Goal: Task Accomplishment & Management: Use online tool/utility

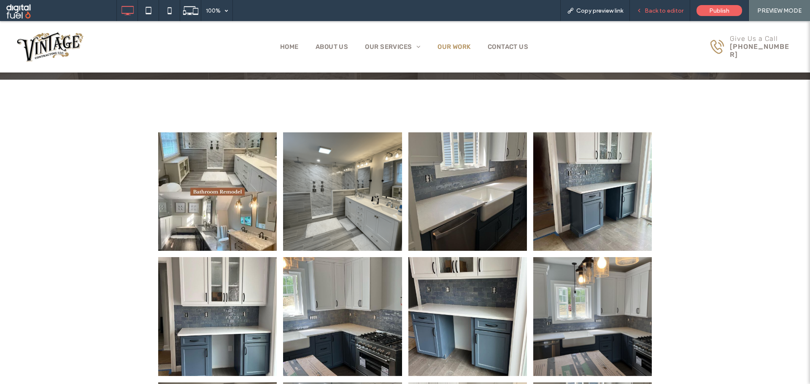
drag, startPoint x: 659, startPoint y: 8, endPoint x: 639, endPoint y: 6, distance: 20.3
click at [659, 8] on span "Back to editor" at bounding box center [664, 10] width 39 height 7
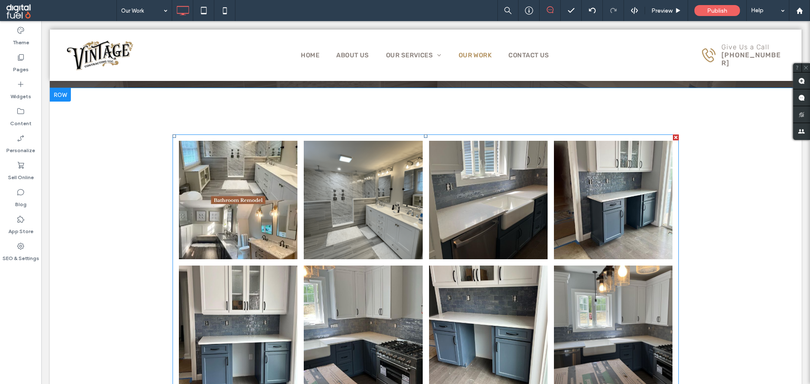
click at [472, 189] on link at bounding box center [488, 200] width 119 height 119
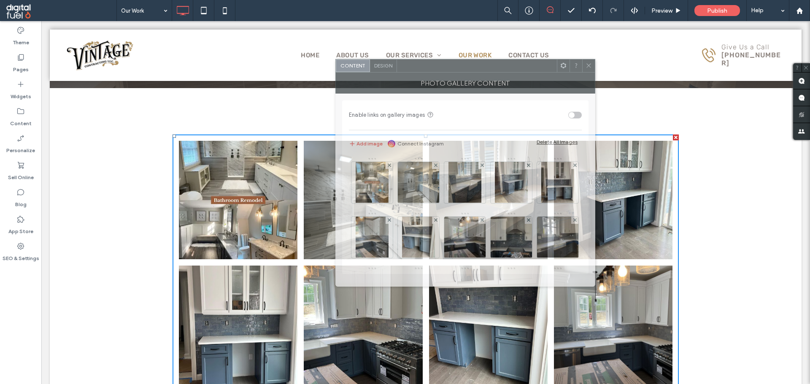
drag, startPoint x: 216, startPoint y: 86, endPoint x: 528, endPoint y: 78, distance: 312.3
click at [521, 70] on div at bounding box center [477, 65] width 160 height 13
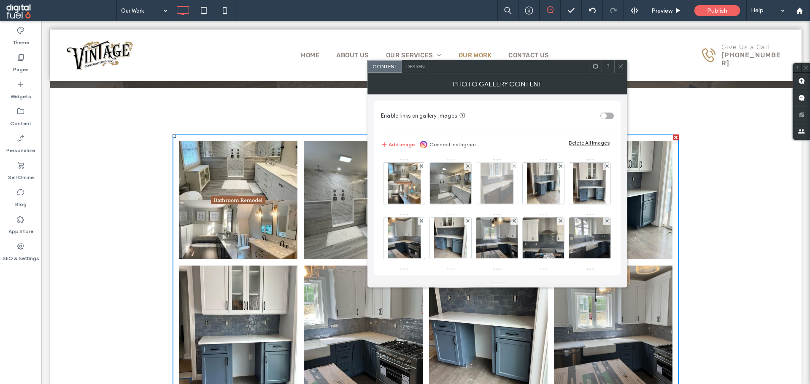
click at [511, 166] on div at bounding box center [513, 166] width 7 height 7
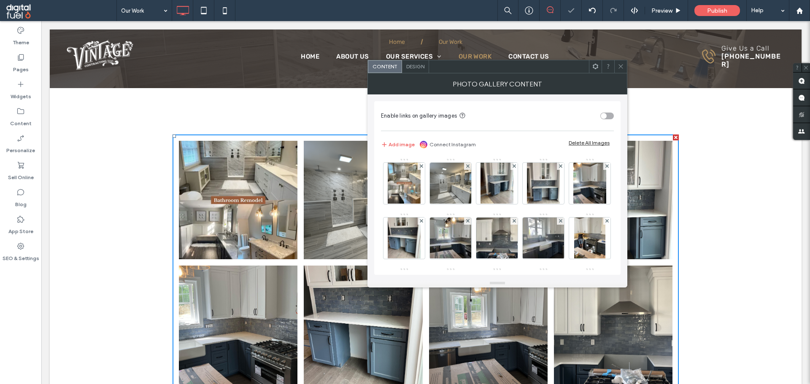
click at [512, 166] on div at bounding box center [513, 166] width 7 height 7
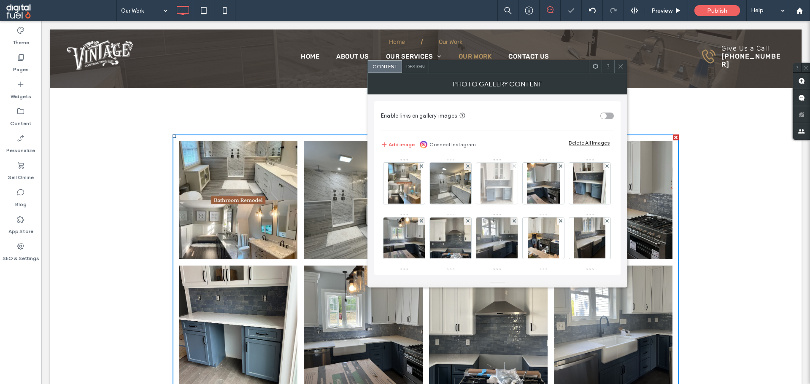
click at [513, 165] on use at bounding box center [513, 166] width 3 height 3
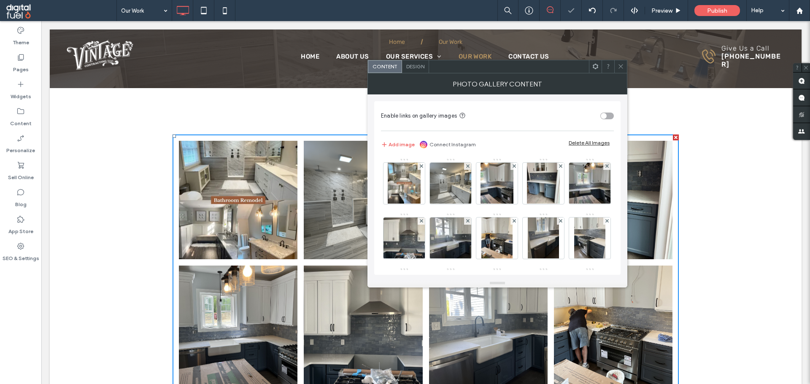
click at [513, 165] on use at bounding box center [513, 166] width 3 height 3
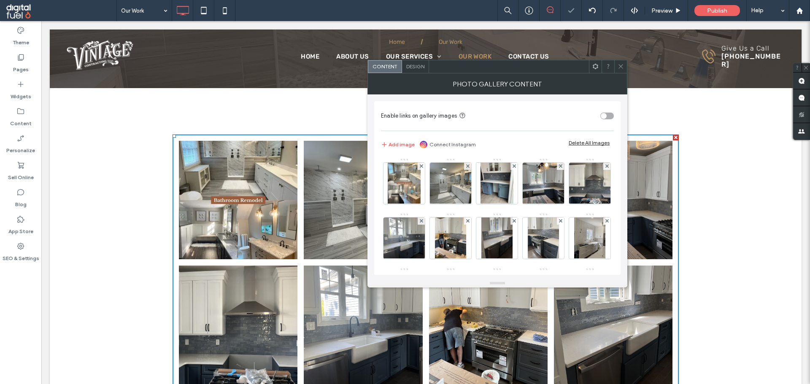
click at [513, 165] on use at bounding box center [513, 166] width 3 height 3
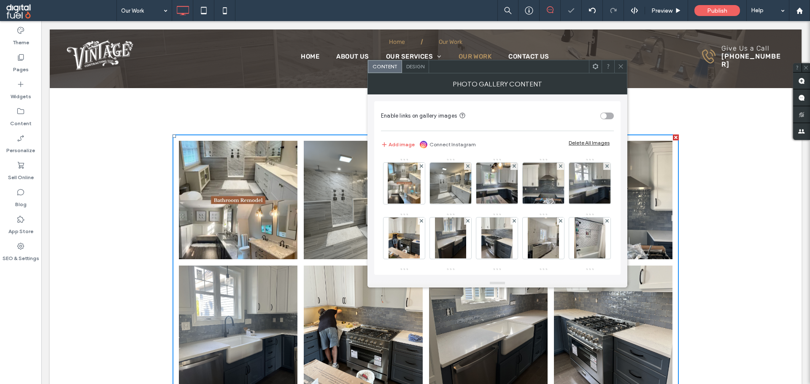
click at [513, 165] on use at bounding box center [513, 166] width 3 height 3
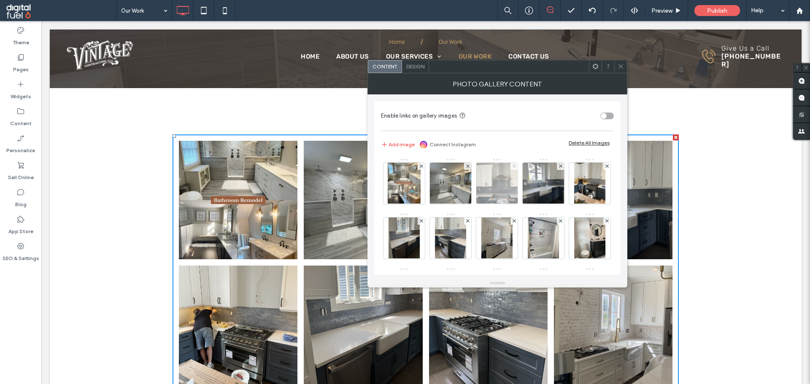
click at [514, 166] on use at bounding box center [513, 166] width 3 height 3
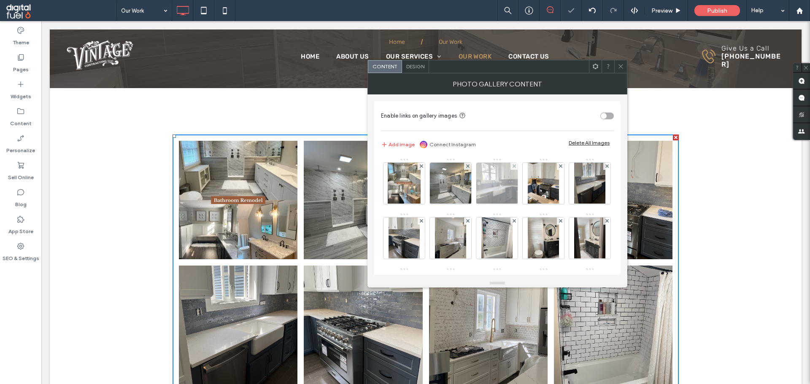
click at [512, 165] on div at bounding box center [513, 166] width 7 height 7
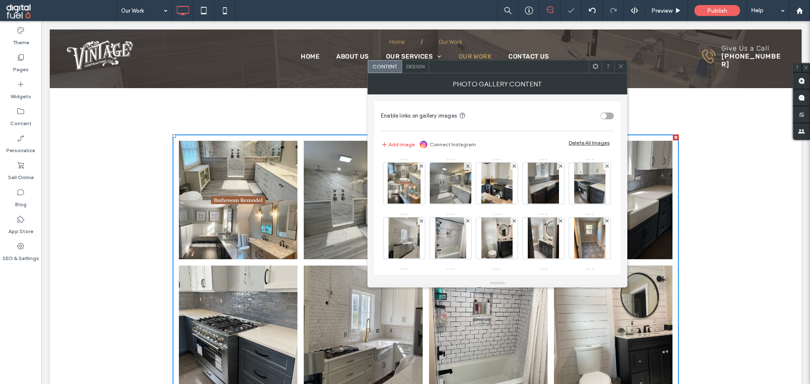
click at [512, 165] on div at bounding box center [513, 166] width 7 height 7
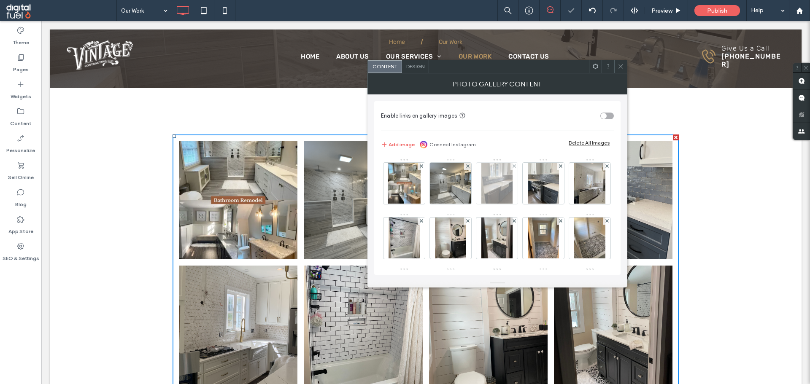
click at [512, 165] on div at bounding box center [513, 166] width 7 height 7
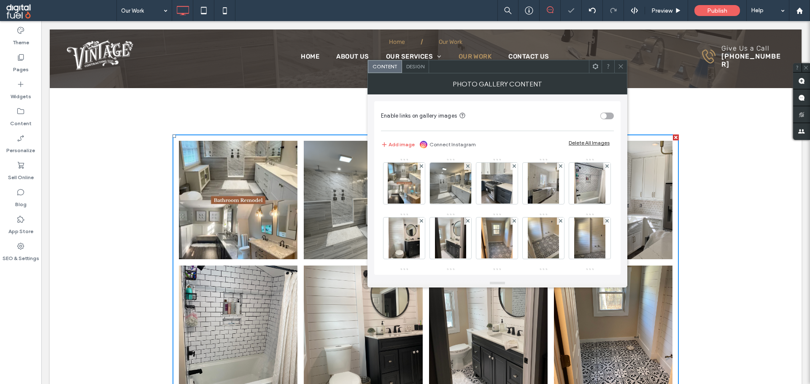
click at [512, 165] on div at bounding box center [513, 166] width 7 height 7
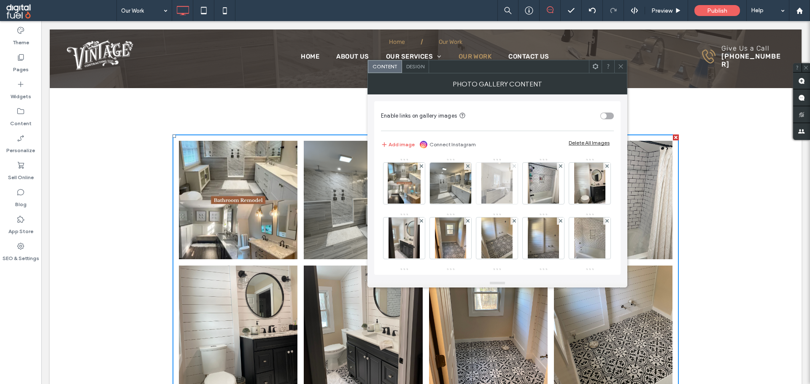
click at [514, 167] on icon at bounding box center [514, 166] width 3 height 3
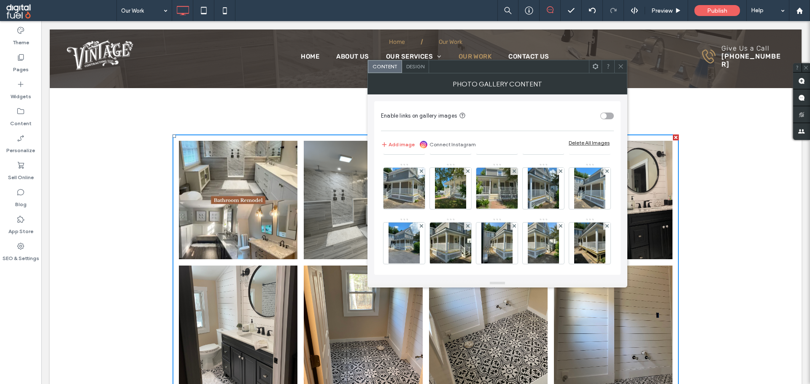
scroll to position [211, 0]
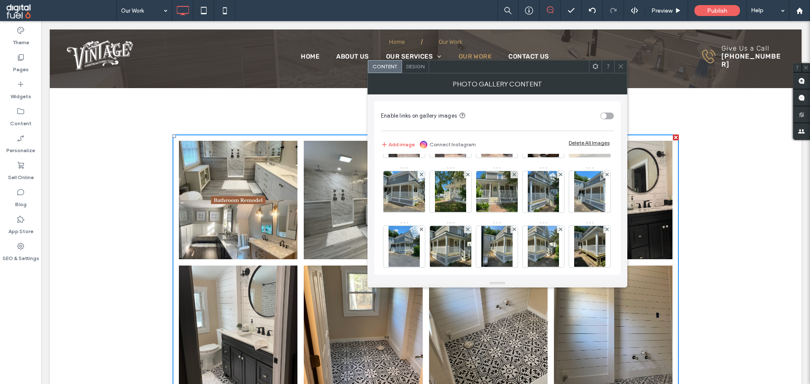
click at [605, 121] on icon at bounding box center [606, 119] width 3 height 3
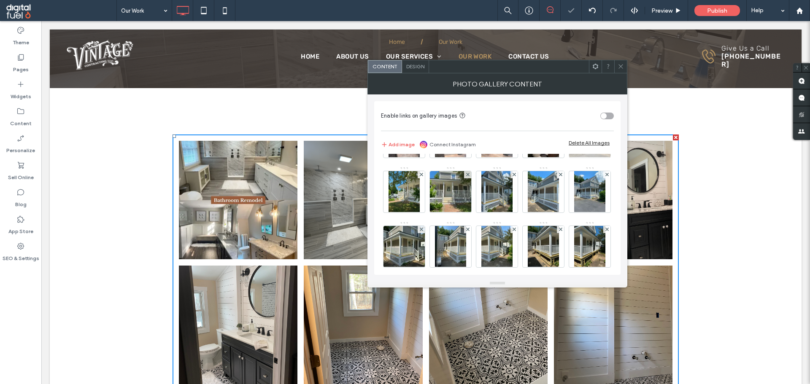
click at [605, 121] on icon at bounding box center [606, 119] width 3 height 3
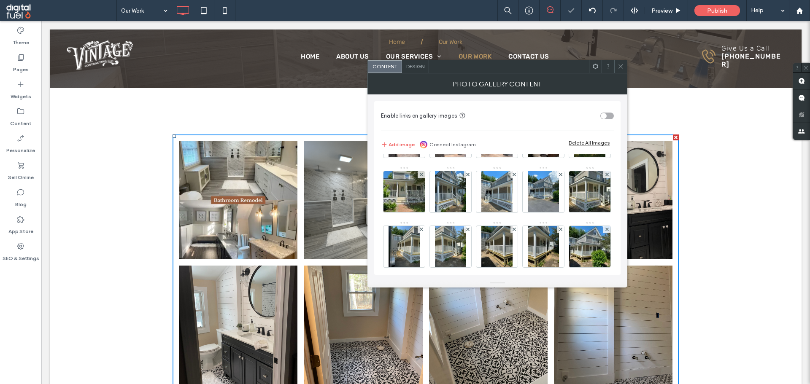
click at [605, 121] on icon at bounding box center [606, 119] width 3 height 3
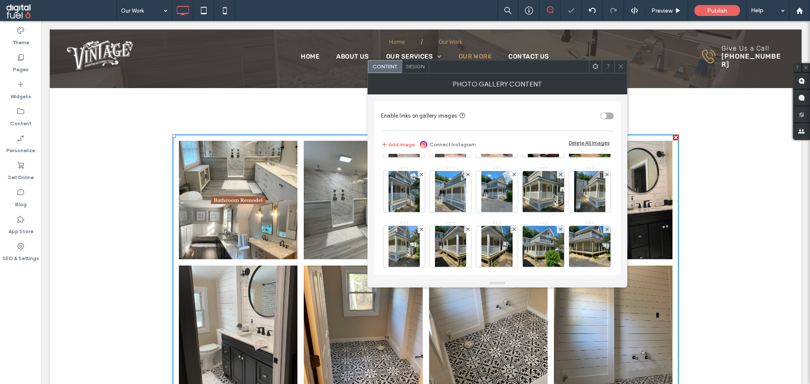
click at [605, 121] on icon at bounding box center [606, 119] width 3 height 3
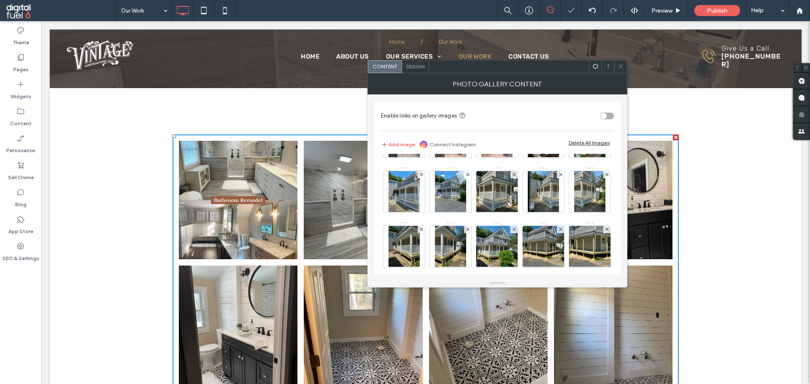
click at [605, 121] on icon at bounding box center [606, 119] width 3 height 3
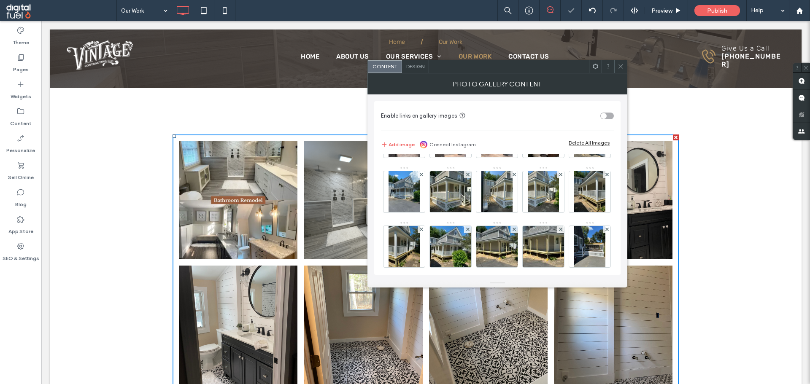
click at [605, 121] on icon at bounding box center [606, 119] width 3 height 3
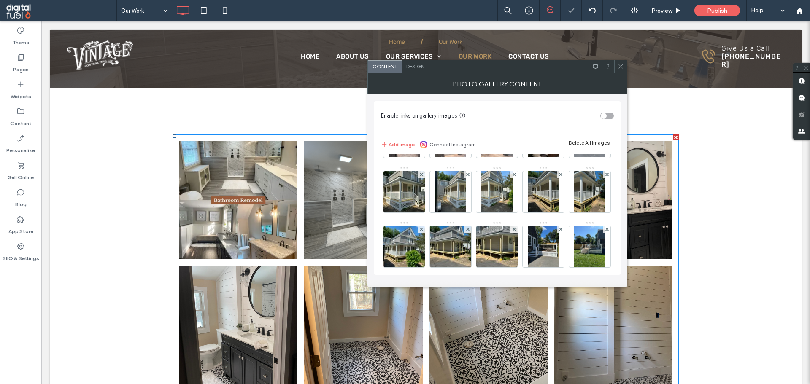
click at [605, 121] on icon at bounding box center [606, 119] width 3 height 3
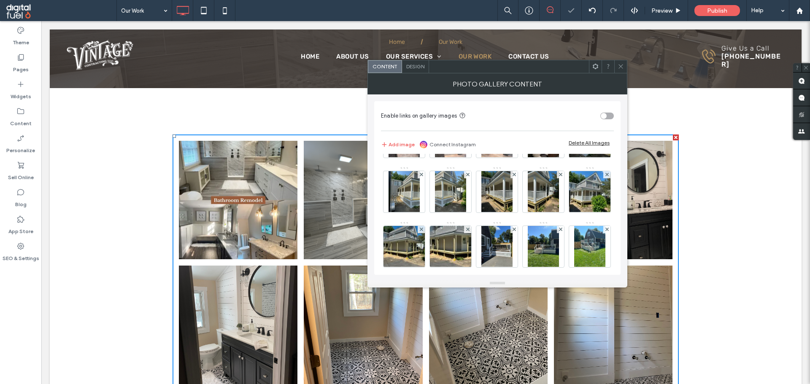
click at [605, 121] on icon at bounding box center [606, 119] width 3 height 3
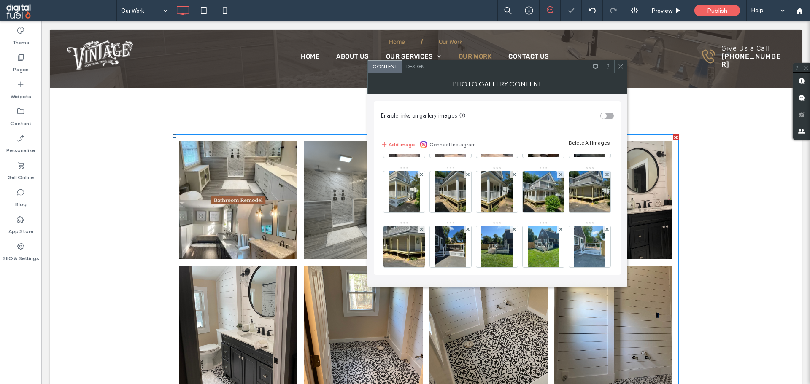
click at [605, 121] on icon at bounding box center [606, 119] width 3 height 3
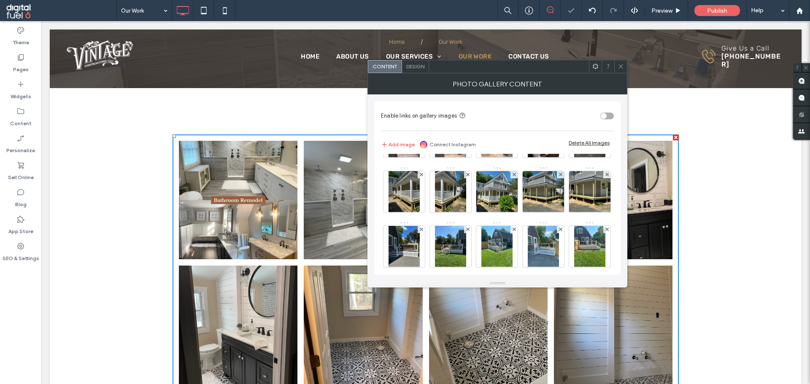
click at [605, 121] on icon at bounding box center [606, 119] width 3 height 3
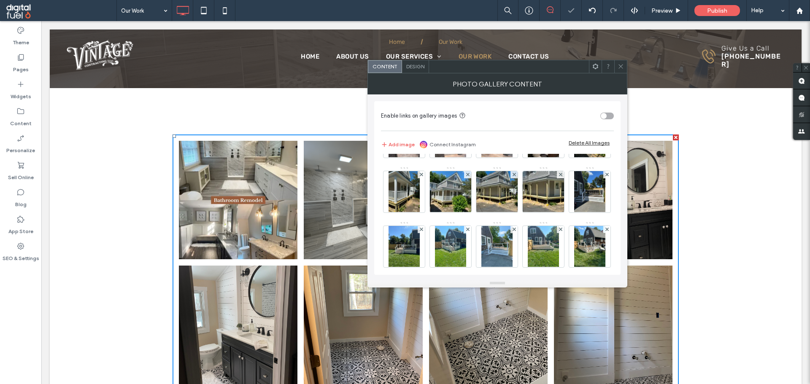
click at [605, 121] on icon at bounding box center [606, 119] width 3 height 3
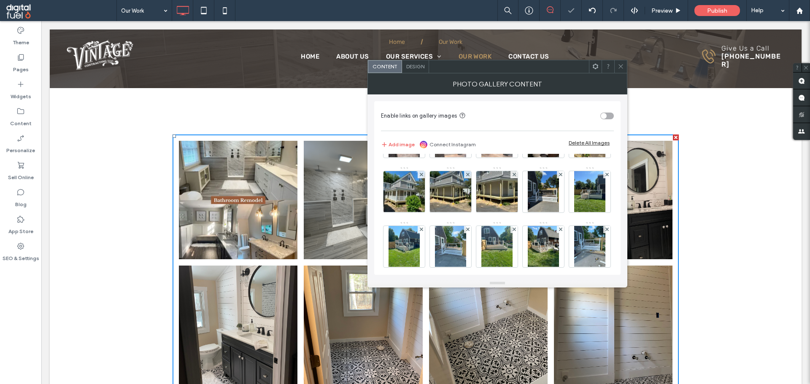
click at [605, 121] on icon at bounding box center [606, 119] width 3 height 3
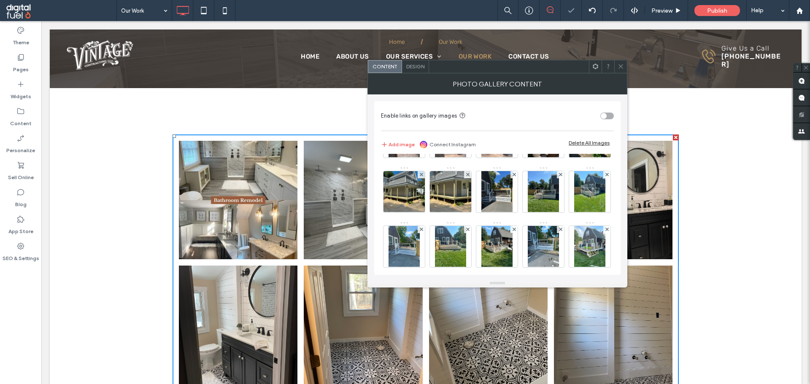
click at [605, 121] on icon at bounding box center [606, 119] width 3 height 3
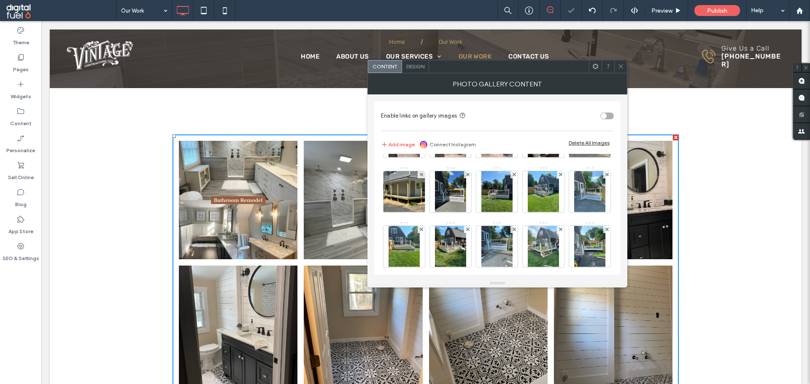
click at [605, 121] on icon at bounding box center [606, 119] width 3 height 3
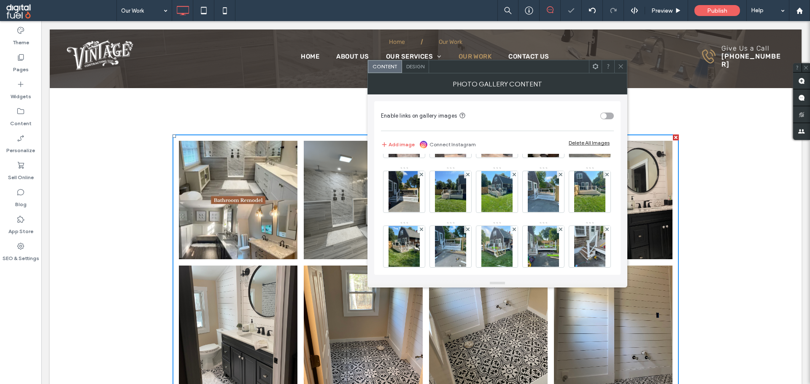
click at [605, 121] on icon at bounding box center [606, 119] width 3 height 3
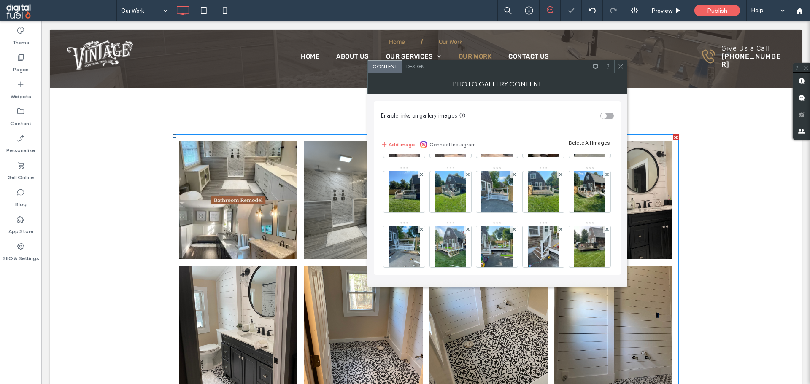
click at [605, 121] on icon at bounding box center [606, 119] width 3 height 3
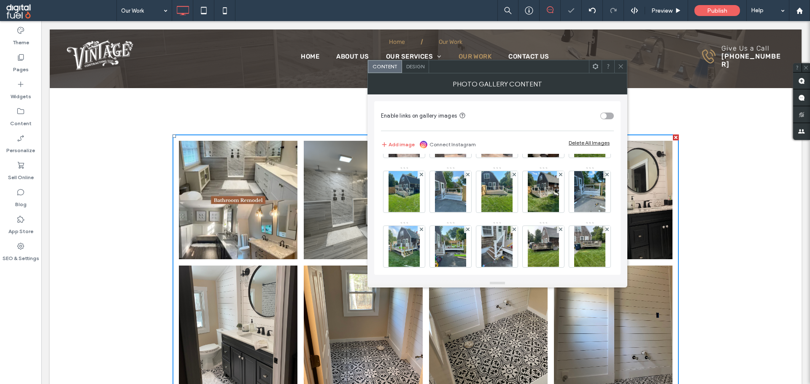
click at [605, 121] on icon at bounding box center [606, 119] width 3 height 3
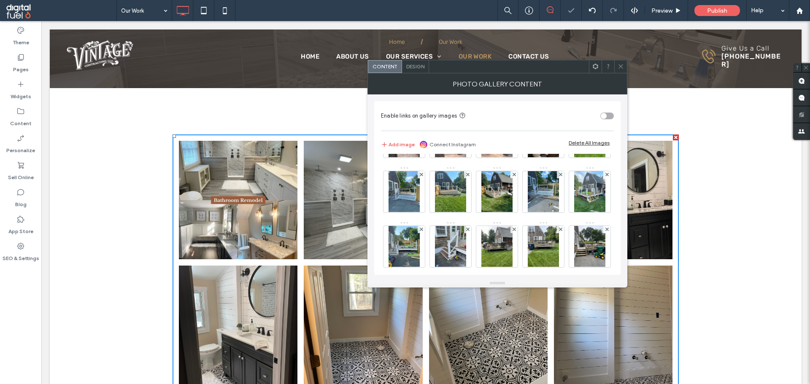
click at [605, 121] on icon at bounding box center [606, 119] width 3 height 3
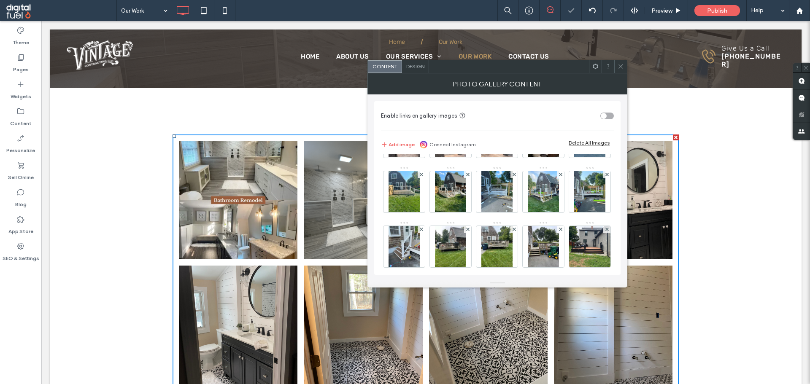
click at [605, 121] on icon at bounding box center [606, 119] width 3 height 3
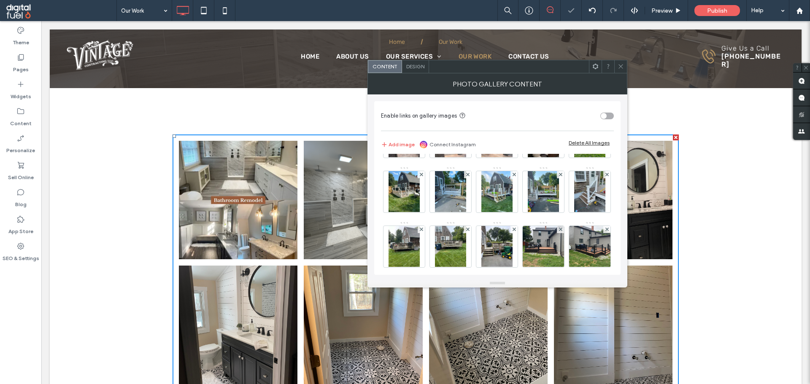
click at [605, 121] on icon at bounding box center [606, 119] width 3 height 3
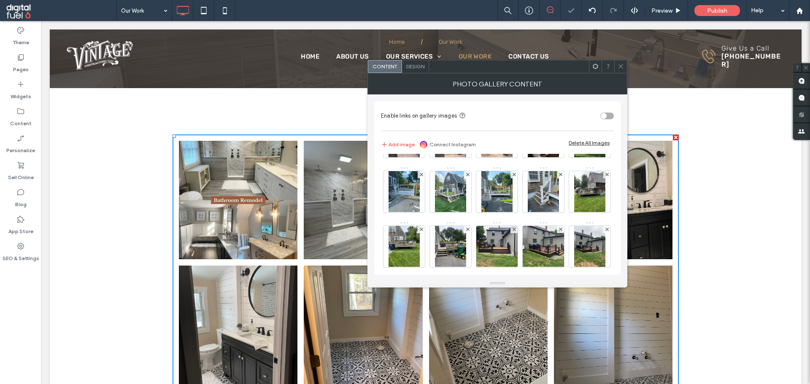
click at [605, 121] on icon at bounding box center [606, 119] width 3 height 3
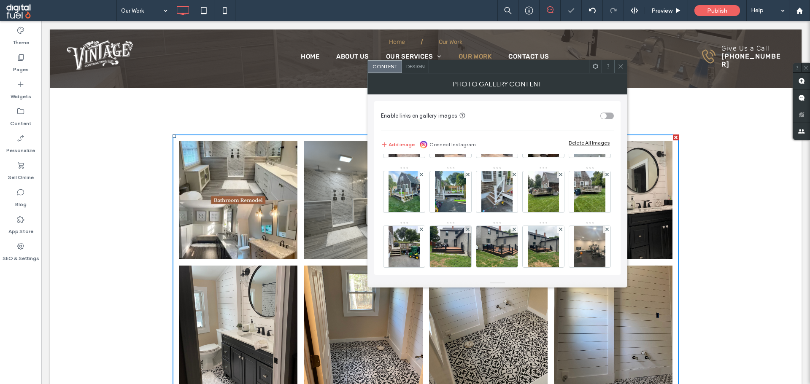
click at [605, 121] on icon at bounding box center [606, 119] width 3 height 3
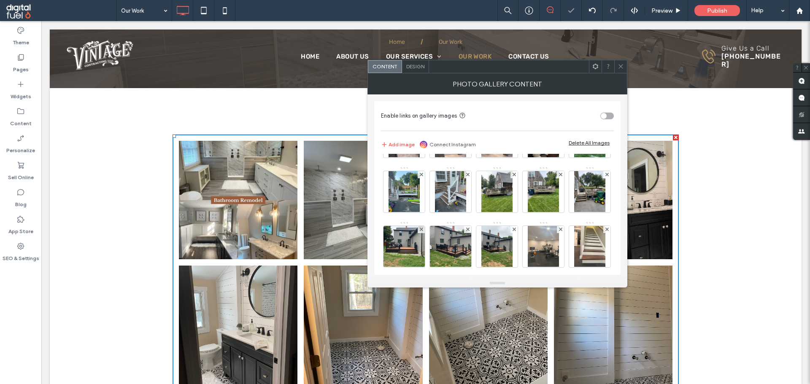
click at [605, 121] on icon at bounding box center [606, 119] width 3 height 3
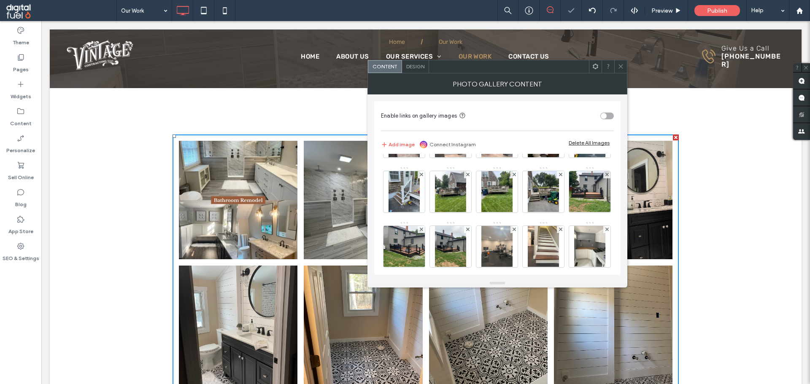
click at [605, 121] on icon at bounding box center [606, 119] width 3 height 3
click at [423, 175] on icon at bounding box center [421, 174] width 3 height 3
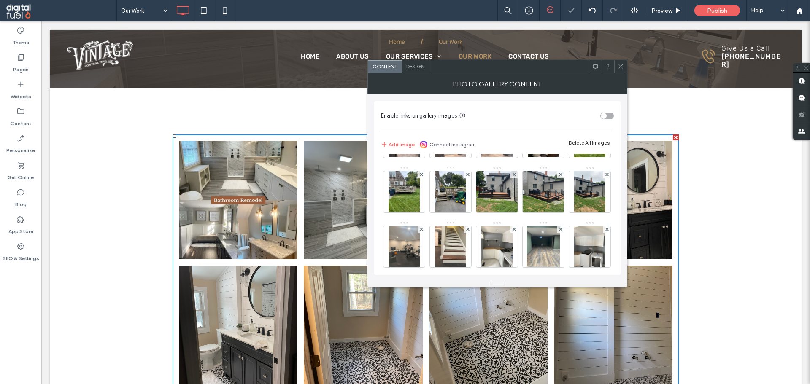
click at [605, 121] on icon at bounding box center [606, 119] width 3 height 3
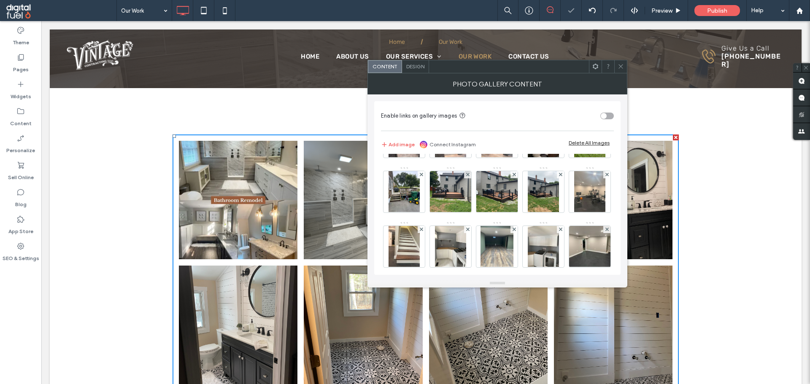
click at [605, 121] on icon at bounding box center [606, 119] width 3 height 3
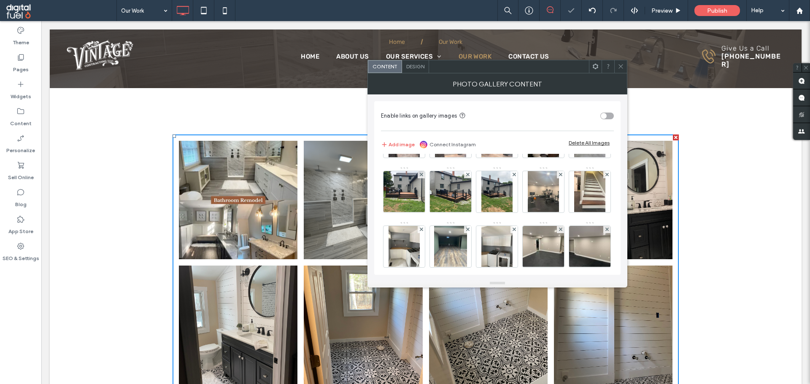
click at [605, 121] on icon at bounding box center [606, 119] width 3 height 3
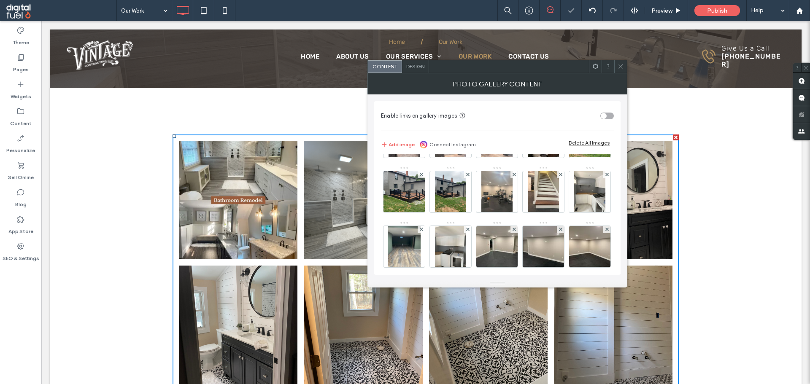
click at [605, 121] on icon at bounding box center [606, 119] width 3 height 3
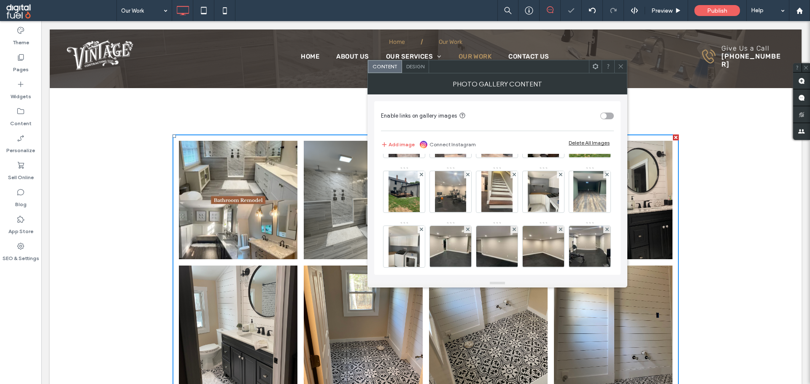
click at [605, 121] on icon at bounding box center [606, 119] width 3 height 3
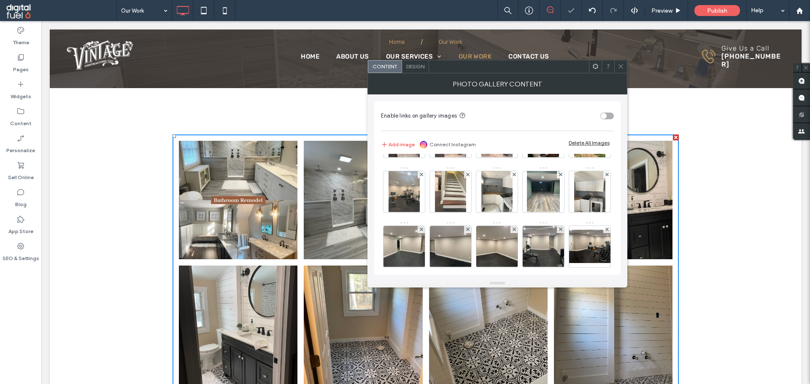
click at [605, 121] on icon at bounding box center [606, 119] width 3 height 3
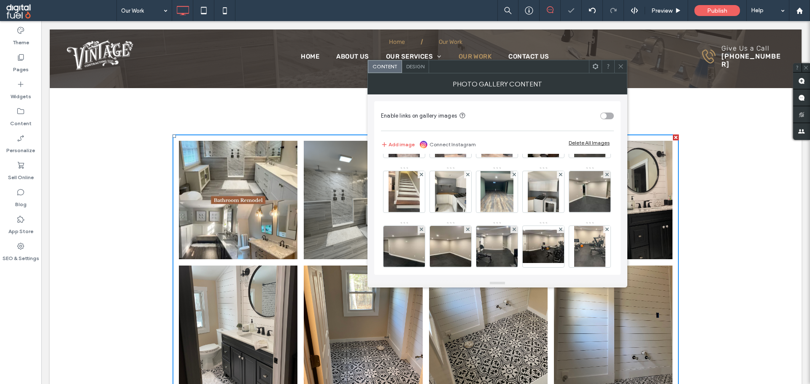
click at [605, 121] on icon at bounding box center [606, 119] width 3 height 3
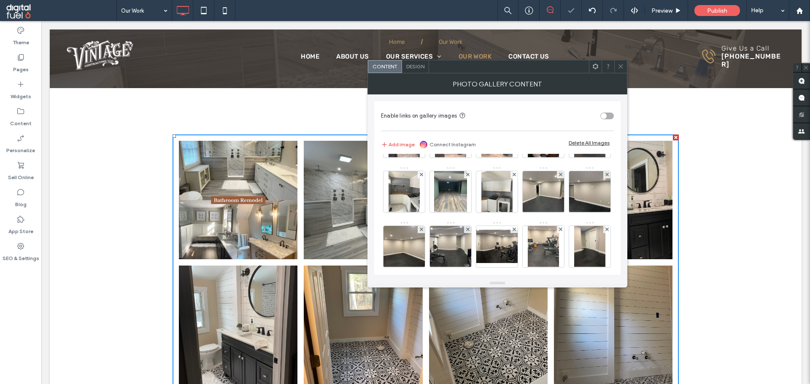
click at [605, 121] on icon at bounding box center [606, 119] width 3 height 3
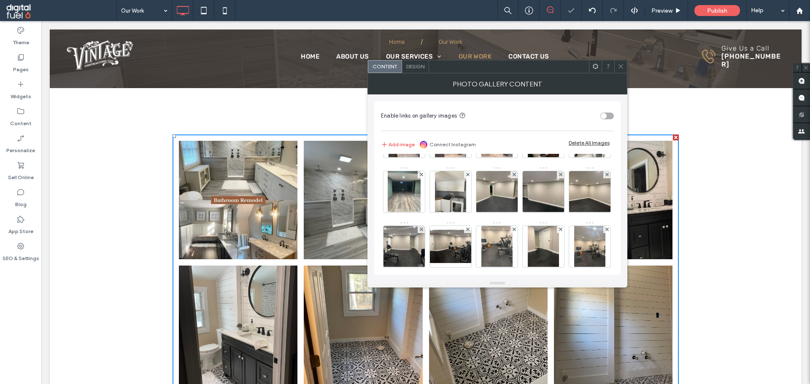
click at [605, 121] on icon at bounding box center [606, 119] width 3 height 3
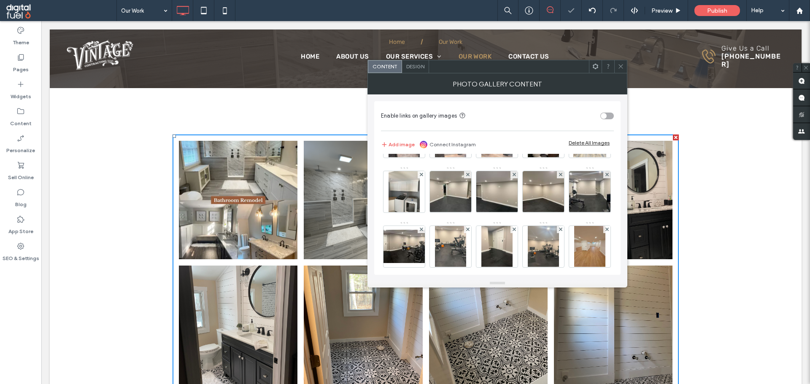
click at [605, 121] on icon at bounding box center [606, 119] width 3 height 3
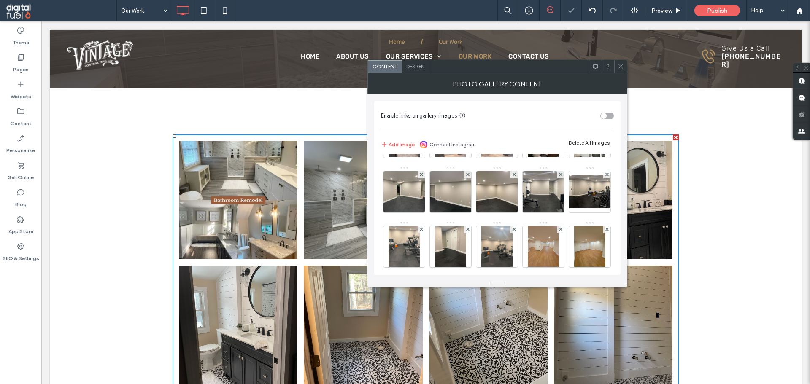
click at [605, 121] on icon at bounding box center [606, 119] width 3 height 3
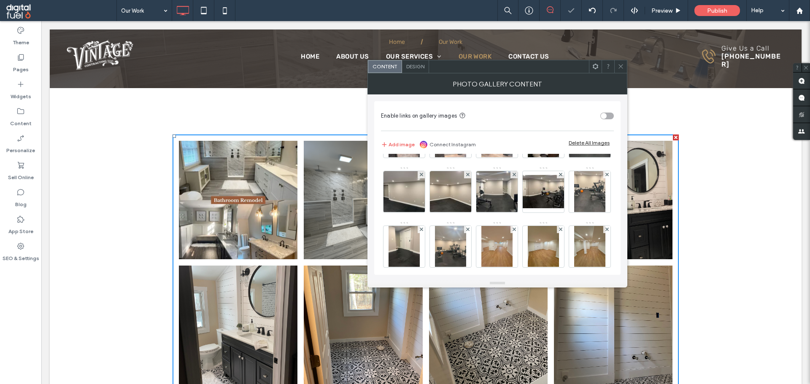
click at [605, 121] on icon at bounding box center [606, 119] width 3 height 3
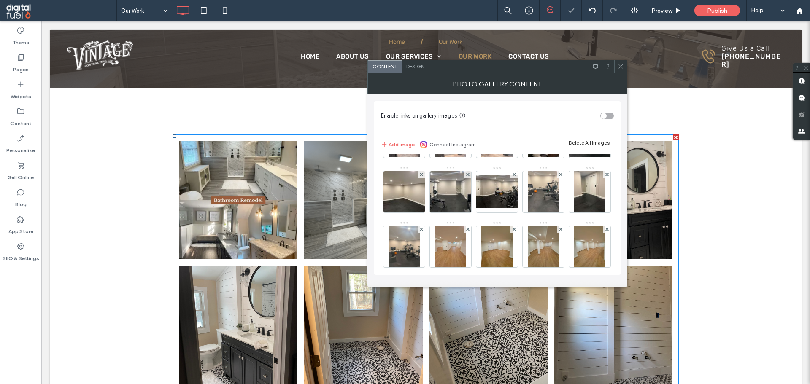
click at [605, 121] on icon at bounding box center [606, 119] width 3 height 3
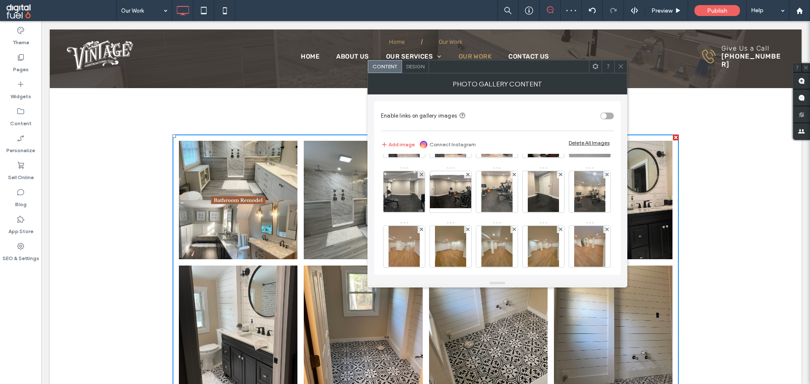
click at [605, 124] on span at bounding box center [606, 119] width 3 height 7
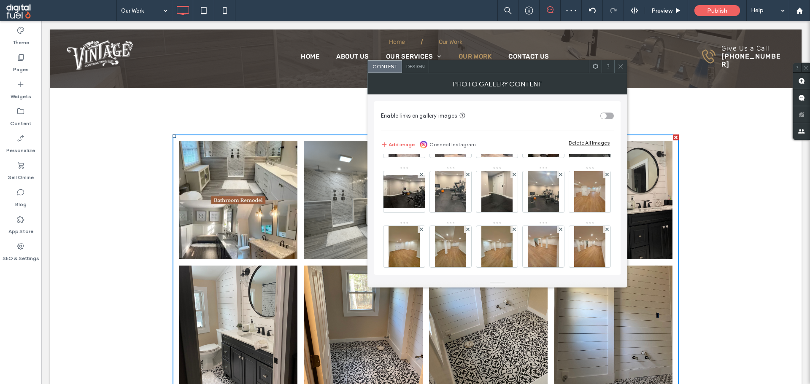
click at [605, 124] on span at bounding box center [606, 119] width 3 height 7
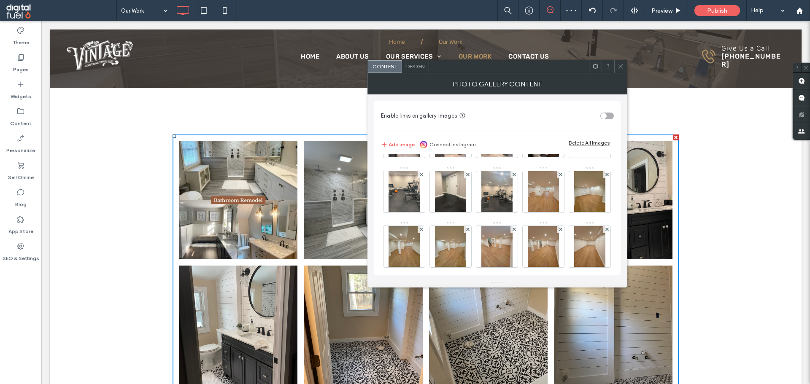
click at [605, 124] on span at bounding box center [606, 119] width 3 height 7
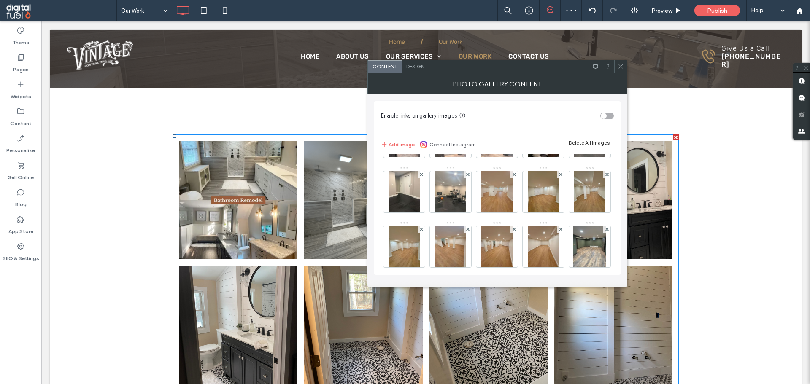
click at [605, 124] on span at bounding box center [606, 119] width 3 height 7
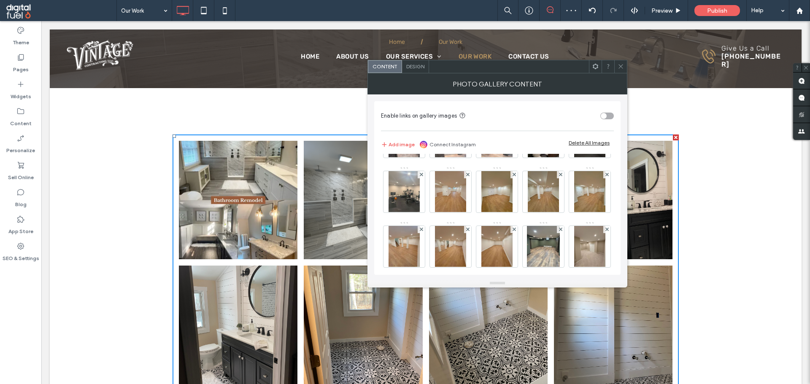
click at [605, 124] on span at bounding box center [606, 119] width 3 height 7
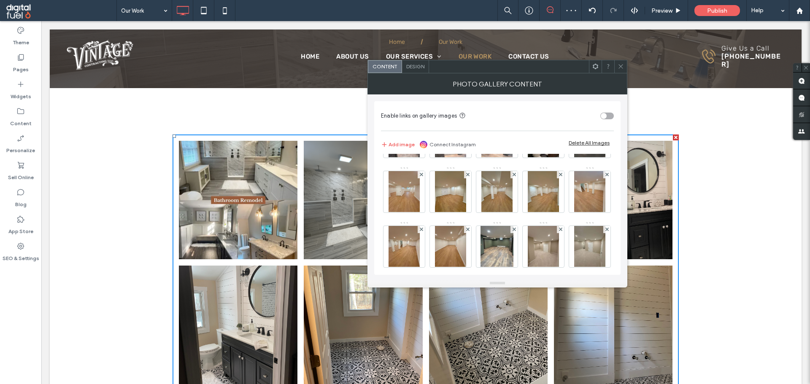
click at [605, 124] on span at bounding box center [606, 119] width 3 height 7
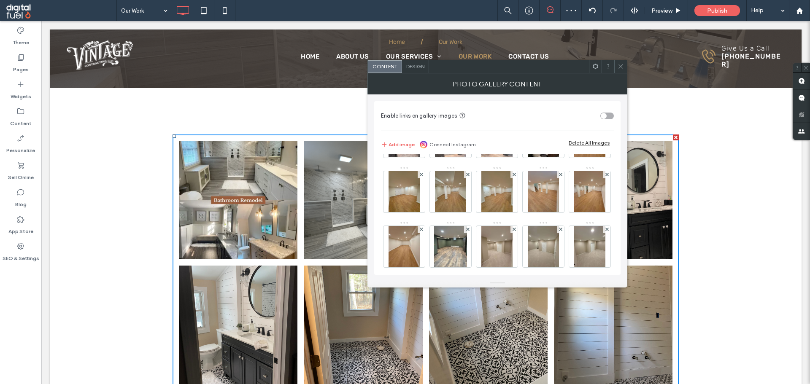
click at [605, 124] on span at bounding box center [606, 119] width 3 height 7
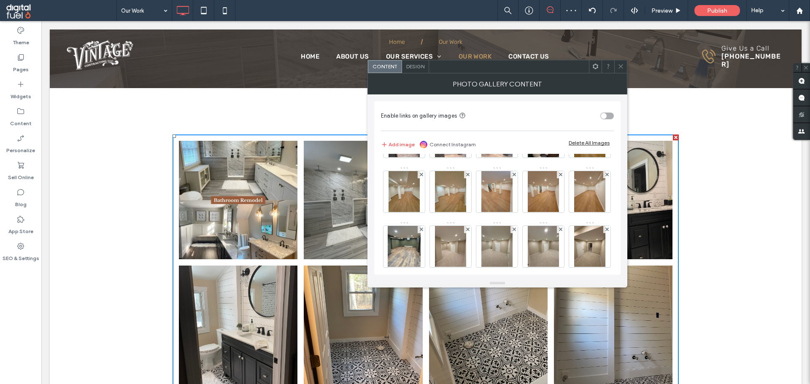
click at [605, 124] on span at bounding box center [606, 119] width 3 height 7
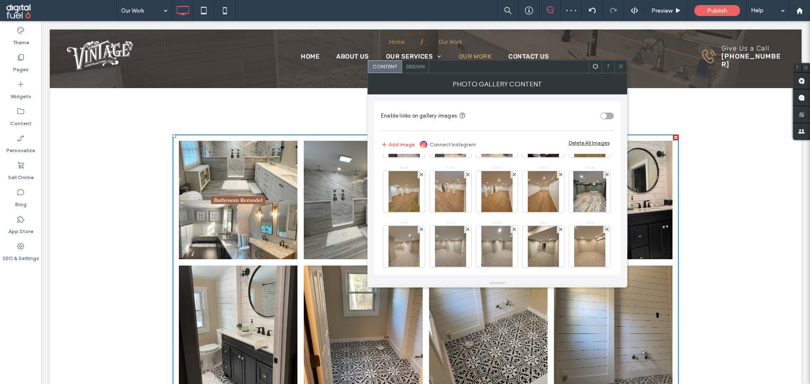
click at [605, 124] on span at bounding box center [606, 119] width 3 height 7
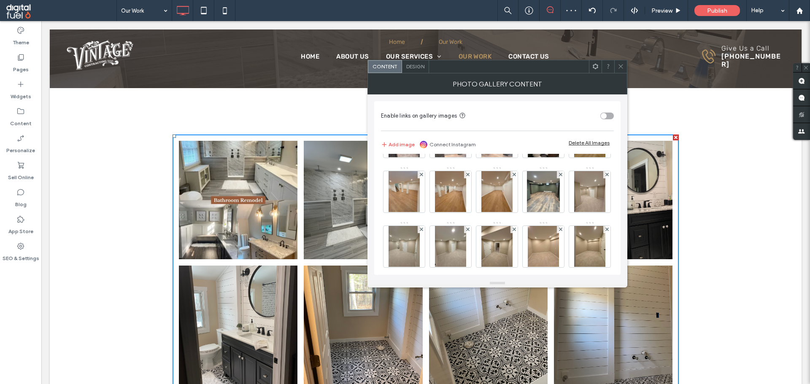
click at [605, 124] on span at bounding box center [606, 119] width 3 height 7
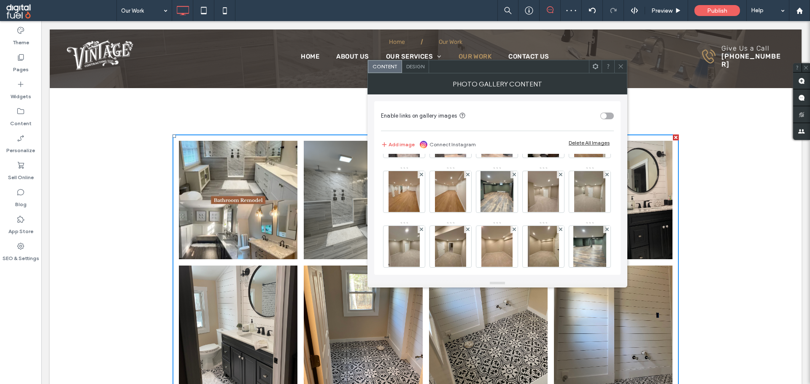
click at [605, 124] on span at bounding box center [606, 119] width 3 height 7
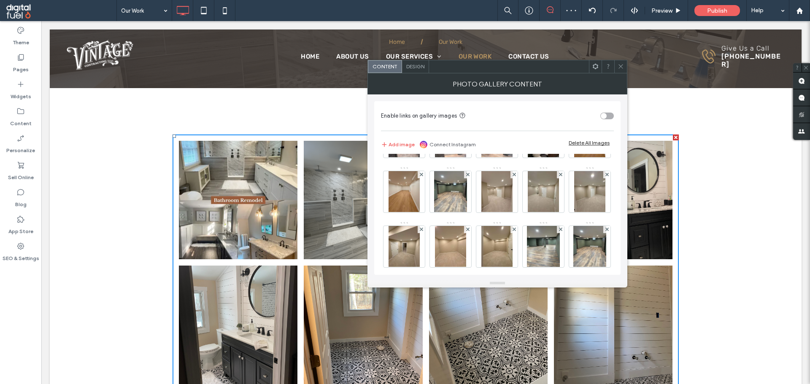
click at [605, 124] on span at bounding box center [606, 119] width 3 height 7
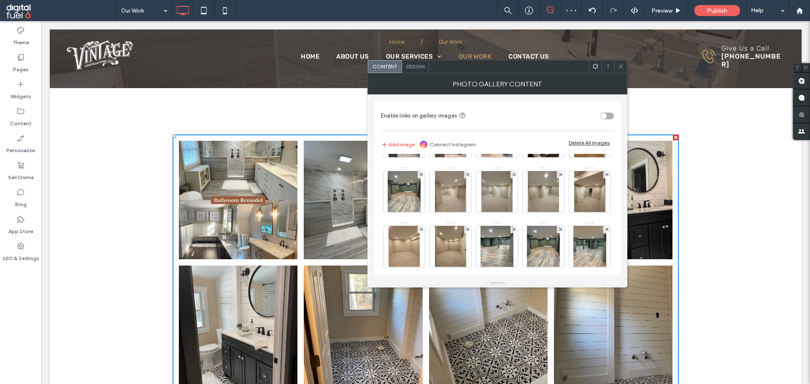
click at [605, 124] on span at bounding box center [606, 119] width 3 height 7
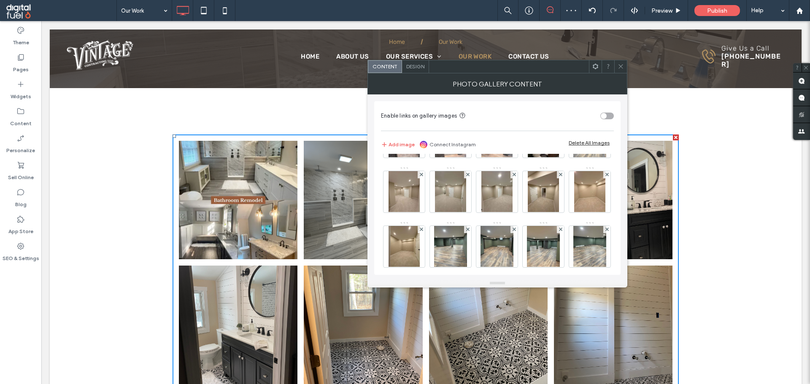
click at [605, 124] on span at bounding box center [606, 119] width 3 height 7
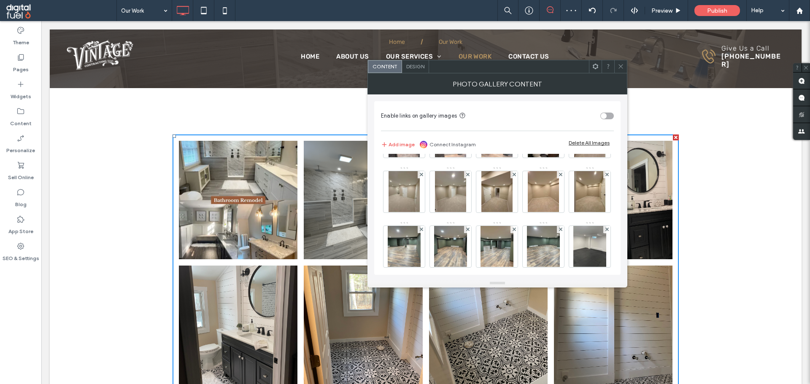
click at [605, 124] on span at bounding box center [606, 119] width 3 height 7
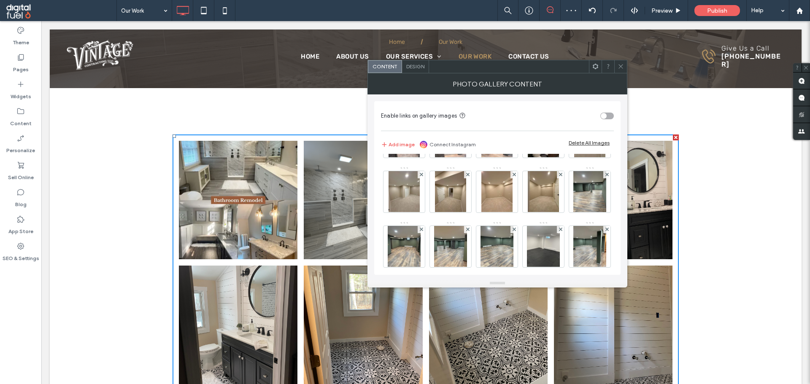
click at [605, 121] on use at bounding box center [606, 119] width 3 height 3
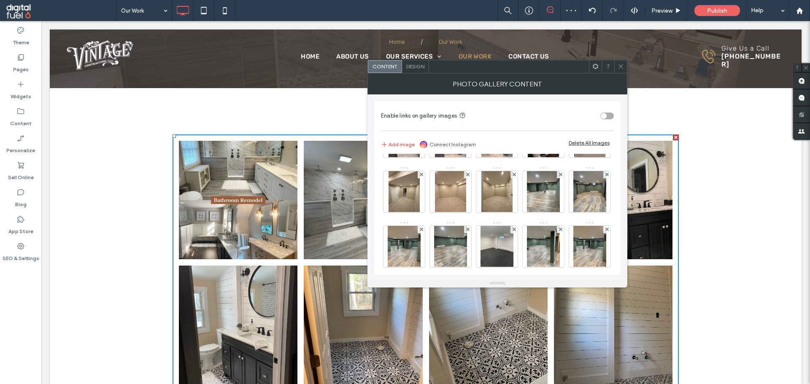
click at [605, 121] on use at bounding box center [606, 119] width 3 height 3
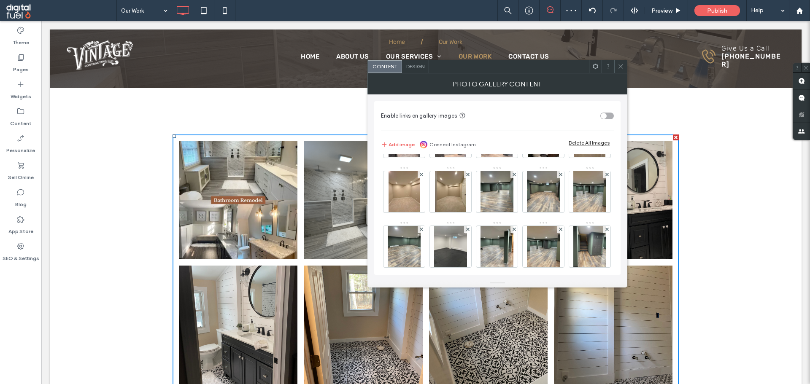
click at [605, 121] on use at bounding box center [606, 119] width 3 height 3
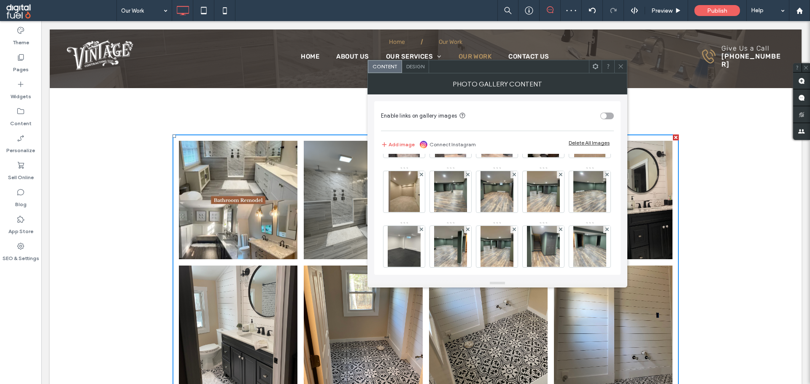
click at [605, 121] on use at bounding box center [606, 119] width 3 height 3
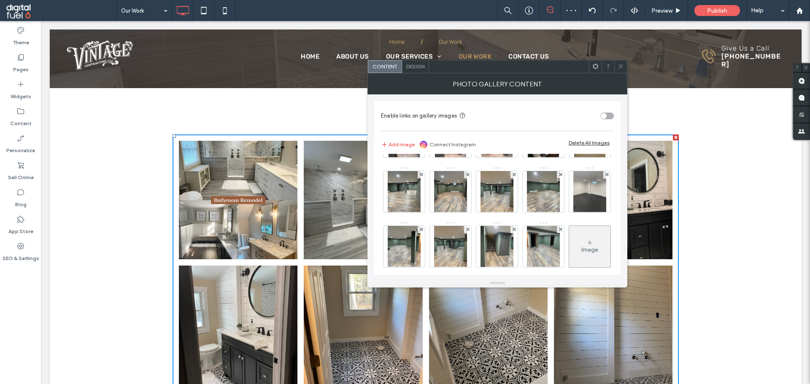
click at [605, 121] on use at bounding box center [606, 119] width 3 height 3
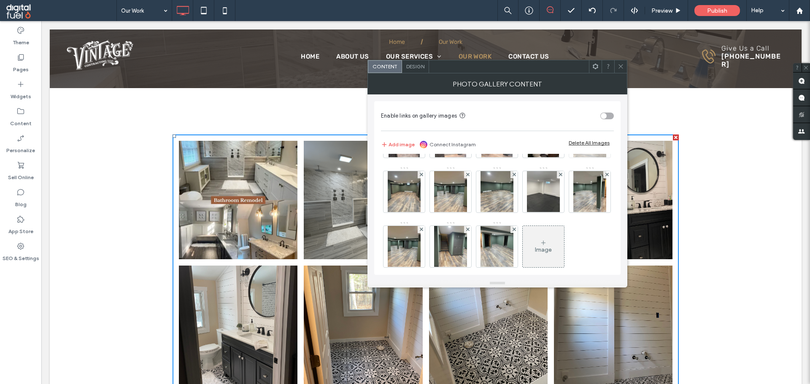
click at [605, 121] on use at bounding box center [606, 119] width 3 height 3
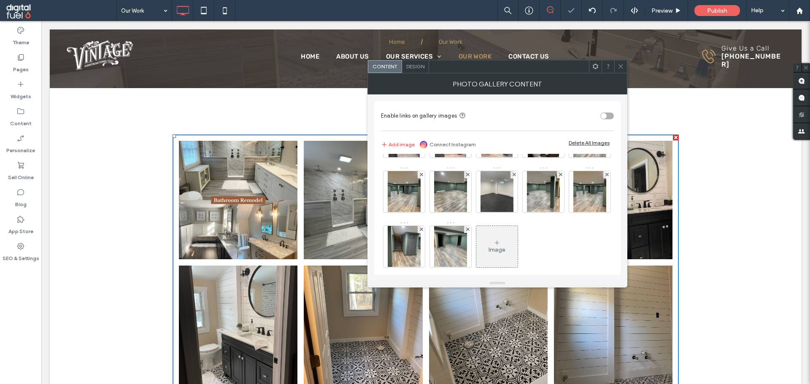
click at [605, 121] on use at bounding box center [606, 119] width 3 height 3
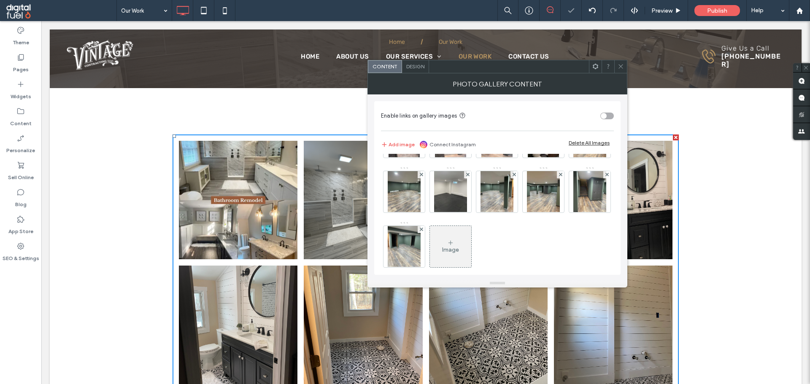
click at [605, 121] on use at bounding box center [606, 119] width 3 height 3
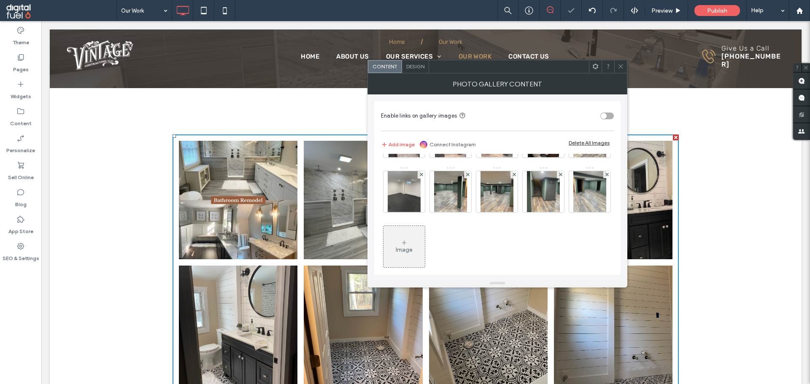
click at [605, 121] on use at bounding box center [606, 119] width 3 height 3
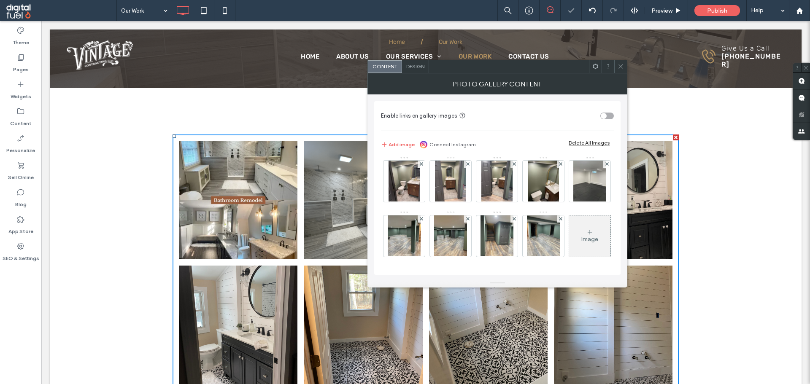
click at [605, 166] on use at bounding box center [606, 163] width 3 height 3
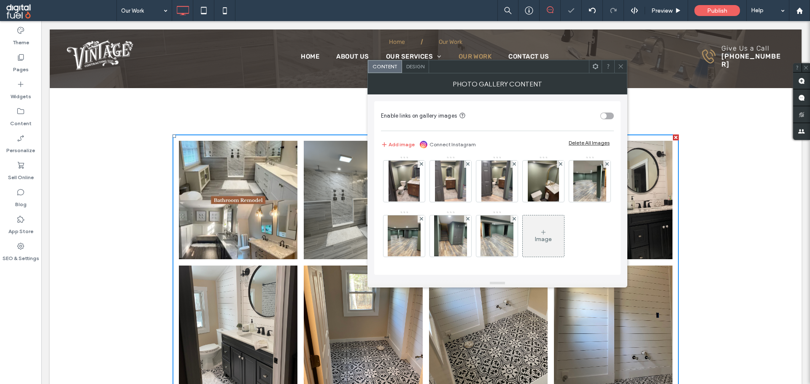
click at [605, 166] on use at bounding box center [606, 163] width 3 height 3
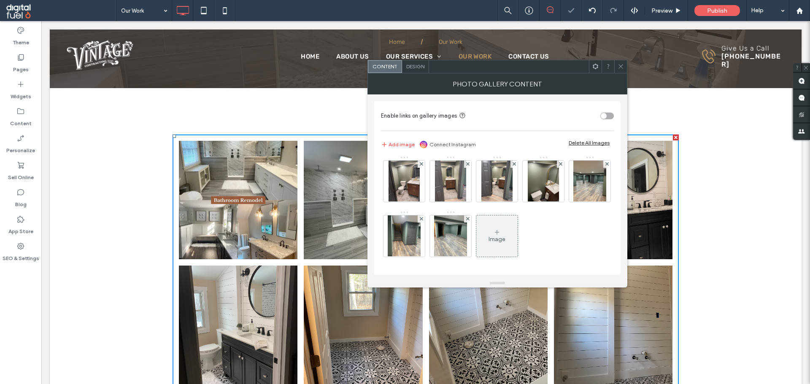
click at [605, 166] on use at bounding box center [606, 163] width 3 height 3
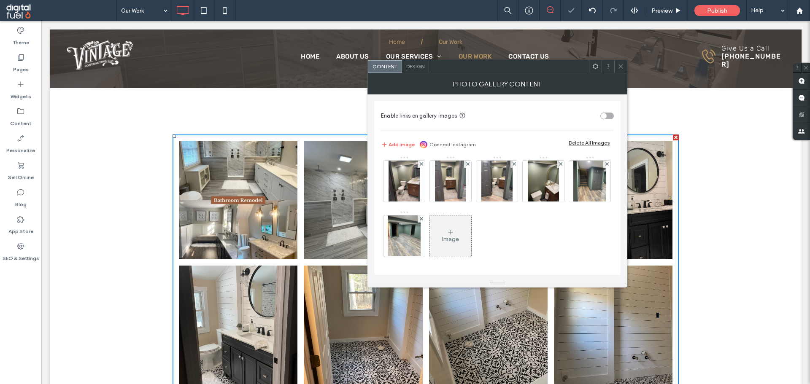
click at [605, 166] on use at bounding box center [606, 163] width 3 height 3
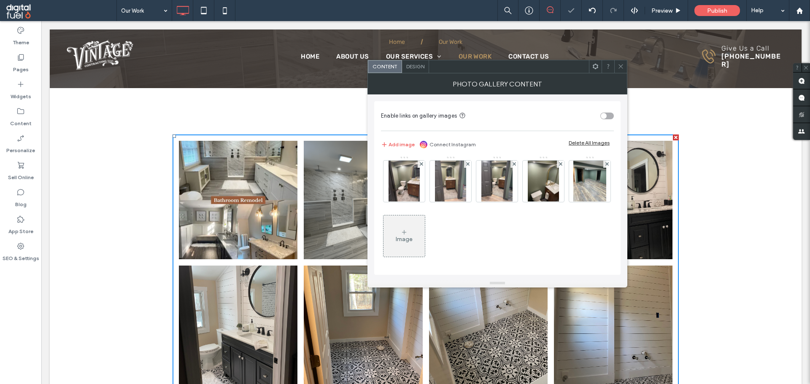
click at [605, 166] on use at bounding box center [606, 163] width 3 height 3
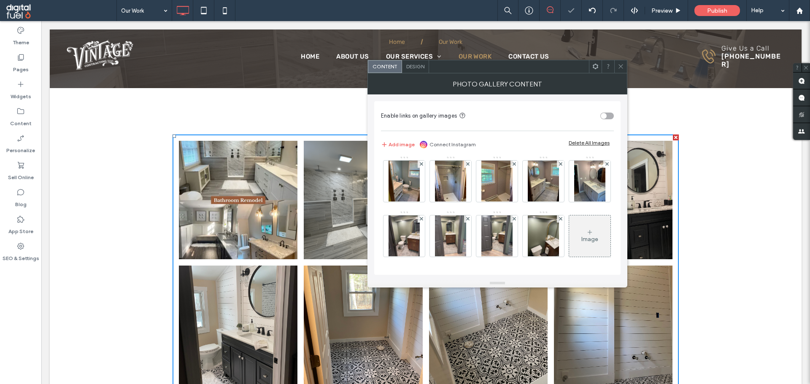
scroll to position [167, 0]
click at [599, 187] on div "Image" at bounding box center [497, 155] width 232 height 219
drag, startPoint x: 618, startPoint y: 67, endPoint x: 626, endPoint y: 71, distance: 8.5
click at [618, 67] on icon at bounding box center [621, 66] width 6 height 6
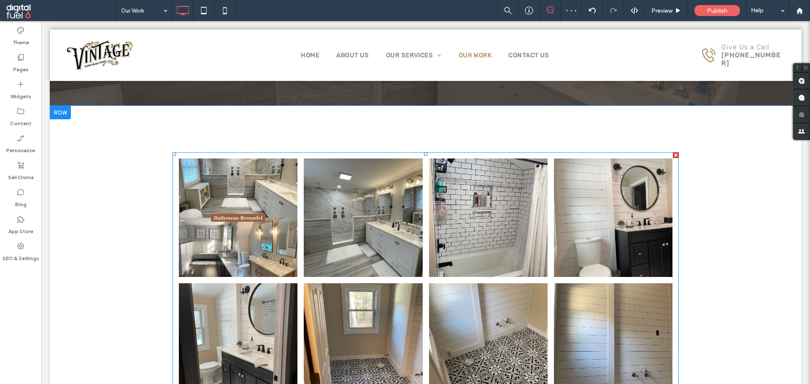
scroll to position [84, 0]
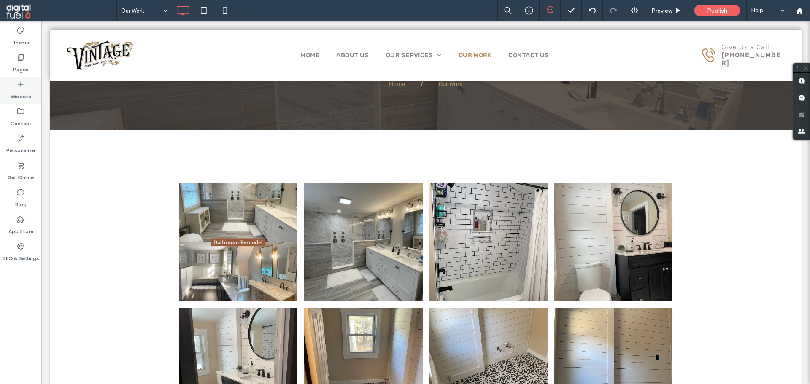
click at [13, 81] on div "Widgets" at bounding box center [20, 90] width 41 height 27
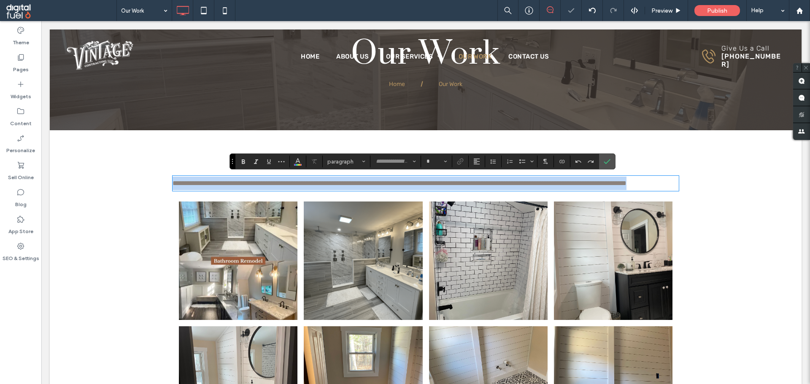
type input "*****"
type input "**"
click at [269, 190] on p "**********" at bounding box center [426, 183] width 506 height 13
click at [309, 190] on p "**********" at bounding box center [426, 183] width 506 height 13
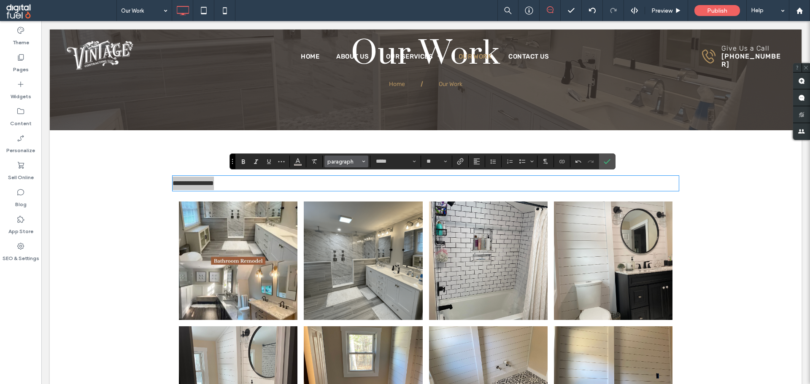
click at [345, 161] on span "paragraph" at bounding box center [343, 162] width 33 height 6
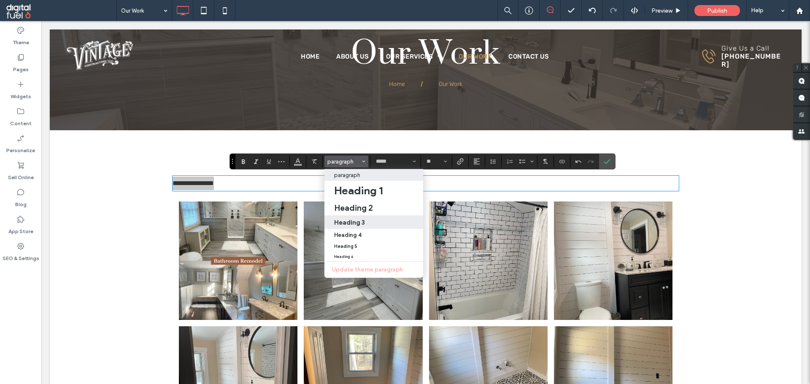
click at [356, 219] on h3 "Heading 3" at bounding box center [349, 223] width 31 height 8
type input "*******"
type input "**"
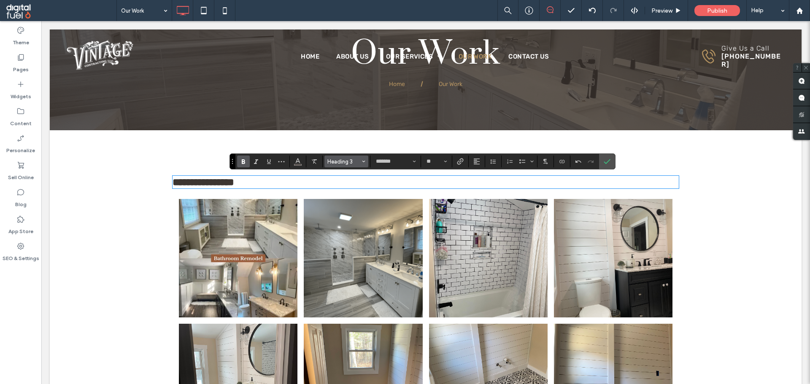
click at [350, 162] on span "Heading 3" at bounding box center [343, 162] width 33 height 6
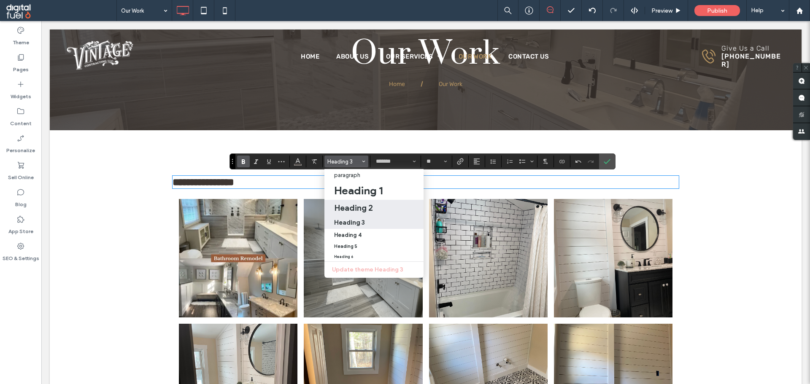
click at [359, 203] on h2 "Heading 2" at bounding box center [353, 208] width 39 height 10
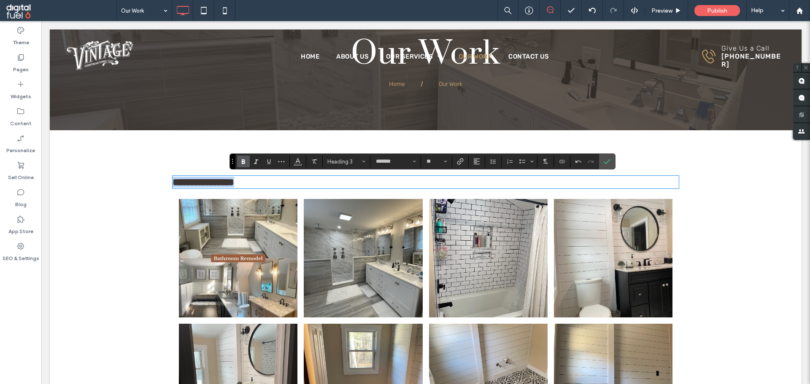
type input "*****"
type input "**"
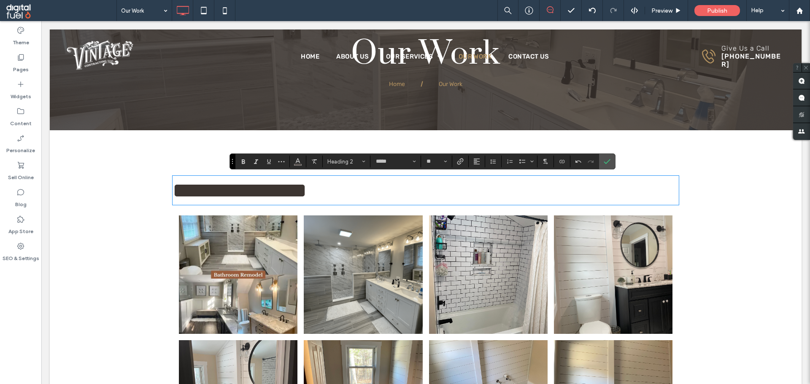
click at [307, 190] on span "**********" at bounding box center [240, 190] width 134 height 21
click at [0, 291] on div "Theme Pages Widgets Content Personalize Sell Online Blog App Store SEO & Settin…" at bounding box center [20, 202] width 41 height 363
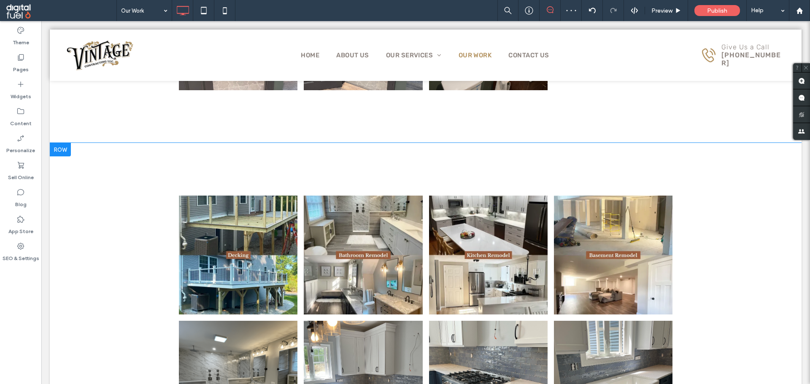
scroll to position [844, 0]
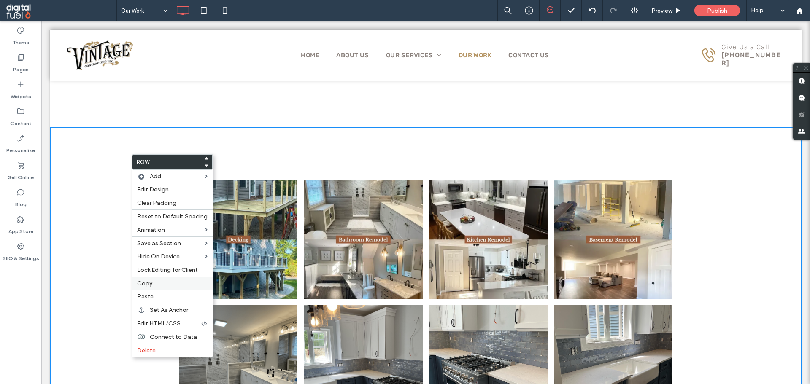
click at [146, 286] on span "Copy" at bounding box center [144, 283] width 15 height 7
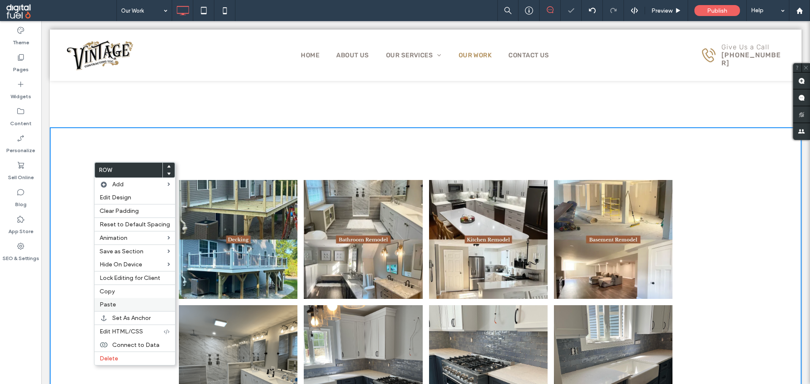
click at [114, 304] on span "Paste" at bounding box center [108, 304] width 16 height 7
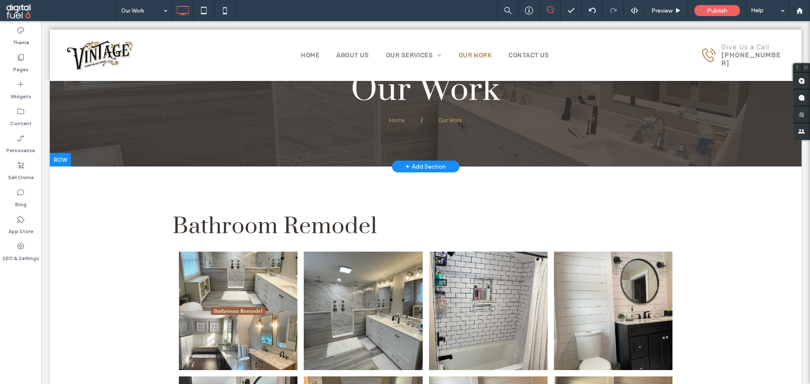
scroll to position [42, 0]
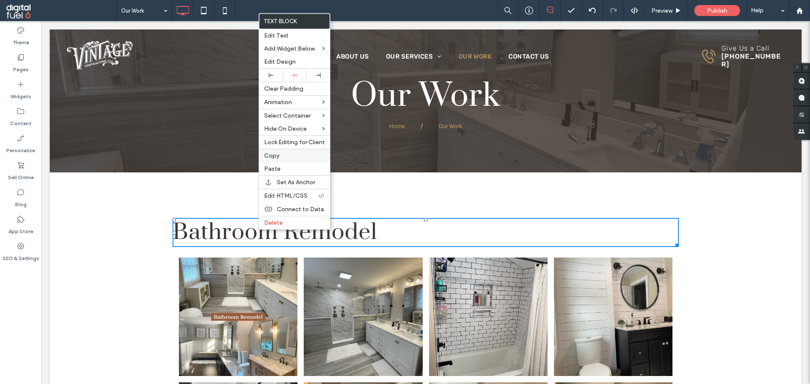
click at [291, 156] on label "Copy" at bounding box center [294, 155] width 61 height 7
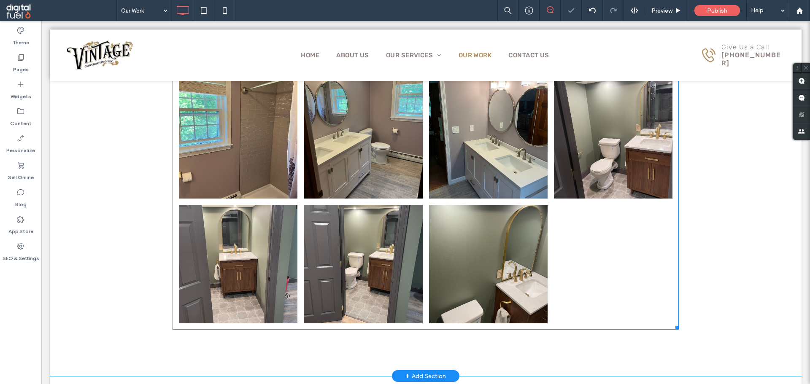
scroll to position [759, 0]
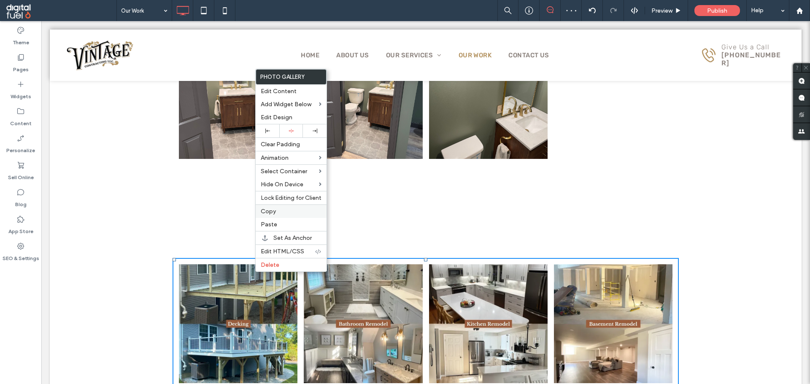
click at [278, 217] on div "Copy" at bounding box center [291, 211] width 71 height 13
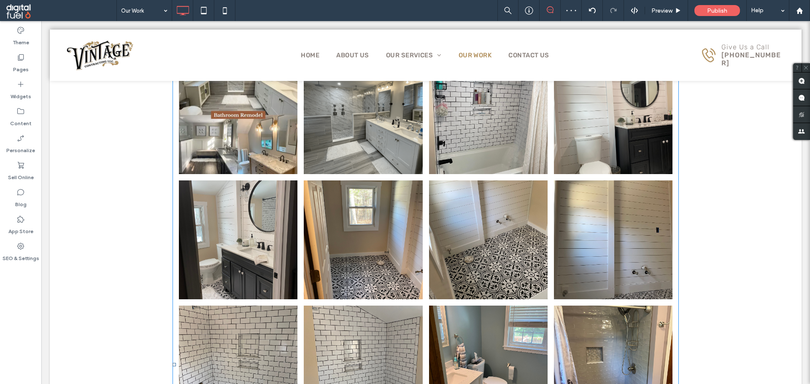
scroll to position [127, 0]
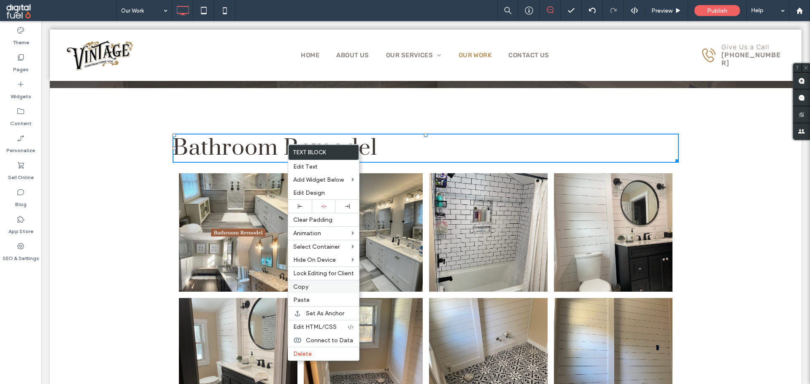
click at [302, 285] on span "Copy" at bounding box center [300, 286] width 15 height 7
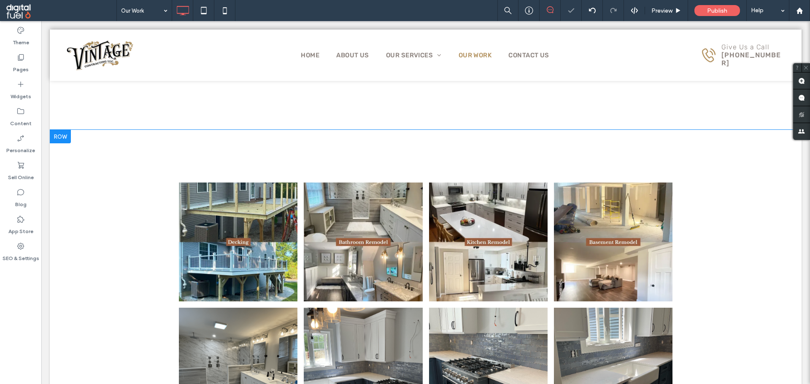
scroll to position [844, 0]
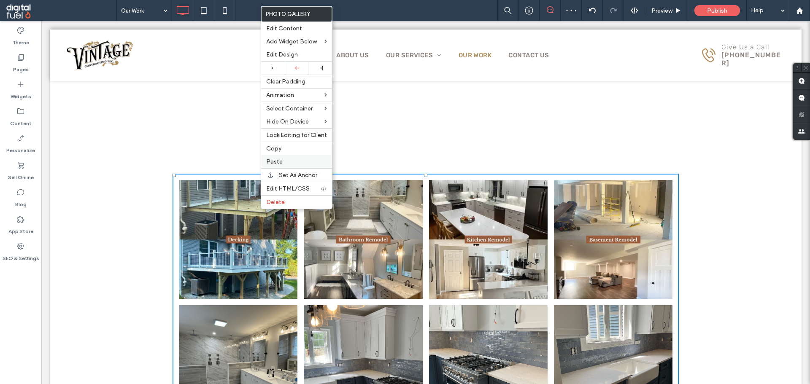
click at [286, 163] on label "Paste" at bounding box center [296, 161] width 61 height 7
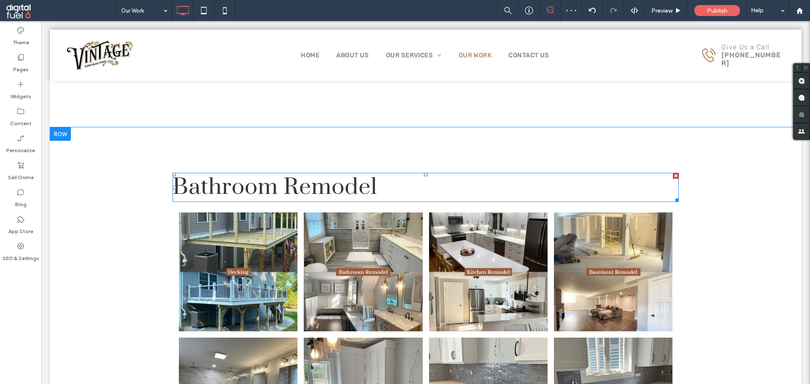
click at [239, 183] on span "Bathroom Remodel" at bounding box center [275, 187] width 205 height 29
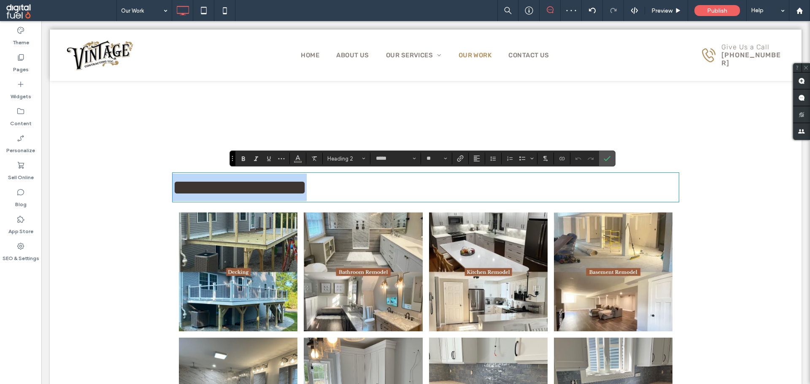
click at [264, 184] on span "**********" at bounding box center [240, 187] width 134 height 21
drag, startPoint x: 272, startPoint y: 184, endPoint x: 43, endPoint y: 157, distance: 230.8
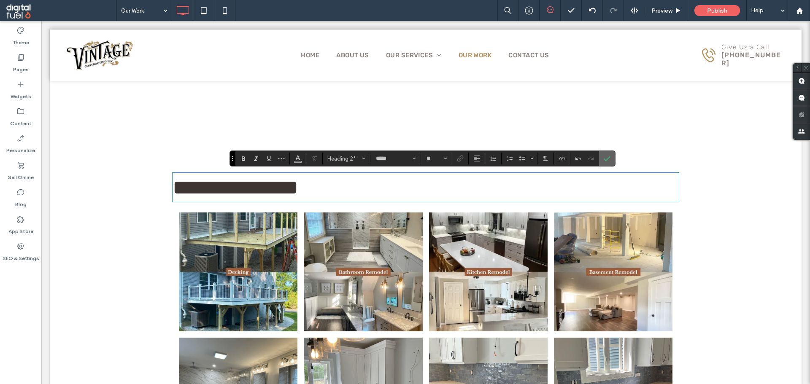
drag, startPoint x: 604, startPoint y: 154, endPoint x: 451, endPoint y: 122, distance: 157.0
click at [604, 154] on span "Confirm" at bounding box center [606, 158] width 4 height 15
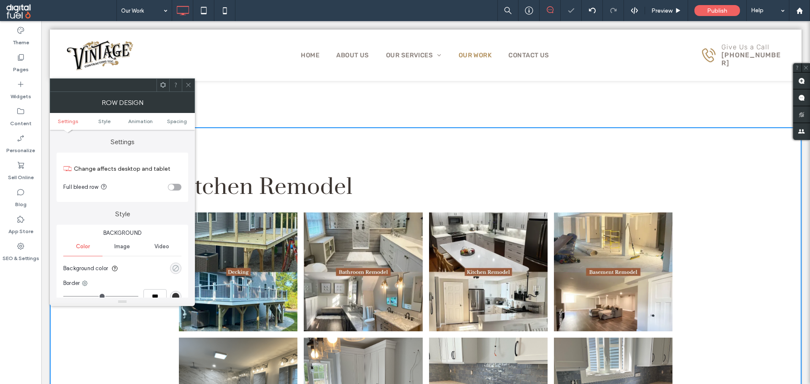
click at [176, 267] on div "rgba(0, 0, 0, 0)" at bounding box center [175, 268] width 7 height 7
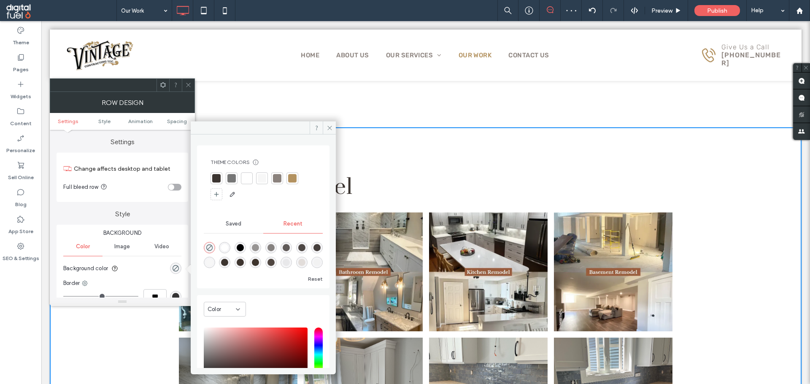
click at [264, 184] on div at bounding box center [262, 179] width 12 height 12
drag, startPoint x: 191, startPoint y: 82, endPoint x: 168, endPoint y: 70, distance: 25.7
click at [191, 82] on icon at bounding box center [188, 85] width 6 height 6
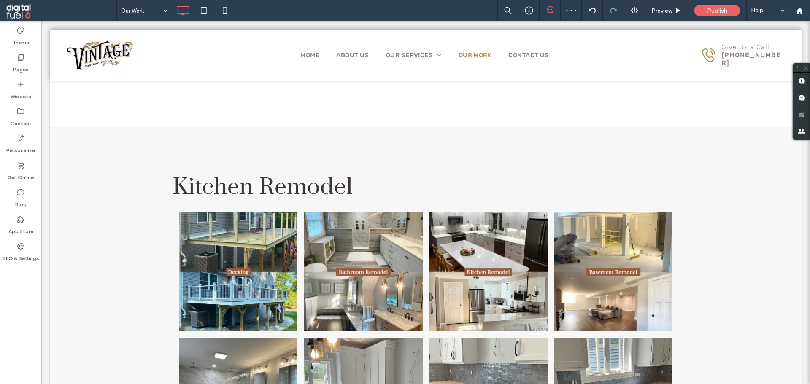
drag, startPoint x: 0, startPoint y: 299, endPoint x: 41, endPoint y: 286, distance: 42.7
click at [6, 296] on div "Theme Pages Widgets Content Personalize Sell Online Blog App Store SEO & Settin…" at bounding box center [20, 202] width 41 height 363
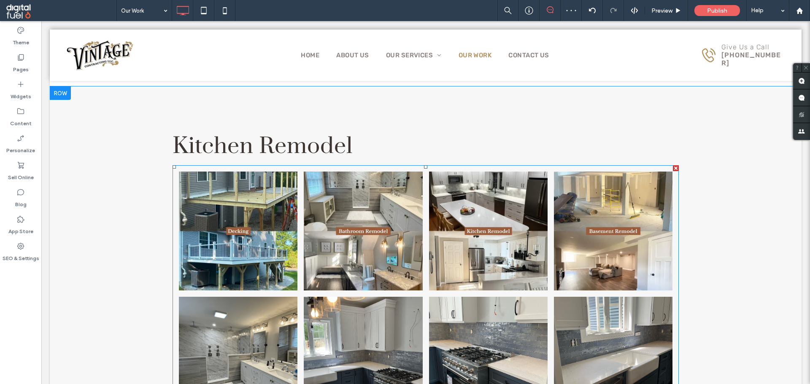
scroll to position [886, 0]
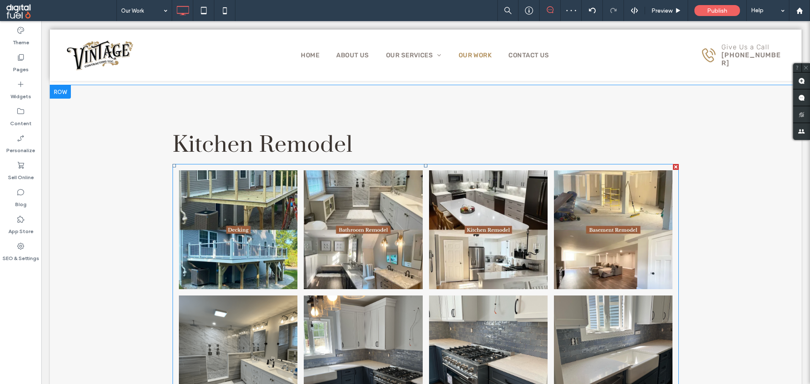
click at [304, 223] on link at bounding box center [363, 229] width 119 height 119
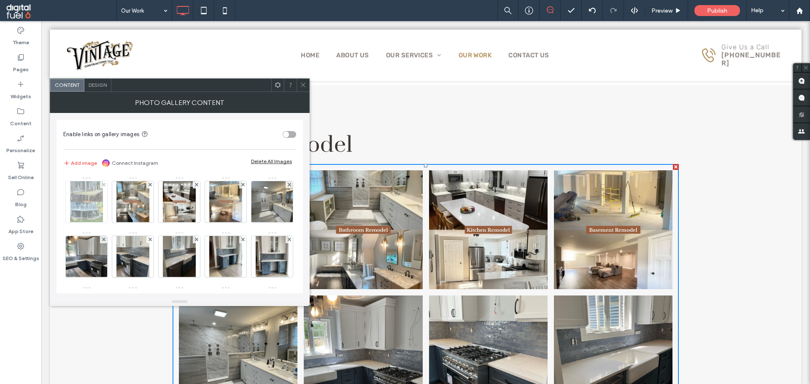
click at [100, 183] on div at bounding box center [103, 184] width 7 height 7
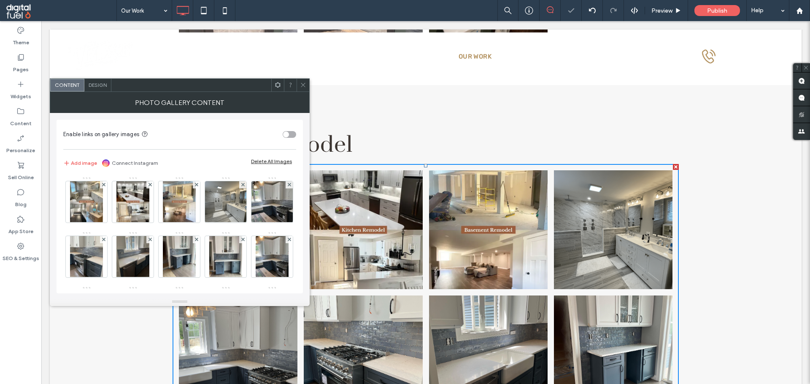
click at [100, 183] on div at bounding box center [103, 184] width 7 height 7
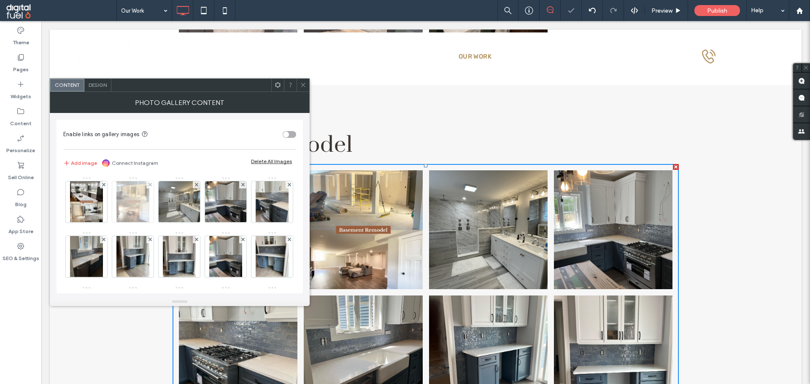
click at [147, 184] on div at bounding box center [149, 184] width 7 height 7
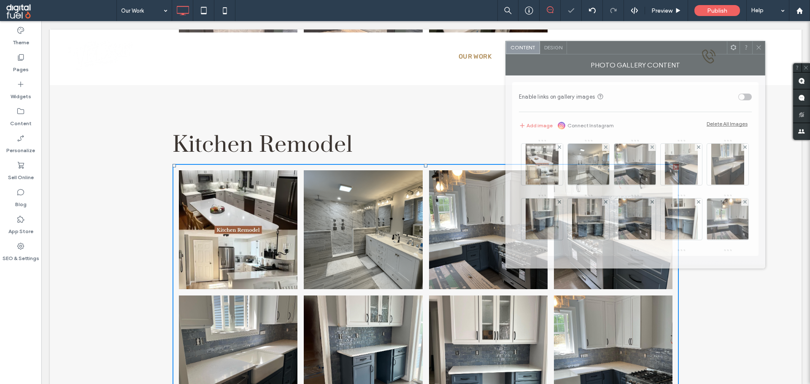
drag, startPoint x: 191, startPoint y: 87, endPoint x: 619, endPoint y: 54, distance: 429.4
click at [621, 54] on div at bounding box center [647, 47] width 160 height 13
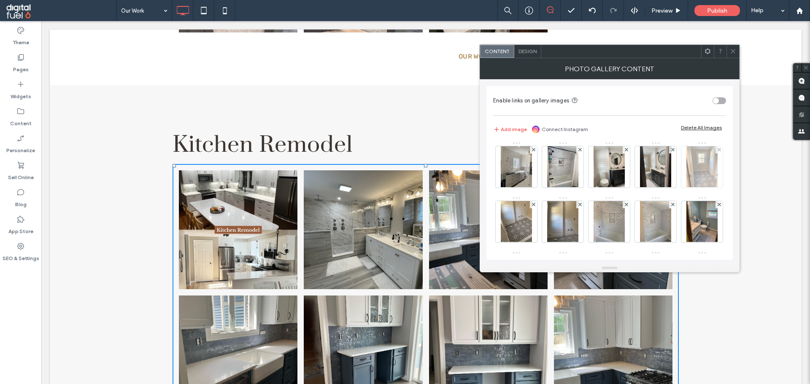
scroll to position [169, 0]
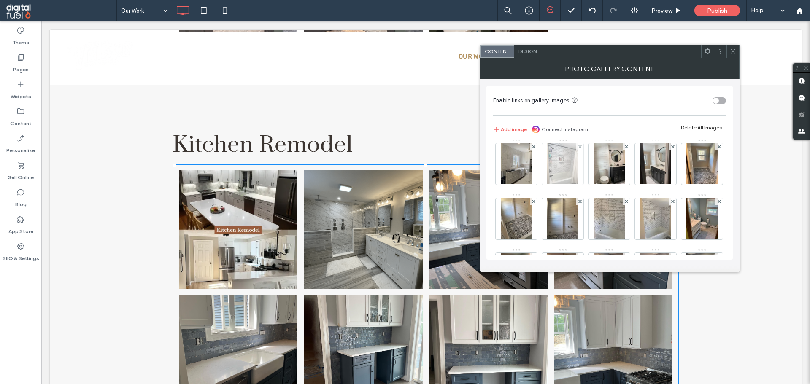
click at [576, 151] on div at bounding box center [579, 146] width 7 height 7
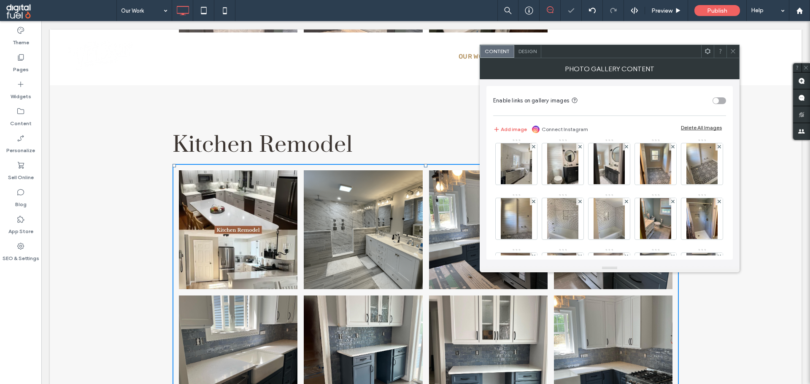
click at [576, 151] on div at bounding box center [579, 146] width 7 height 7
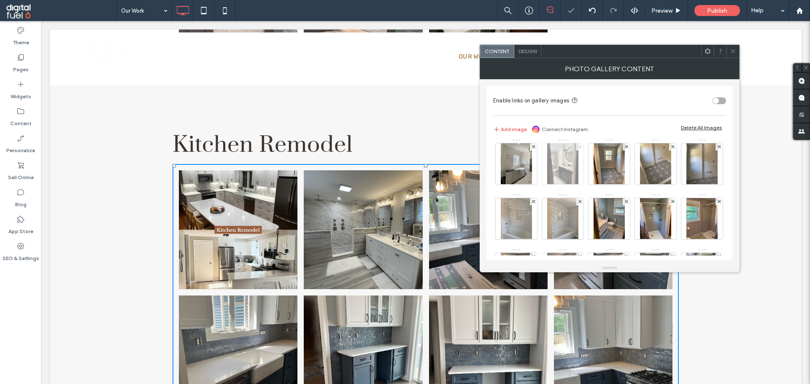
click at [578, 148] on icon at bounding box center [579, 146] width 3 height 3
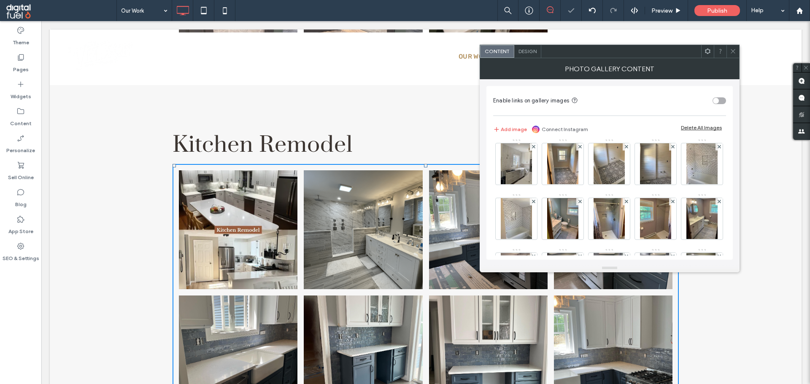
click at [578, 148] on icon at bounding box center [579, 146] width 3 height 3
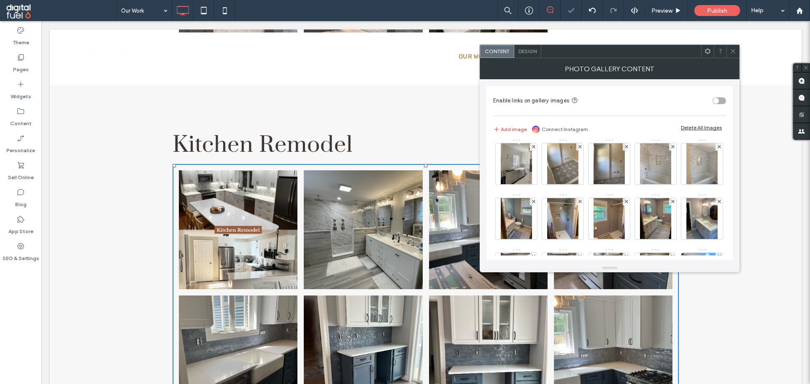
click at [578, 148] on icon at bounding box center [579, 146] width 3 height 3
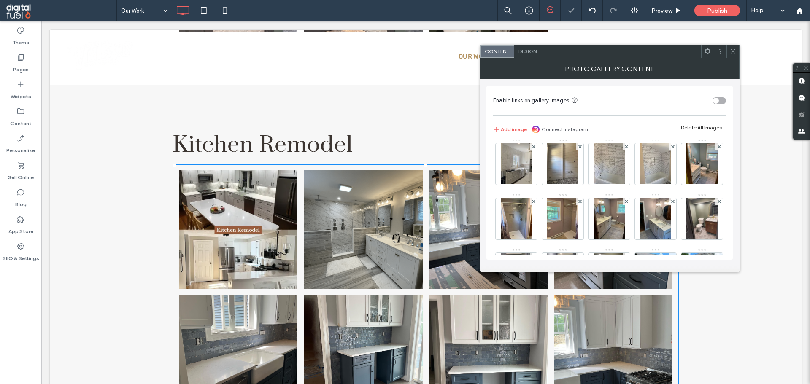
click at [578, 148] on icon at bounding box center [579, 146] width 3 height 3
click at [625, 148] on icon at bounding box center [626, 146] width 3 height 3
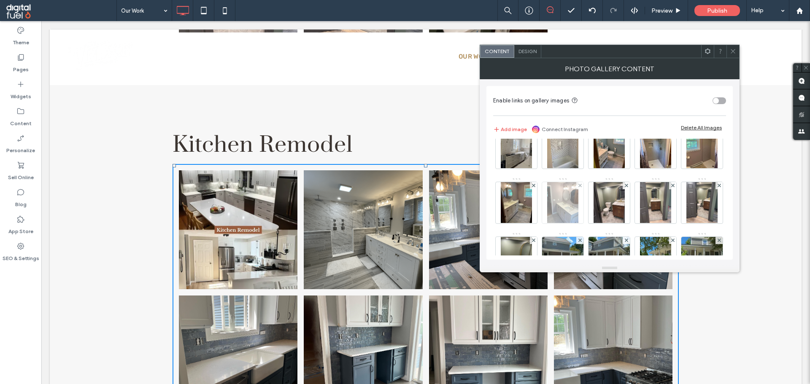
scroll to position [211, 0]
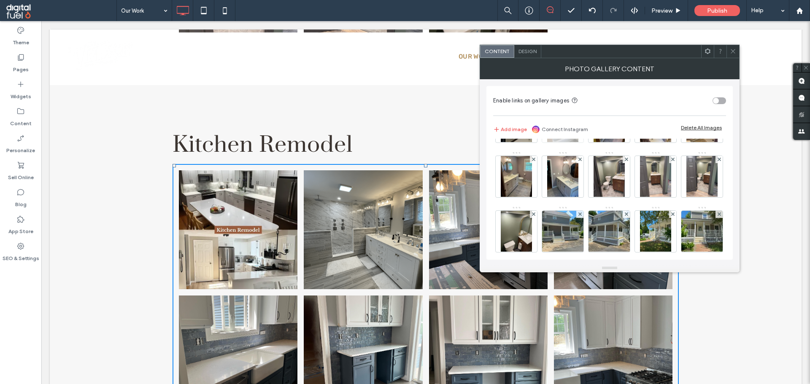
click at [578, 108] on span at bounding box center [579, 104] width 3 height 7
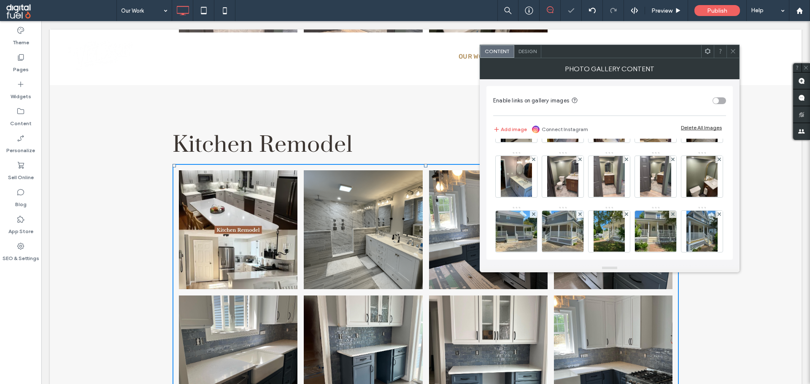
click at [578, 108] on span at bounding box center [579, 104] width 3 height 7
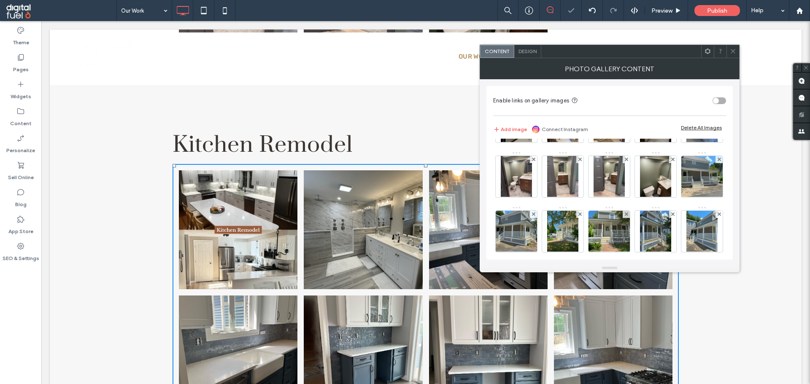
click at [578, 108] on span at bounding box center [579, 104] width 3 height 7
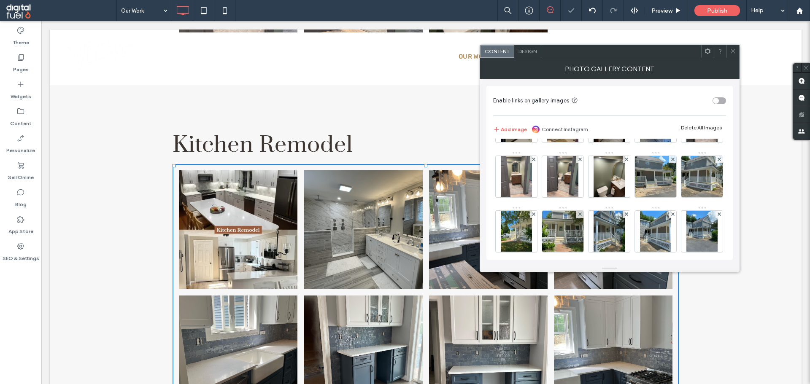
click at [578, 108] on span at bounding box center [579, 104] width 3 height 7
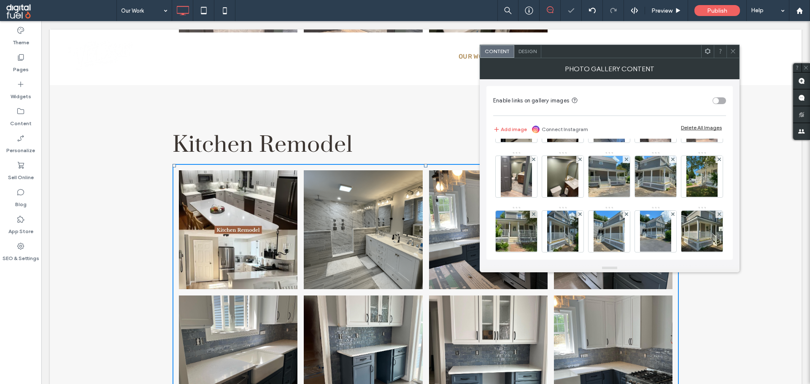
click at [578, 108] on span at bounding box center [579, 104] width 3 height 7
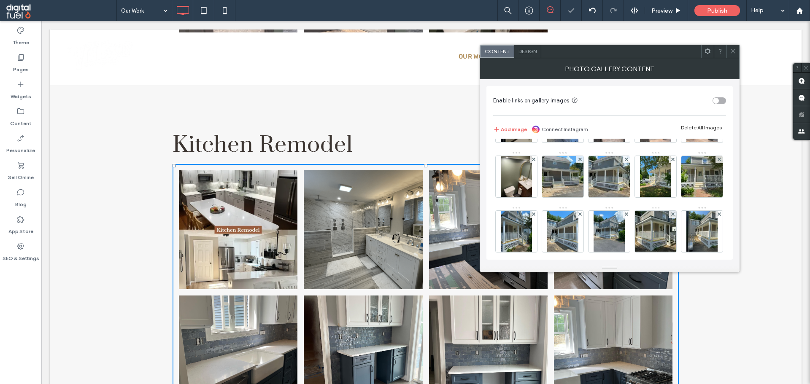
click at [578, 108] on span at bounding box center [579, 104] width 3 height 7
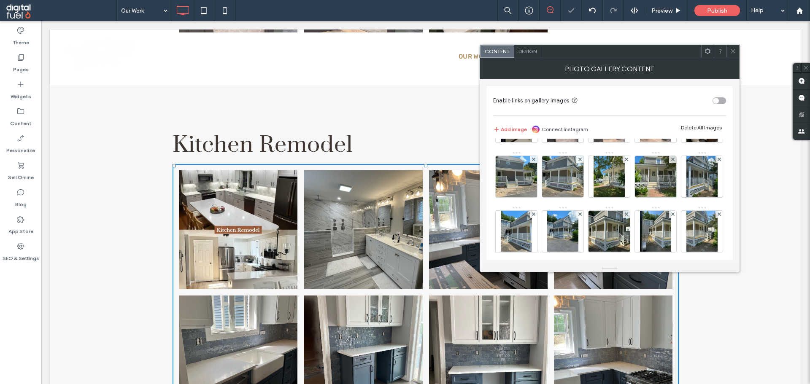
click at [578, 108] on span at bounding box center [579, 104] width 3 height 7
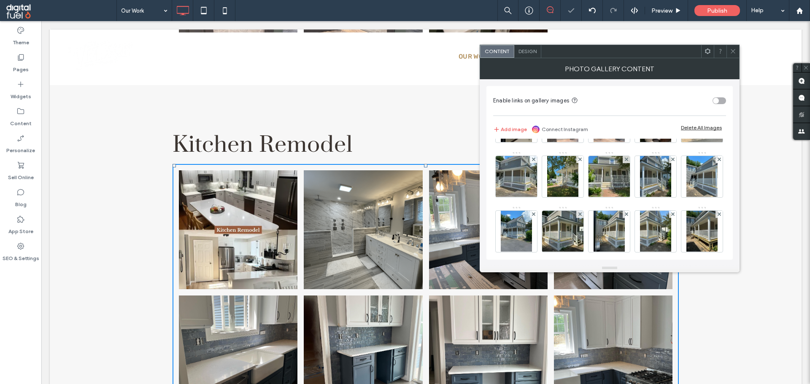
click at [578, 108] on span at bounding box center [579, 104] width 3 height 7
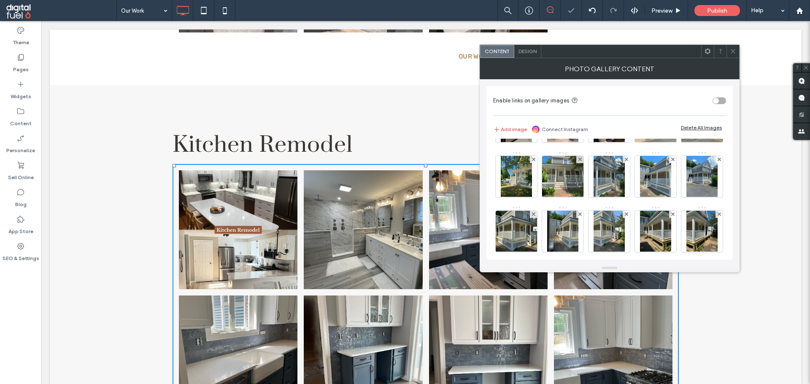
click at [578, 108] on span at bounding box center [579, 104] width 3 height 7
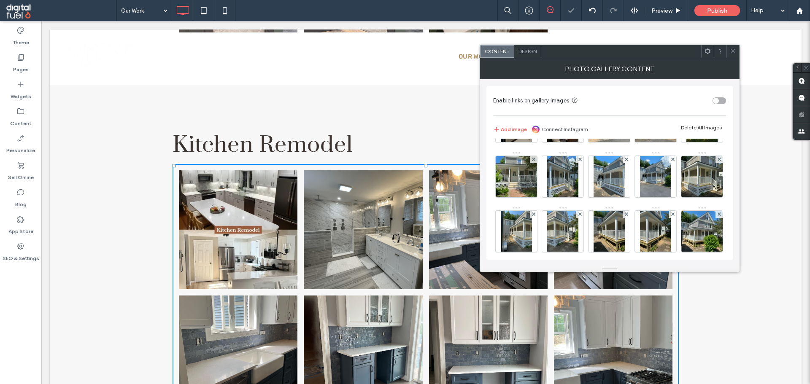
click at [578, 108] on span at bounding box center [579, 104] width 3 height 7
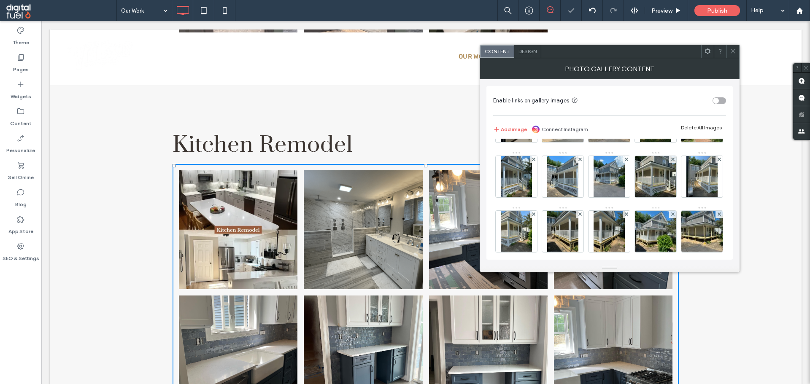
click at [578, 108] on span at bounding box center [579, 104] width 3 height 7
click at [625, 108] on span at bounding box center [626, 104] width 3 height 7
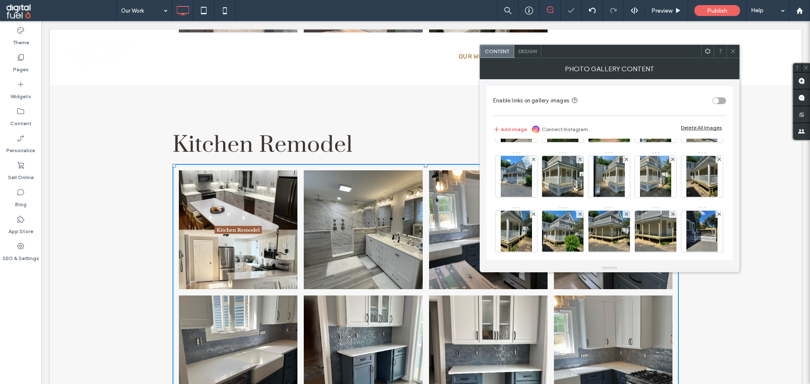
click at [578, 108] on span at bounding box center [579, 104] width 3 height 7
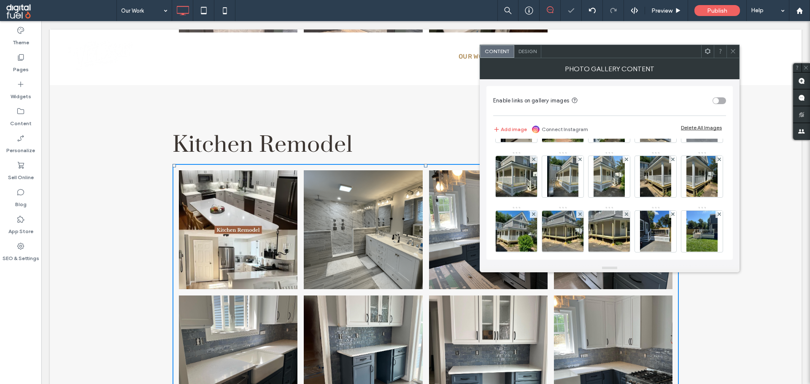
click at [578, 108] on span at bounding box center [579, 104] width 3 height 7
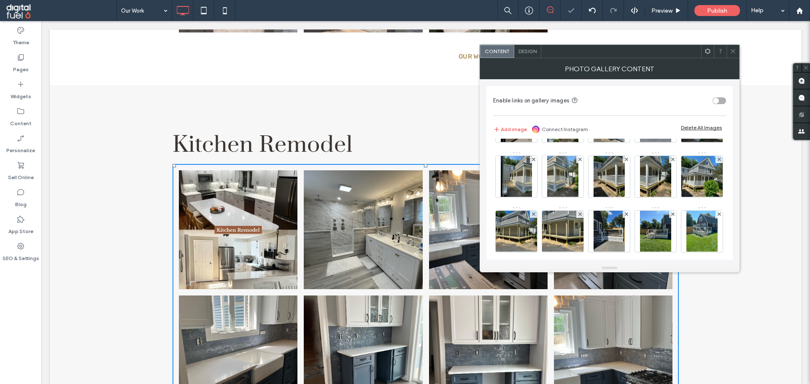
click at [578, 108] on span at bounding box center [579, 104] width 3 height 7
click at [625, 108] on span at bounding box center [626, 104] width 3 height 7
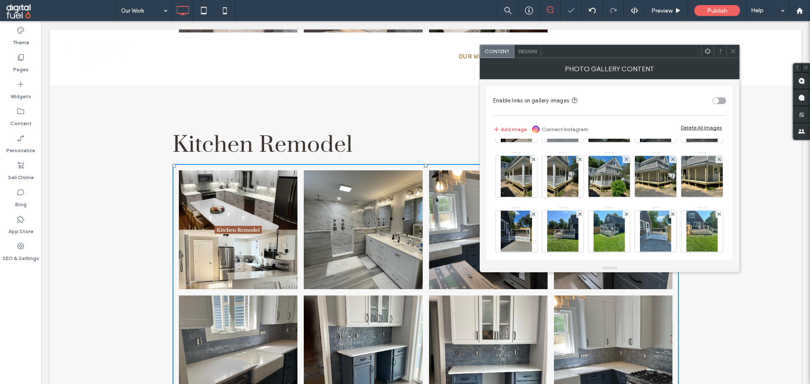
click at [578, 108] on span at bounding box center [579, 104] width 3 height 7
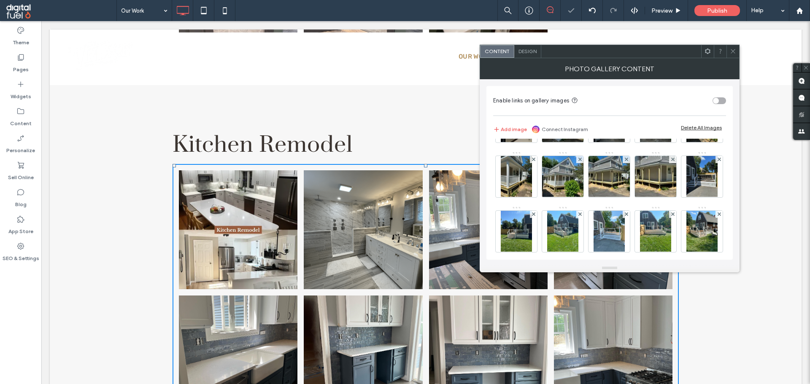
click at [578, 108] on span at bounding box center [579, 104] width 3 height 7
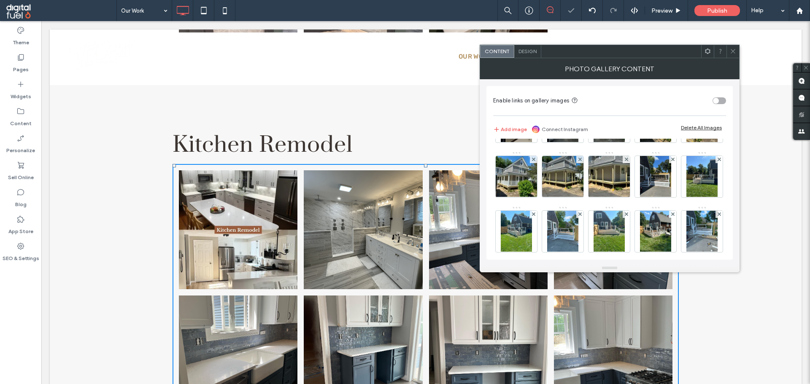
click at [578, 108] on span at bounding box center [579, 104] width 3 height 7
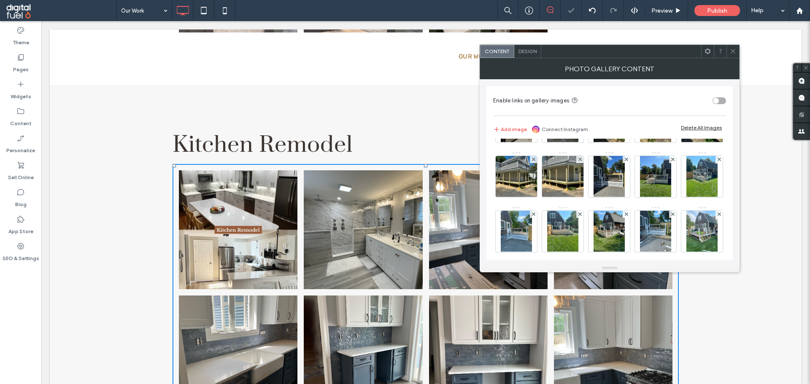
click at [578, 108] on span at bounding box center [579, 104] width 3 height 7
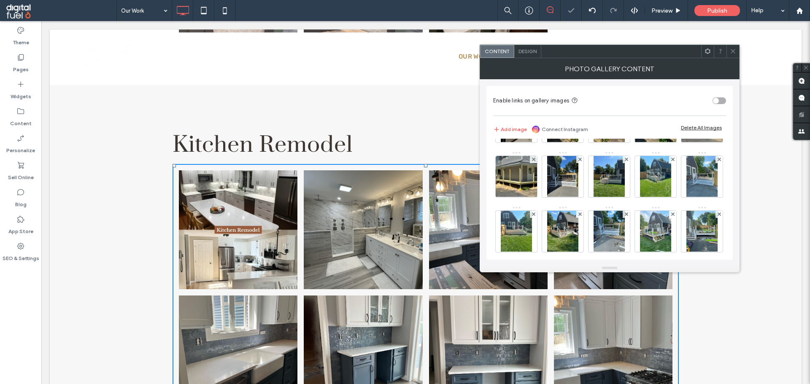
click at [578, 108] on span at bounding box center [579, 104] width 3 height 7
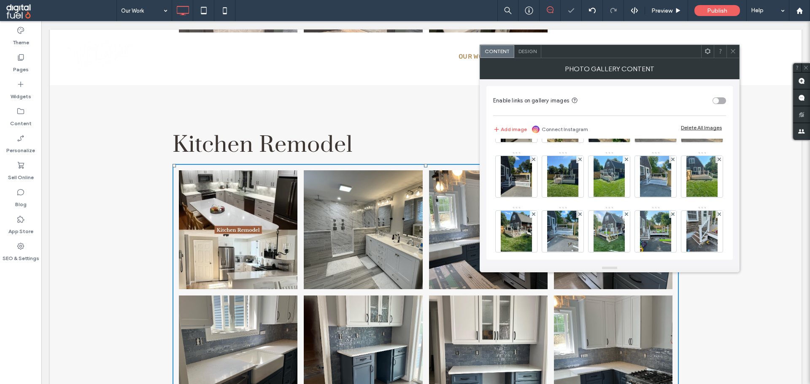
click at [578, 108] on span at bounding box center [579, 104] width 3 height 7
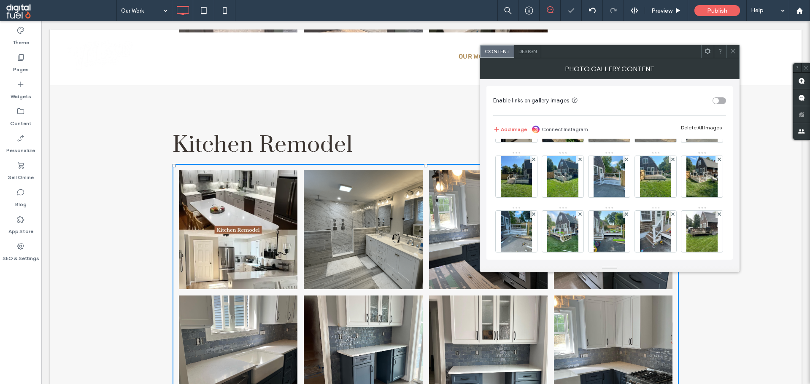
click at [578, 108] on span at bounding box center [579, 104] width 3 height 7
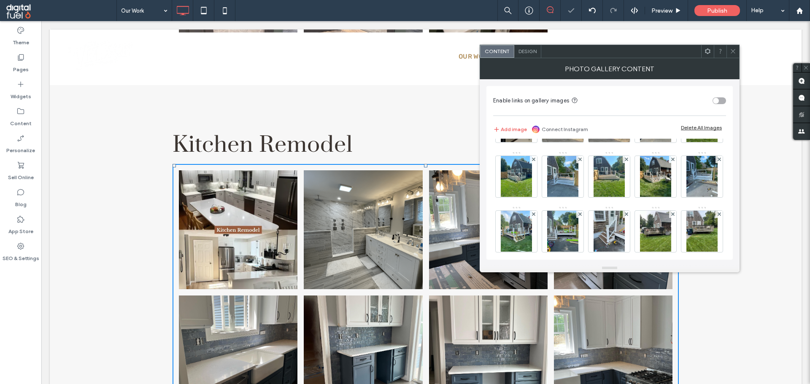
click at [578, 108] on span at bounding box center [579, 104] width 3 height 7
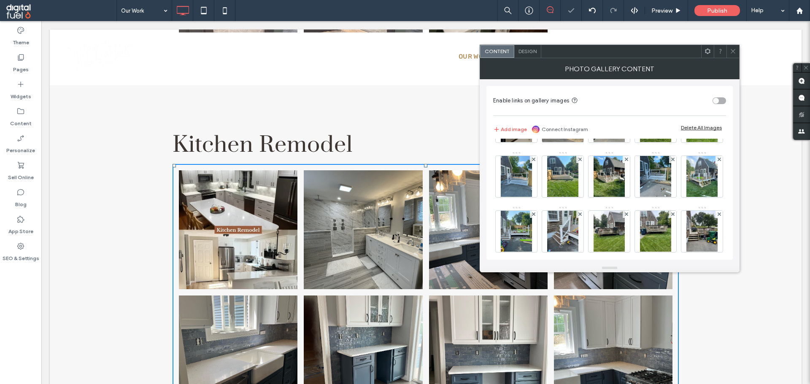
click at [578, 108] on span at bounding box center [579, 104] width 3 height 7
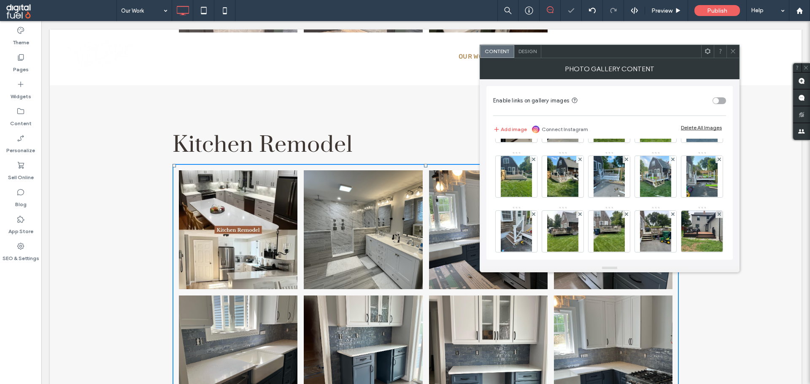
click at [578, 108] on span at bounding box center [579, 104] width 3 height 7
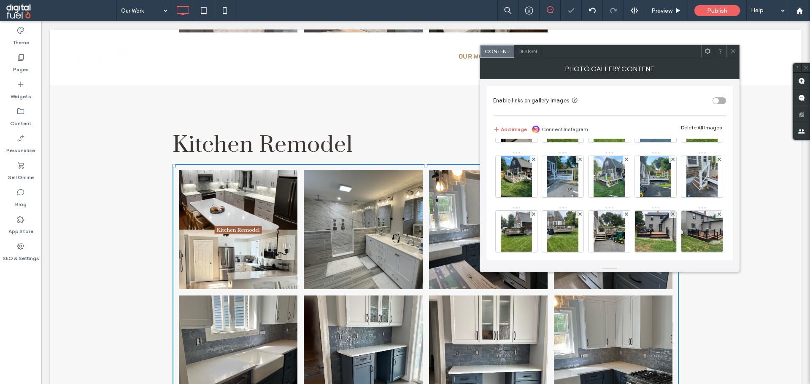
click at [578, 108] on span at bounding box center [579, 104] width 3 height 7
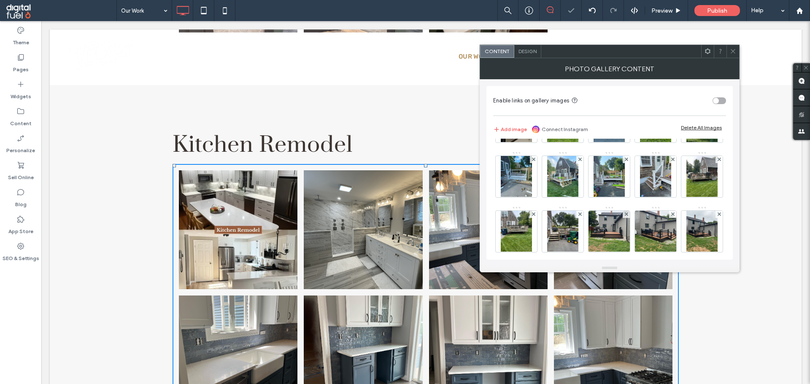
click at [578, 108] on span at bounding box center [579, 104] width 3 height 7
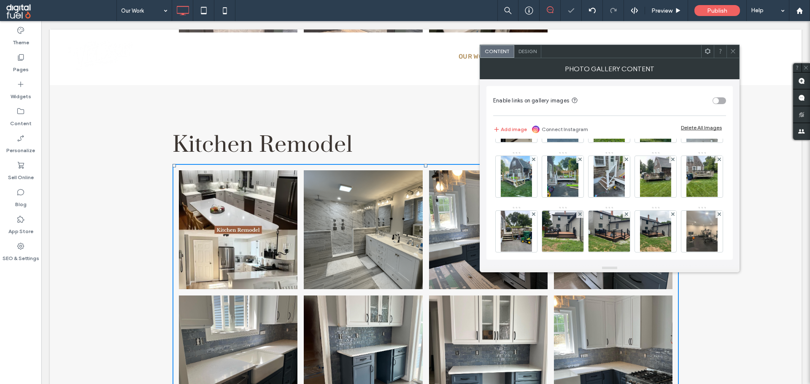
click at [578, 108] on span at bounding box center [579, 104] width 3 height 7
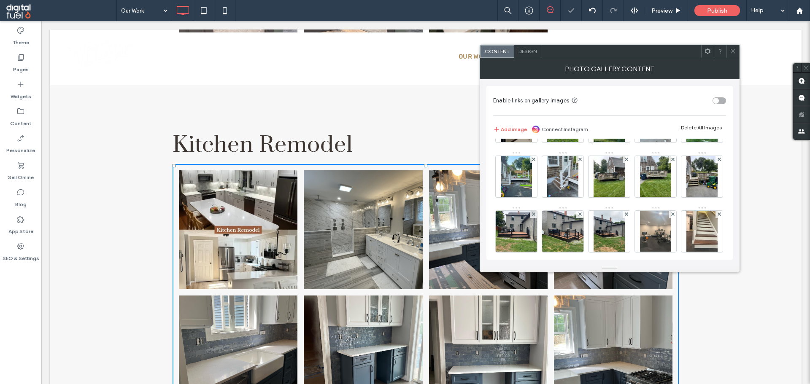
click at [578, 108] on span at bounding box center [579, 104] width 3 height 7
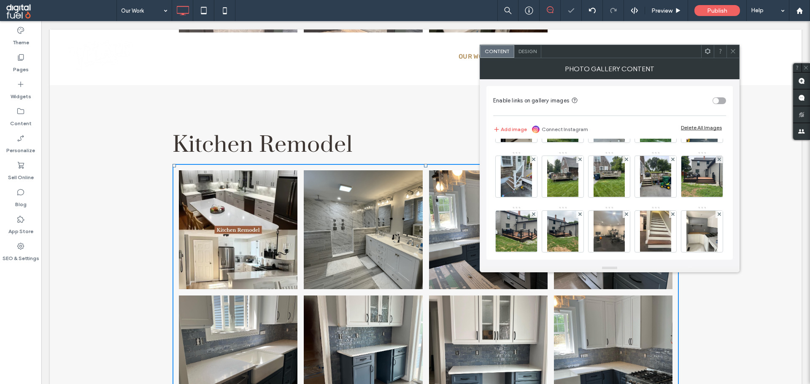
click at [578, 108] on span at bounding box center [579, 104] width 3 height 7
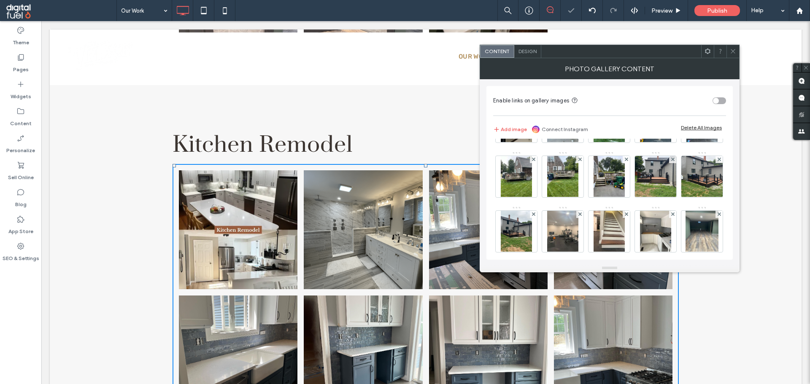
click at [578, 108] on span at bounding box center [579, 104] width 3 height 7
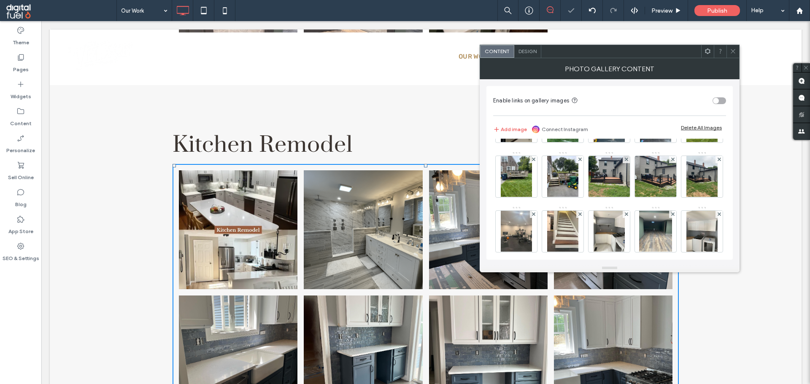
click at [578, 108] on span at bounding box center [579, 104] width 3 height 7
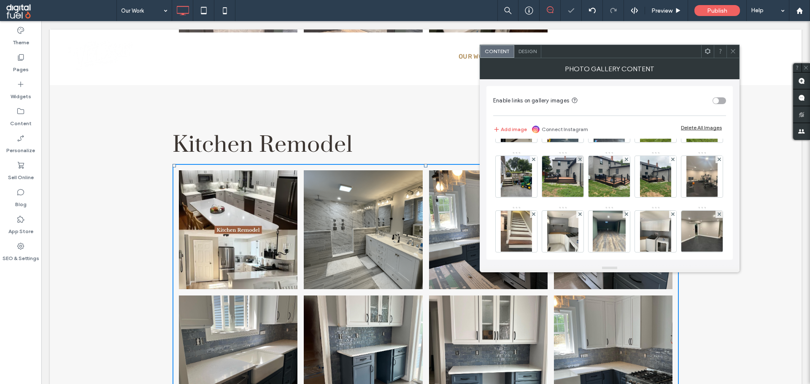
click at [578, 108] on span at bounding box center [579, 104] width 3 height 7
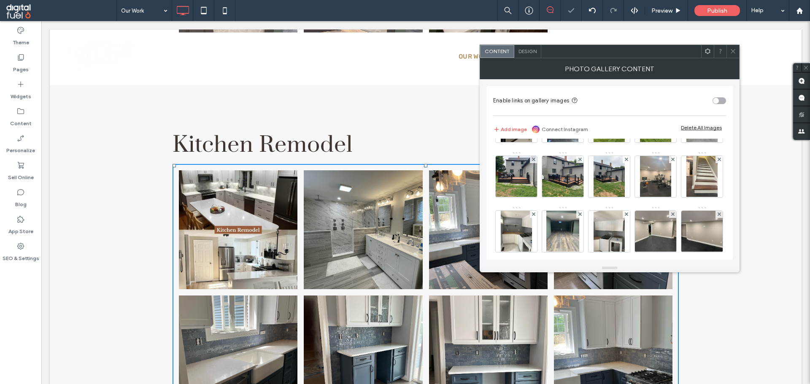
click at [578, 108] on span at bounding box center [579, 104] width 3 height 7
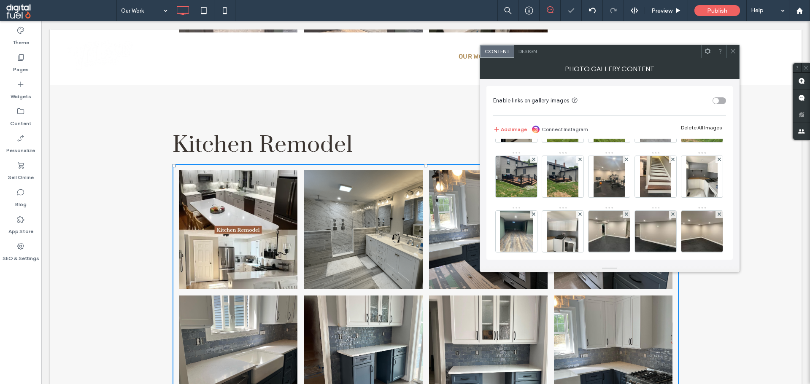
click at [578, 108] on span at bounding box center [579, 104] width 3 height 7
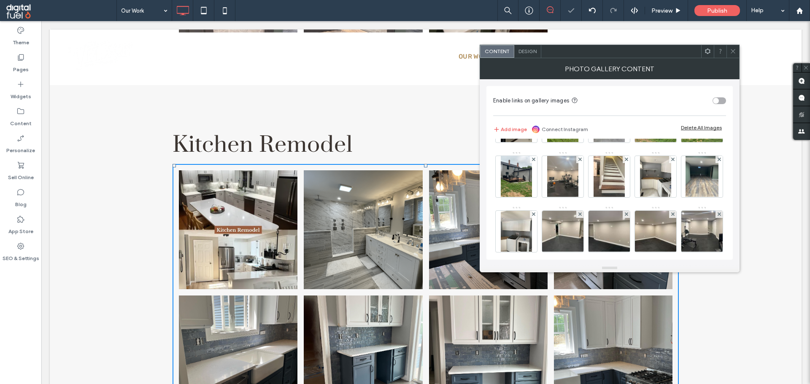
click at [578, 108] on span at bounding box center [579, 104] width 3 height 7
click at [625, 108] on span at bounding box center [626, 104] width 3 height 7
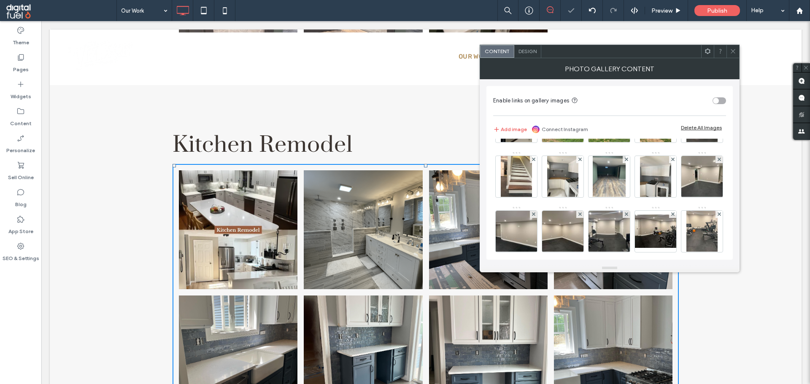
click at [578, 108] on span at bounding box center [579, 104] width 3 height 7
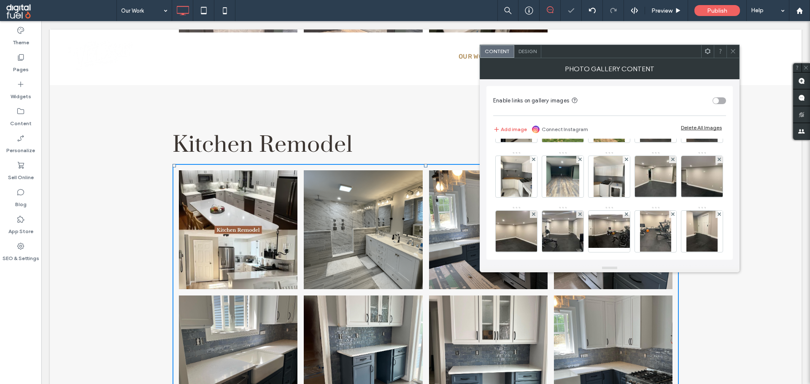
click at [578, 108] on span at bounding box center [579, 104] width 3 height 7
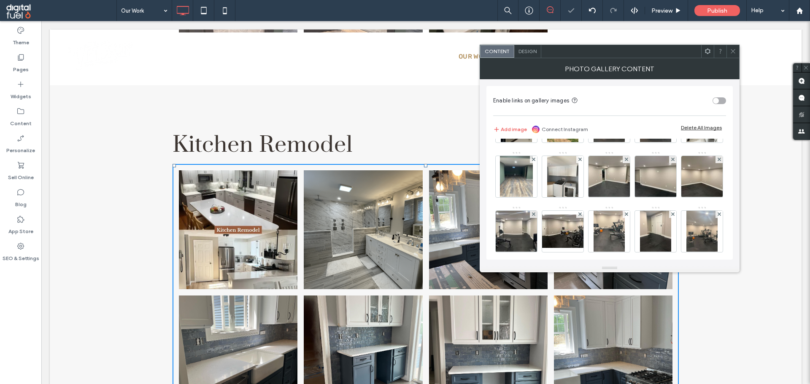
click at [578, 108] on span at bounding box center [579, 104] width 3 height 7
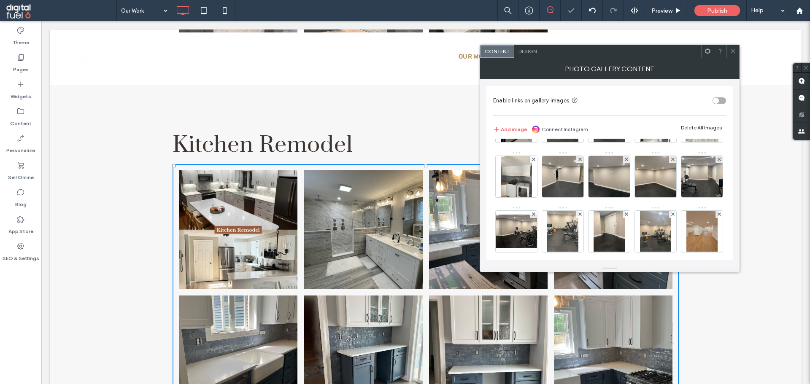
click at [578, 108] on span at bounding box center [579, 104] width 3 height 7
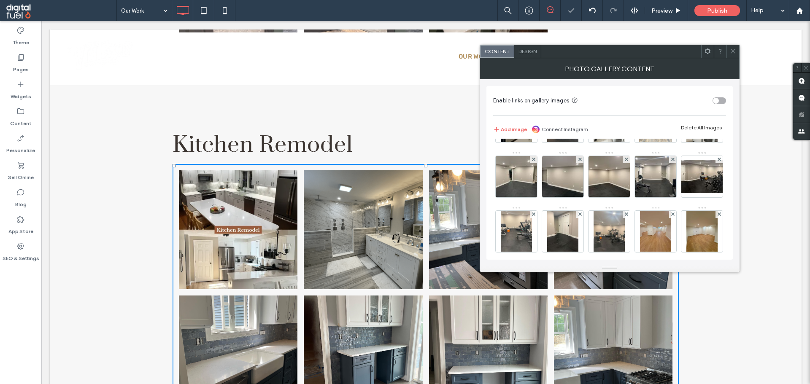
click at [578, 108] on span at bounding box center [579, 104] width 3 height 7
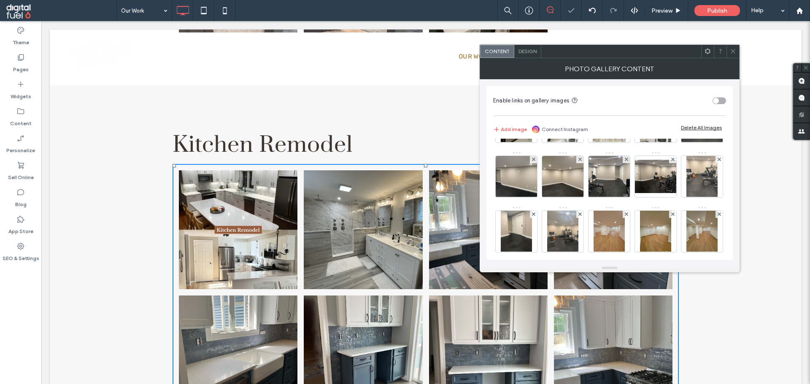
click at [578, 108] on span at bounding box center [579, 104] width 3 height 7
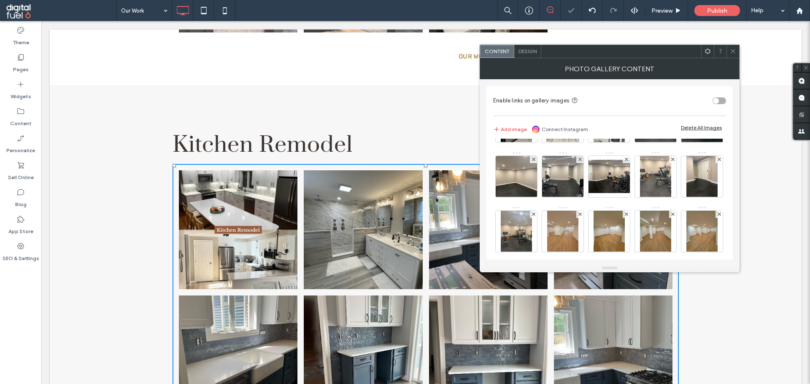
click at [578, 108] on span at bounding box center [579, 104] width 3 height 7
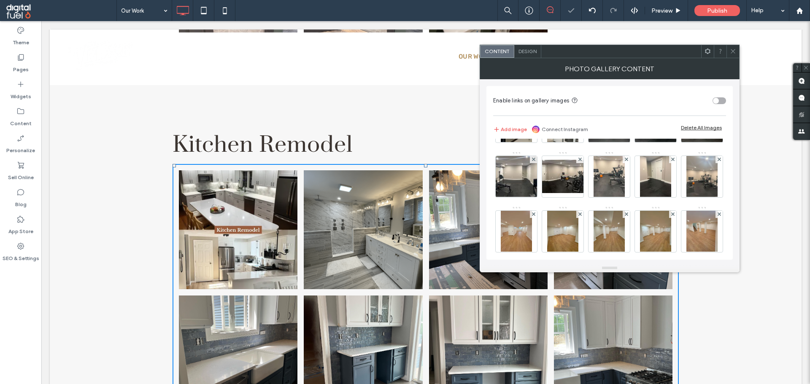
click at [578, 108] on span at bounding box center [579, 104] width 3 height 7
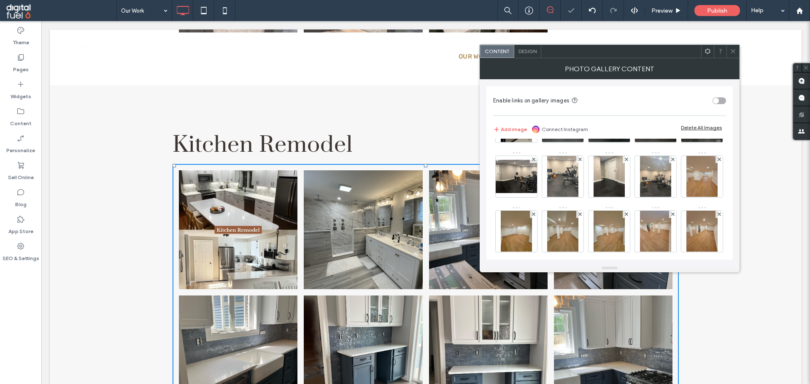
click at [578, 108] on span at bounding box center [579, 104] width 3 height 7
click at [625, 108] on span at bounding box center [626, 104] width 3 height 7
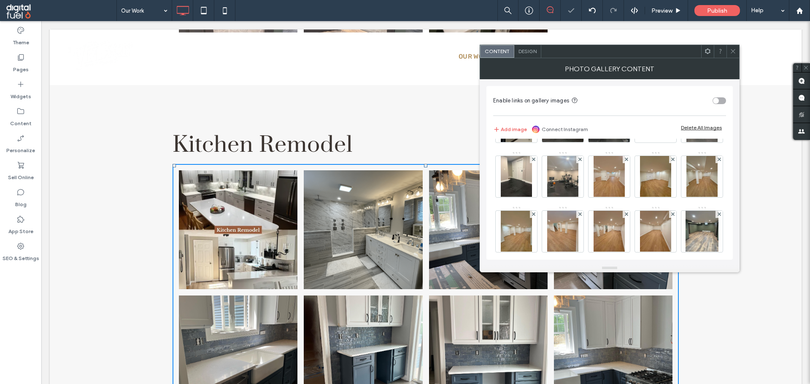
click at [578, 108] on span at bounding box center [579, 104] width 3 height 7
click at [625, 108] on span at bounding box center [626, 104] width 3 height 7
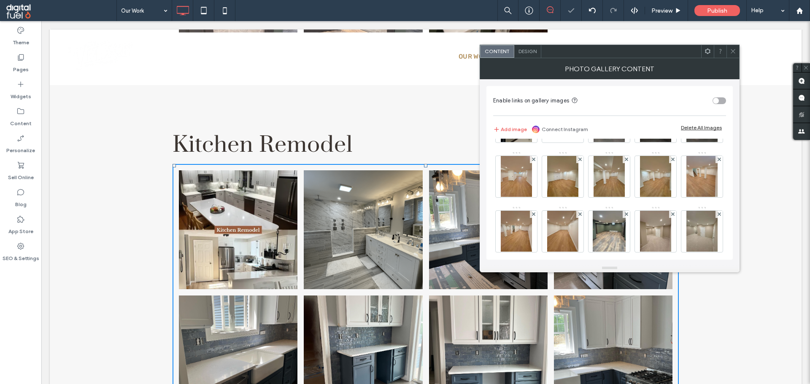
click at [578, 108] on span at bounding box center [579, 104] width 3 height 7
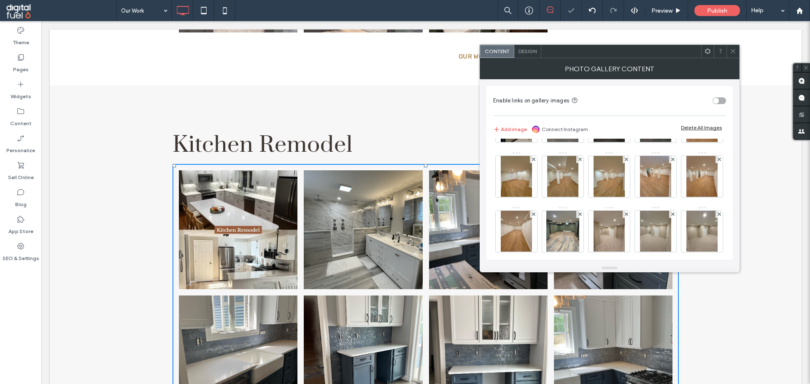
click at [578, 108] on span at bounding box center [579, 104] width 3 height 7
click at [625, 108] on span at bounding box center [626, 104] width 3 height 7
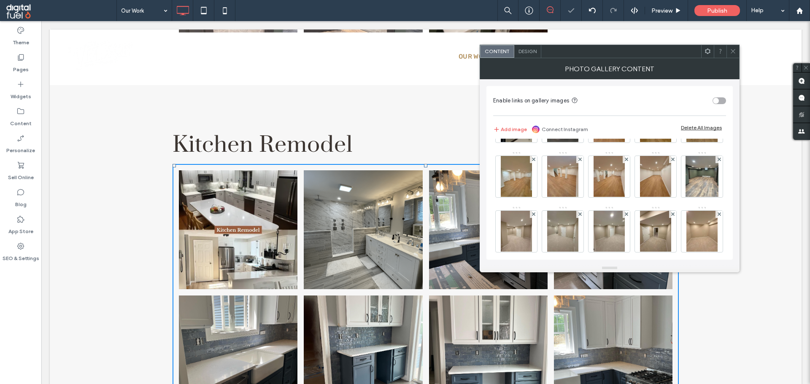
click at [578, 108] on span at bounding box center [579, 104] width 3 height 7
click at [625, 108] on span at bounding box center [626, 104] width 3 height 7
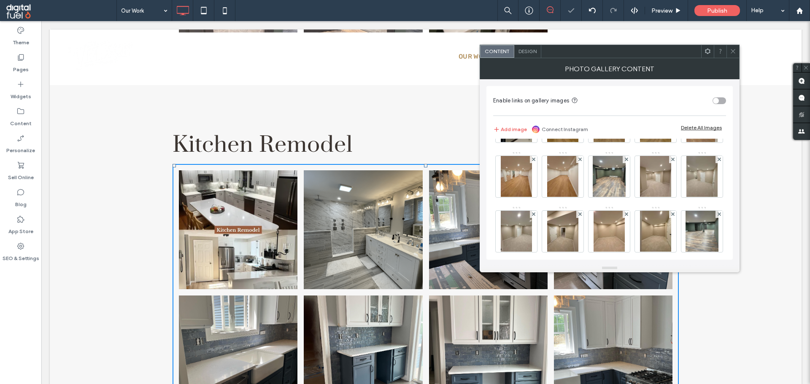
click at [578, 108] on span at bounding box center [579, 104] width 3 height 7
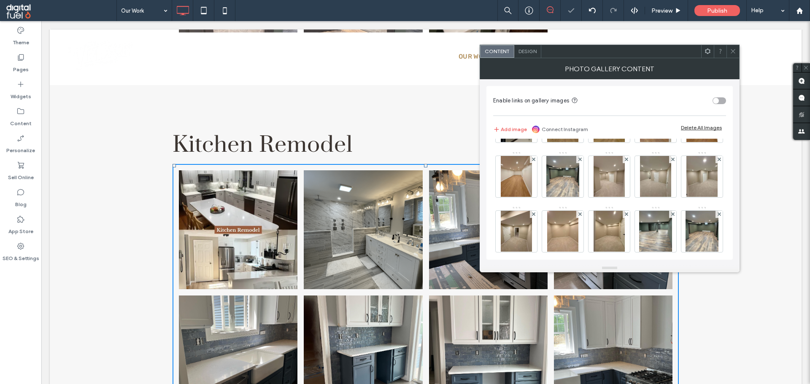
click at [578, 108] on span at bounding box center [579, 104] width 3 height 7
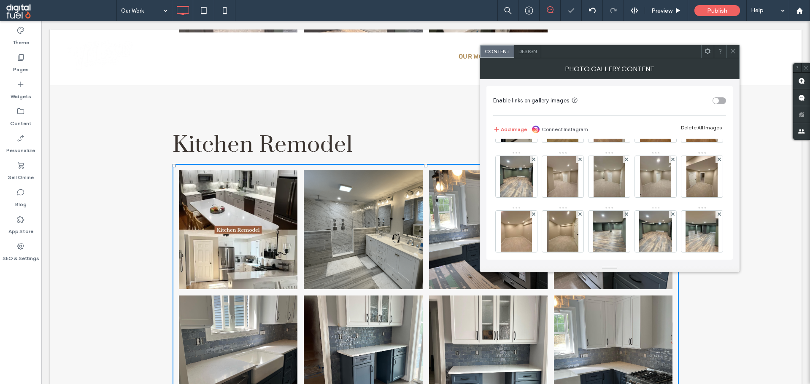
click at [578, 108] on span at bounding box center [579, 104] width 3 height 7
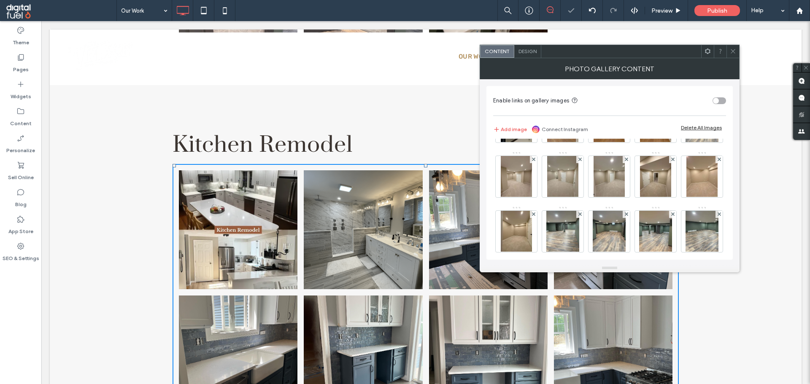
click at [578, 108] on span at bounding box center [579, 104] width 3 height 7
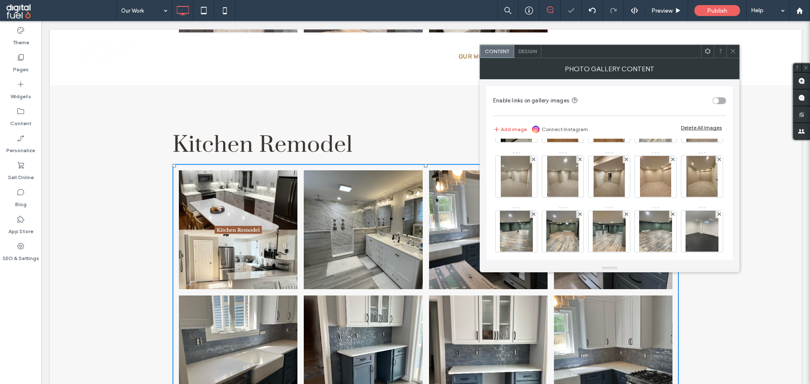
click at [578, 108] on span at bounding box center [579, 104] width 3 height 7
click at [625, 108] on span at bounding box center [626, 104] width 3 height 7
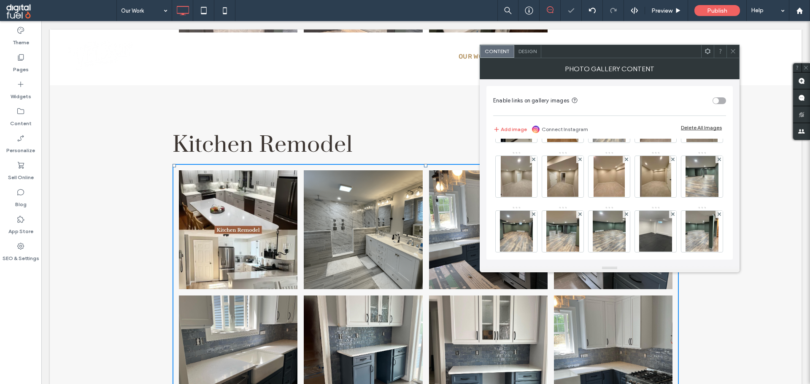
click at [625, 108] on span at bounding box center [626, 104] width 3 height 7
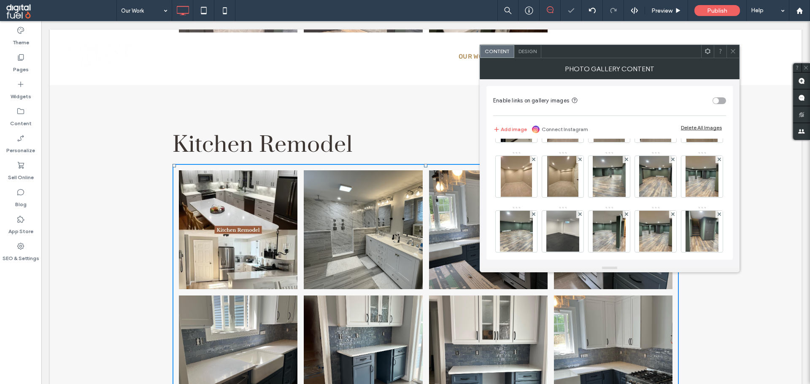
click at [578, 108] on span at bounding box center [579, 104] width 3 height 7
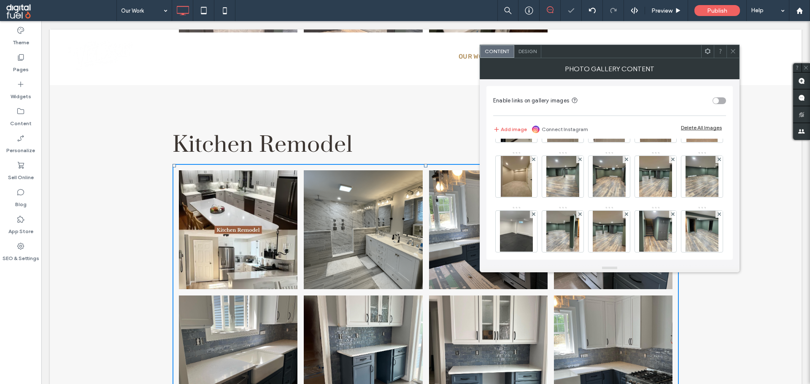
click at [578, 108] on span at bounding box center [579, 104] width 3 height 7
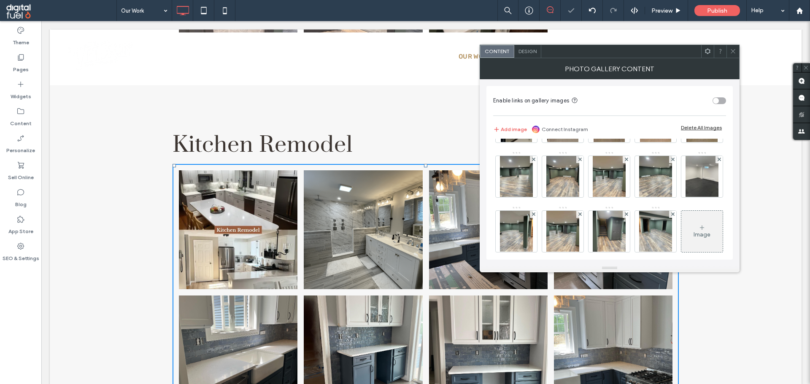
click at [578, 108] on span at bounding box center [579, 104] width 3 height 7
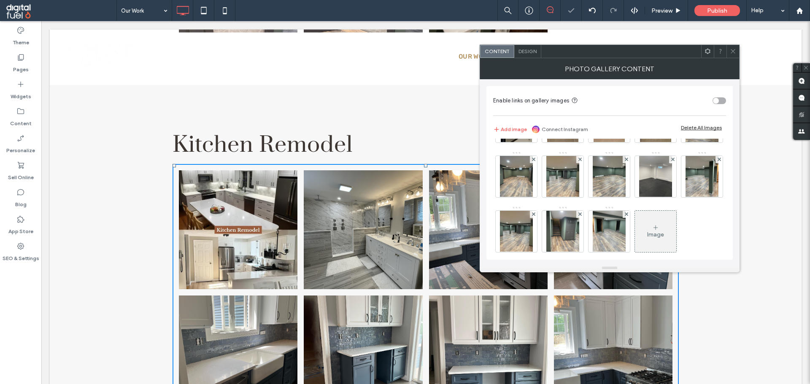
click at [578, 108] on span at bounding box center [579, 104] width 3 height 7
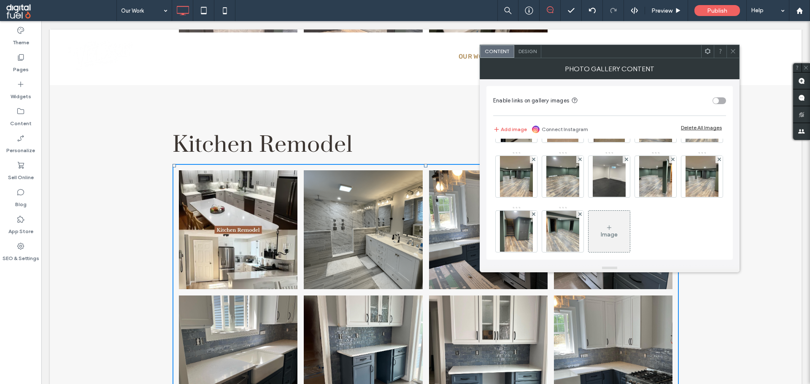
click at [605, 99] on div "Enable links on gallery images" at bounding box center [601, 100] width 216 height 9
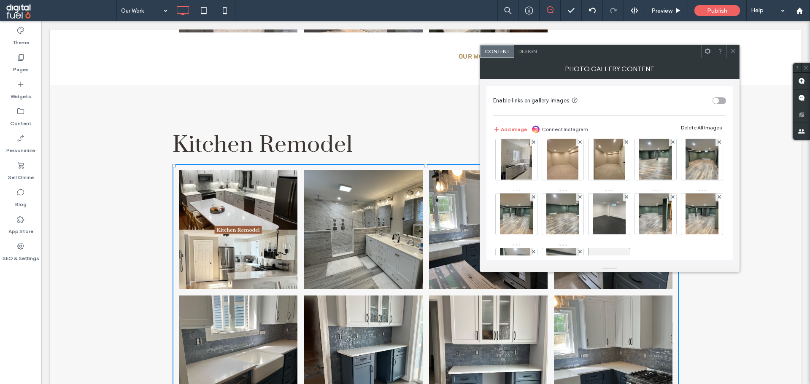
scroll to position [169, 0]
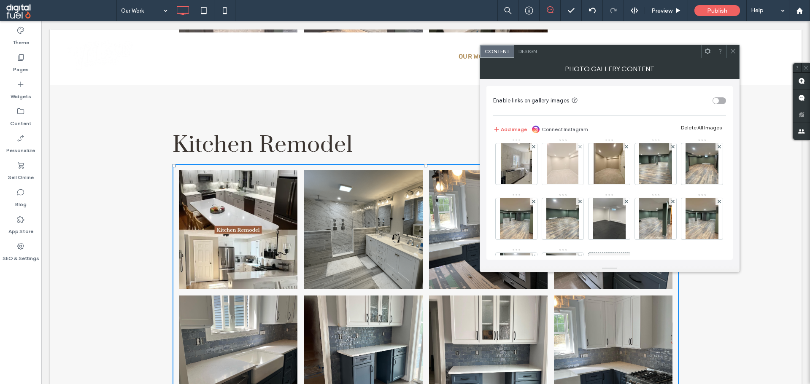
click at [576, 151] on div at bounding box center [579, 146] width 7 height 7
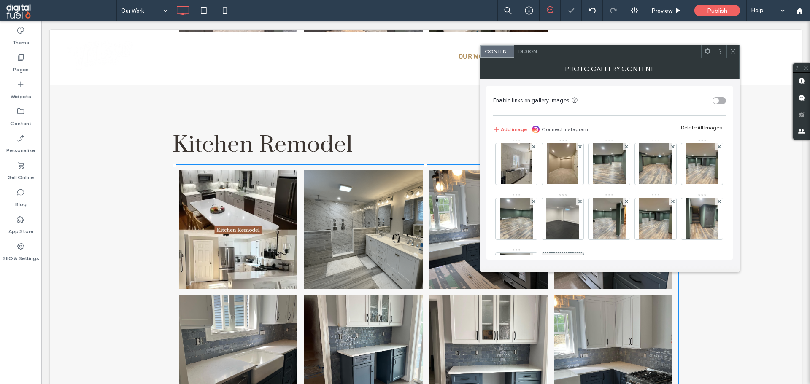
click at [576, 151] on div at bounding box center [579, 146] width 7 height 7
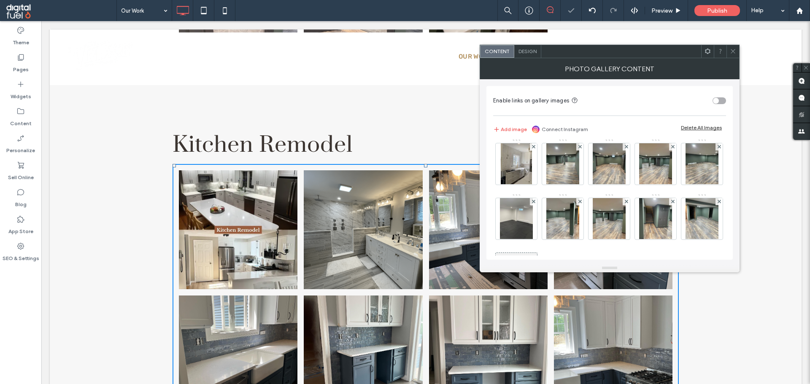
click at [576, 151] on div at bounding box center [579, 146] width 7 height 7
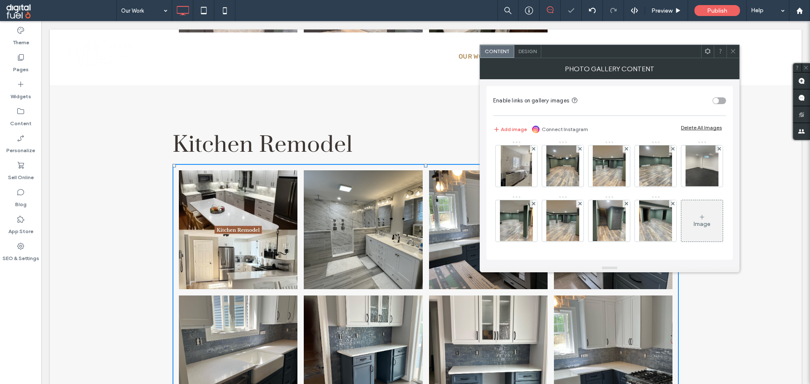
click at [576, 153] on div at bounding box center [579, 149] width 7 height 7
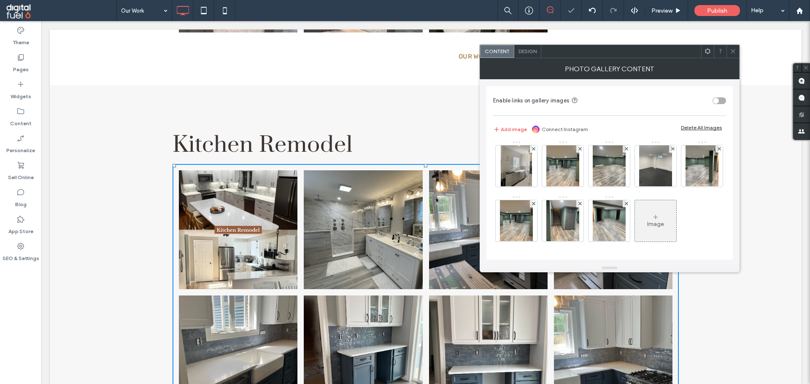
click at [576, 153] on div at bounding box center [579, 149] width 7 height 7
click at [623, 153] on div at bounding box center [626, 149] width 7 height 7
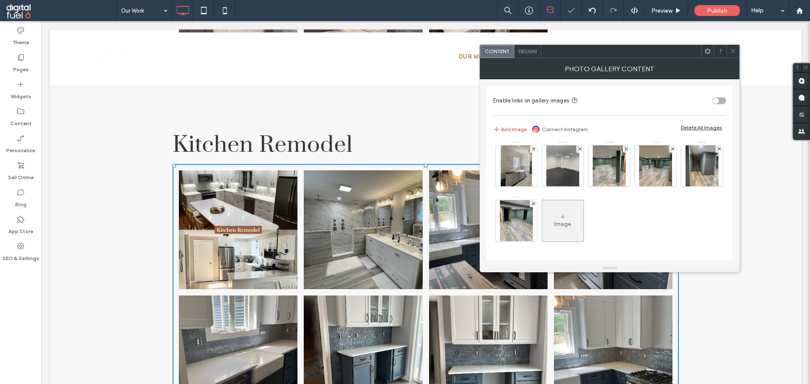
click at [576, 153] on div at bounding box center [579, 149] width 7 height 7
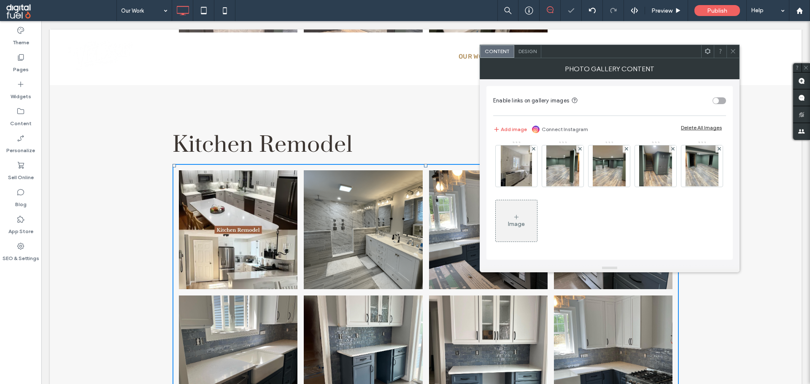
click at [576, 153] on div at bounding box center [579, 149] width 7 height 7
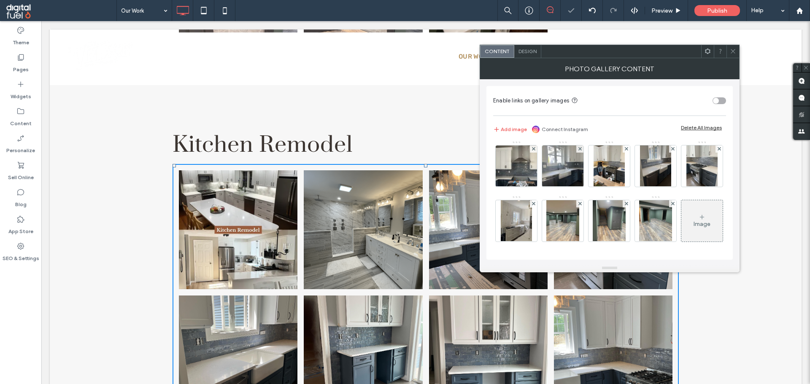
scroll to position [167, 0]
click at [576, 201] on div at bounding box center [579, 203] width 7 height 7
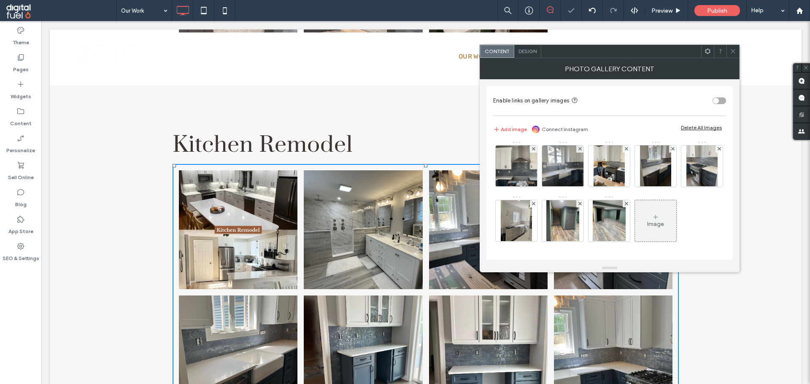
click at [576, 201] on div at bounding box center [579, 203] width 7 height 7
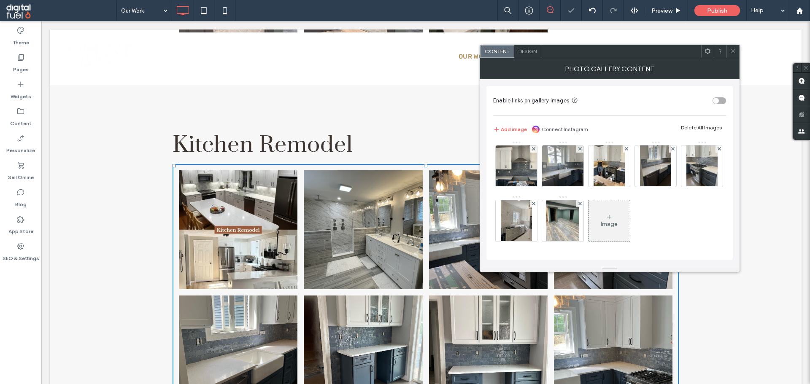
click at [576, 201] on div at bounding box center [579, 203] width 7 height 7
click at [640, 218] on div "Image" at bounding box center [609, 140] width 232 height 219
click at [731, 49] on icon at bounding box center [733, 51] width 6 height 6
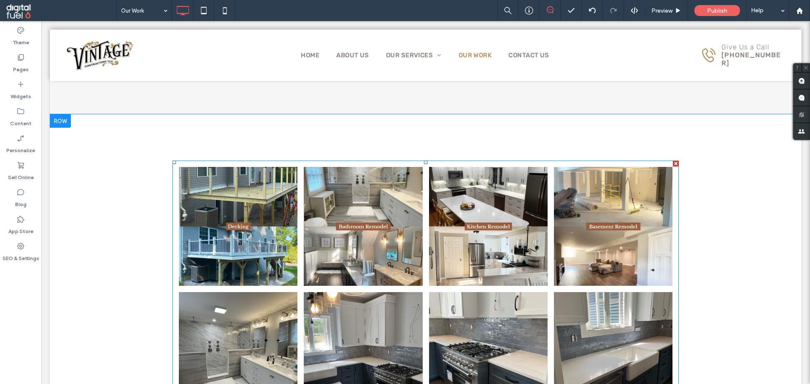
scroll to position [1477, 0]
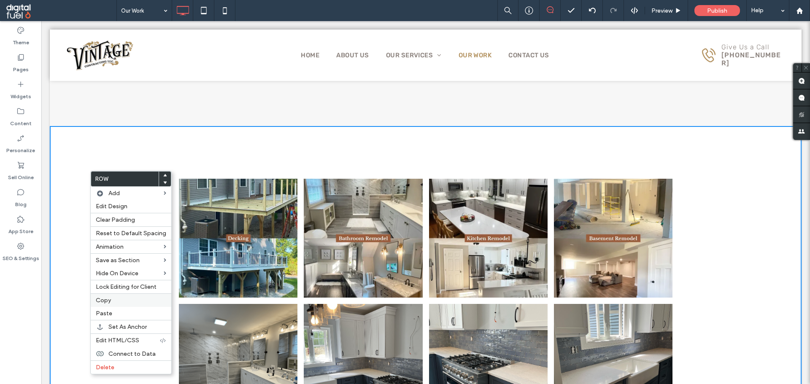
click at [120, 300] on label "Copy" at bounding box center [131, 300] width 70 height 7
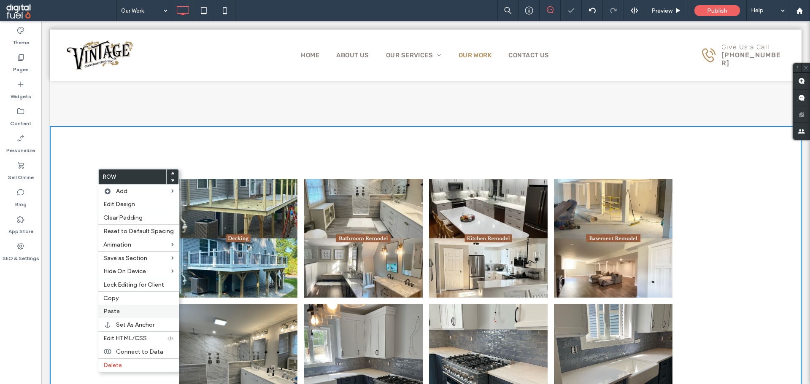
click at [137, 309] on label "Paste" at bounding box center [138, 311] width 70 height 7
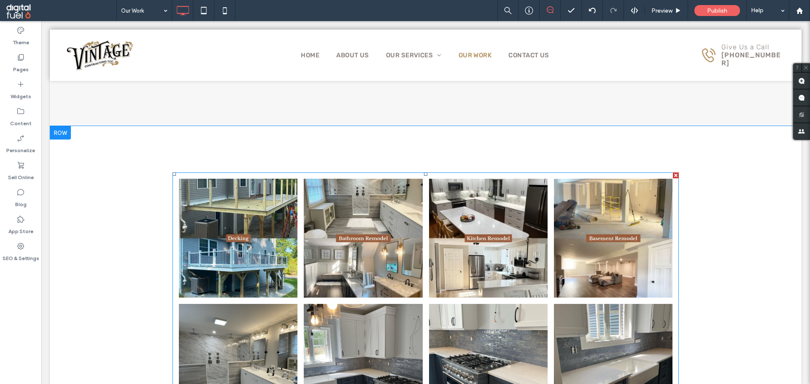
click at [267, 207] on link at bounding box center [238, 238] width 119 height 119
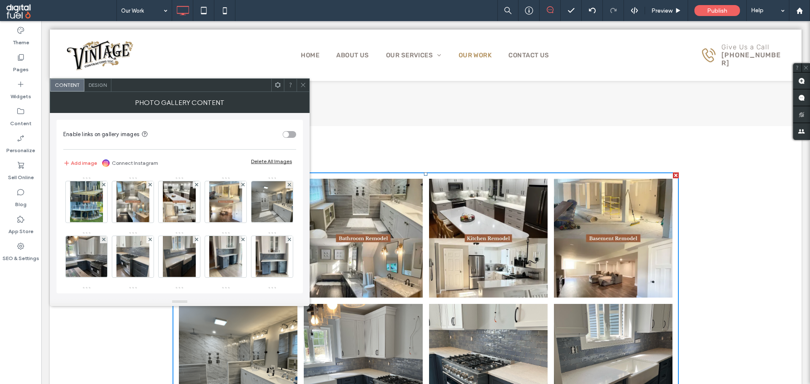
click at [306, 84] on icon at bounding box center [303, 85] width 6 height 6
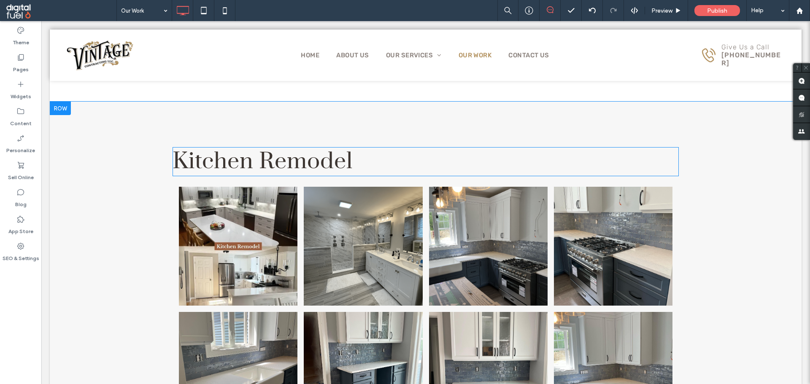
scroll to position [844, 0]
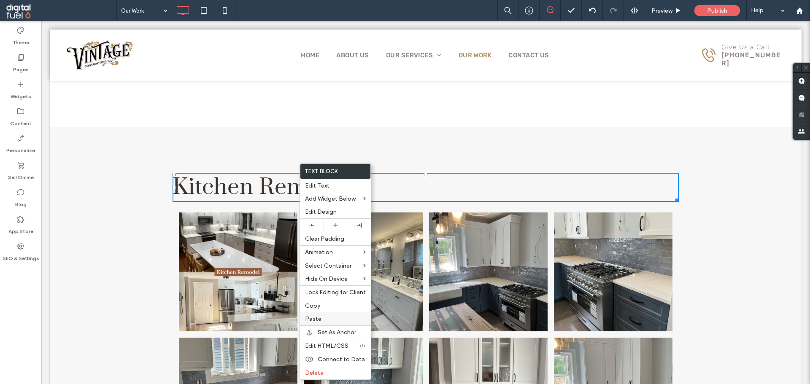
click at [324, 313] on div "Paste" at bounding box center [335, 319] width 71 height 13
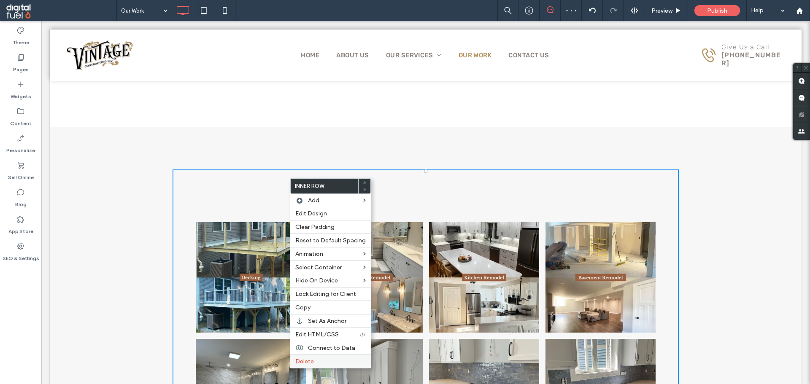
click at [323, 361] on label "Delete" at bounding box center [330, 361] width 70 height 7
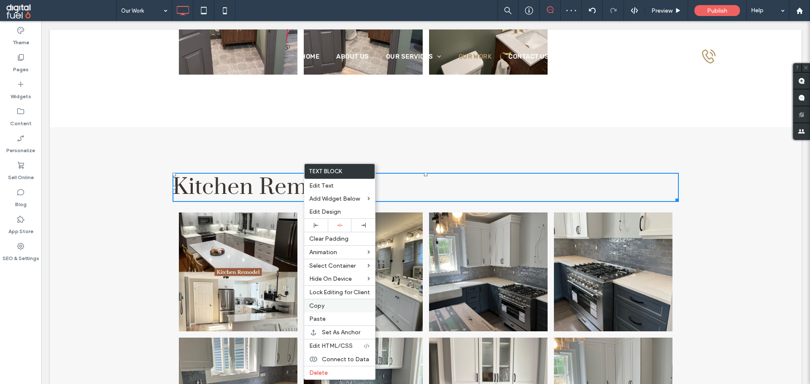
click at [329, 310] on div "Copy" at bounding box center [339, 305] width 71 height 13
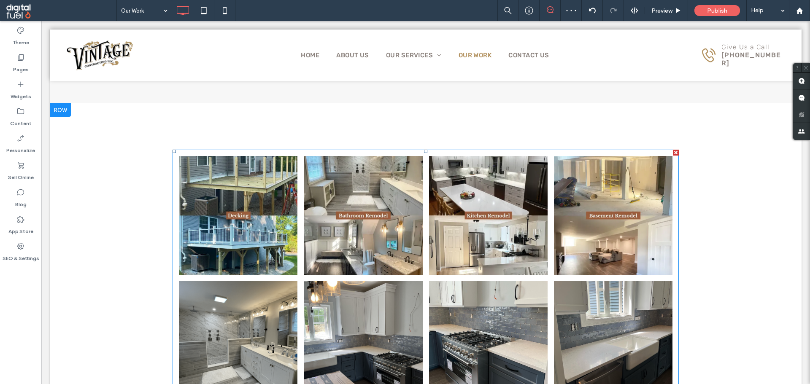
scroll to position [1519, 0]
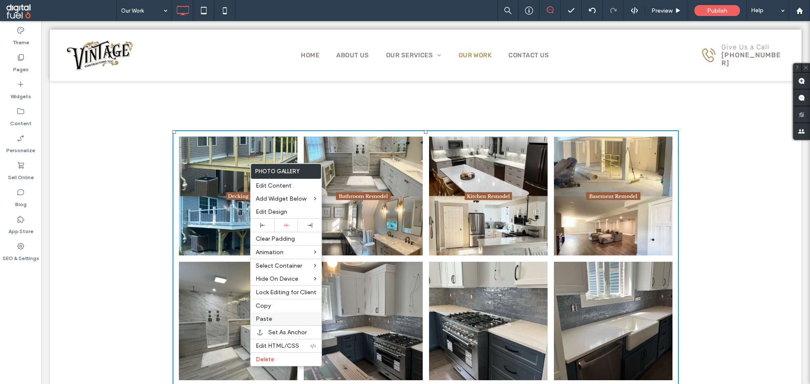
click at [257, 319] on span "Paste" at bounding box center [264, 319] width 16 height 7
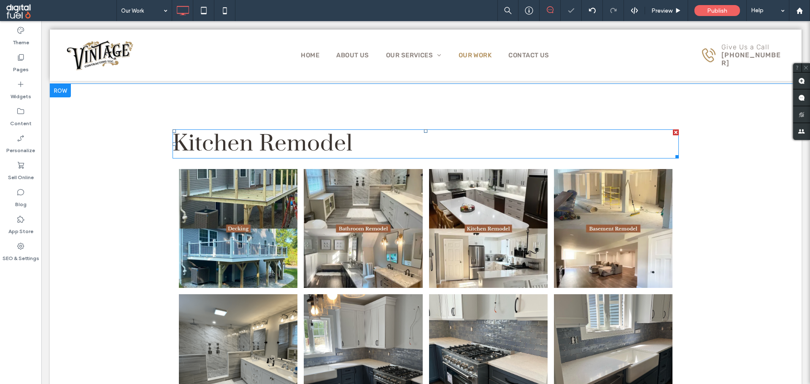
click at [267, 141] on span "Kitchen Remodel" at bounding box center [263, 144] width 180 height 29
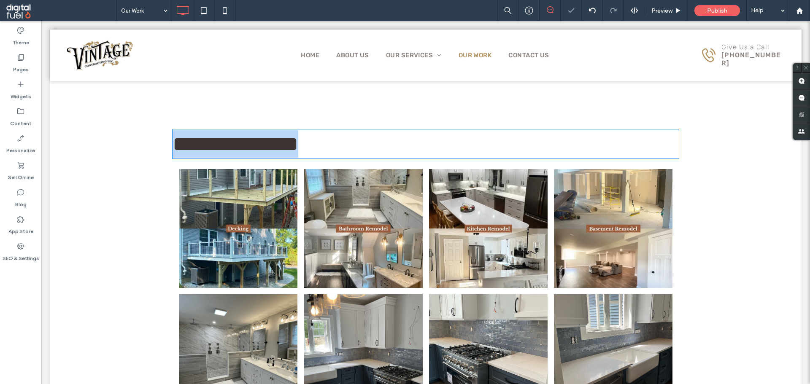
type input "*****"
type input "**"
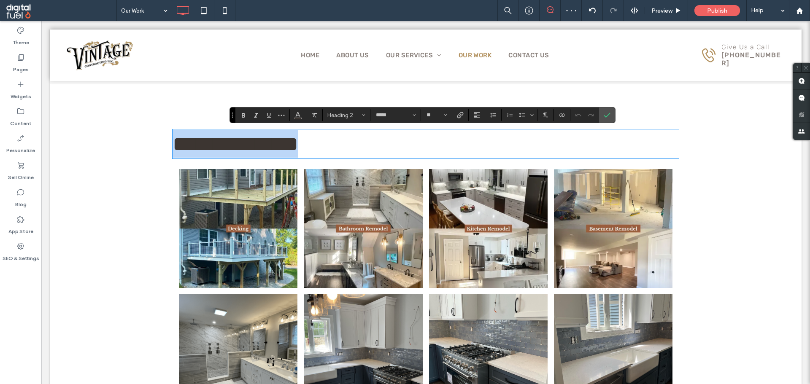
click at [250, 140] on span "**********" at bounding box center [236, 144] width 126 height 21
click at [252, 138] on span "**********" at bounding box center [236, 144] width 126 height 21
click at [249, 140] on span "**********" at bounding box center [236, 144] width 126 height 21
drag, startPoint x: 247, startPoint y: 142, endPoint x: 157, endPoint y: 139, distance: 89.9
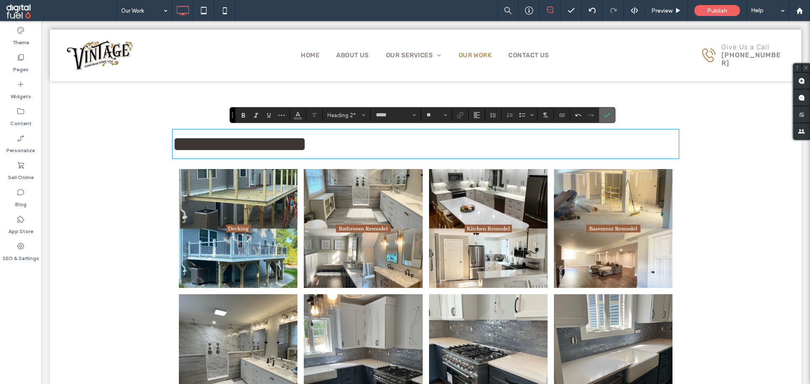
drag, startPoint x: 534, startPoint y: 102, endPoint x: 604, endPoint y: 109, distance: 70.4
click at [604, 109] on span "Confirm" at bounding box center [606, 115] width 4 height 15
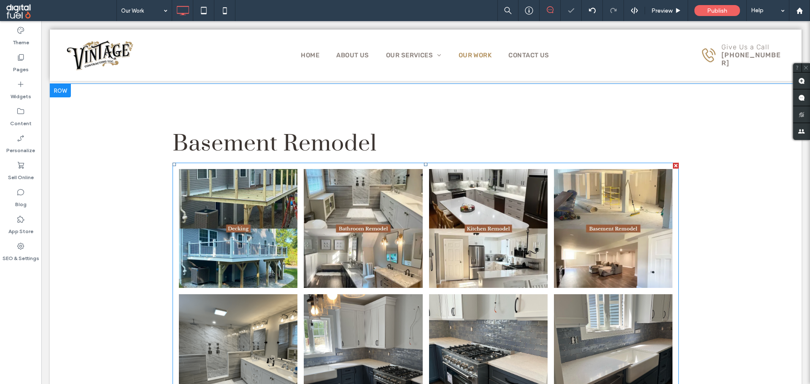
click at [409, 196] on link at bounding box center [363, 228] width 119 height 119
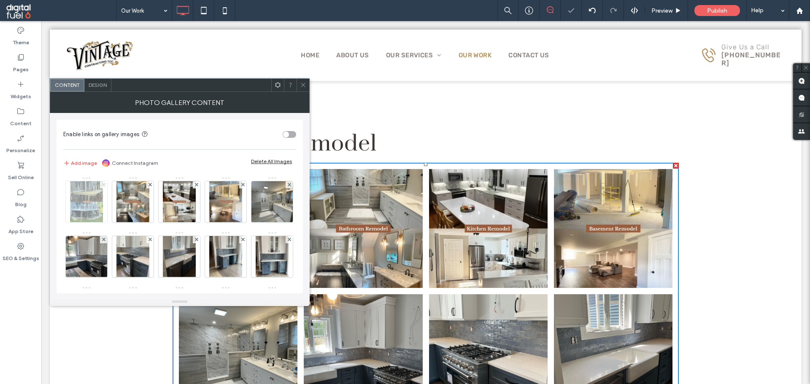
click at [104, 185] on icon at bounding box center [103, 184] width 3 height 3
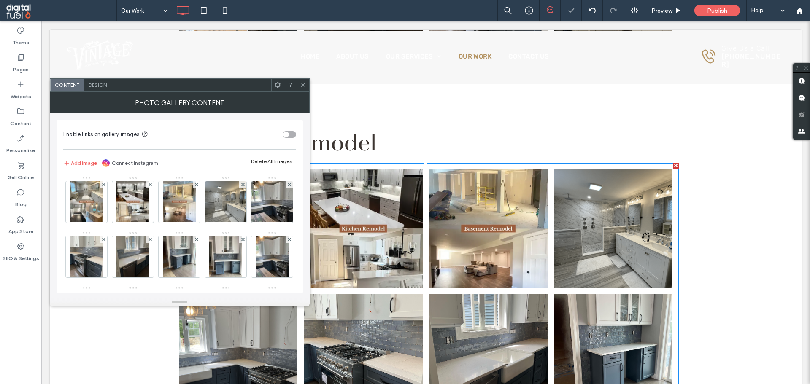
click at [104, 185] on icon at bounding box center [103, 184] width 3 height 3
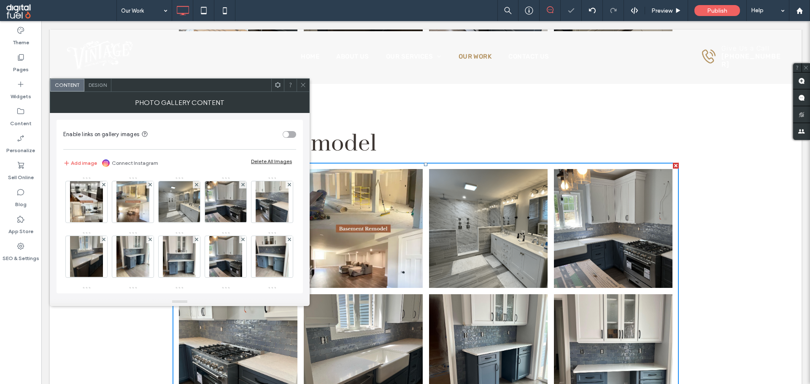
click at [104, 185] on icon at bounding box center [103, 184] width 3 height 3
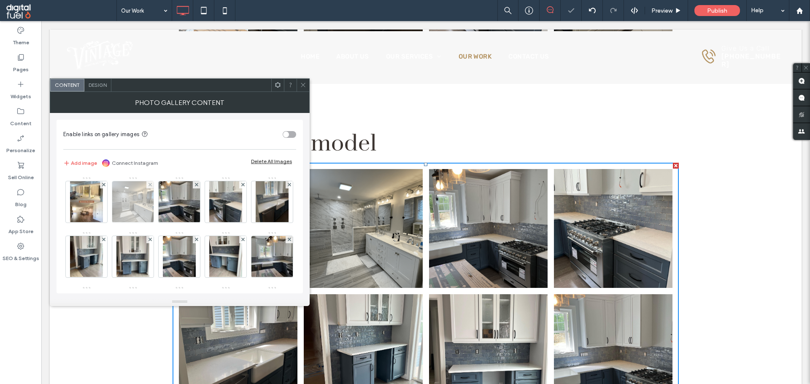
click at [152, 184] on div at bounding box center [149, 184] width 7 height 7
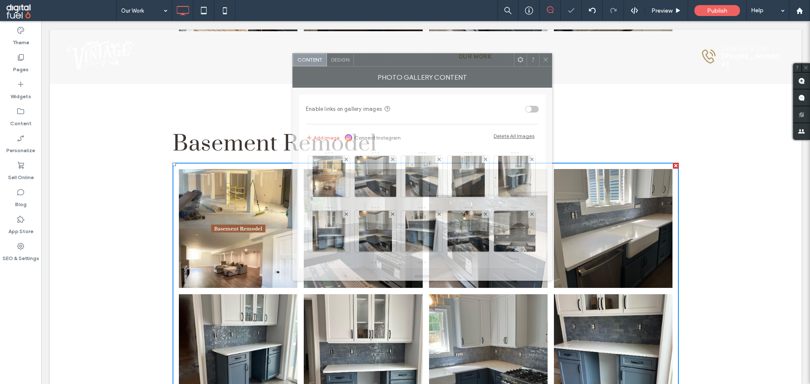
drag, startPoint x: 206, startPoint y: 88, endPoint x: 490, endPoint y: 67, distance: 284.7
click at [492, 54] on div at bounding box center [434, 60] width 160 height 13
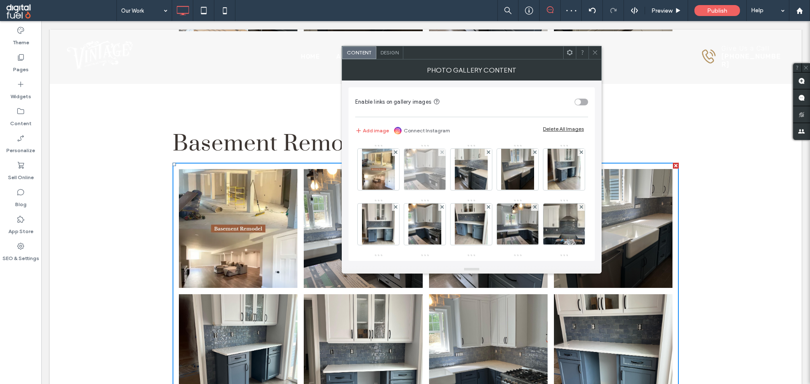
click at [445, 151] on div at bounding box center [441, 152] width 7 height 7
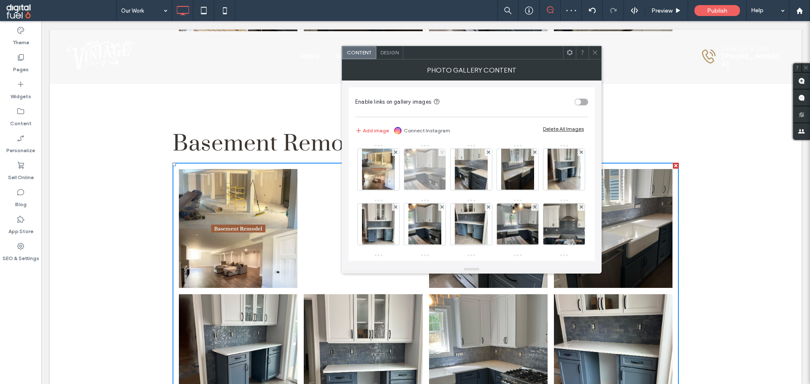
click at [442, 153] on use at bounding box center [441, 152] width 3 height 3
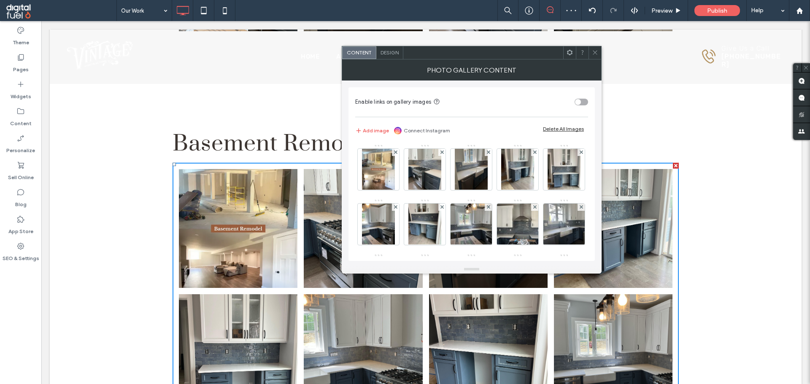
click at [442, 153] on use at bounding box center [441, 152] width 3 height 3
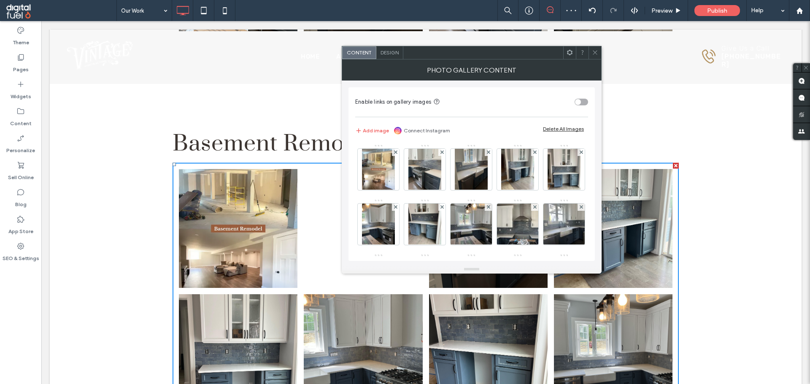
click at [442, 153] on use at bounding box center [441, 152] width 3 height 3
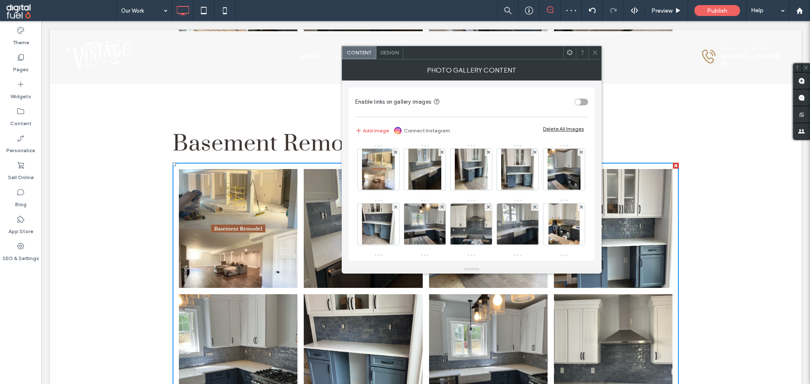
click at [442, 153] on use at bounding box center [441, 152] width 3 height 3
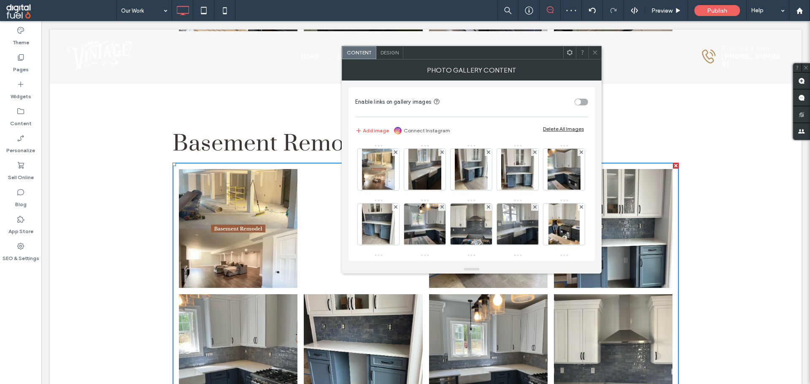
click at [442, 153] on use at bounding box center [441, 152] width 3 height 3
click at [486, 153] on use at bounding box center [487, 152] width 3 height 3
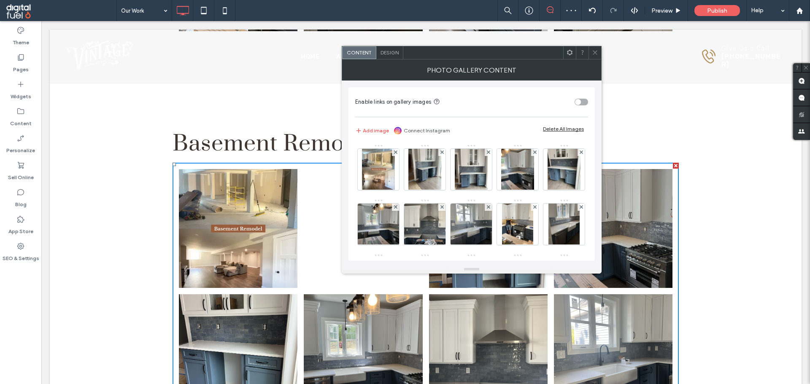
click at [442, 153] on use at bounding box center [441, 152] width 3 height 3
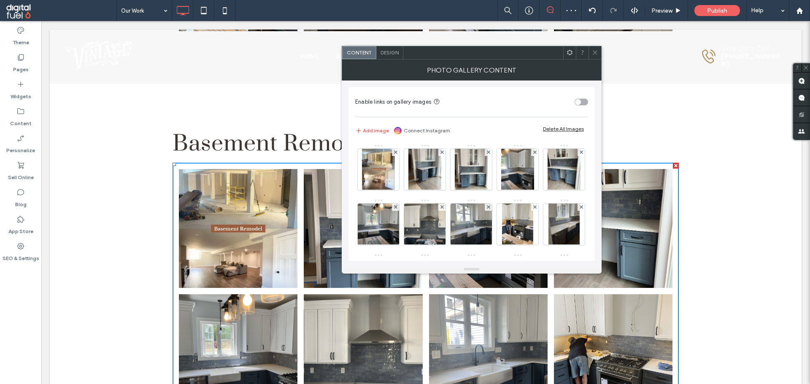
click at [486, 153] on use at bounding box center [487, 152] width 3 height 3
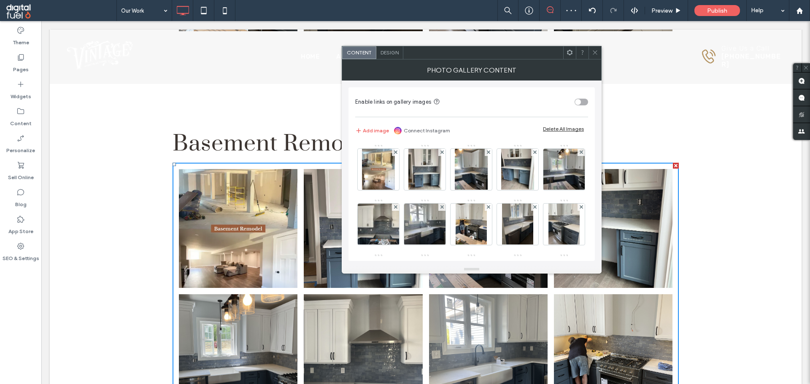
click at [442, 153] on use at bounding box center [441, 152] width 3 height 3
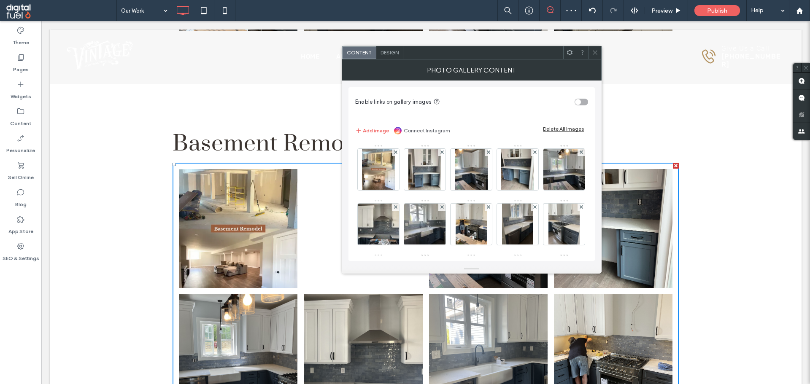
click at [442, 153] on use at bounding box center [441, 152] width 3 height 3
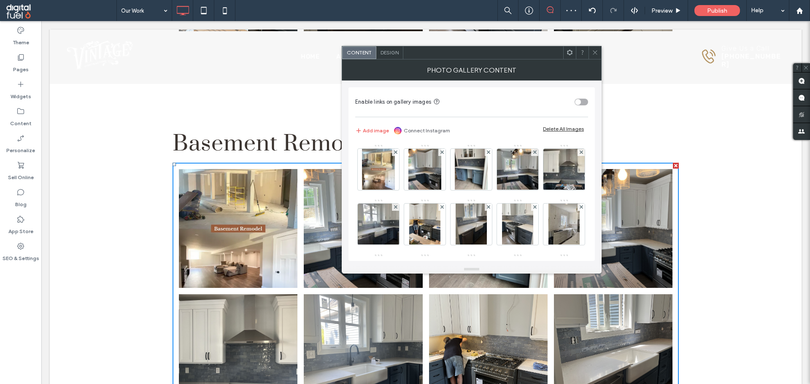
click at [442, 153] on use at bounding box center [441, 152] width 3 height 3
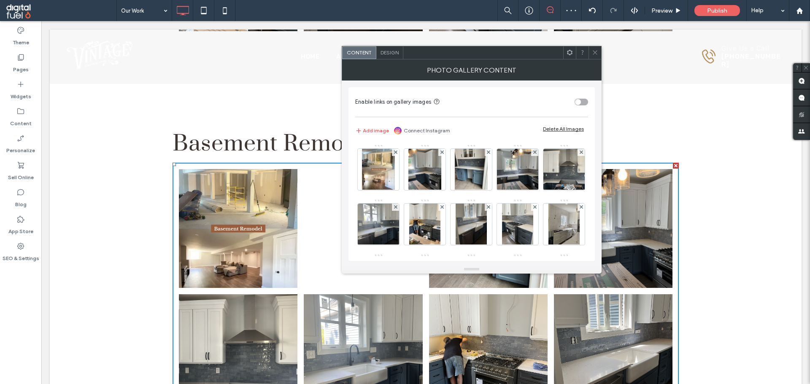
click at [442, 153] on use at bounding box center [441, 152] width 3 height 3
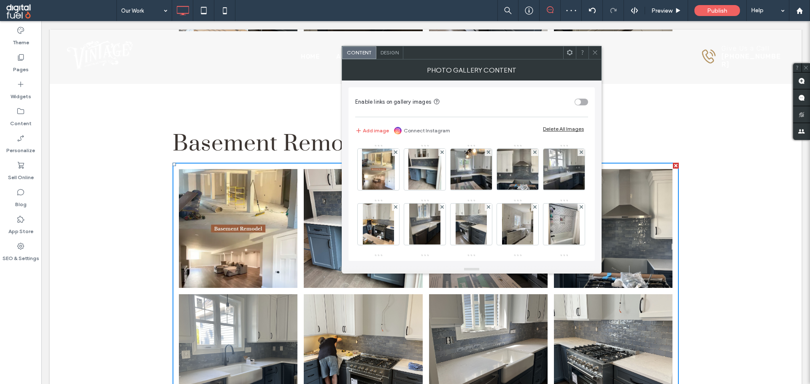
click at [442, 153] on use at bounding box center [441, 152] width 3 height 3
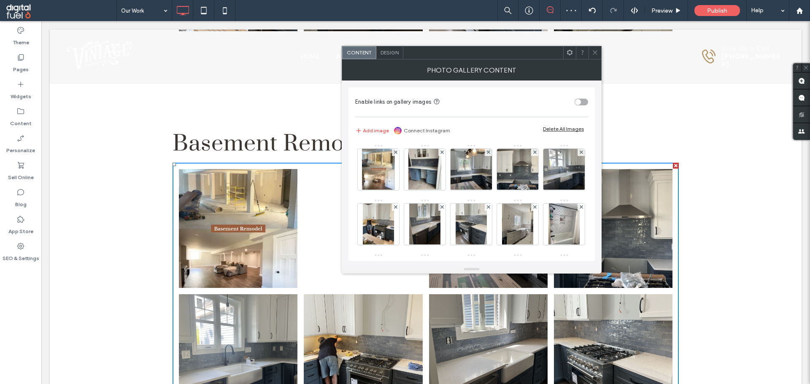
click at [442, 153] on use at bounding box center [441, 152] width 3 height 3
click at [486, 153] on use at bounding box center [487, 152] width 3 height 3
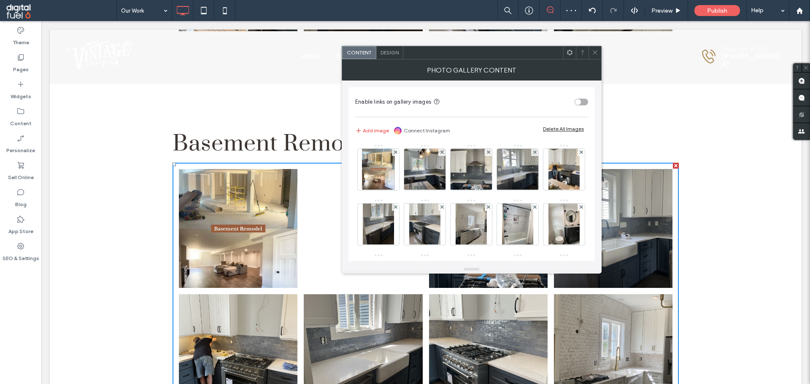
click at [442, 153] on use at bounding box center [441, 152] width 3 height 3
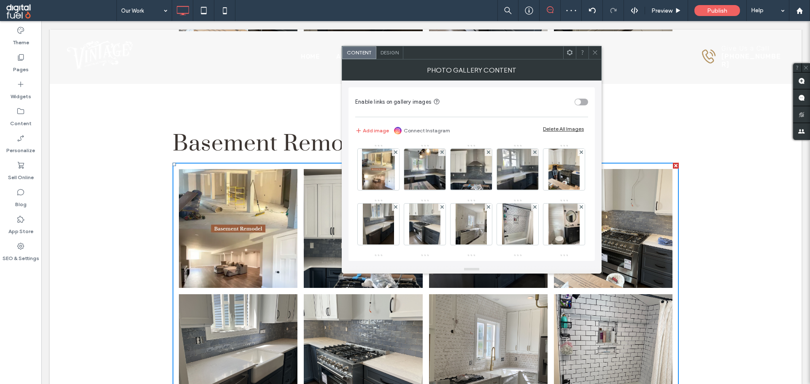
click at [486, 153] on use at bounding box center [487, 152] width 3 height 3
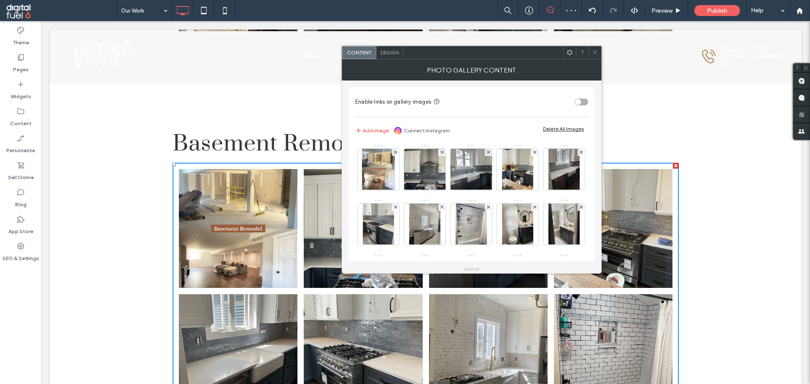
click at [442, 153] on use at bounding box center [441, 152] width 3 height 3
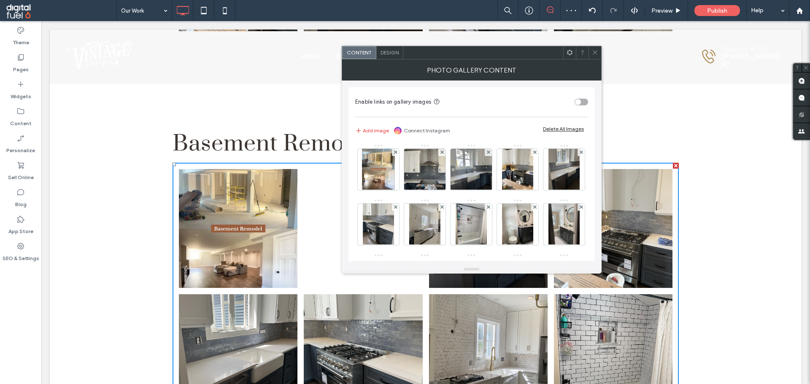
click at [442, 153] on use at bounding box center [441, 152] width 3 height 3
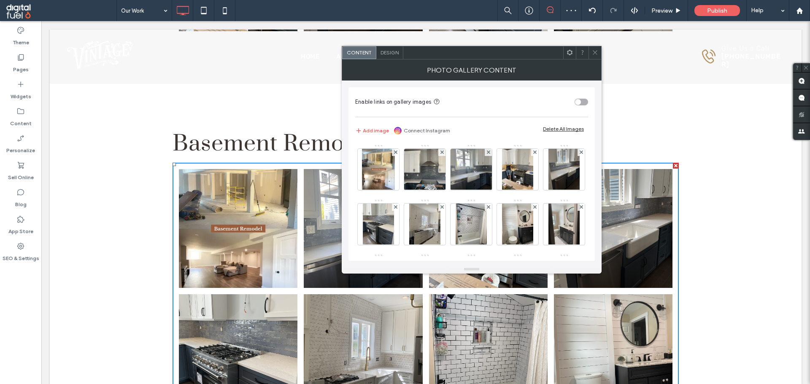
click at [486, 153] on use at bounding box center [487, 152] width 3 height 3
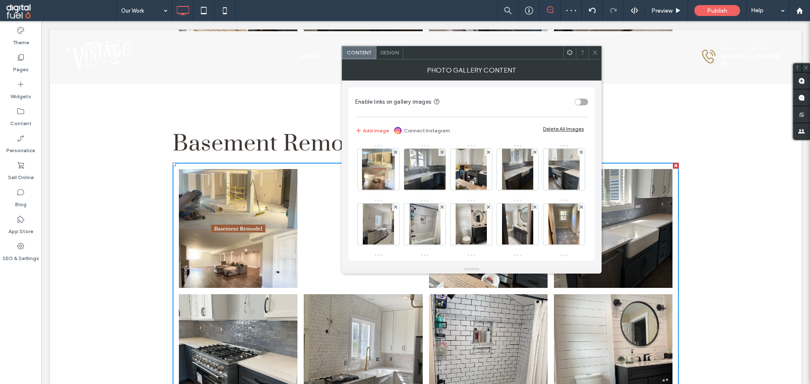
click at [442, 153] on use at bounding box center [441, 152] width 3 height 3
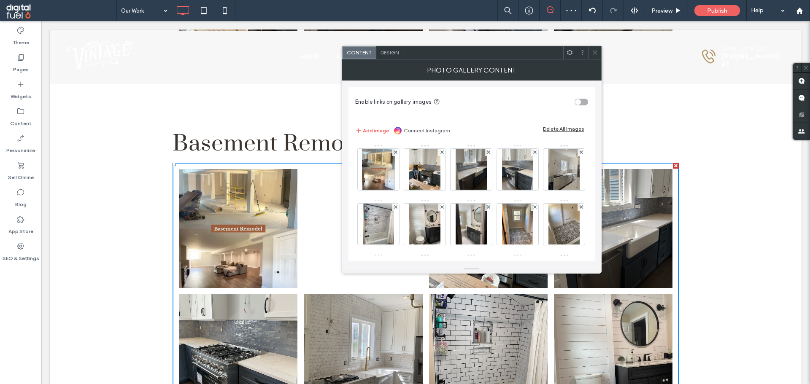
click at [442, 153] on use at bounding box center [441, 152] width 3 height 3
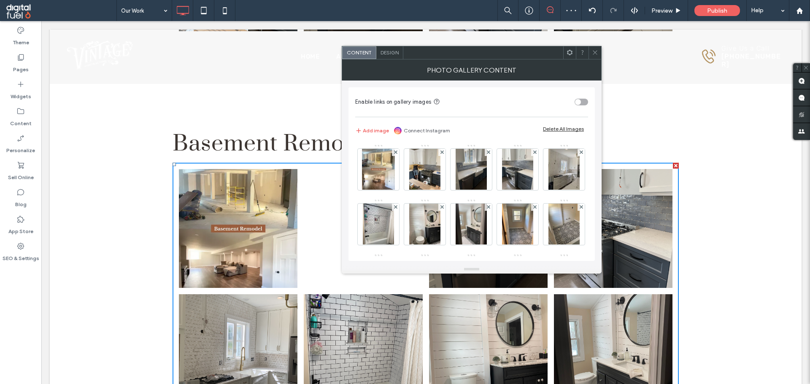
click at [442, 153] on use at bounding box center [441, 152] width 3 height 3
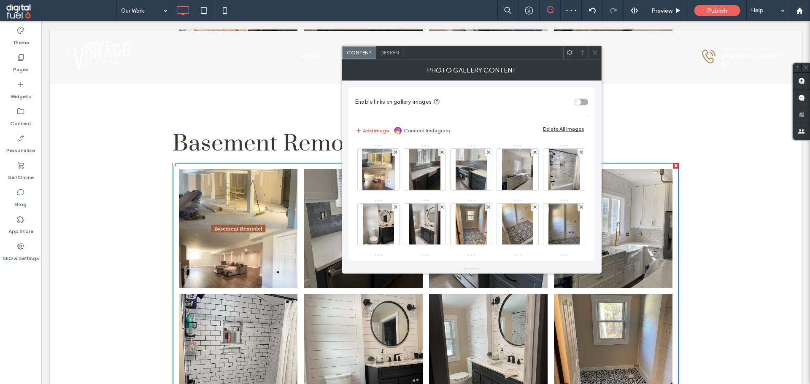
click at [442, 153] on use at bounding box center [441, 152] width 3 height 3
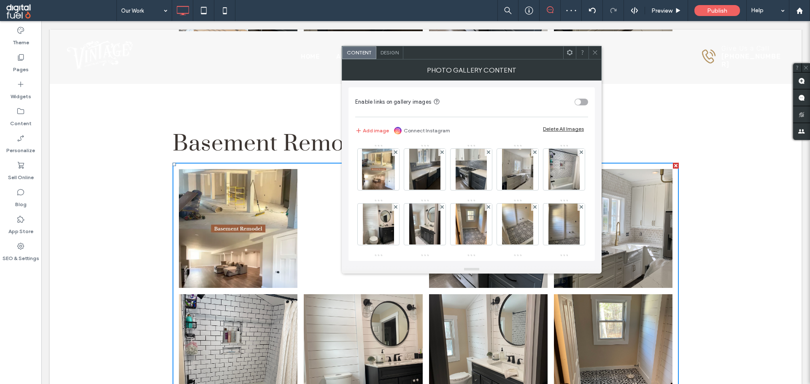
click at [442, 153] on use at bounding box center [441, 152] width 3 height 3
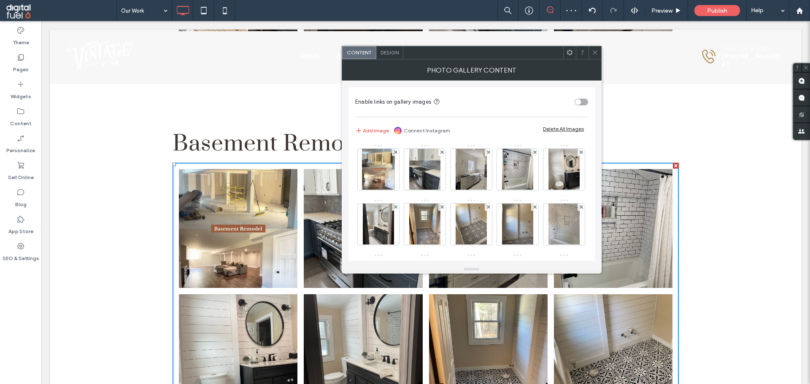
click at [442, 153] on use at bounding box center [441, 152] width 3 height 3
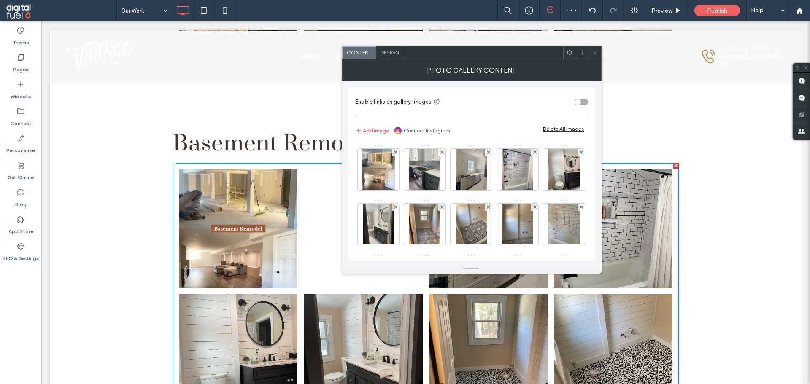
click at [442, 153] on use at bounding box center [441, 152] width 3 height 3
click at [486, 153] on use at bounding box center [487, 152] width 3 height 3
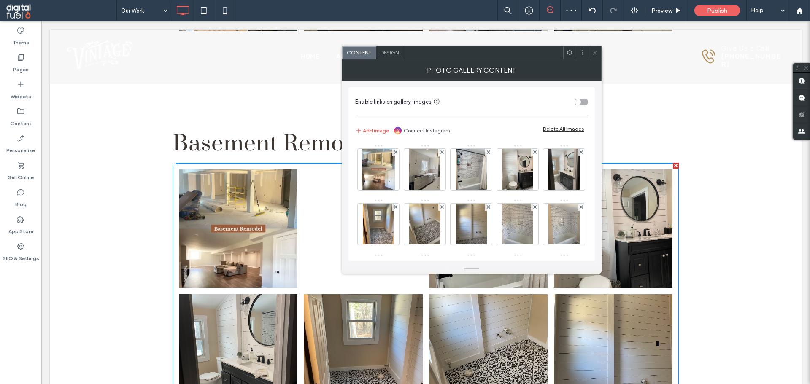
click at [442, 153] on use at bounding box center [441, 152] width 3 height 3
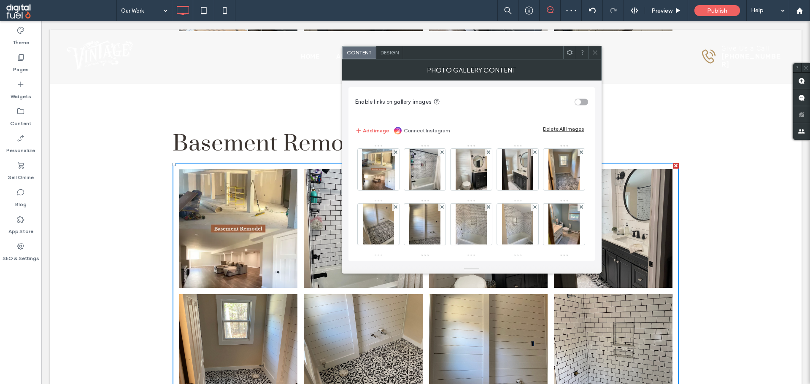
click at [442, 153] on use at bounding box center [441, 152] width 3 height 3
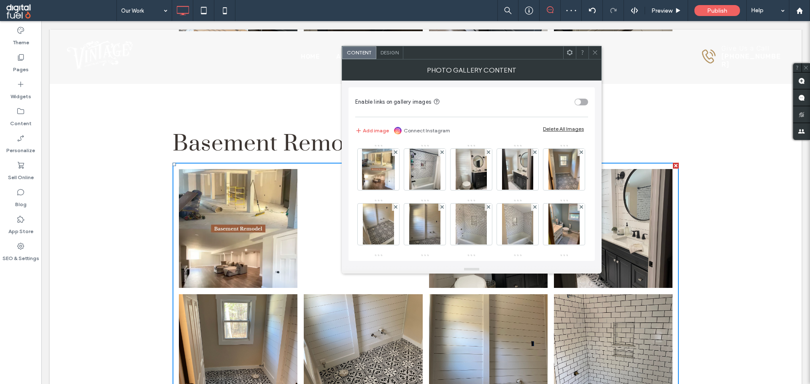
click at [442, 153] on use at bounding box center [441, 152] width 3 height 3
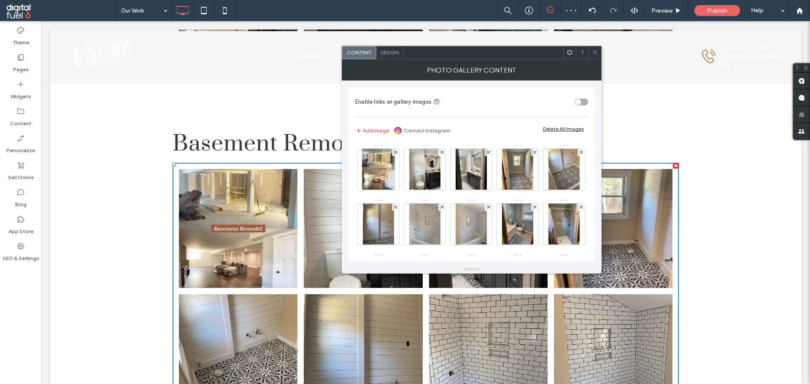
click at [442, 153] on use at bounding box center [441, 152] width 3 height 3
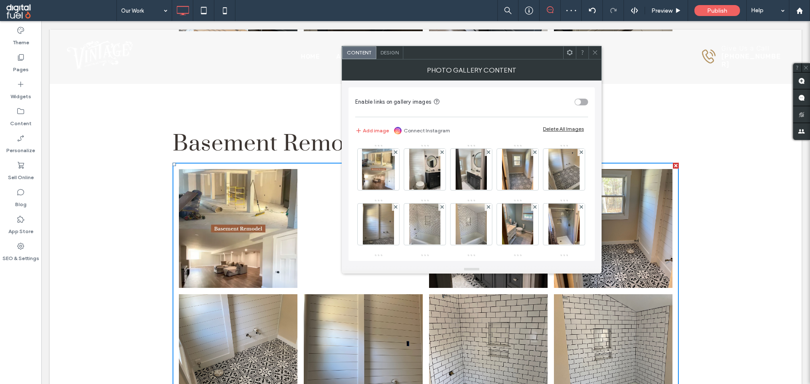
click at [442, 153] on use at bounding box center [441, 152] width 3 height 3
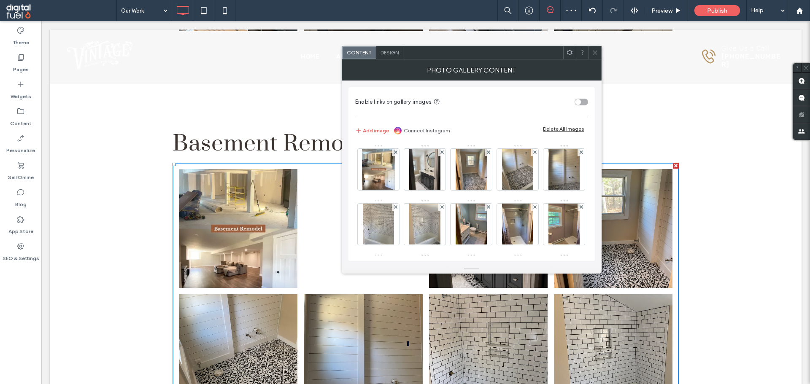
click at [442, 153] on use at bounding box center [441, 152] width 3 height 3
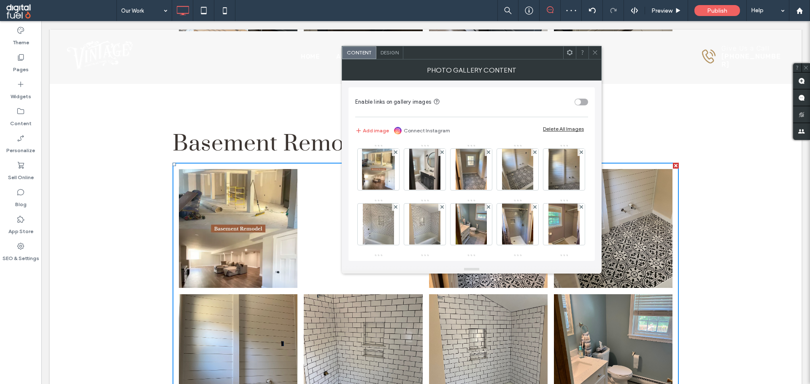
click at [442, 153] on use at bounding box center [441, 152] width 3 height 3
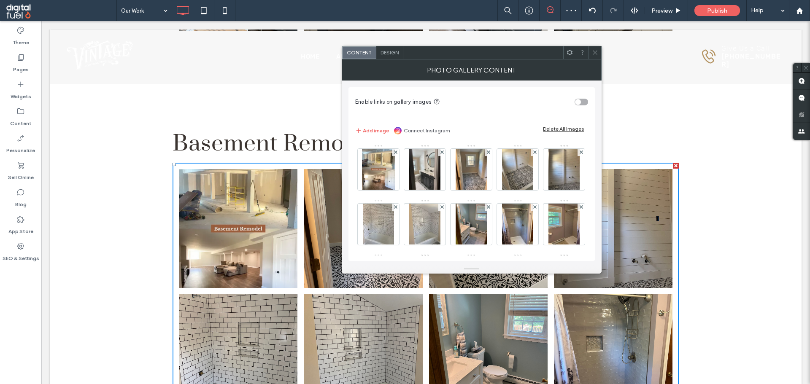
click at [486, 153] on use at bounding box center [487, 152] width 3 height 3
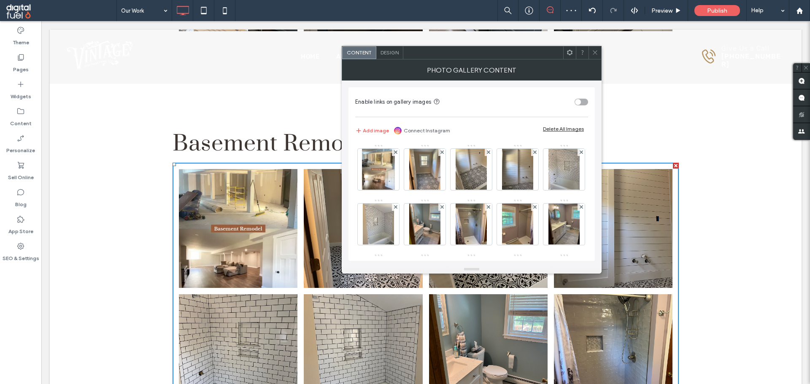
click at [442, 153] on use at bounding box center [441, 152] width 3 height 3
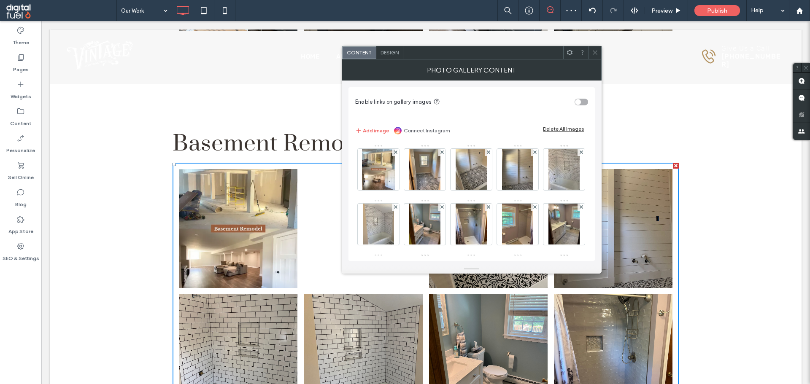
click at [442, 153] on use at bounding box center [441, 152] width 3 height 3
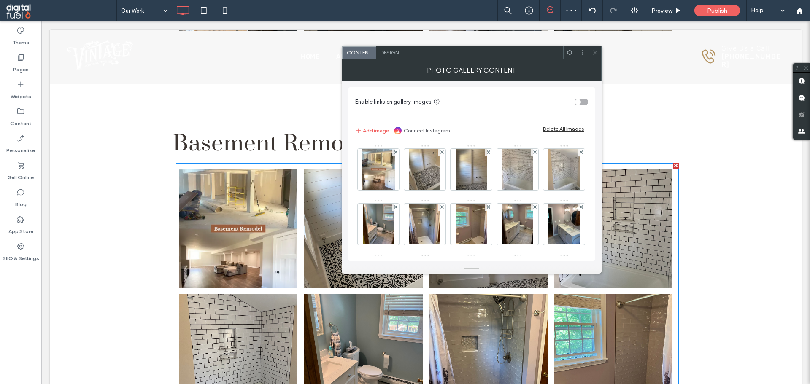
click at [442, 153] on use at bounding box center [441, 152] width 3 height 3
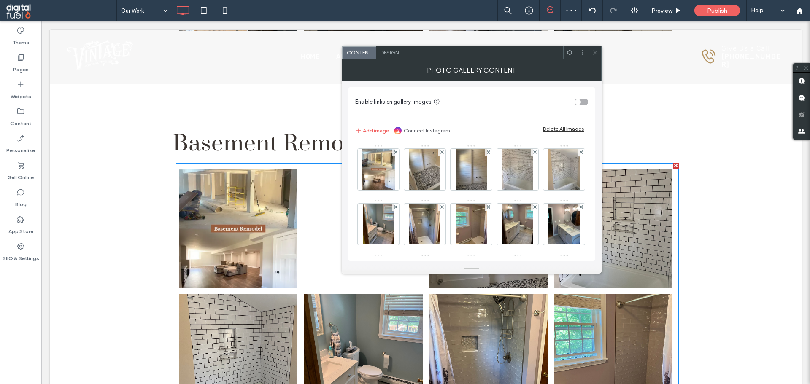
click at [442, 153] on use at bounding box center [441, 152] width 3 height 3
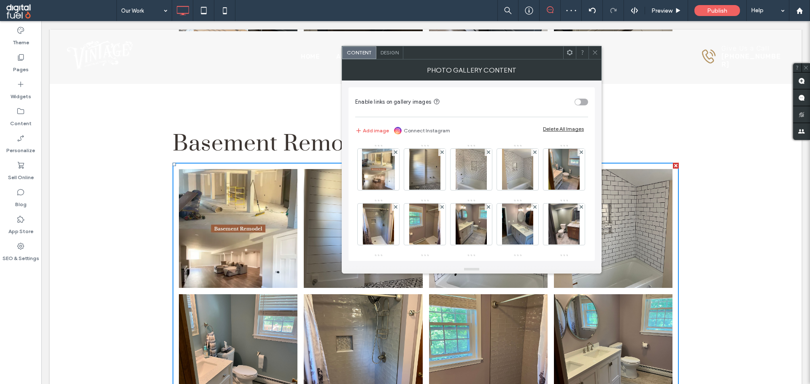
click at [442, 153] on use at bounding box center [441, 152] width 3 height 3
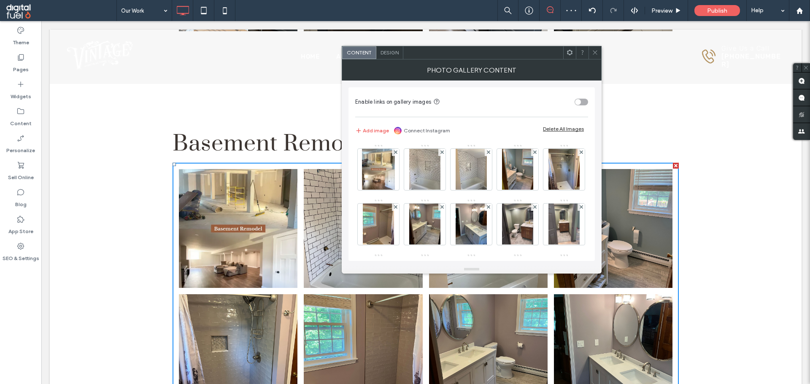
click at [442, 153] on use at bounding box center [441, 152] width 3 height 3
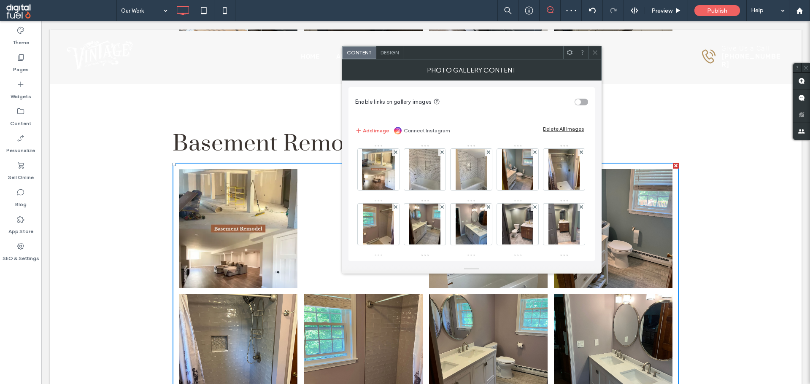
click at [442, 153] on use at bounding box center [441, 152] width 3 height 3
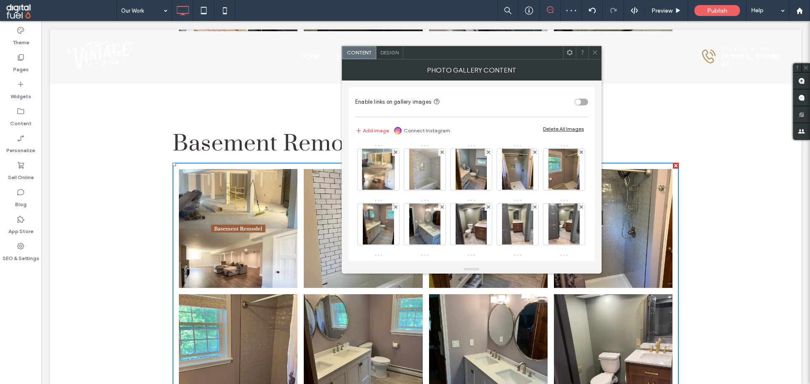
click at [442, 153] on use at bounding box center [441, 152] width 3 height 3
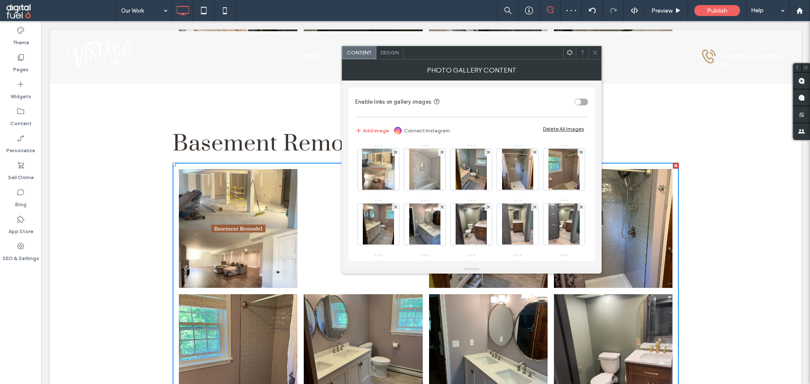
click at [442, 153] on use at bounding box center [441, 152] width 3 height 3
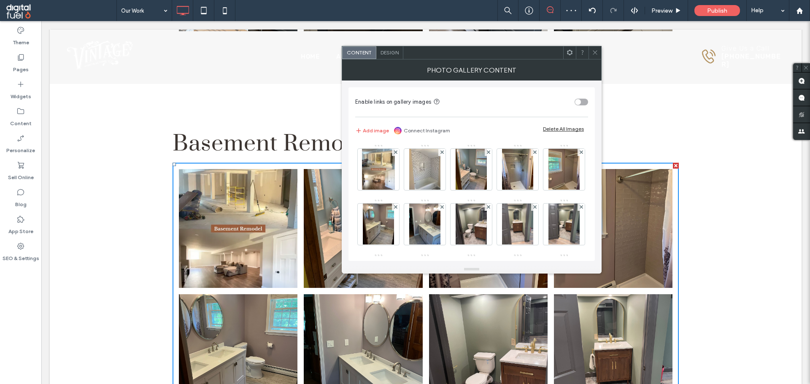
click at [486, 153] on use at bounding box center [487, 152] width 3 height 3
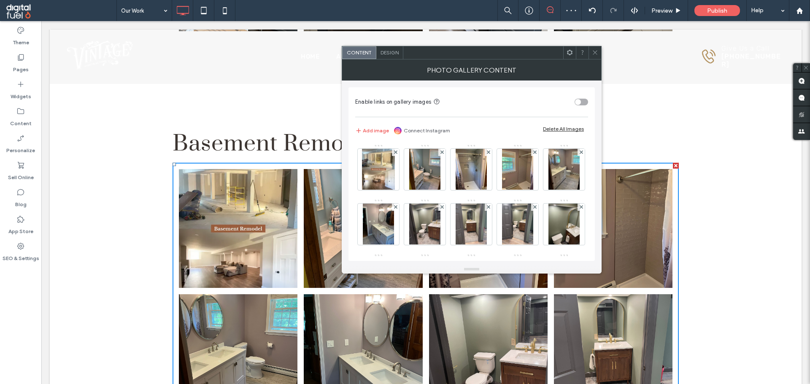
click at [442, 153] on use at bounding box center [441, 152] width 3 height 3
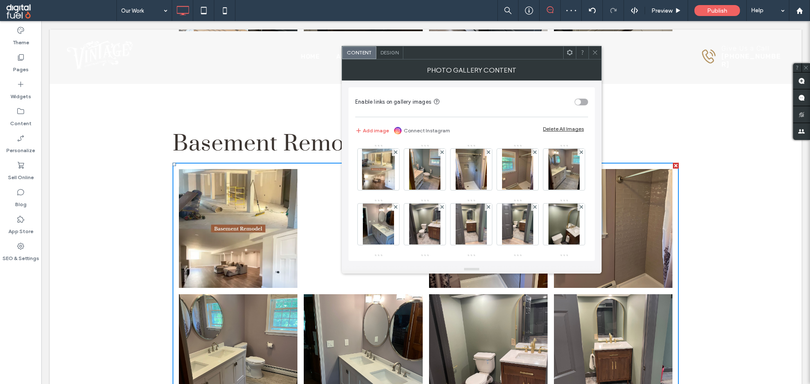
click at [442, 153] on use at bounding box center [441, 152] width 3 height 3
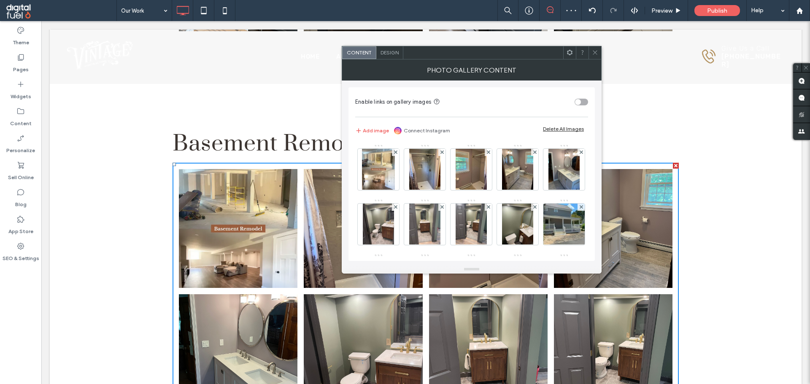
click at [442, 153] on use at bounding box center [441, 152] width 3 height 3
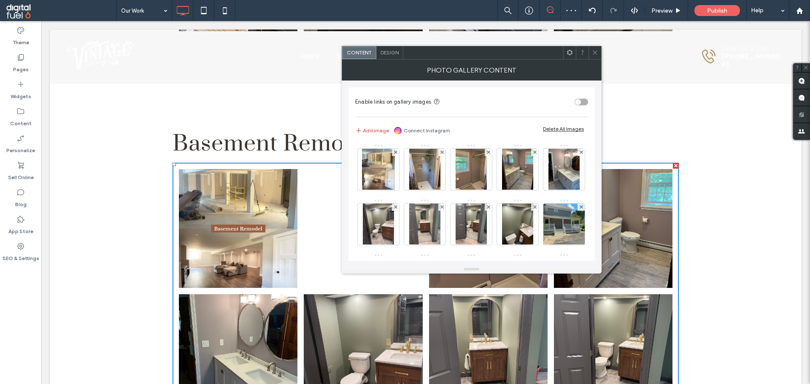
click at [442, 153] on use at bounding box center [441, 152] width 3 height 3
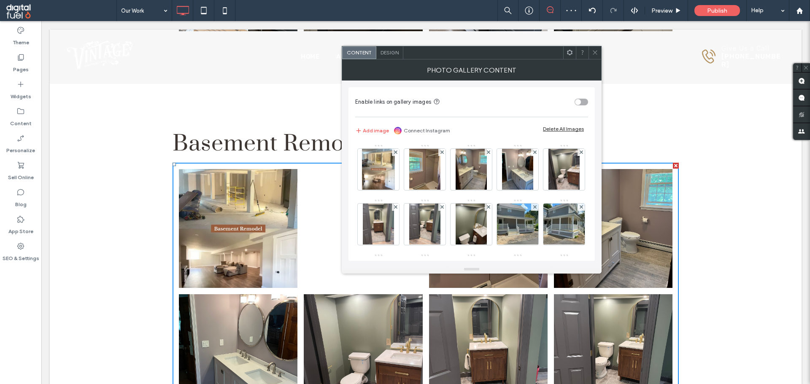
click at [442, 153] on use at bounding box center [441, 152] width 3 height 3
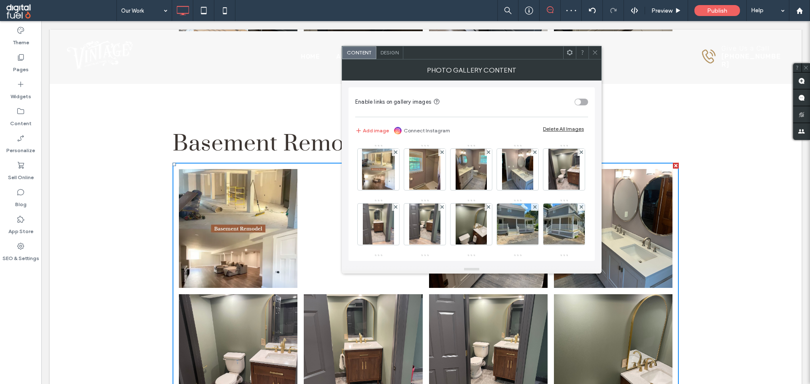
click at [442, 153] on use at bounding box center [441, 152] width 3 height 3
click at [486, 153] on use at bounding box center [487, 152] width 3 height 3
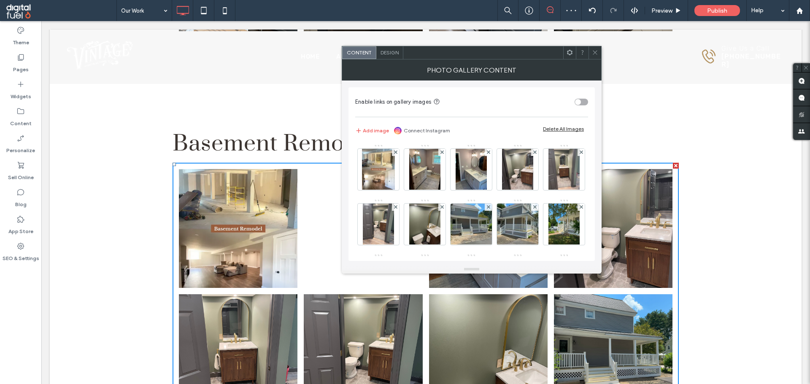
click at [442, 153] on use at bounding box center [441, 152] width 3 height 3
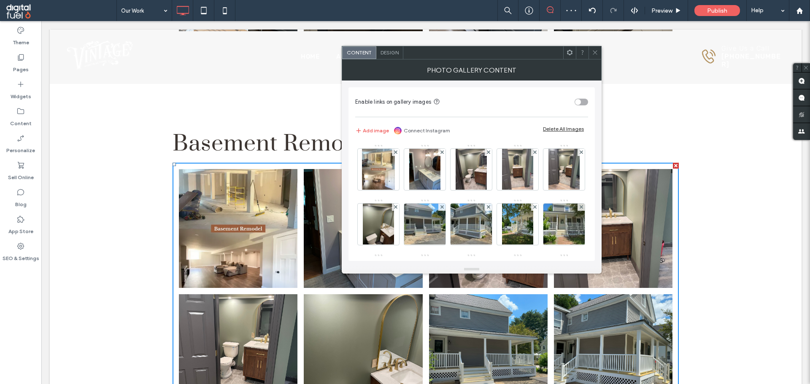
click at [442, 153] on use at bounding box center [441, 152] width 3 height 3
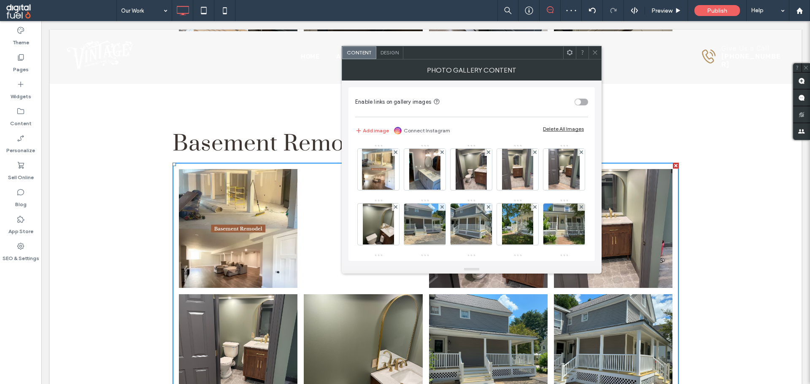
click at [442, 153] on use at bounding box center [441, 152] width 3 height 3
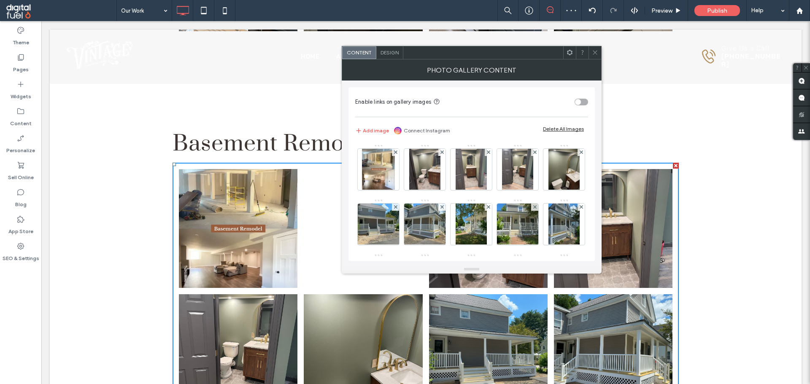
click at [442, 153] on use at bounding box center [441, 152] width 3 height 3
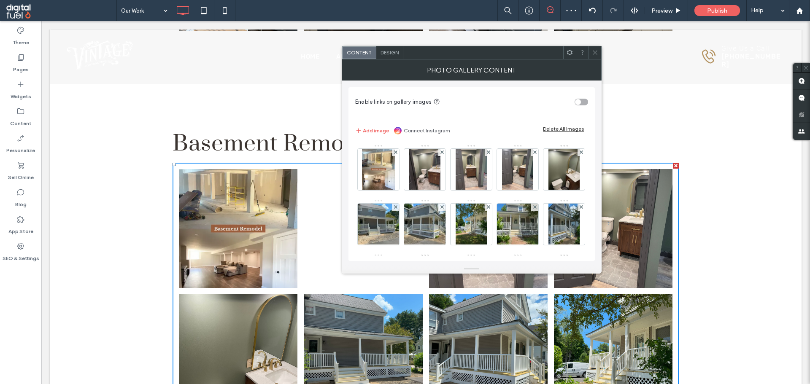
click at [442, 153] on use at bounding box center [441, 152] width 3 height 3
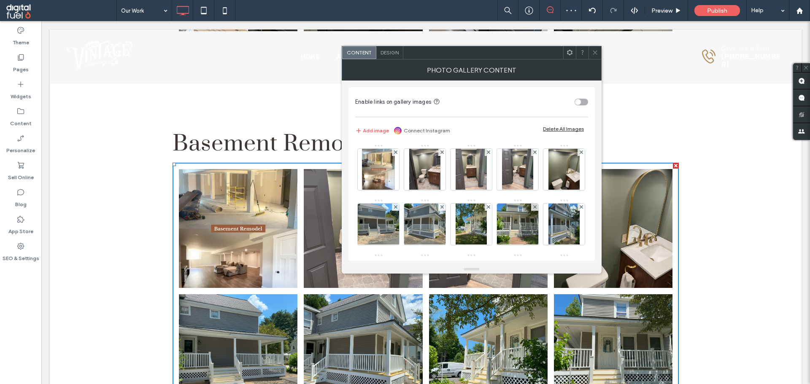
click at [486, 153] on use at bounding box center [487, 152] width 3 height 3
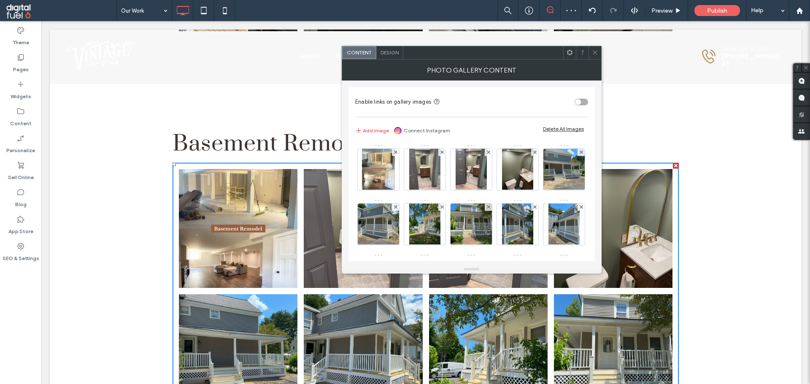
click at [442, 153] on use at bounding box center [441, 152] width 3 height 3
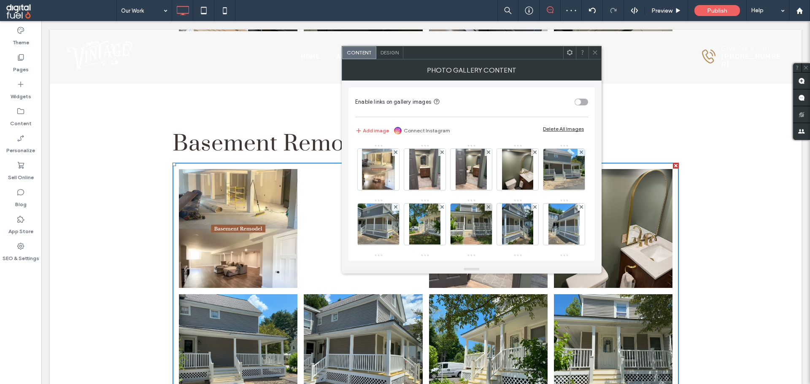
click at [442, 153] on use at bounding box center [441, 152] width 3 height 3
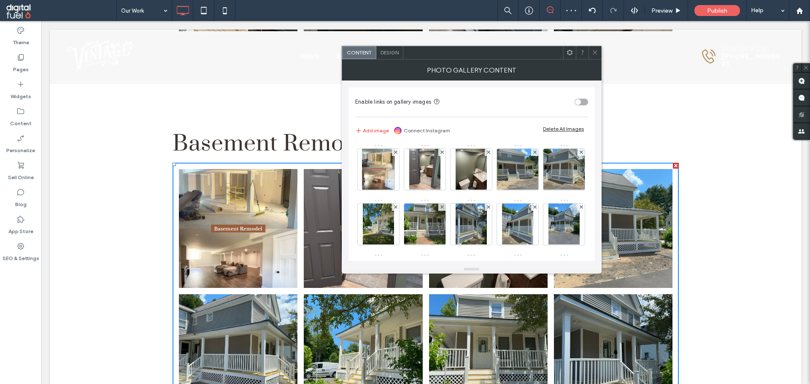
click at [442, 153] on use at bounding box center [441, 152] width 3 height 3
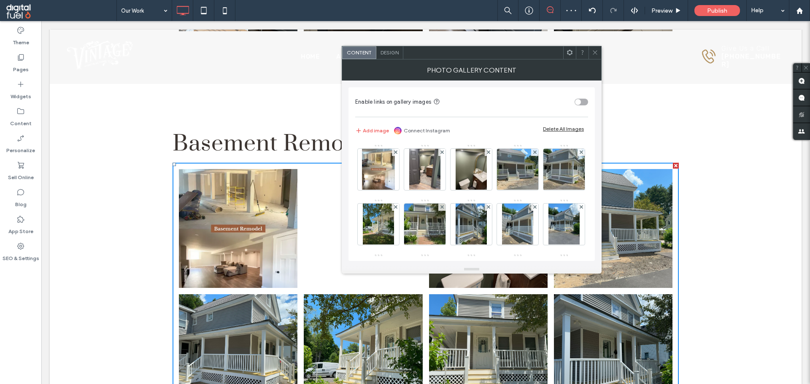
click at [442, 153] on use at bounding box center [441, 152] width 3 height 3
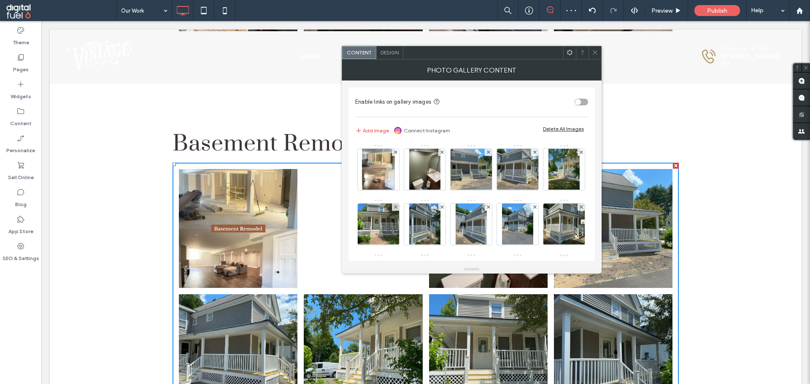
click at [442, 153] on use at bounding box center [441, 152] width 3 height 3
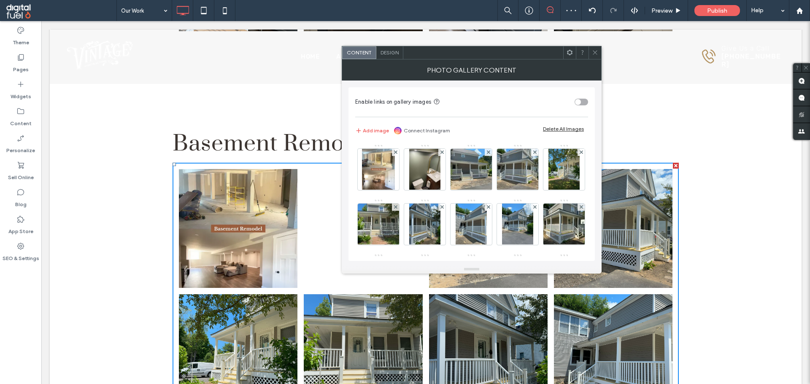
click at [442, 153] on use at bounding box center [441, 152] width 3 height 3
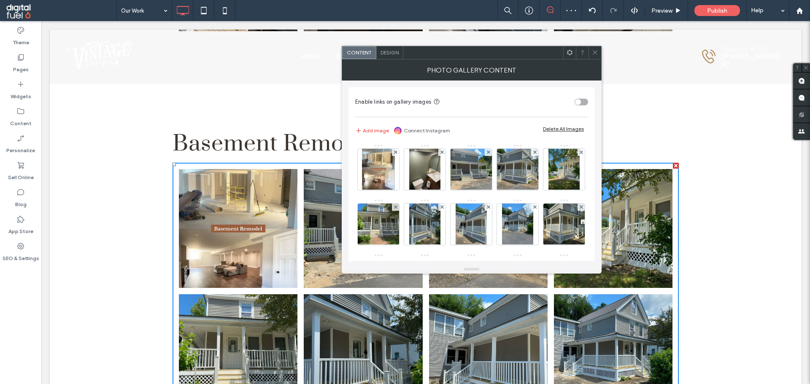
click at [486, 153] on use at bounding box center [487, 152] width 3 height 3
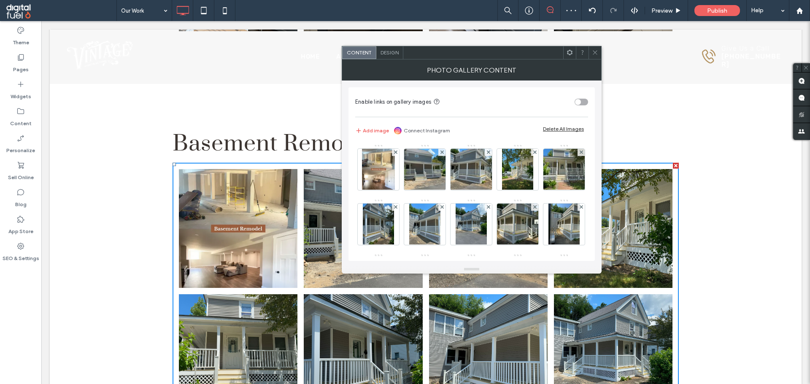
click at [442, 153] on use at bounding box center [441, 152] width 3 height 3
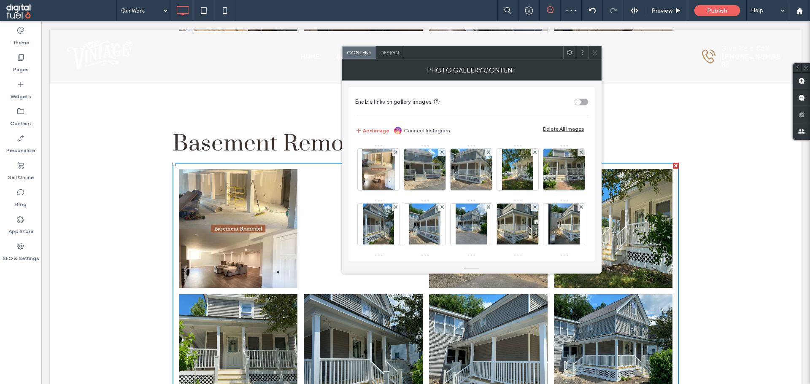
click at [442, 153] on use at bounding box center [441, 152] width 3 height 3
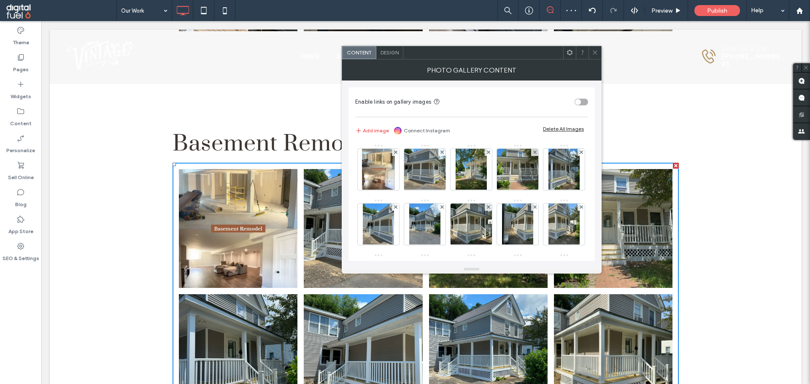
click at [442, 153] on use at bounding box center [441, 152] width 3 height 3
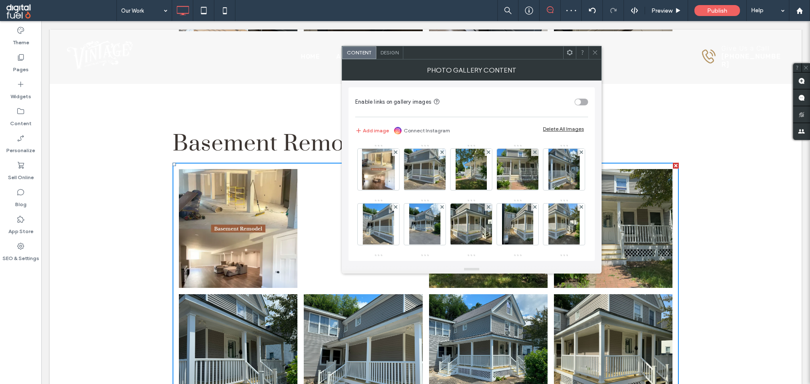
click at [442, 153] on use at bounding box center [441, 152] width 3 height 3
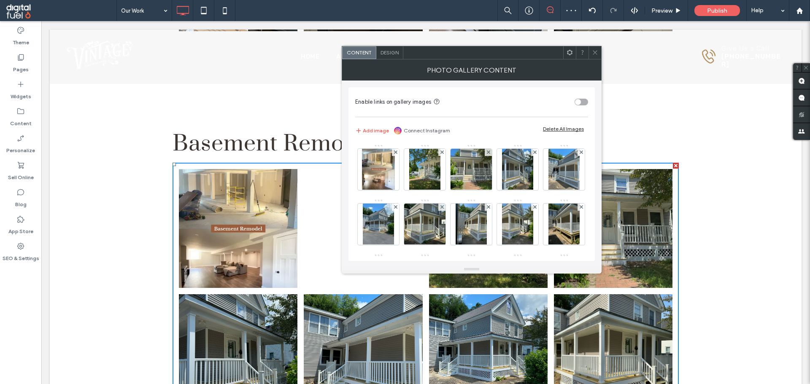
click at [442, 153] on use at bounding box center [441, 152] width 3 height 3
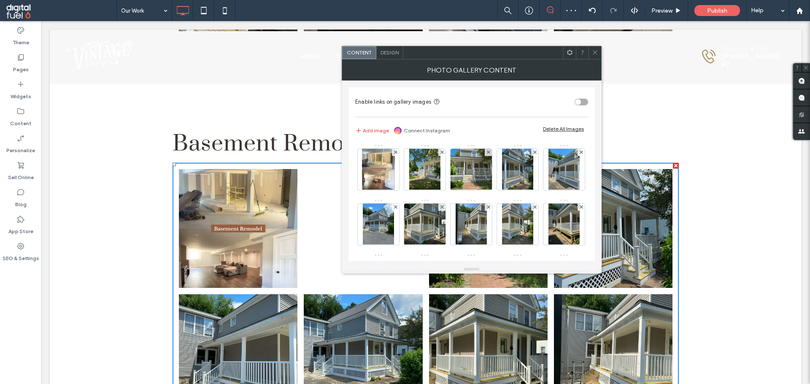
click at [442, 153] on use at bounding box center [441, 152] width 3 height 3
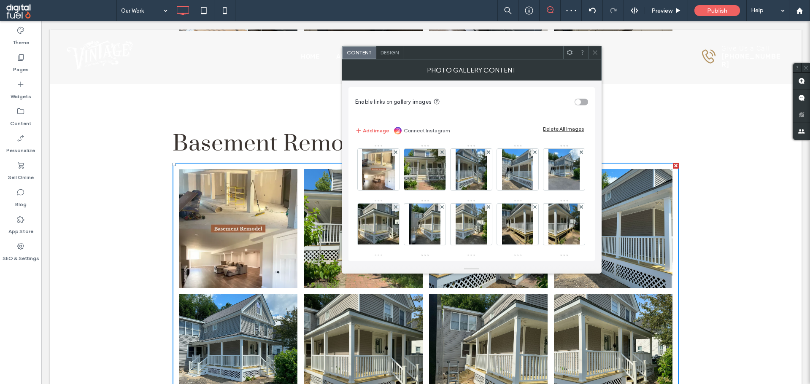
click at [442, 153] on use at bounding box center [441, 152] width 3 height 3
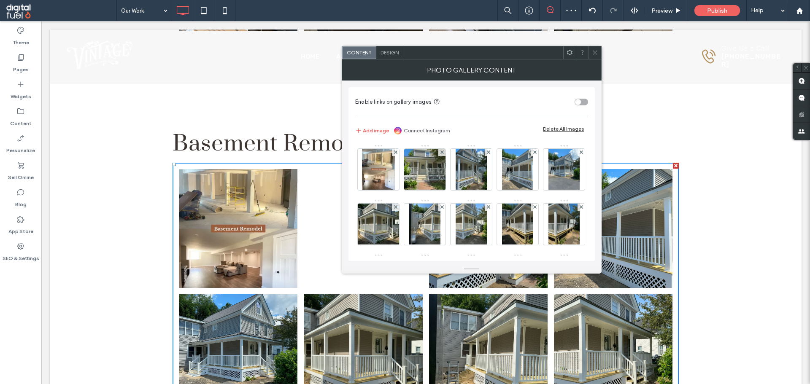
click at [442, 153] on use at bounding box center [441, 152] width 3 height 3
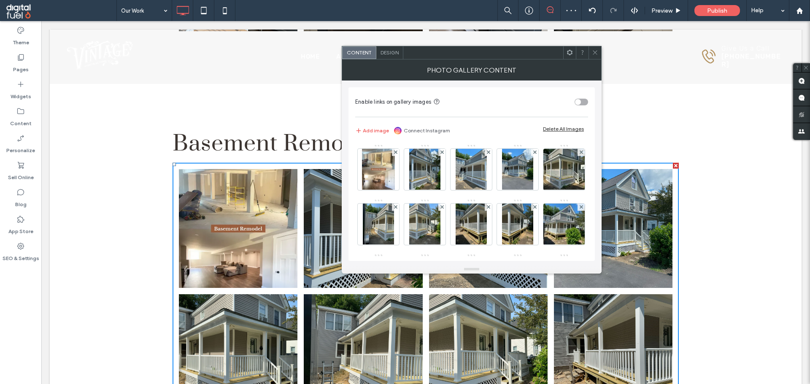
click at [442, 153] on use at bounding box center [441, 152] width 3 height 3
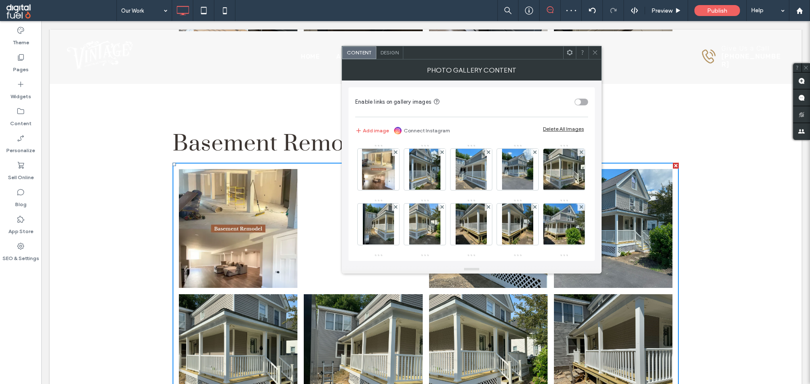
click at [442, 153] on use at bounding box center [441, 152] width 3 height 3
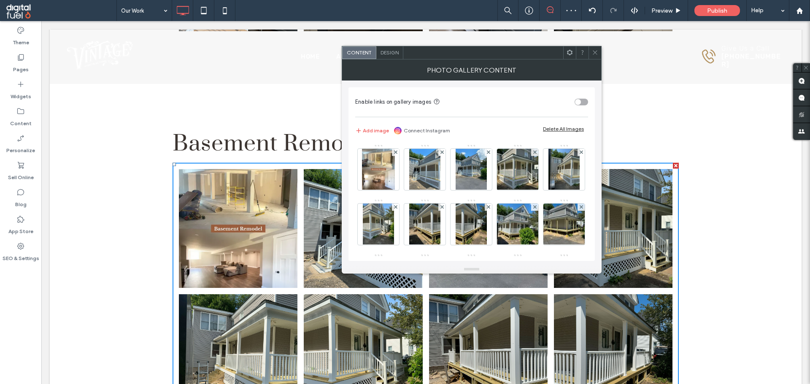
click at [442, 153] on use at bounding box center [441, 152] width 3 height 3
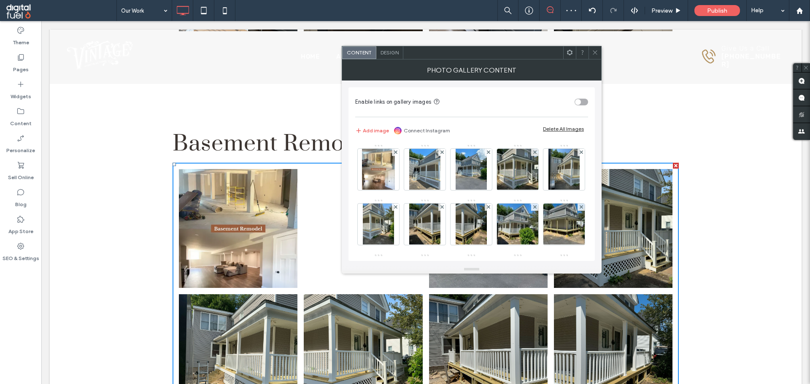
click at [442, 153] on use at bounding box center [441, 152] width 3 height 3
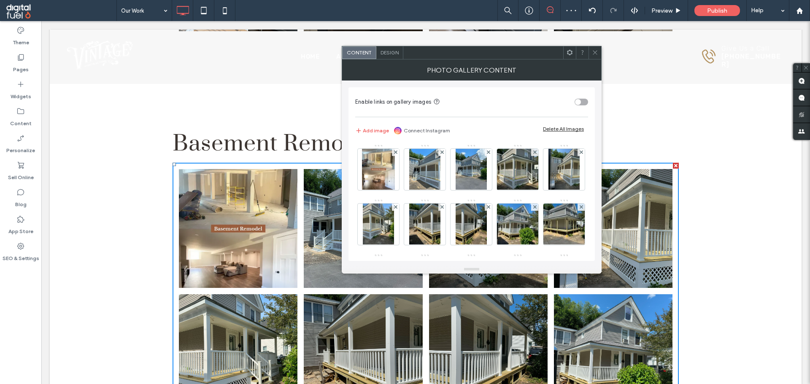
click at [486, 153] on use at bounding box center [487, 152] width 3 height 3
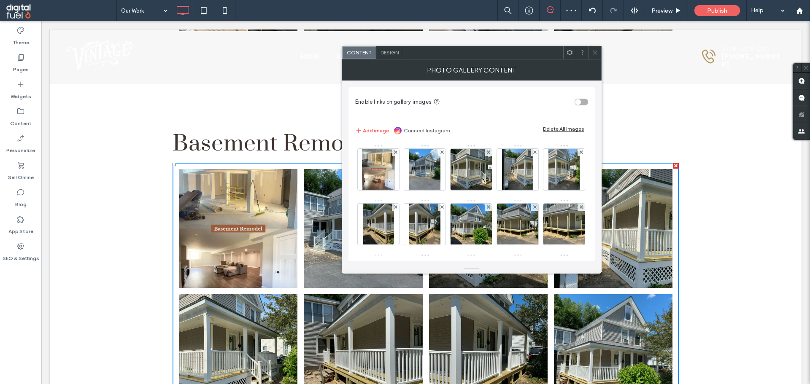
click at [442, 153] on use at bounding box center [441, 152] width 3 height 3
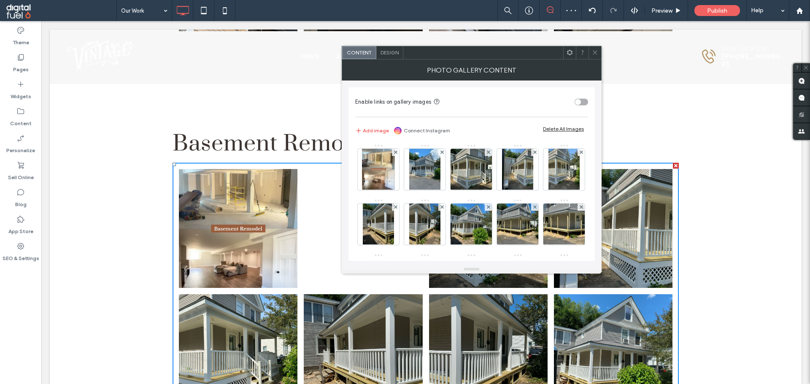
click at [442, 153] on use at bounding box center [441, 152] width 3 height 3
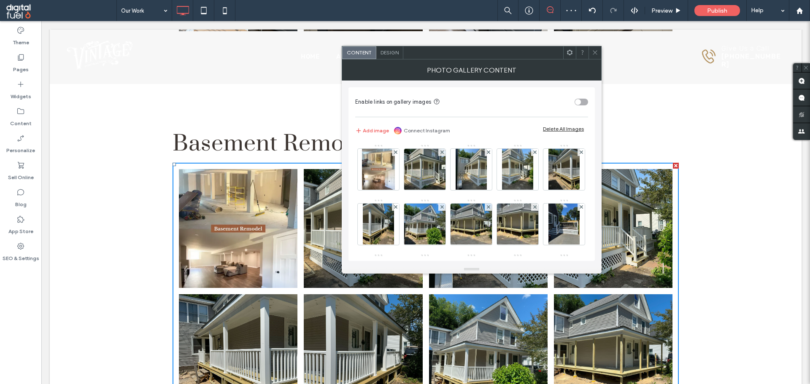
click at [442, 153] on use at bounding box center [441, 152] width 3 height 3
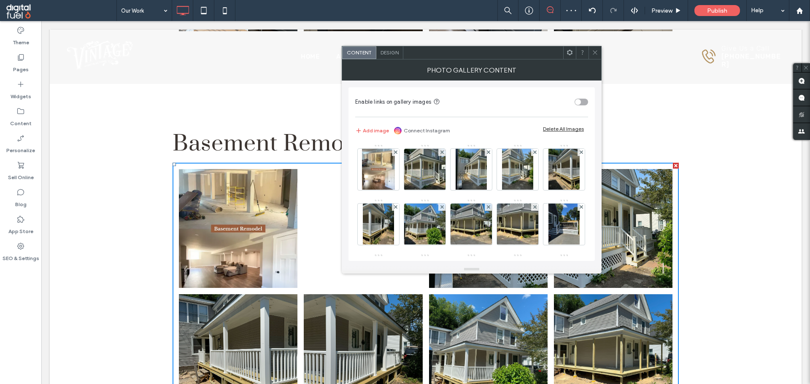
click at [442, 153] on use at bounding box center [441, 152] width 3 height 3
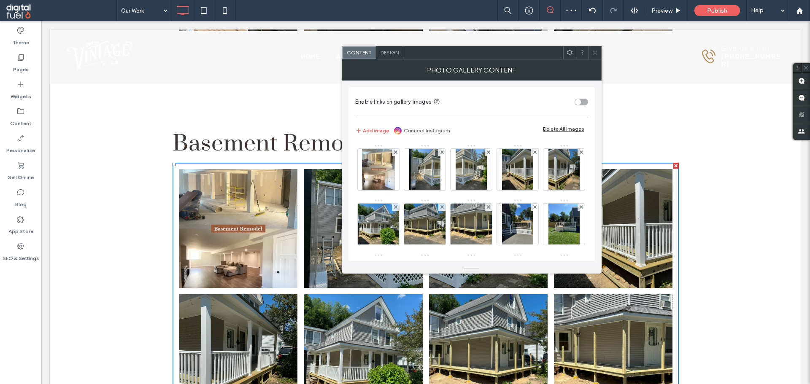
click at [442, 153] on use at bounding box center [441, 152] width 3 height 3
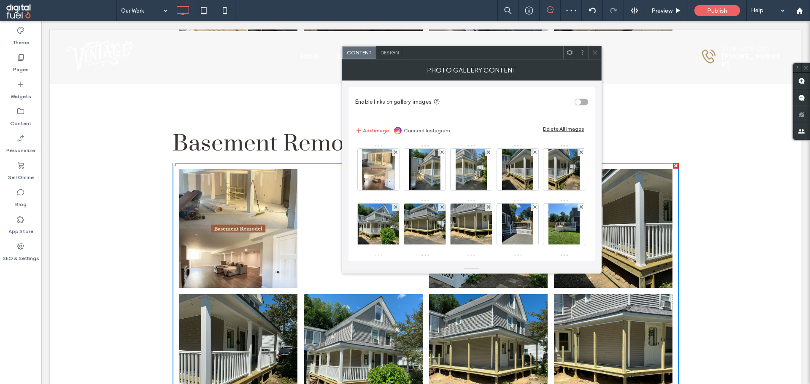
click at [442, 153] on use at bounding box center [441, 152] width 3 height 3
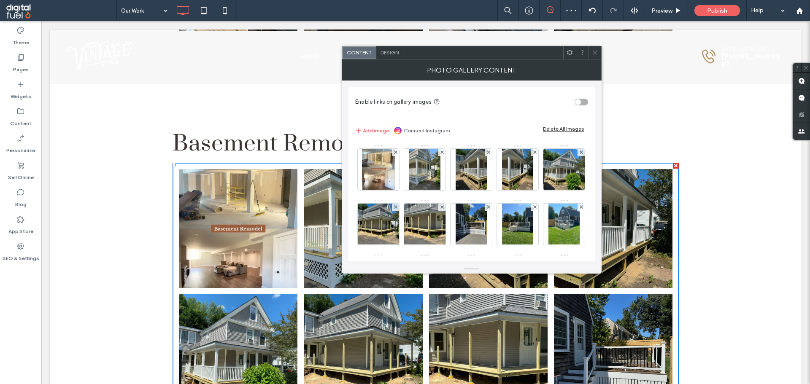
click at [442, 153] on use at bounding box center [441, 152] width 3 height 3
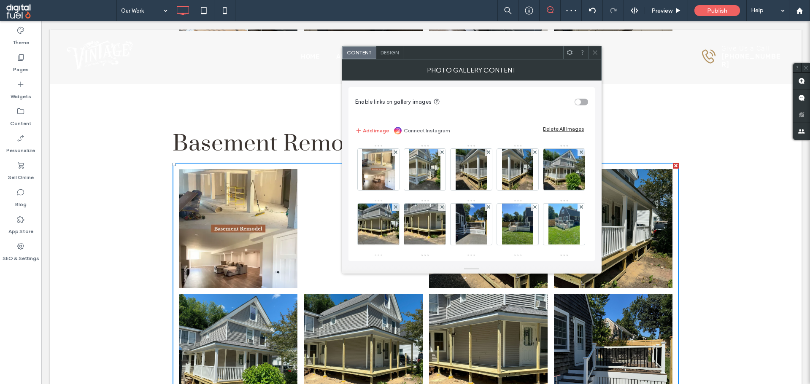
click at [442, 153] on use at bounding box center [441, 152] width 3 height 3
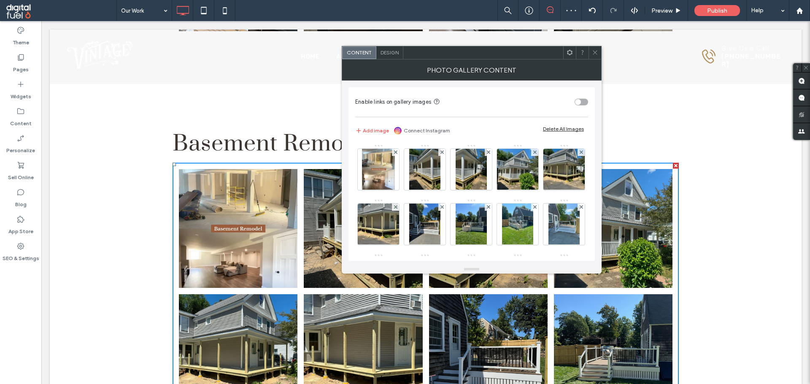
click at [442, 153] on use at bounding box center [441, 152] width 3 height 3
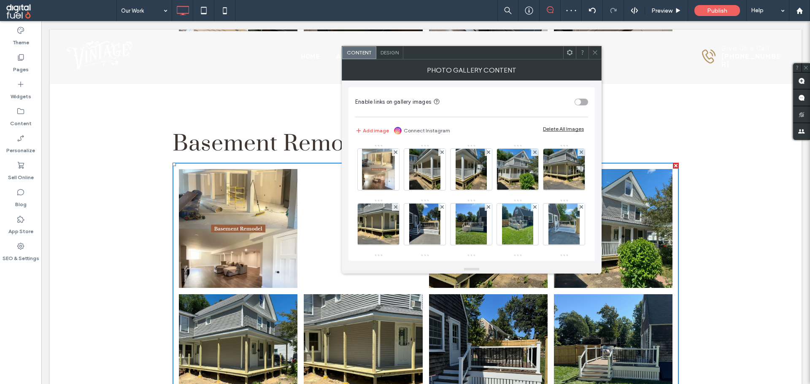
click at [442, 153] on use at bounding box center [441, 152] width 3 height 3
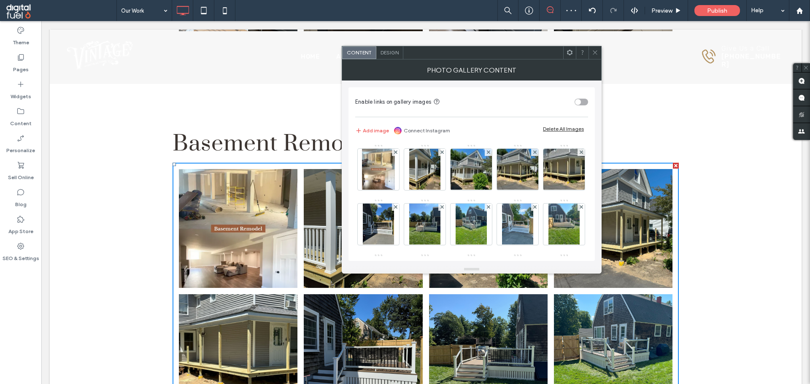
click at [442, 153] on use at bounding box center [441, 152] width 3 height 3
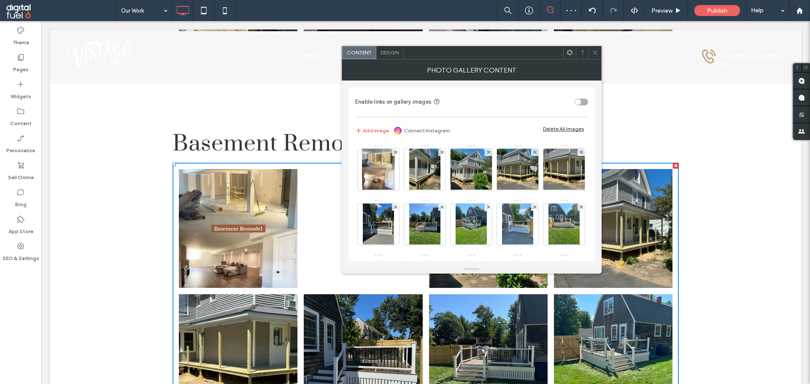
click at [442, 153] on use at bounding box center [441, 152] width 3 height 3
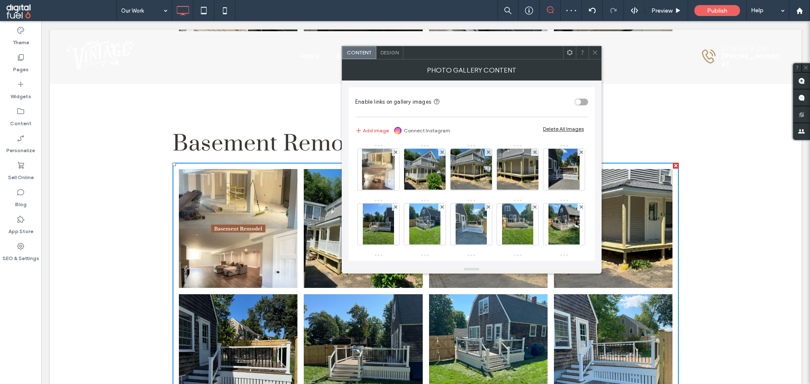
click at [442, 153] on use at bounding box center [441, 152] width 3 height 3
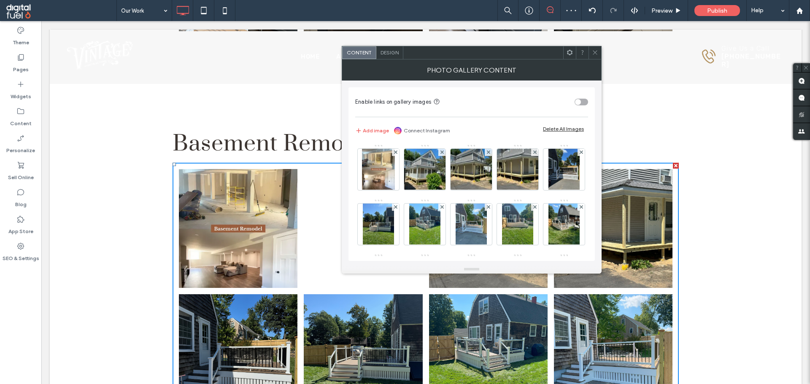
click at [442, 153] on use at bounding box center [441, 152] width 3 height 3
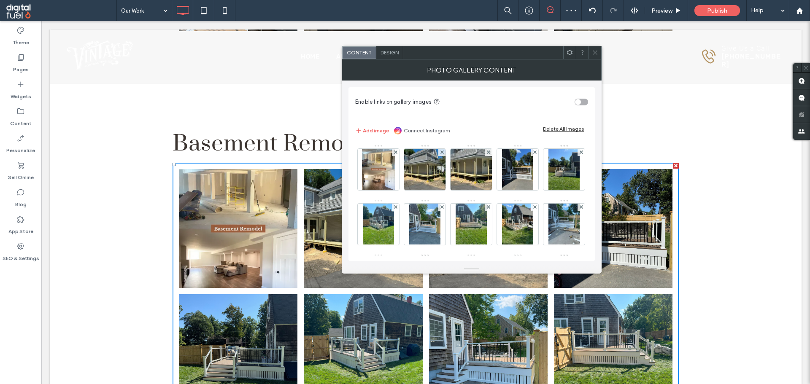
click at [442, 153] on use at bounding box center [441, 152] width 3 height 3
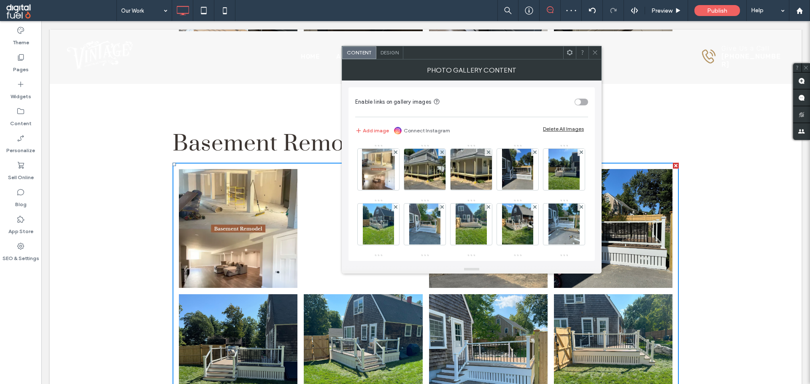
click at [442, 153] on use at bounding box center [441, 152] width 3 height 3
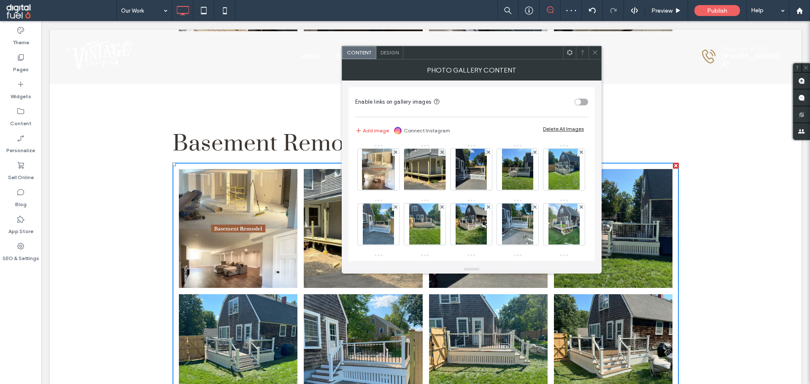
click at [442, 153] on use at bounding box center [441, 152] width 3 height 3
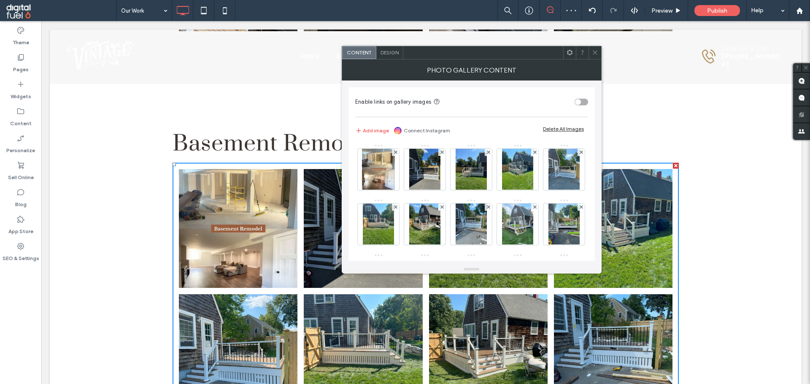
click at [442, 153] on use at bounding box center [441, 152] width 3 height 3
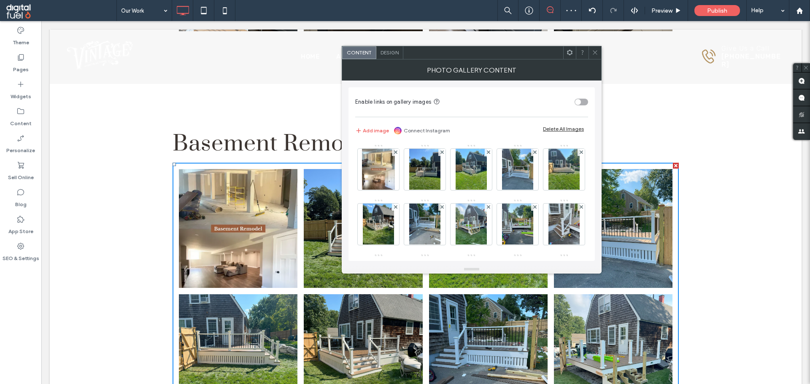
click at [442, 153] on use at bounding box center [441, 152] width 3 height 3
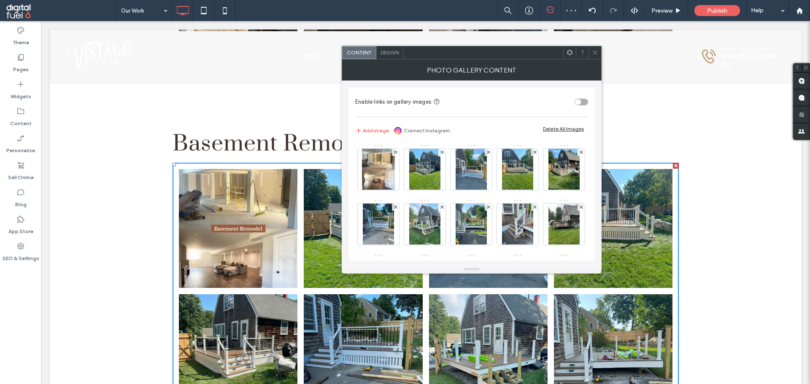
click at [442, 153] on use at bounding box center [441, 152] width 3 height 3
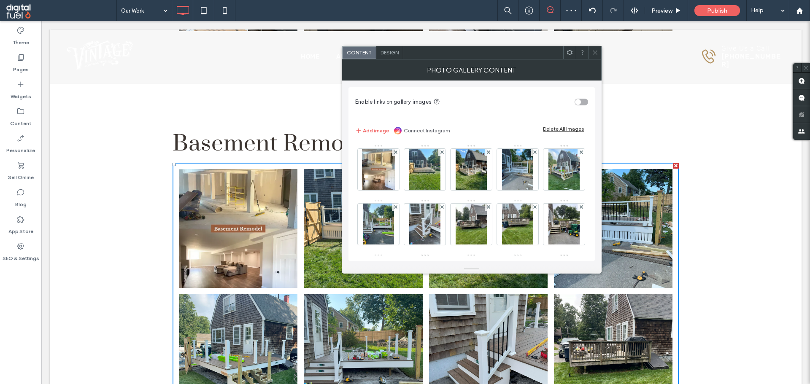
click at [442, 153] on use at bounding box center [441, 152] width 3 height 3
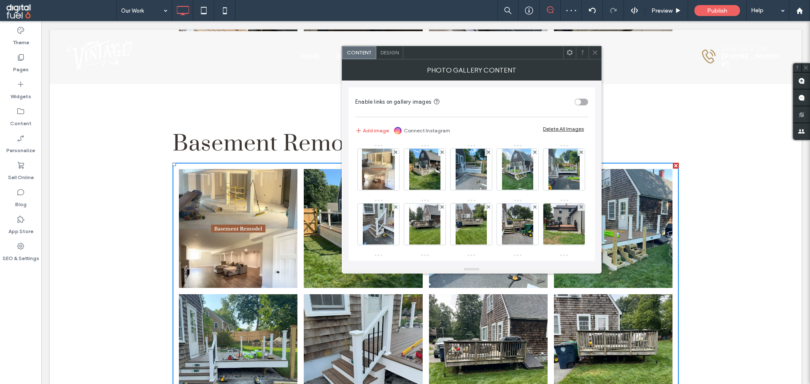
click at [442, 153] on use at bounding box center [441, 152] width 3 height 3
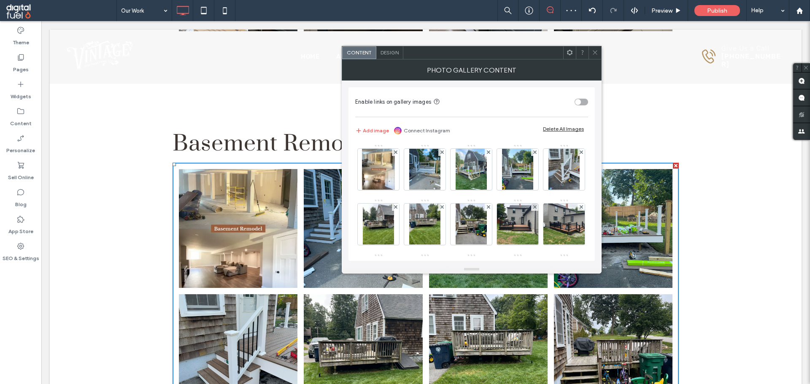
click at [442, 153] on use at bounding box center [441, 152] width 3 height 3
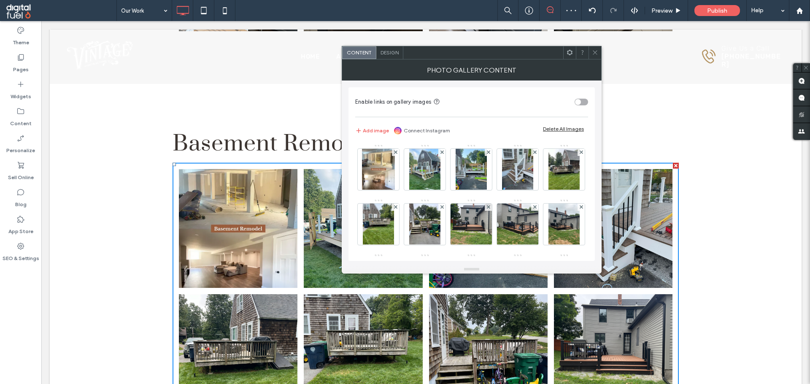
click at [442, 153] on use at bounding box center [441, 152] width 3 height 3
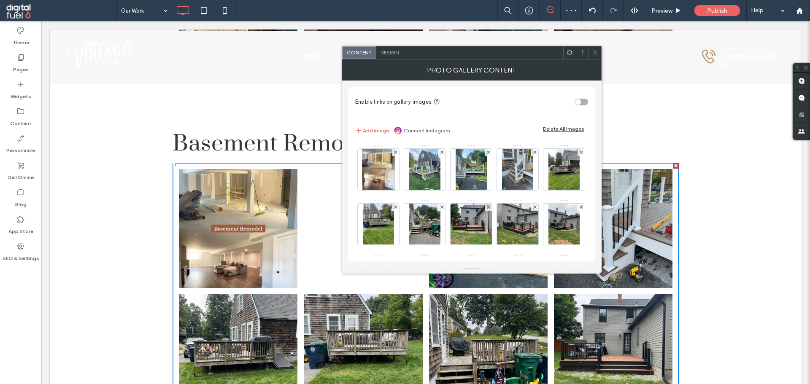
click at [442, 153] on use at bounding box center [441, 152] width 3 height 3
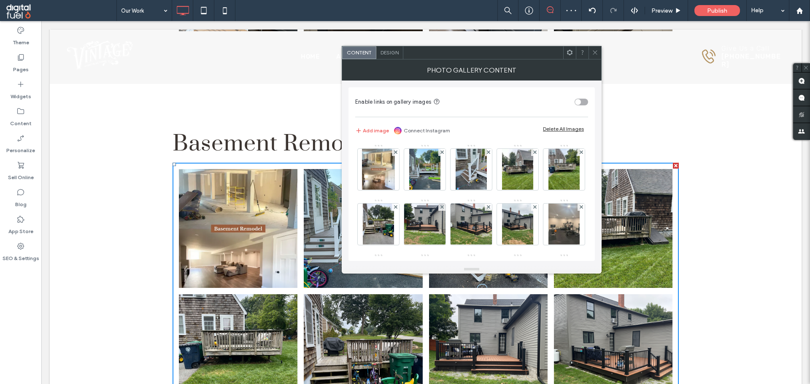
click at [442, 153] on use at bounding box center [441, 152] width 3 height 3
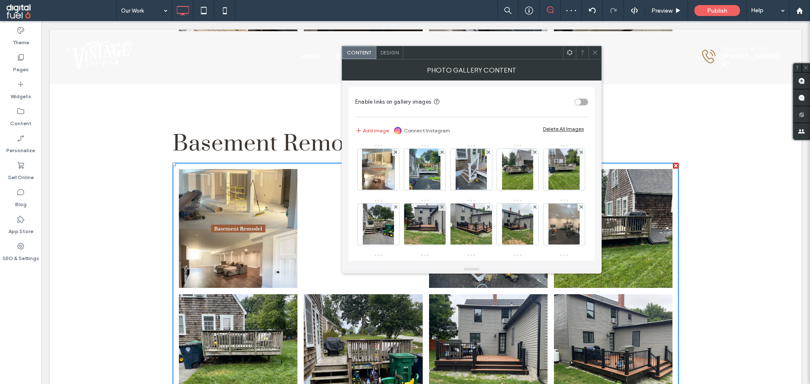
click at [442, 153] on use at bounding box center [441, 152] width 3 height 3
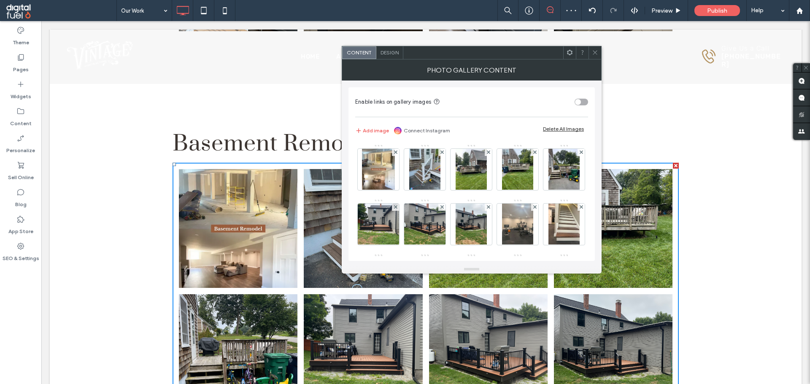
click at [442, 153] on use at bounding box center [441, 152] width 3 height 3
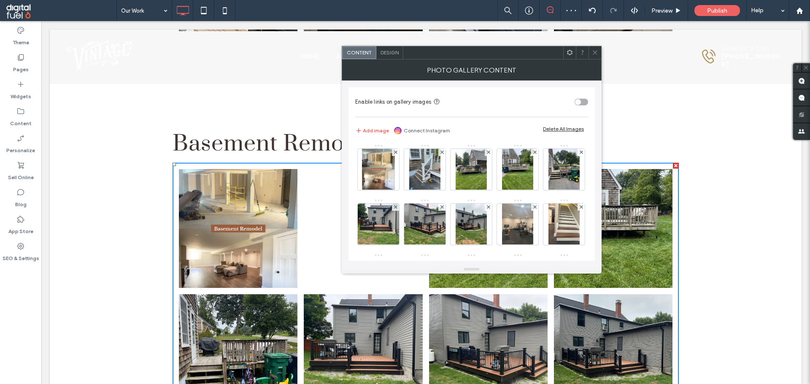
click at [442, 153] on use at bounding box center [441, 152] width 3 height 3
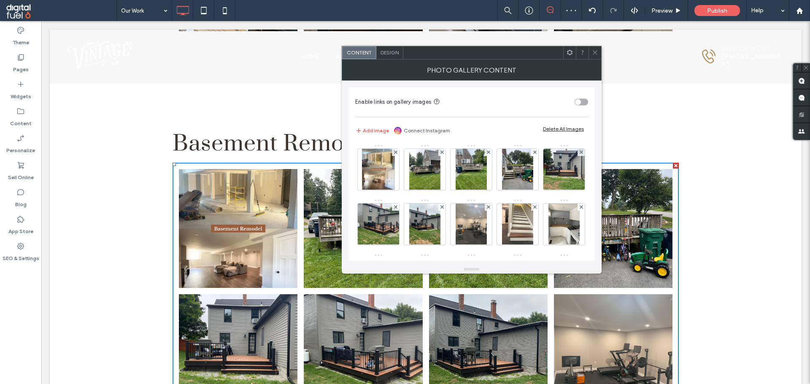
click at [442, 153] on use at bounding box center [441, 152] width 3 height 3
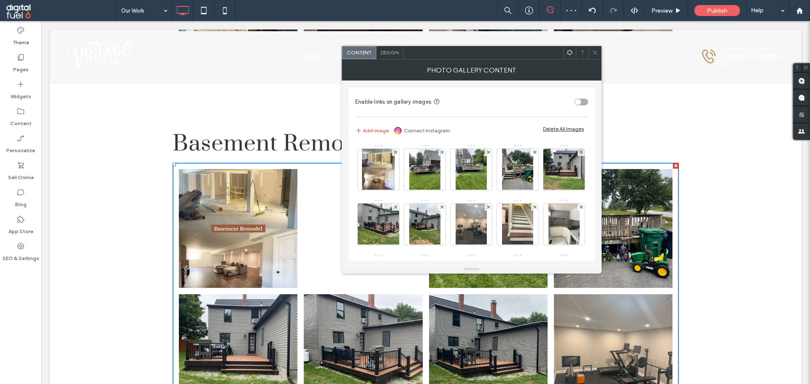
click at [442, 153] on use at bounding box center [441, 152] width 3 height 3
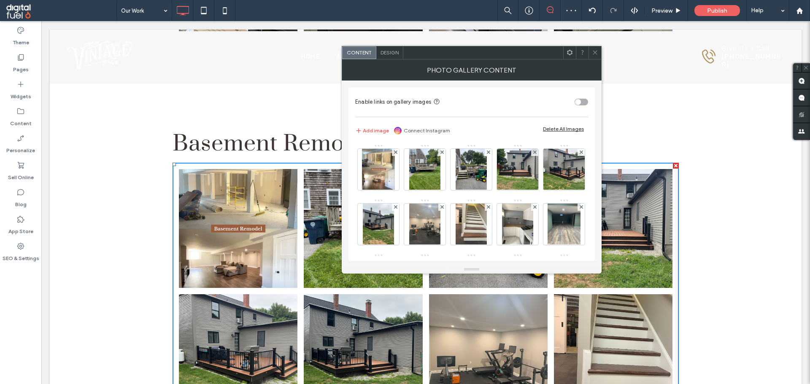
click at [442, 153] on use at bounding box center [441, 152] width 3 height 3
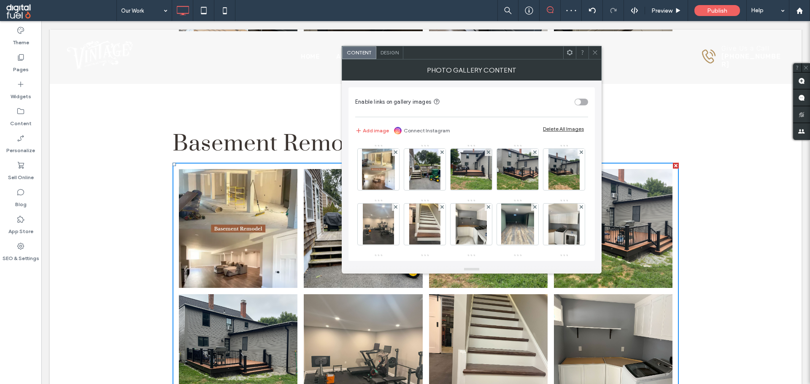
click at [442, 153] on use at bounding box center [441, 152] width 3 height 3
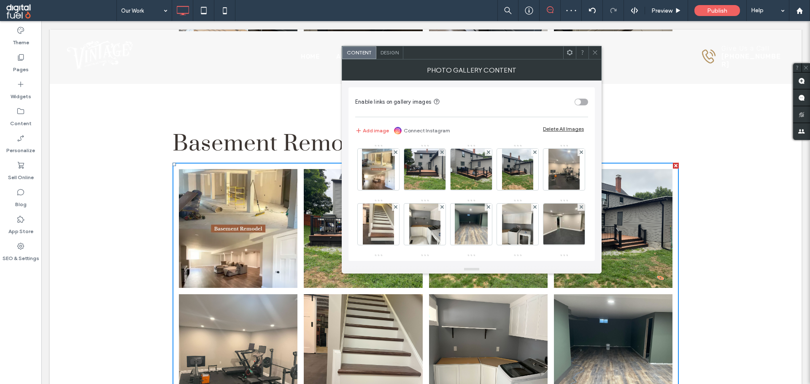
click at [442, 153] on use at bounding box center [441, 152] width 3 height 3
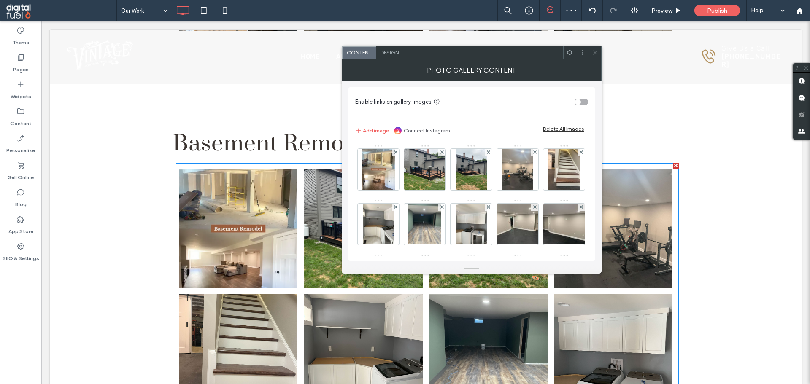
click at [442, 153] on use at bounding box center [441, 152] width 3 height 3
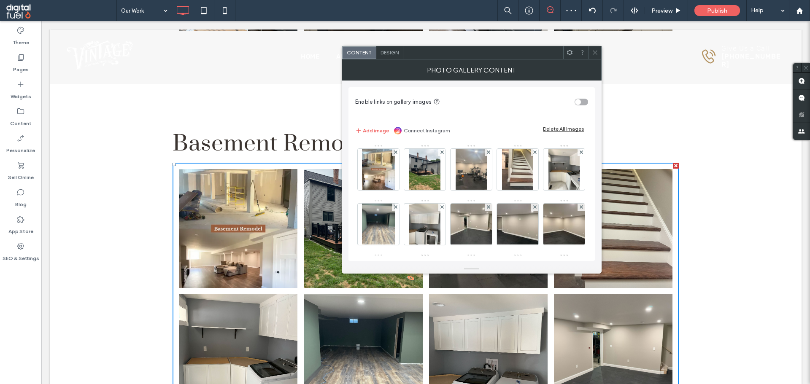
click at [442, 153] on use at bounding box center [441, 152] width 3 height 3
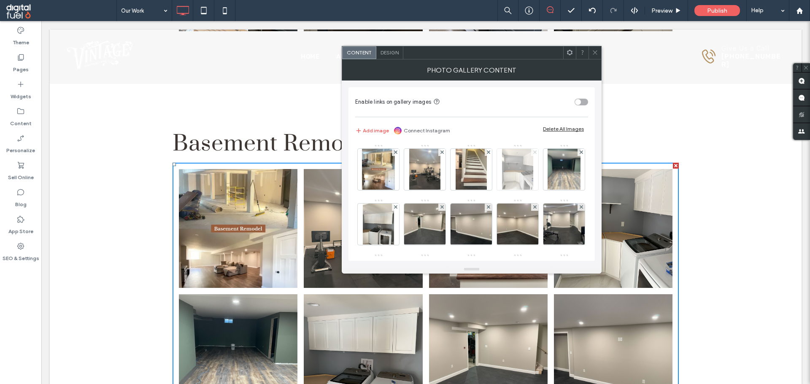
click at [535, 153] on icon at bounding box center [534, 152] width 3 height 3
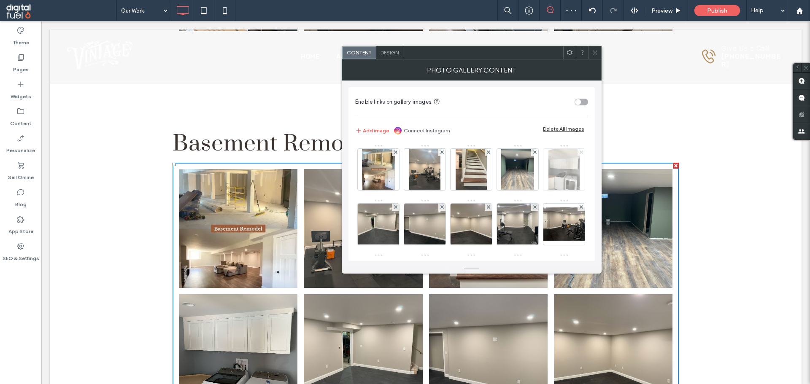
click at [580, 154] on icon at bounding box center [581, 152] width 3 height 3
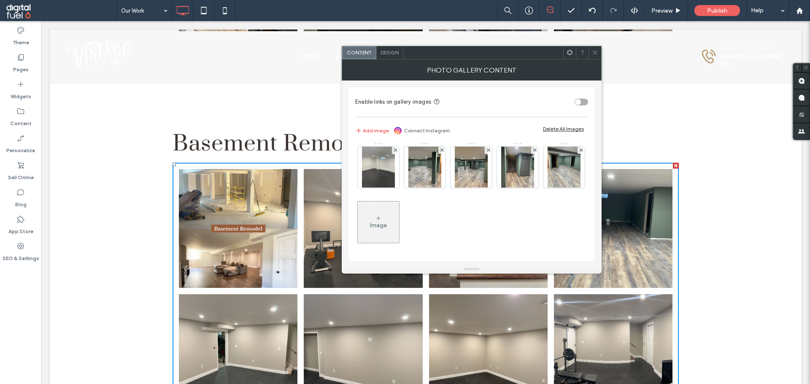
scroll to position [386, 0]
click at [590, 51] on div at bounding box center [594, 52] width 13 height 13
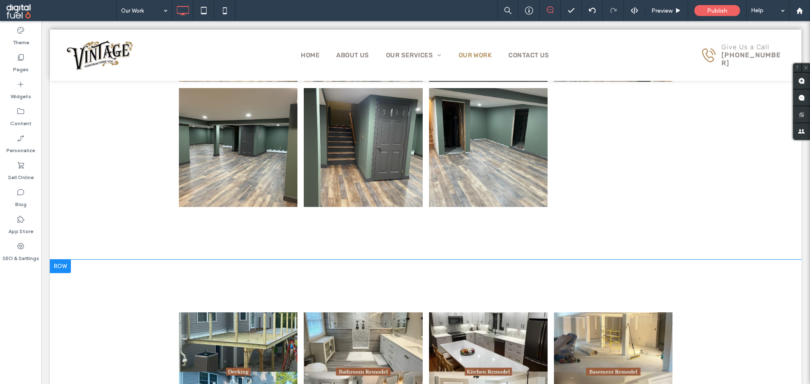
scroll to position [2700, 0]
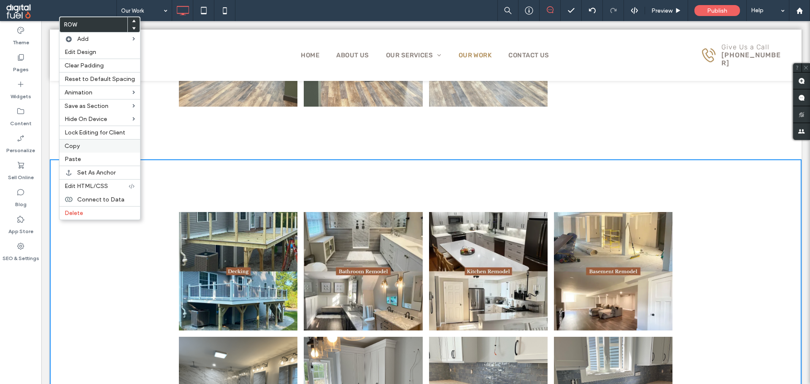
click at [94, 148] on label "Copy" at bounding box center [100, 146] width 70 height 7
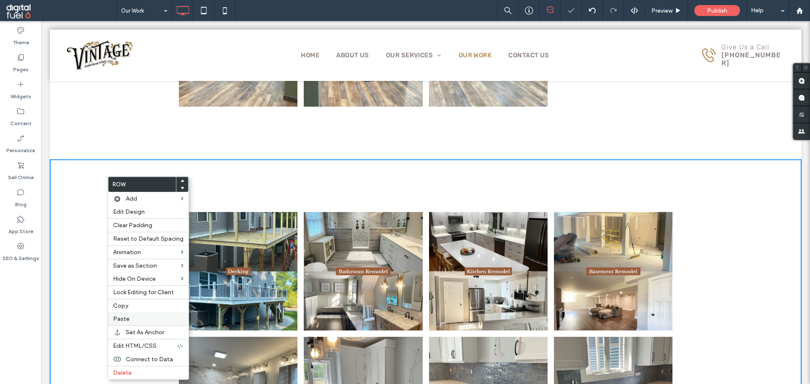
click at [135, 317] on label "Paste" at bounding box center [148, 319] width 70 height 7
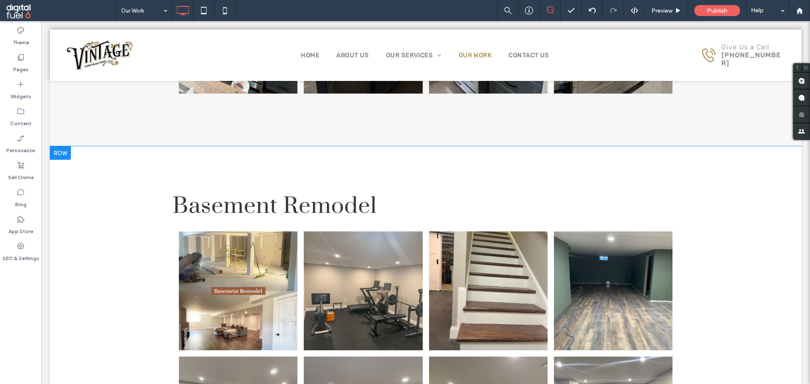
scroll to position [1477, 0]
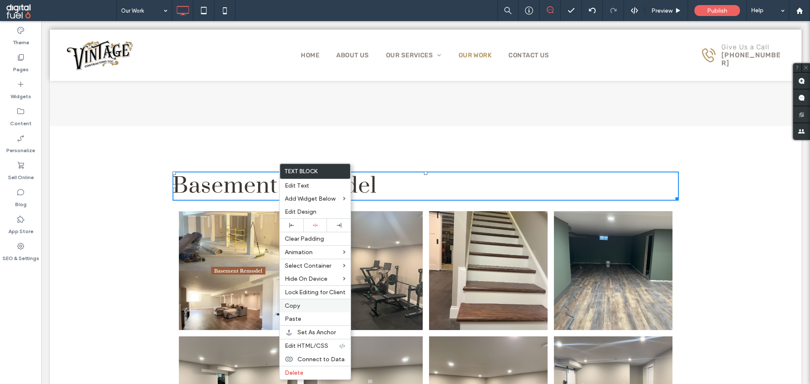
click at [312, 305] on label "Copy" at bounding box center [315, 305] width 61 height 7
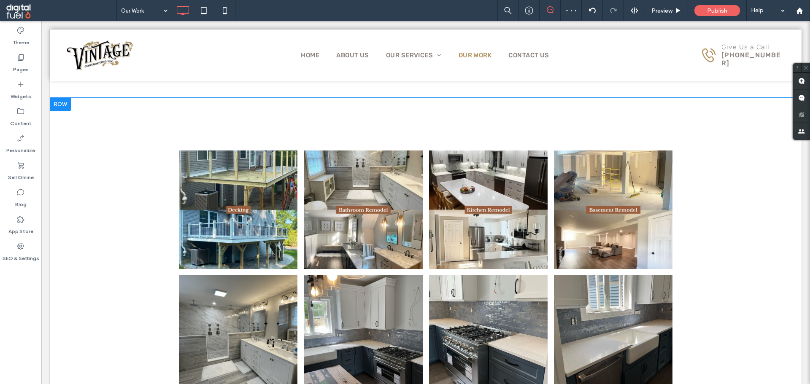
scroll to position [2784, 0]
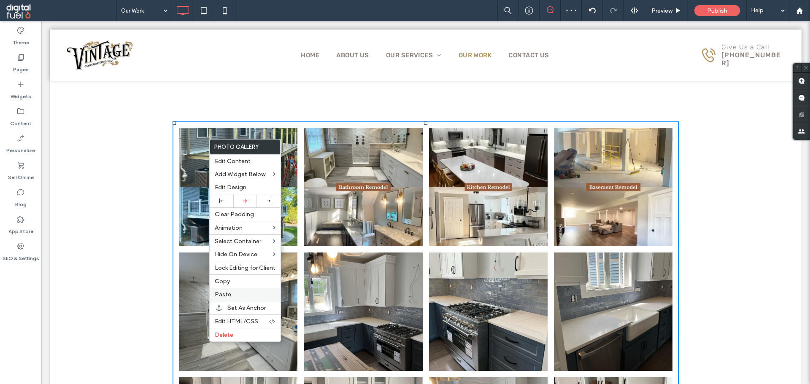
click at [227, 293] on span "Paste" at bounding box center [223, 294] width 16 height 7
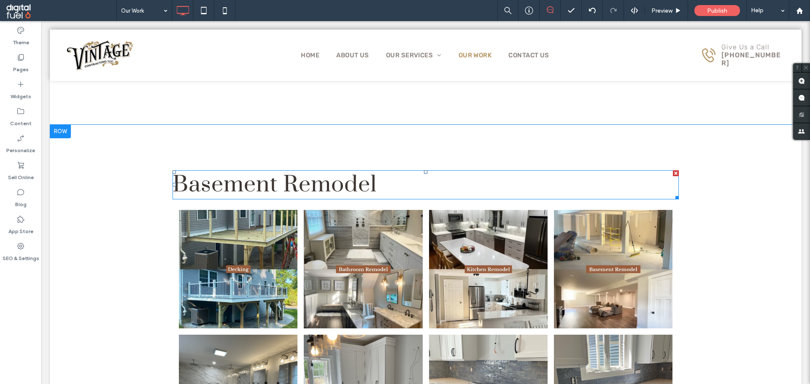
scroll to position [2742, 0]
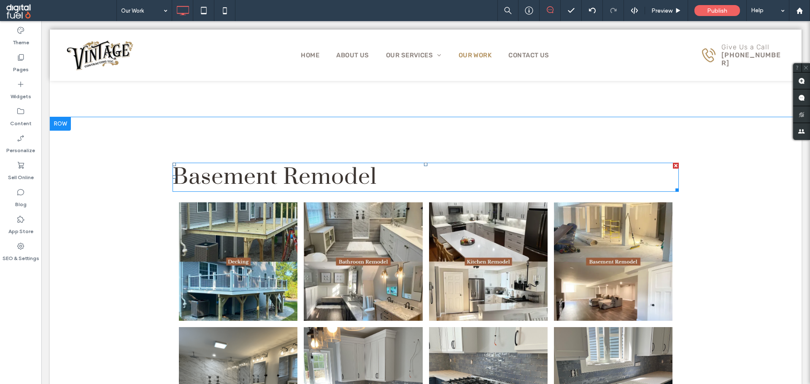
click at [237, 186] on span "Basement Remodel" at bounding box center [275, 177] width 204 height 29
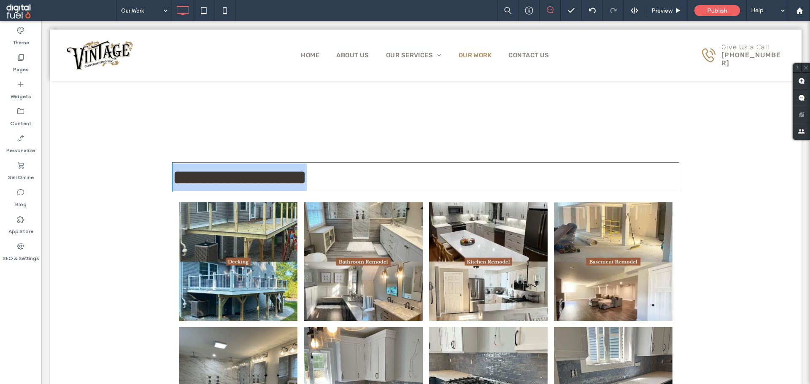
type input "*****"
type input "**"
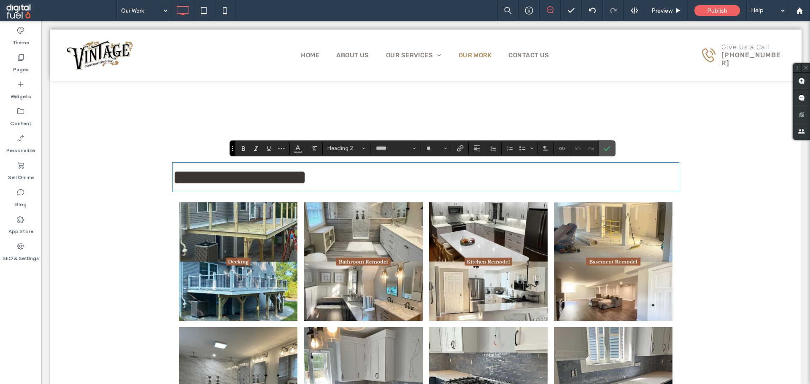
click at [419, 57] on div at bounding box center [426, 55] width 752 height 51
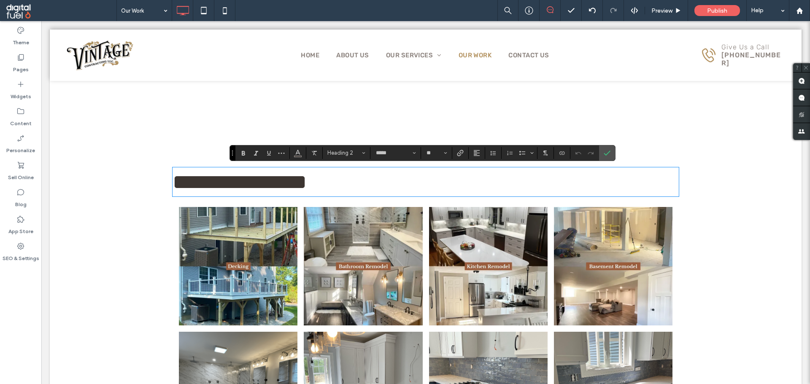
click at [425, 51] on div at bounding box center [426, 55] width 752 height 51
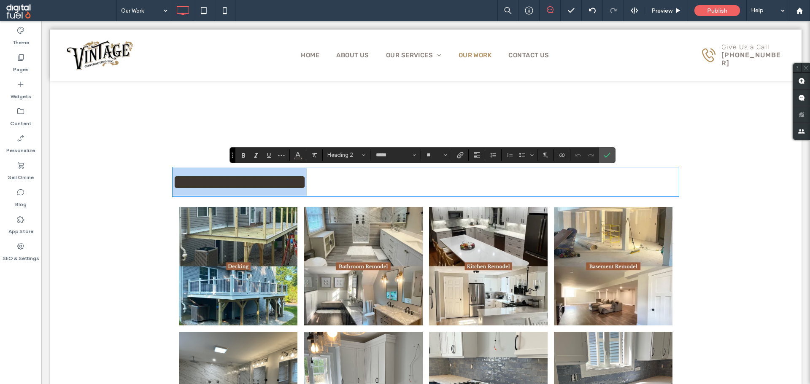
scroll to position [2733, 0]
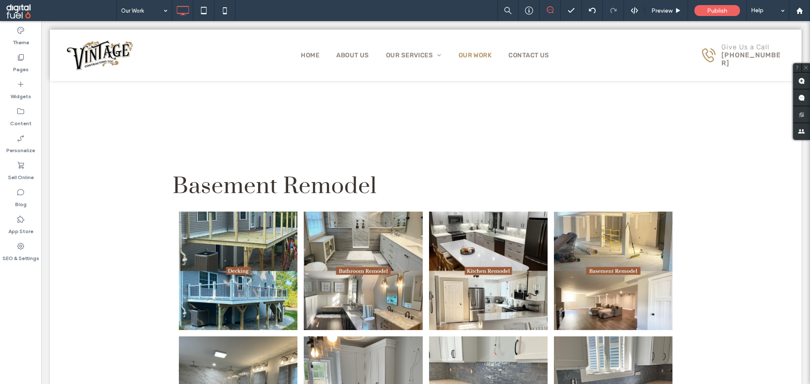
click at [423, 19] on div "Our Work Preview Publish Help" at bounding box center [463, 10] width 694 height 21
click at [664, 11] on span "Preview" at bounding box center [661, 10] width 21 height 7
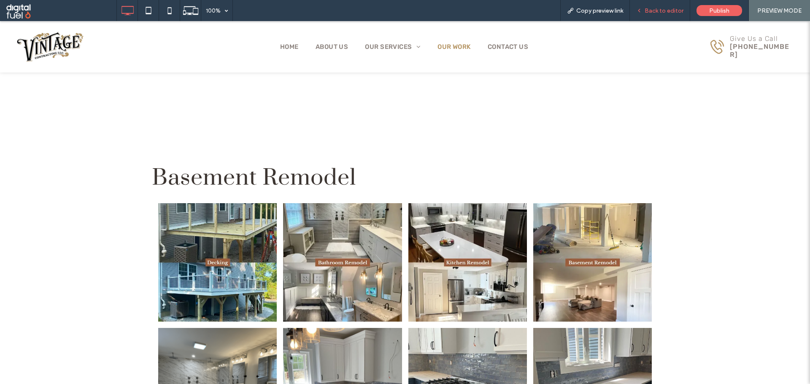
click at [664, 12] on span "Back to editor" at bounding box center [664, 10] width 39 height 7
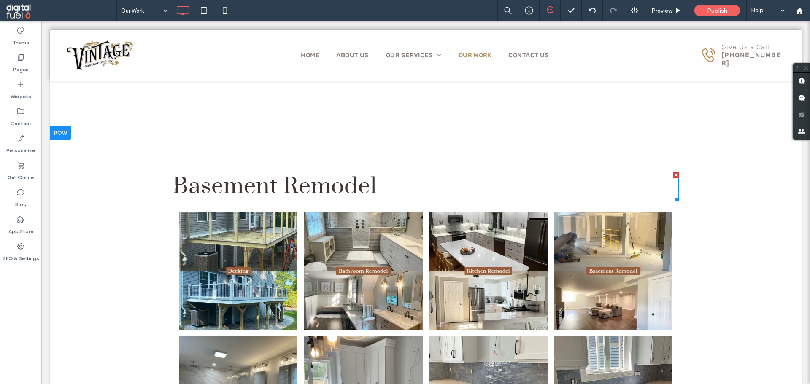
click at [316, 190] on span "Basement Remodel" at bounding box center [275, 186] width 204 height 29
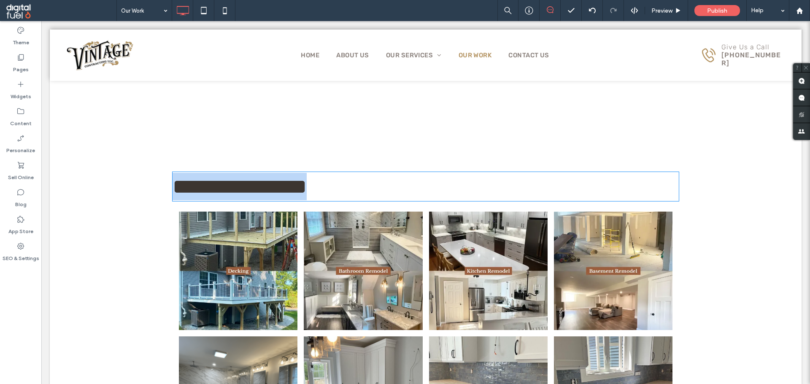
type input "*****"
type input "**"
click at [275, 186] on span "**********" at bounding box center [240, 186] width 134 height 21
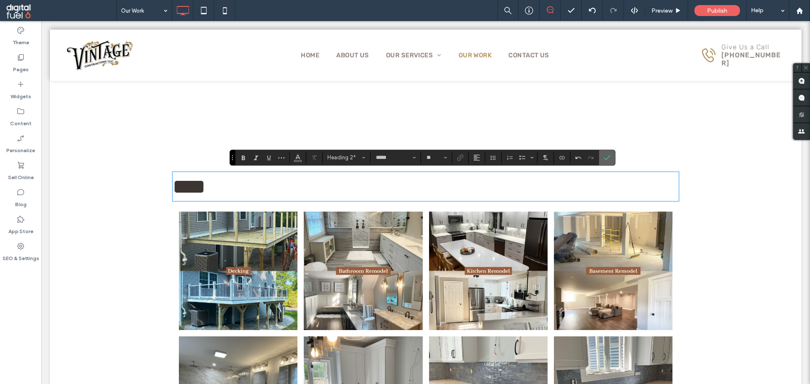
drag, startPoint x: 606, startPoint y: 160, endPoint x: 348, endPoint y: 143, distance: 257.9
click at [606, 160] on use "Confirm" at bounding box center [607, 157] width 7 height 5
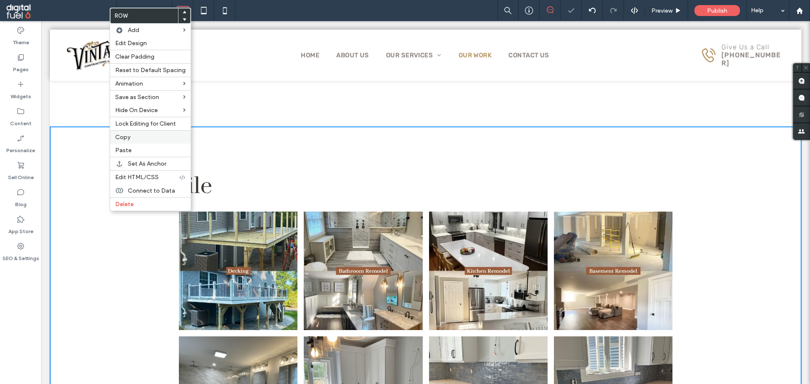
click at [140, 138] on label "Copy" at bounding box center [150, 137] width 70 height 7
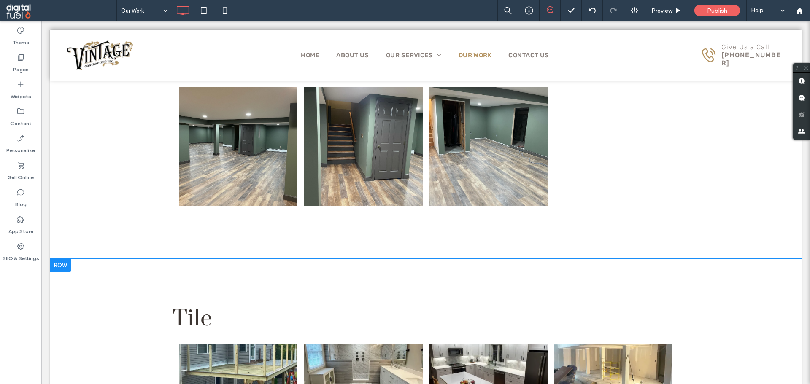
scroll to position [2606, 0]
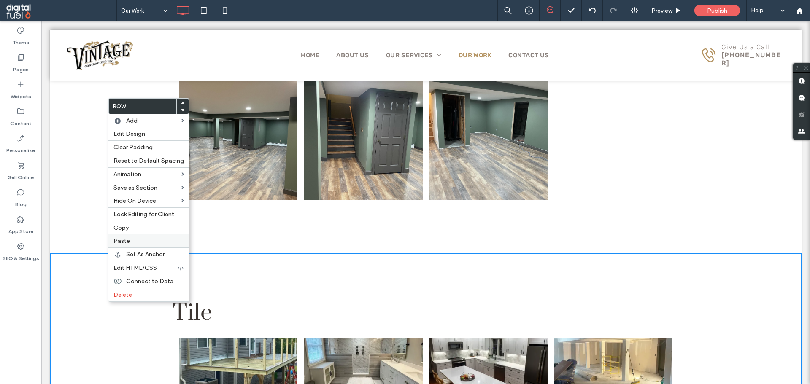
click at [135, 246] on div "Paste" at bounding box center [148, 241] width 81 height 13
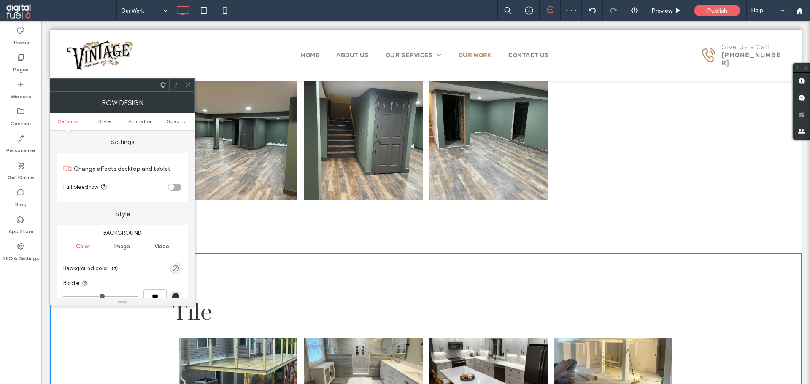
click at [178, 261] on section "Background color" at bounding box center [122, 268] width 118 height 21
click at [175, 268] on div "rgba(0, 0, 0, 0)" at bounding box center [175, 268] width 7 height 7
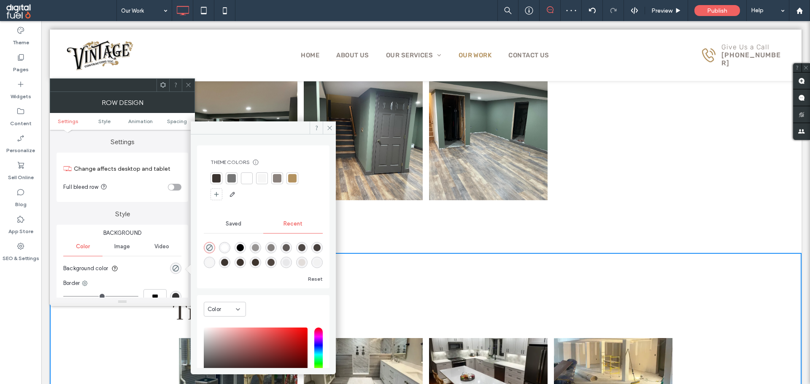
click at [264, 178] on div at bounding box center [262, 178] width 8 height 8
click at [187, 81] on span at bounding box center [188, 85] width 6 height 13
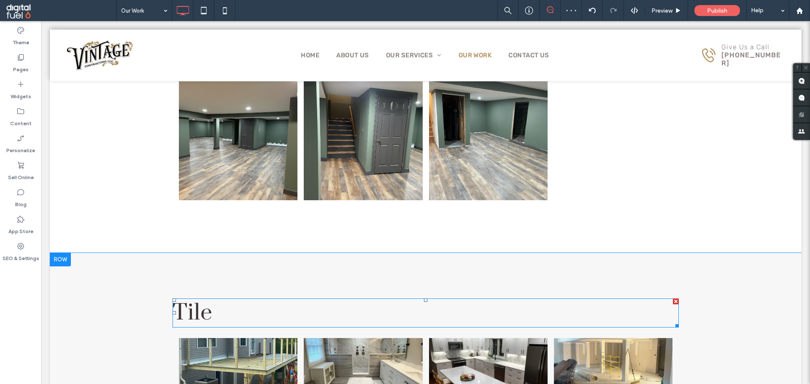
click at [240, 310] on h2 "Tile" at bounding box center [426, 313] width 506 height 27
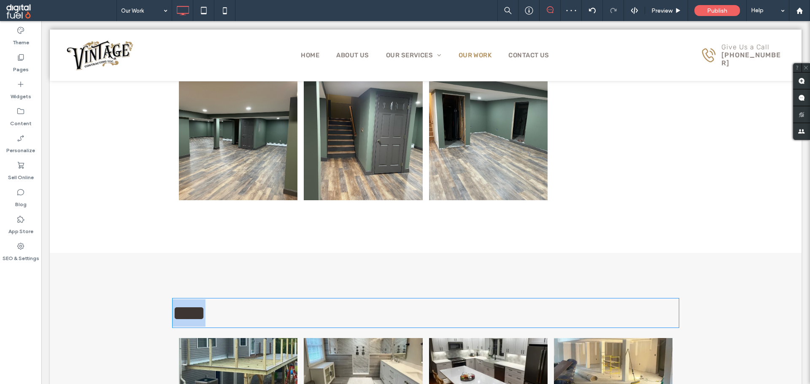
type input "*****"
type input "**"
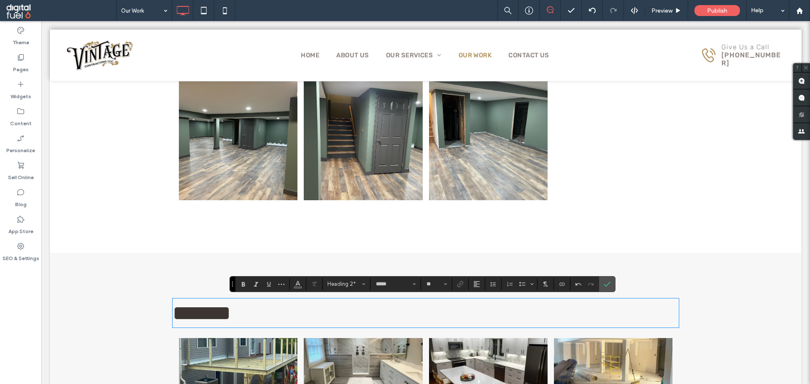
click at [426, 54] on div at bounding box center [426, 55] width 752 height 51
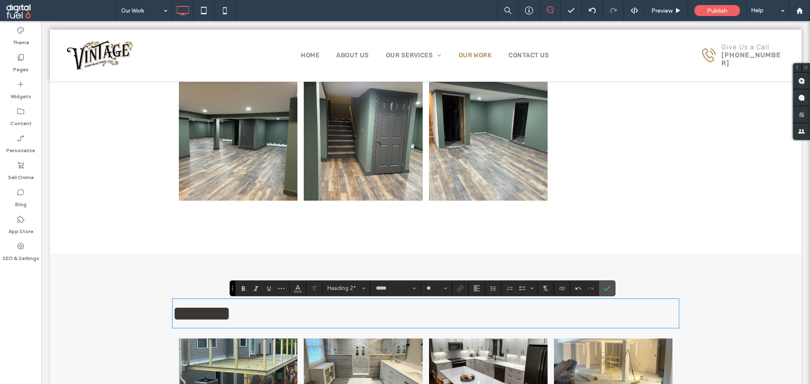
scroll to position [2602, 0]
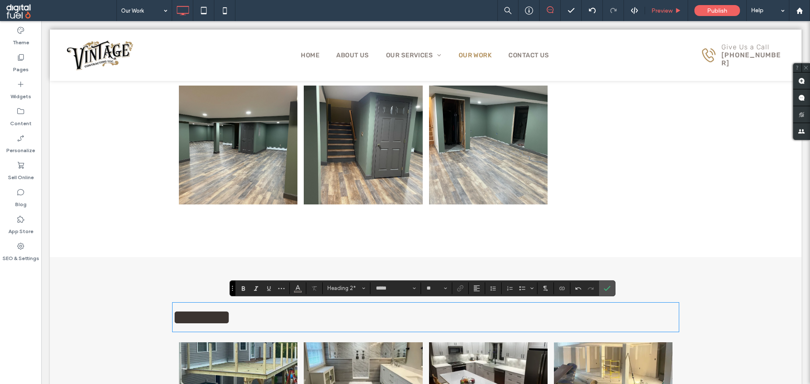
click at [662, 7] on span "Preview" at bounding box center [661, 10] width 21 height 7
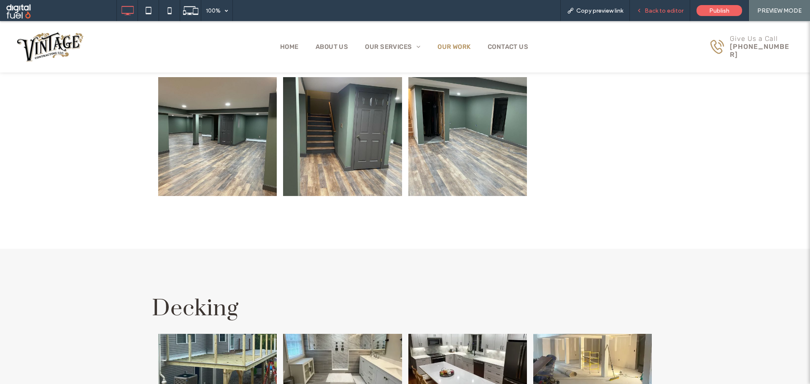
click at [664, 11] on span "Back to editor" at bounding box center [664, 10] width 39 height 7
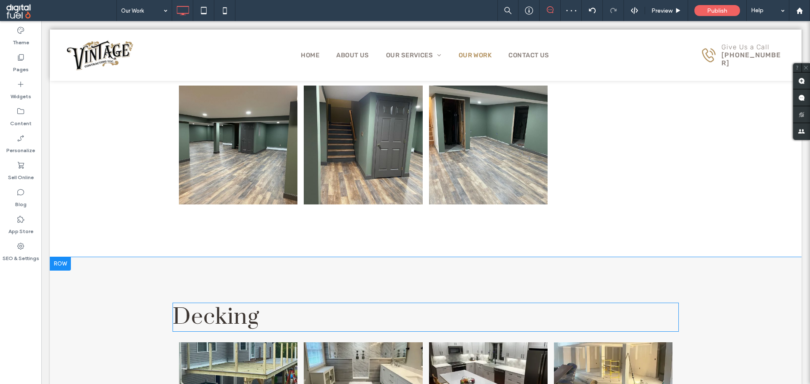
click at [287, 313] on h2 "Decking" at bounding box center [426, 317] width 506 height 27
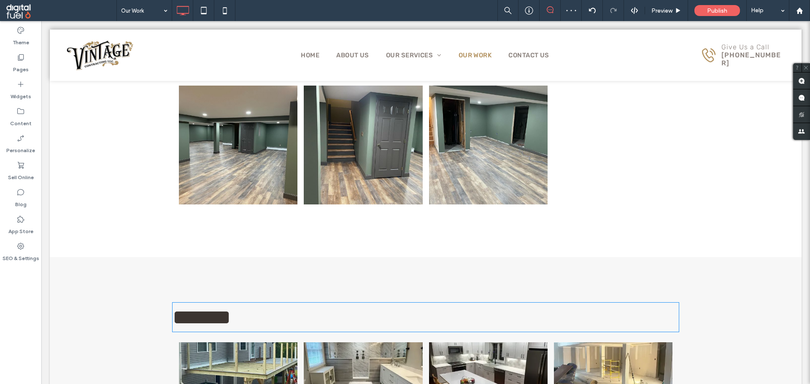
type input "*****"
type input "**"
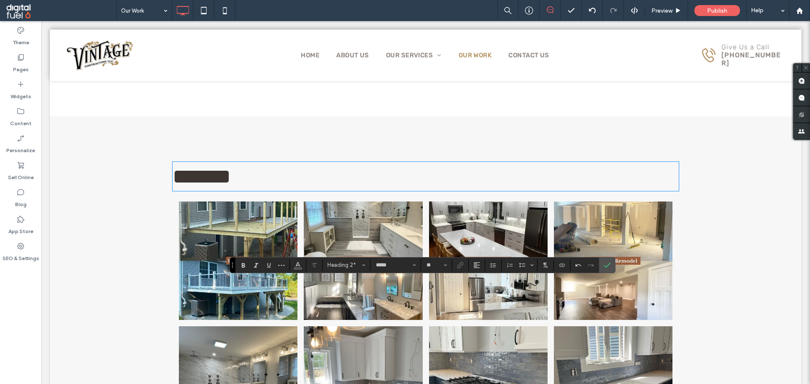
scroll to position [2813, 0]
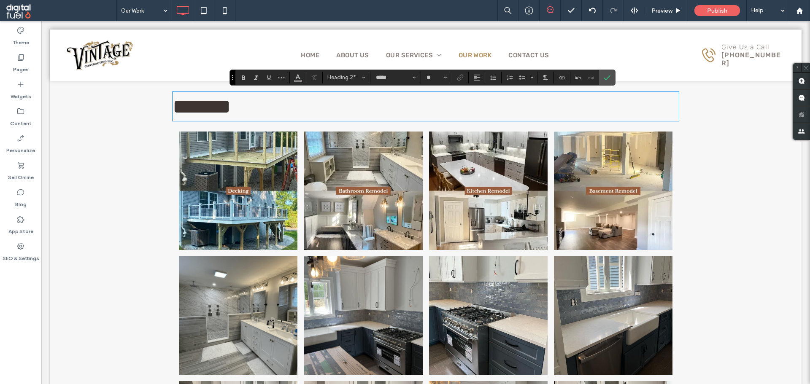
click at [331, 208] on link at bounding box center [363, 191] width 119 height 119
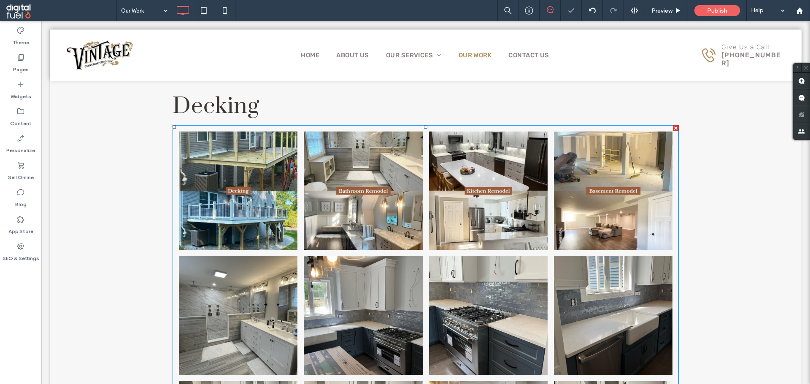
click at [281, 181] on link at bounding box center [238, 191] width 119 height 119
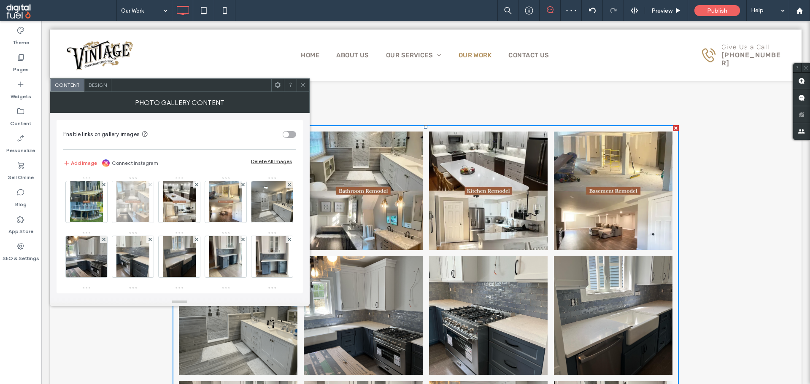
click at [150, 184] on use at bounding box center [149, 184] width 3 height 3
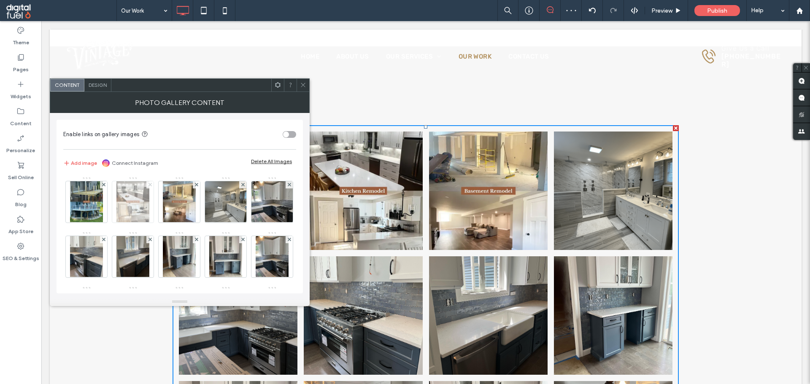
click at [151, 184] on use at bounding box center [149, 184] width 3 height 3
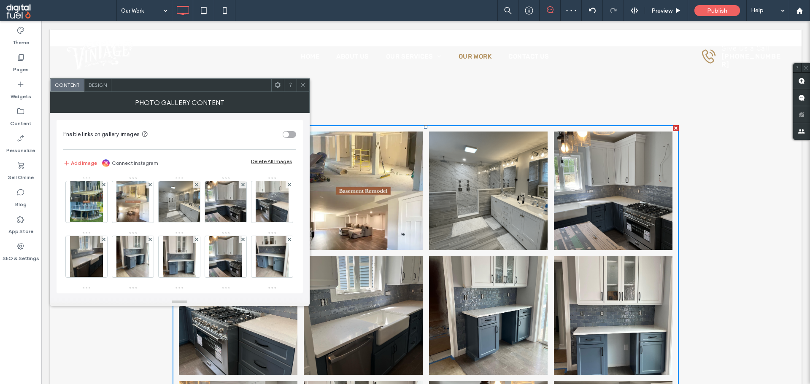
click at [151, 184] on use at bounding box center [149, 184] width 3 height 3
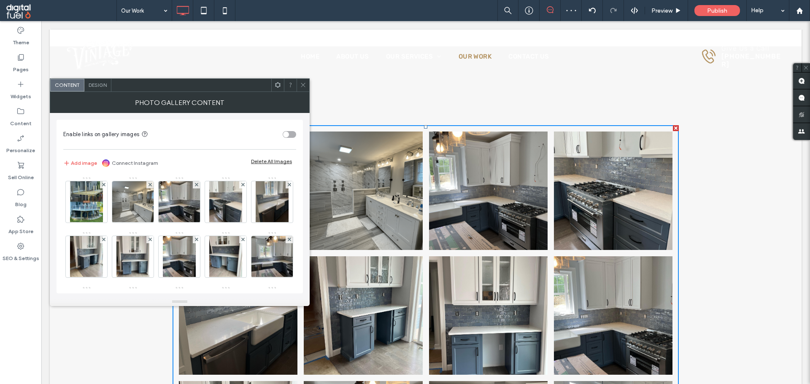
click at [151, 184] on use at bounding box center [149, 184] width 3 height 3
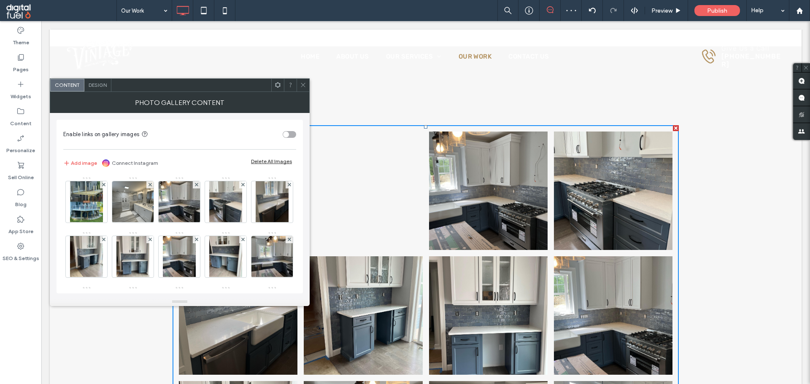
click at [151, 184] on use at bounding box center [149, 184] width 3 height 3
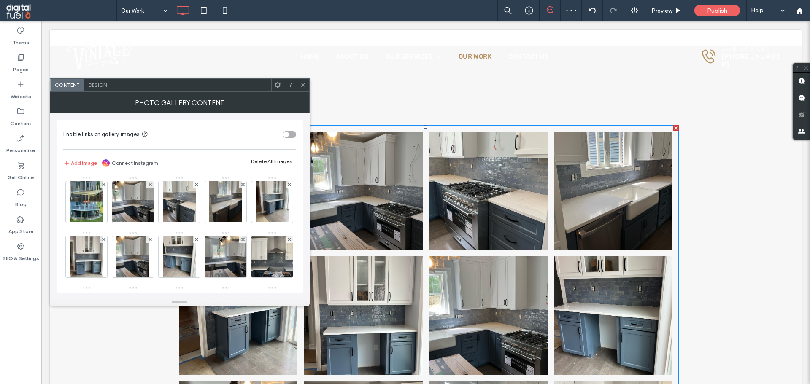
click at [151, 184] on use at bounding box center [149, 184] width 3 height 3
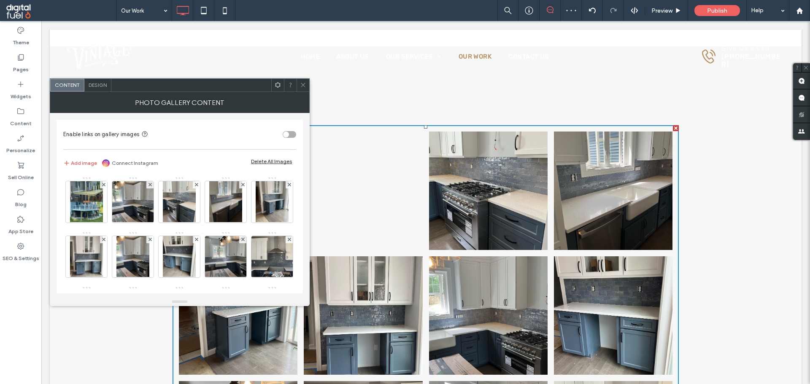
click at [151, 184] on use at bounding box center [149, 184] width 3 height 3
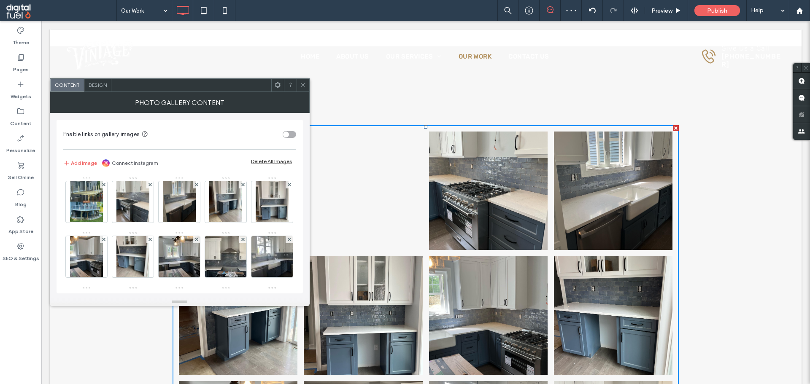
click at [151, 184] on use at bounding box center [149, 184] width 3 height 3
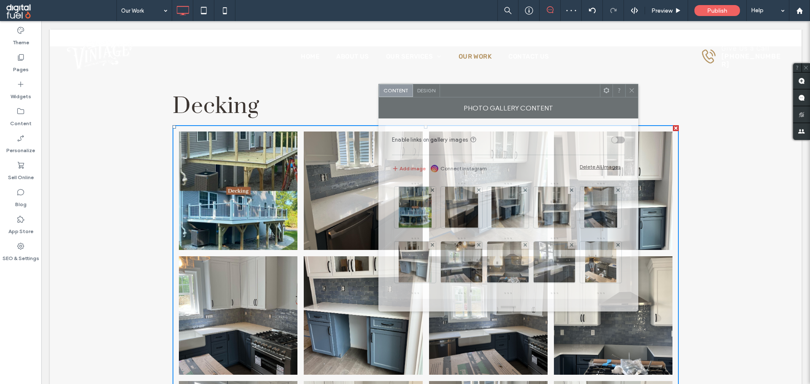
drag, startPoint x: 177, startPoint y: 88, endPoint x: 528, endPoint y: 97, distance: 351.5
click at [528, 97] on div at bounding box center [520, 90] width 160 height 13
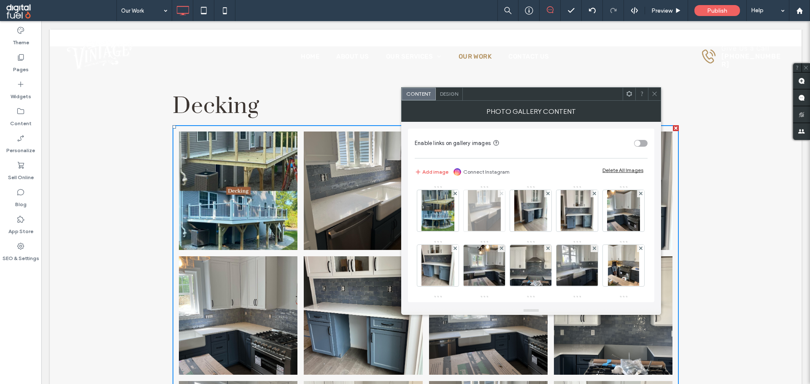
click at [501, 195] on icon at bounding box center [501, 193] width 3 height 3
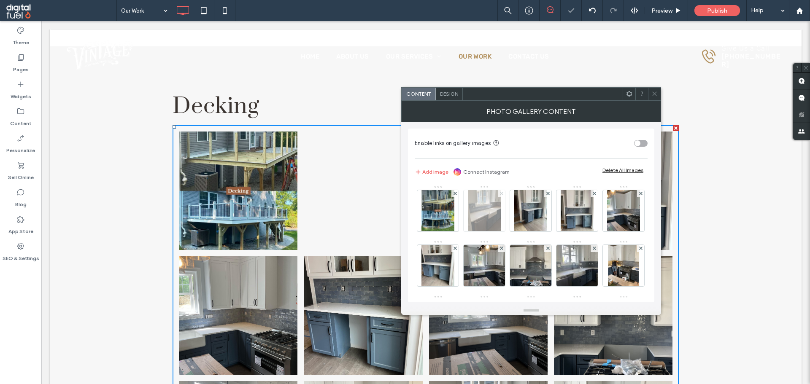
click at [501, 195] on icon at bounding box center [501, 193] width 3 height 3
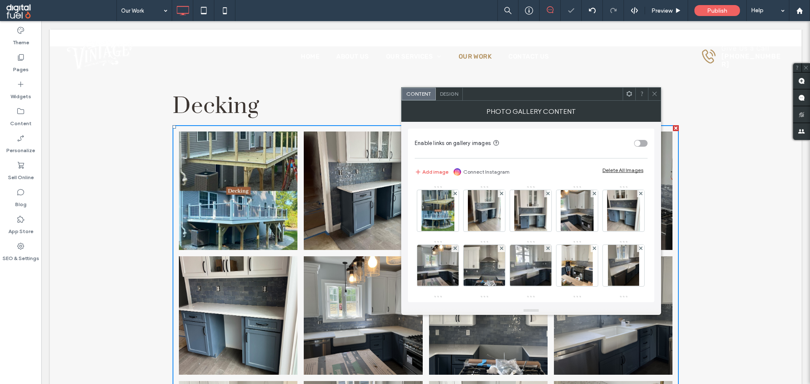
click at [501, 195] on icon at bounding box center [501, 193] width 3 height 3
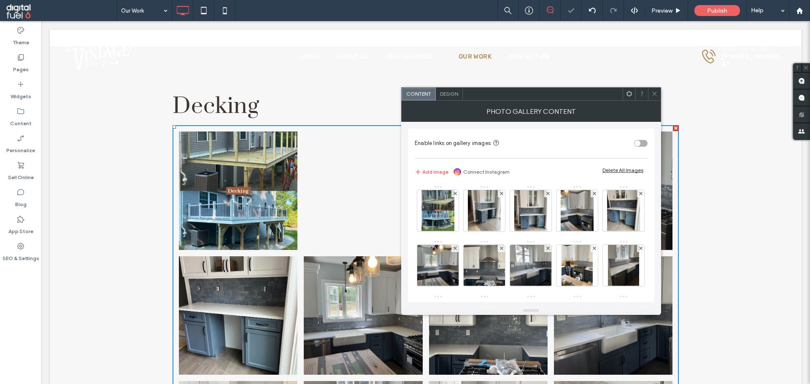
click at [501, 195] on icon at bounding box center [501, 193] width 3 height 3
click at [546, 195] on icon at bounding box center [547, 193] width 3 height 3
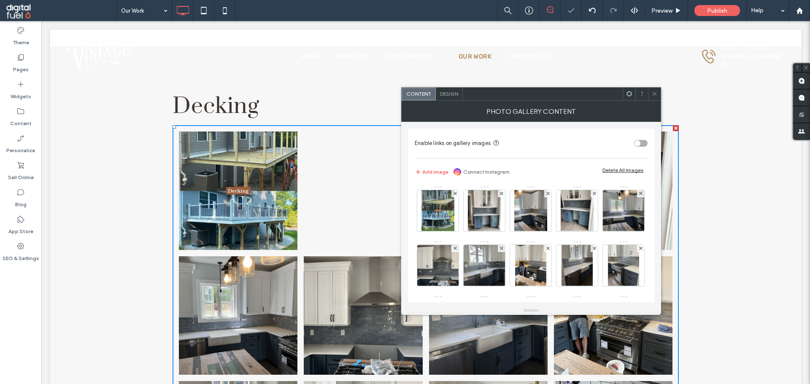
click at [501, 195] on icon at bounding box center [501, 193] width 3 height 3
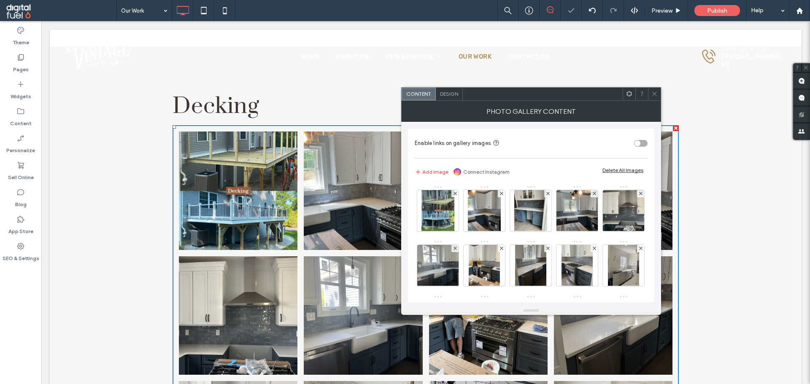
click at [501, 195] on icon at bounding box center [501, 193] width 3 height 3
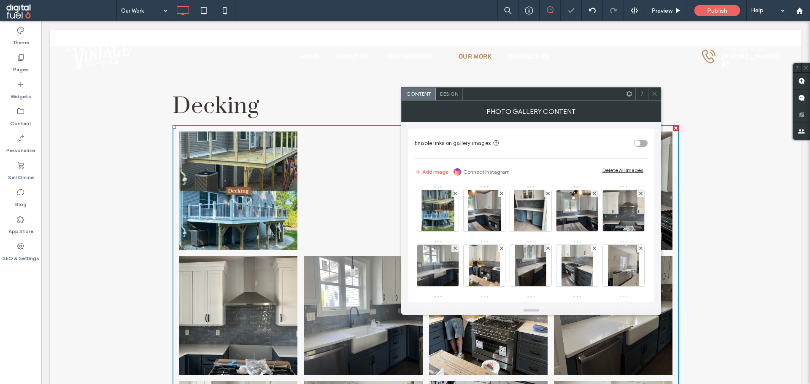
click at [501, 195] on icon at bounding box center [501, 193] width 3 height 3
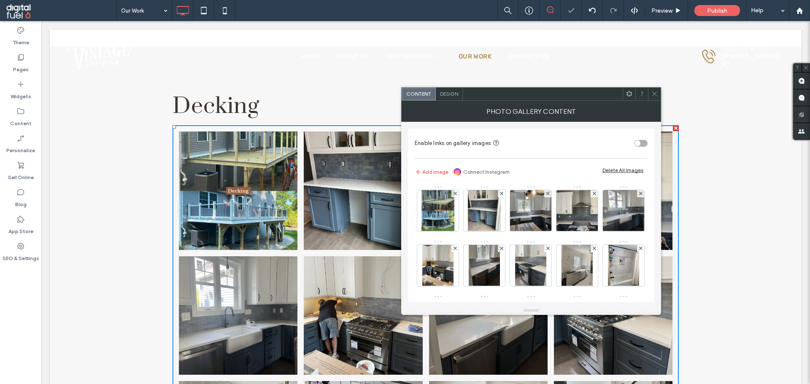
click at [501, 195] on icon at bounding box center [501, 193] width 3 height 3
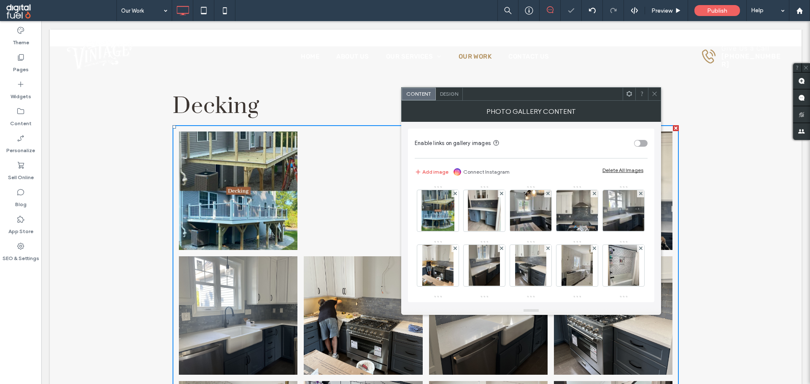
click at [501, 195] on icon at bounding box center [501, 193] width 3 height 3
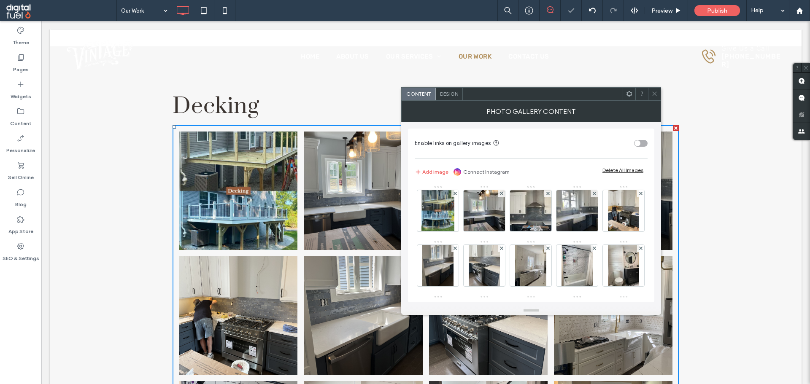
click at [501, 195] on icon at bounding box center [501, 193] width 3 height 3
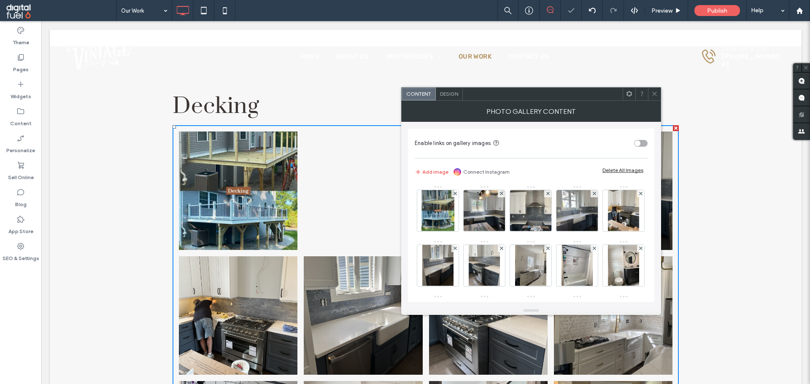
click at [501, 195] on icon at bounding box center [501, 193] width 3 height 3
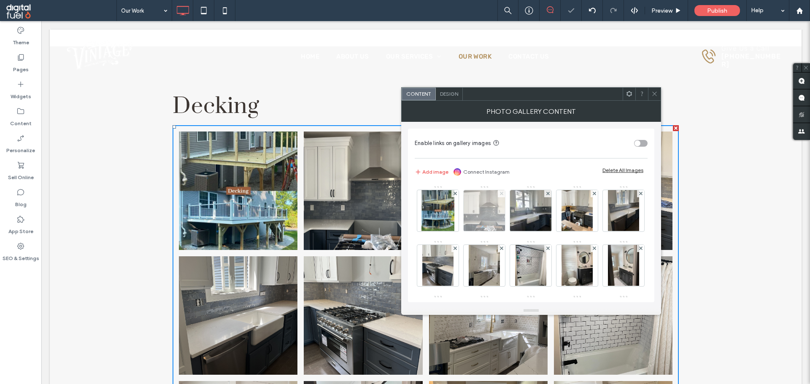
click at [501, 195] on icon at bounding box center [501, 193] width 3 height 3
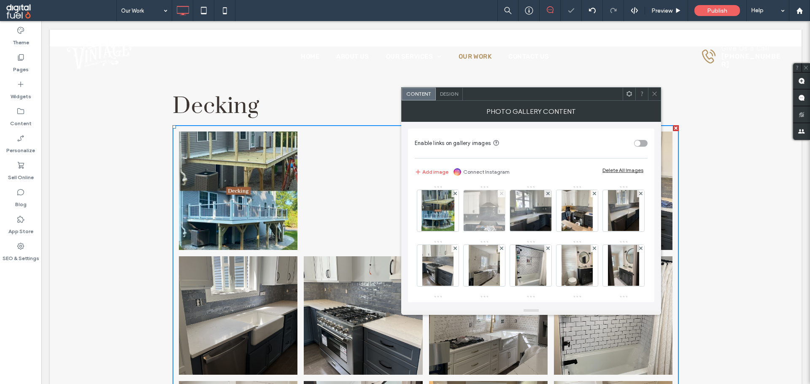
click at [501, 195] on icon at bounding box center [501, 193] width 3 height 3
click at [546, 195] on icon at bounding box center [547, 193] width 3 height 3
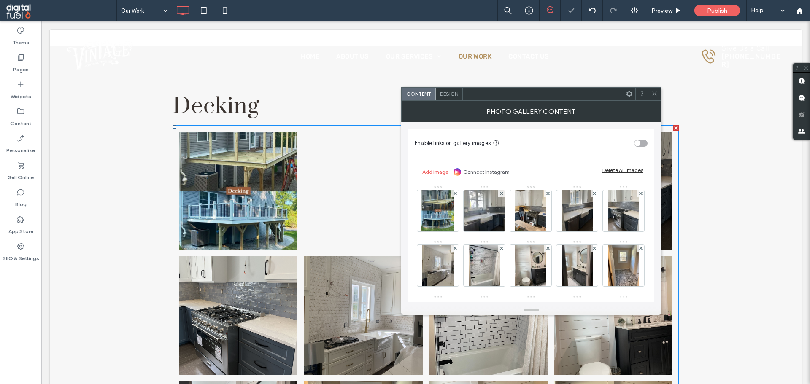
click at [501, 195] on icon at bounding box center [501, 193] width 3 height 3
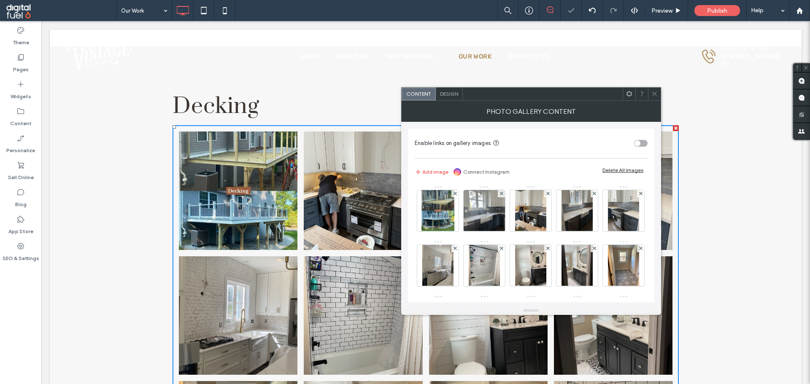
click at [546, 195] on icon at bounding box center [547, 193] width 3 height 3
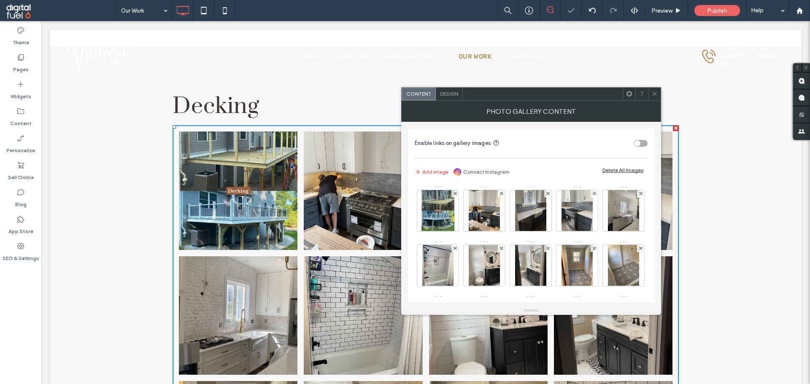
click at [501, 195] on icon at bounding box center [501, 193] width 3 height 3
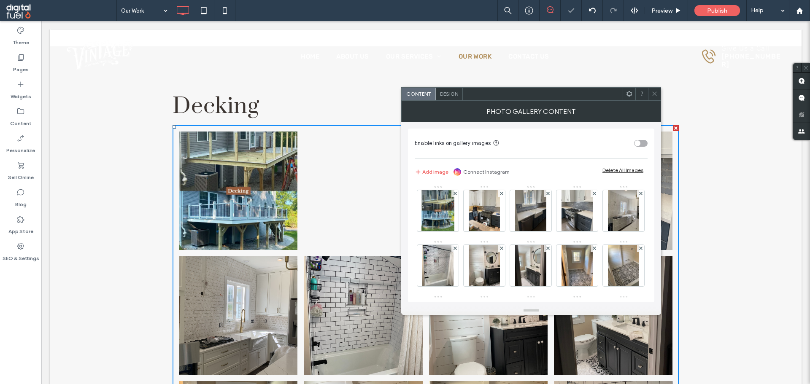
click at [501, 195] on icon at bounding box center [501, 193] width 3 height 3
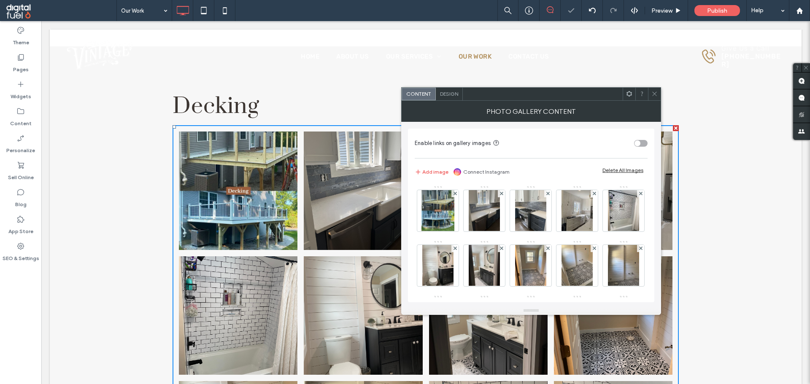
click at [501, 195] on icon at bounding box center [501, 193] width 3 height 3
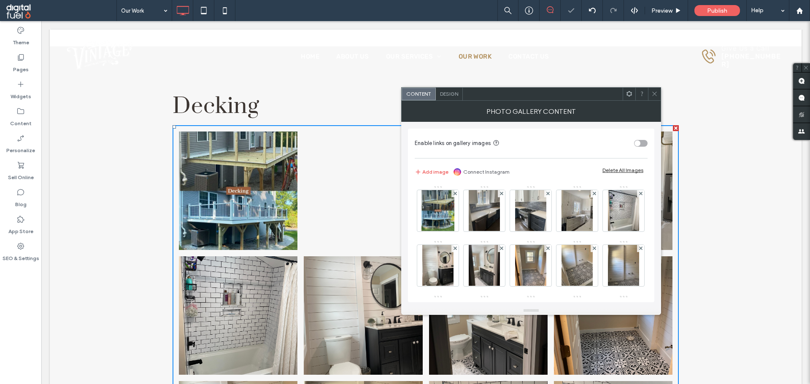
click at [501, 195] on icon at bounding box center [501, 193] width 3 height 3
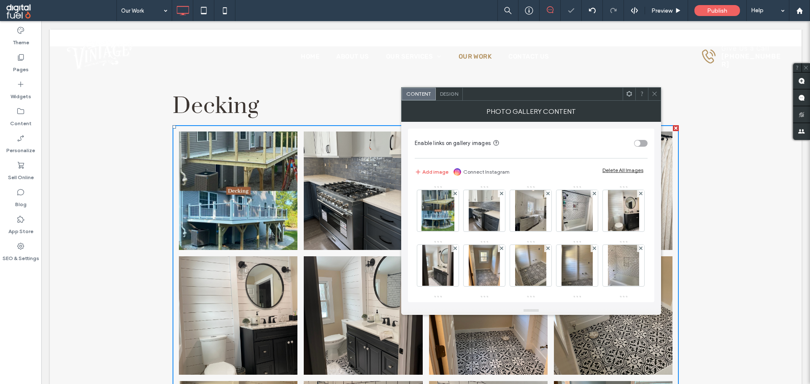
click at [501, 195] on icon at bounding box center [501, 193] width 3 height 3
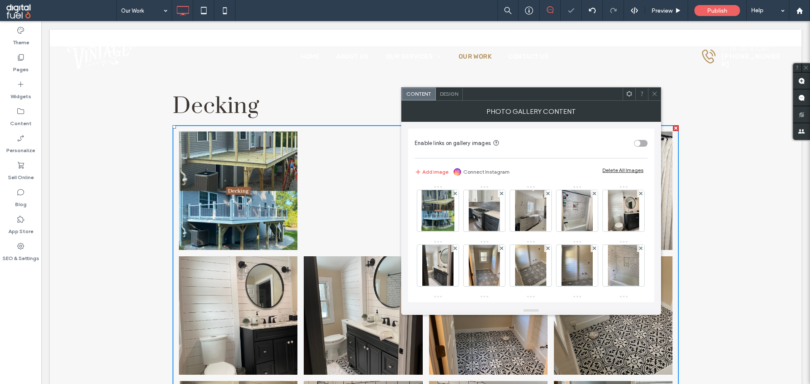
click at [501, 195] on icon at bounding box center [501, 193] width 3 height 3
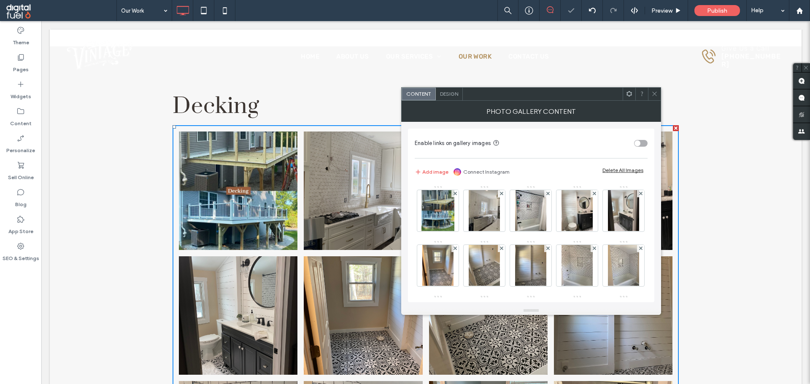
click at [501, 195] on icon at bounding box center [501, 193] width 3 height 3
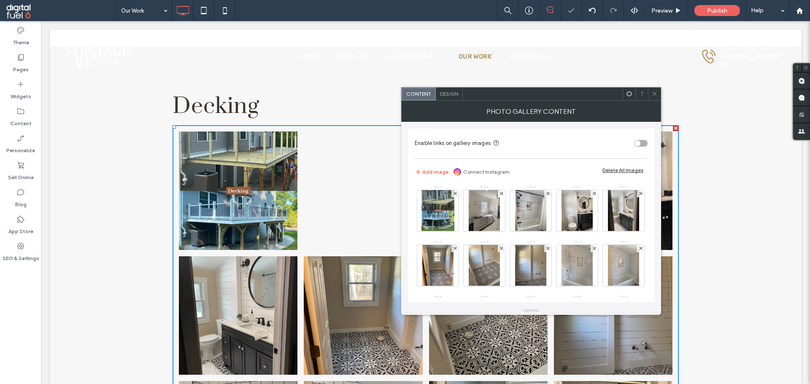
click at [501, 195] on icon at bounding box center [501, 193] width 3 height 3
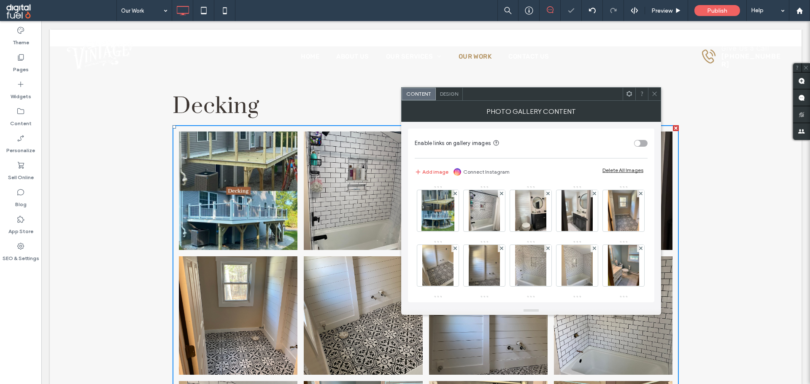
click at [501, 195] on icon at bounding box center [501, 193] width 3 height 3
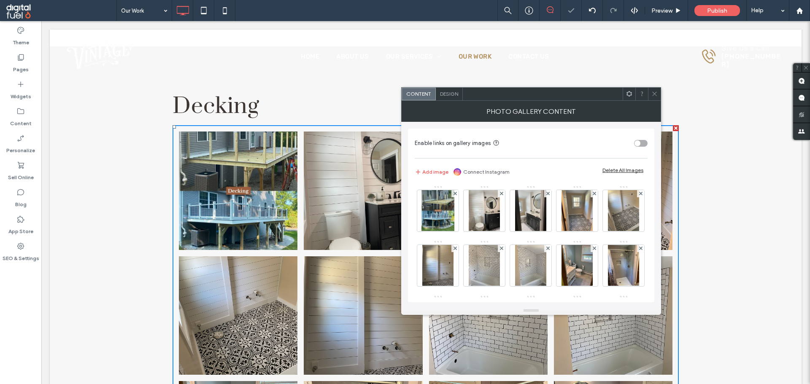
click at [501, 195] on icon at bounding box center [501, 193] width 3 height 3
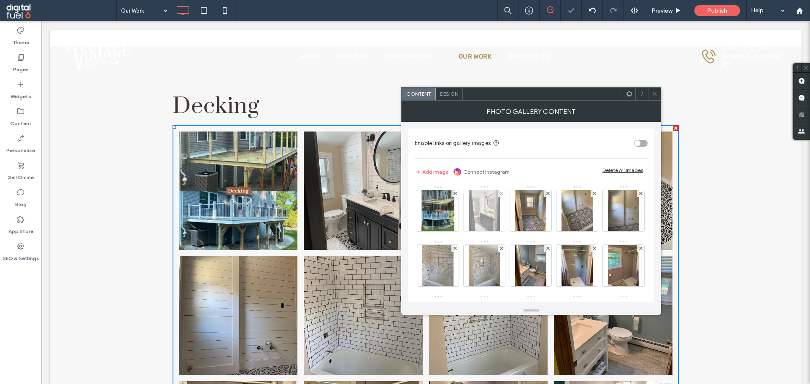
click at [499, 195] on div at bounding box center [501, 193] width 7 height 7
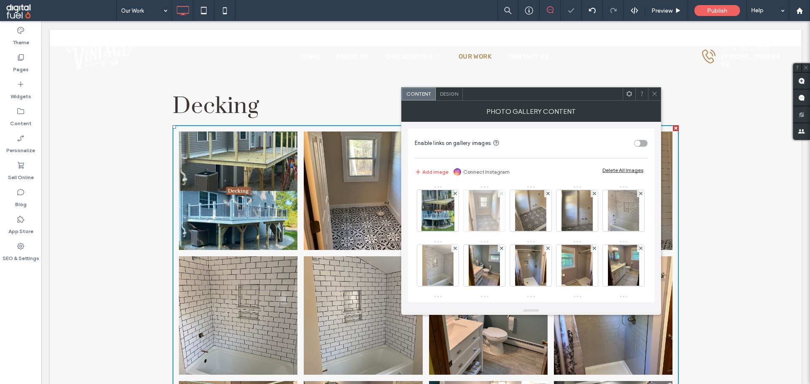
click at [500, 195] on icon at bounding box center [501, 193] width 3 height 3
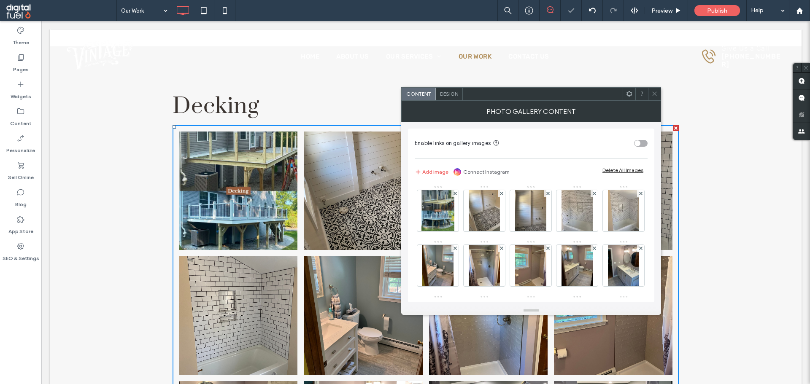
click at [500, 195] on icon at bounding box center [501, 193] width 3 height 3
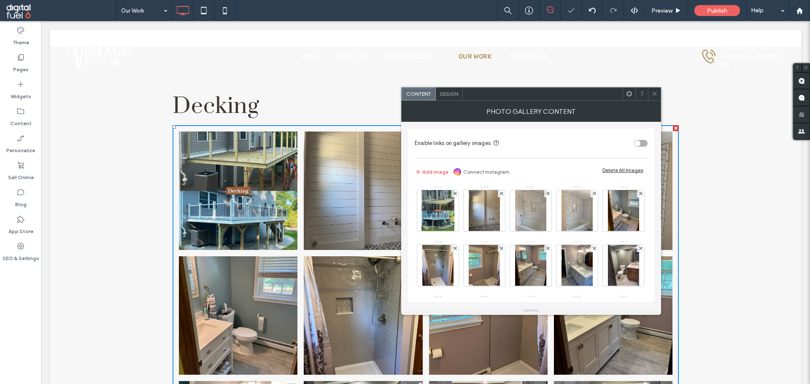
click at [500, 195] on icon at bounding box center [501, 193] width 3 height 3
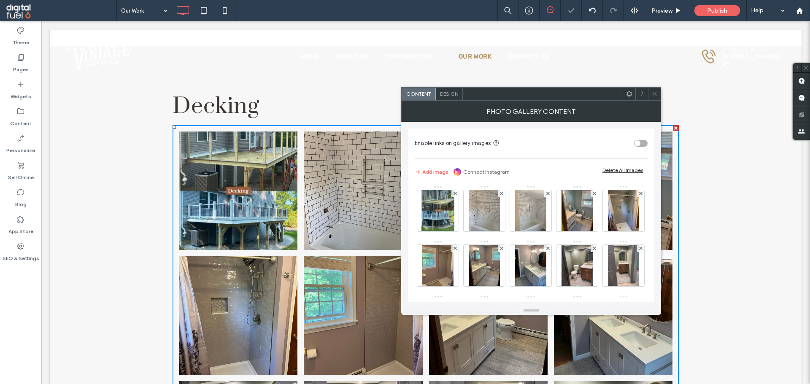
click at [500, 195] on icon at bounding box center [501, 193] width 3 height 3
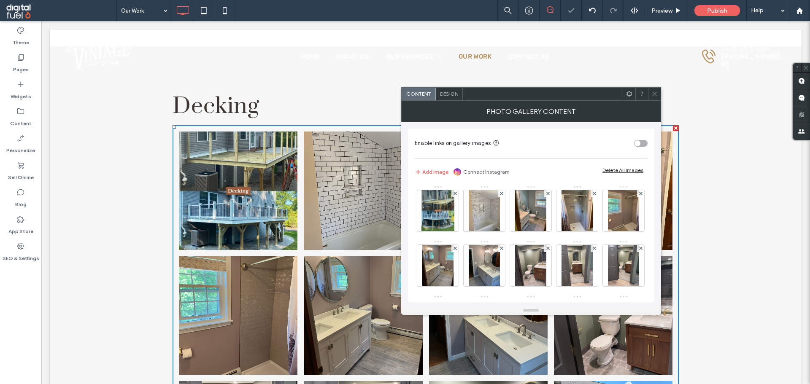
click at [500, 195] on icon at bounding box center [501, 193] width 3 height 3
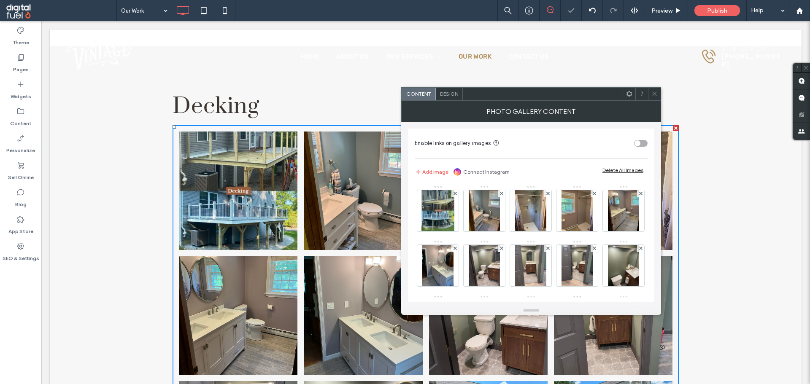
click at [500, 195] on icon at bounding box center [501, 193] width 3 height 3
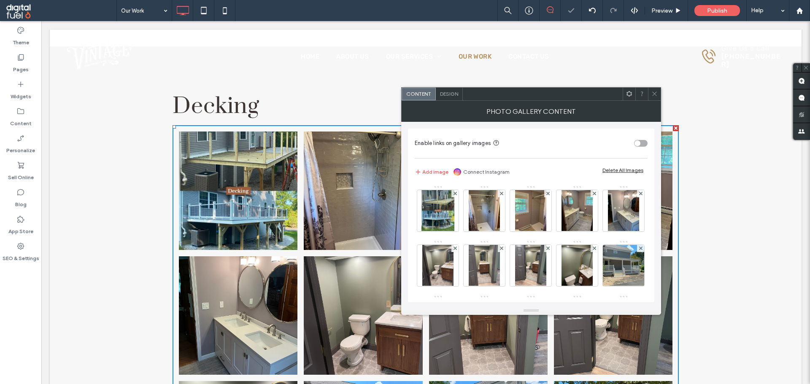
click at [500, 195] on icon at bounding box center [501, 193] width 3 height 3
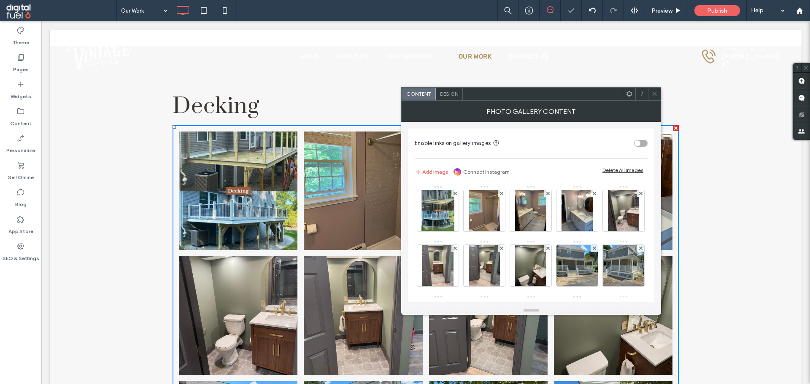
click at [500, 195] on icon at bounding box center [501, 193] width 3 height 3
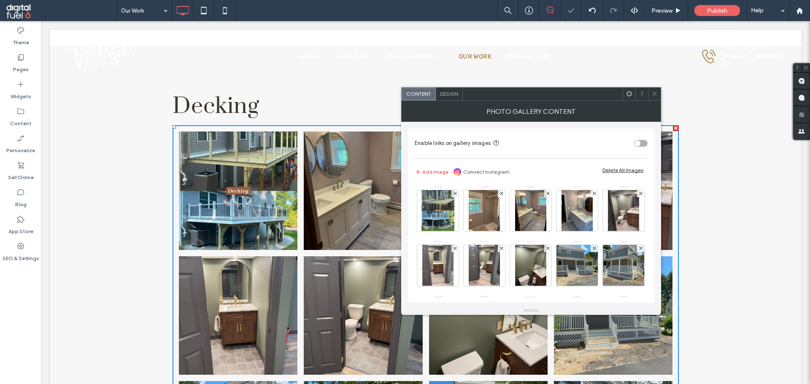
click at [546, 195] on icon at bounding box center [547, 193] width 3 height 3
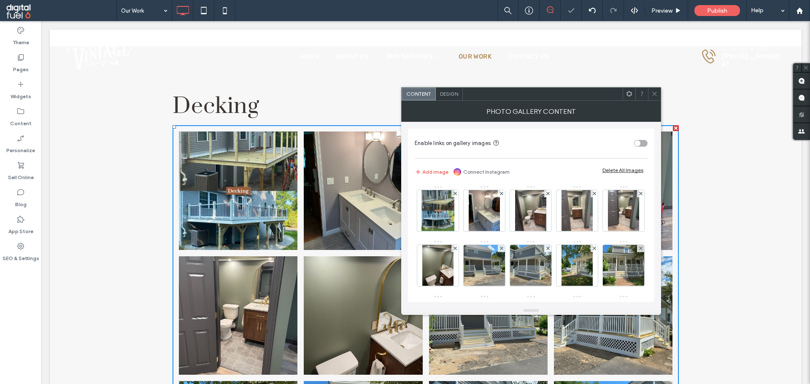
click at [500, 195] on icon at bounding box center [501, 193] width 3 height 3
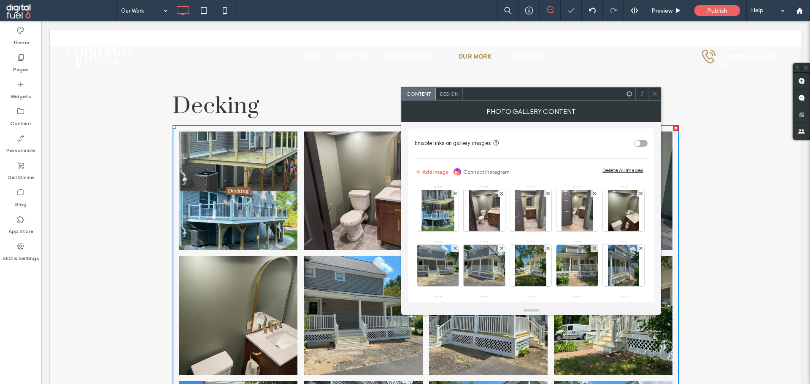
click at [500, 195] on icon at bounding box center [501, 193] width 3 height 3
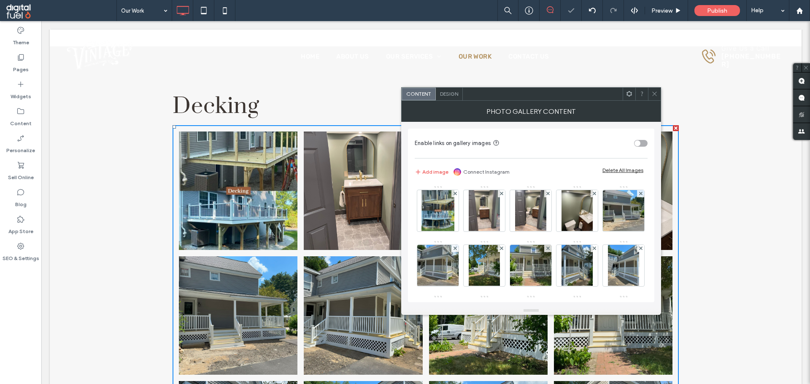
click at [500, 195] on icon at bounding box center [501, 193] width 3 height 3
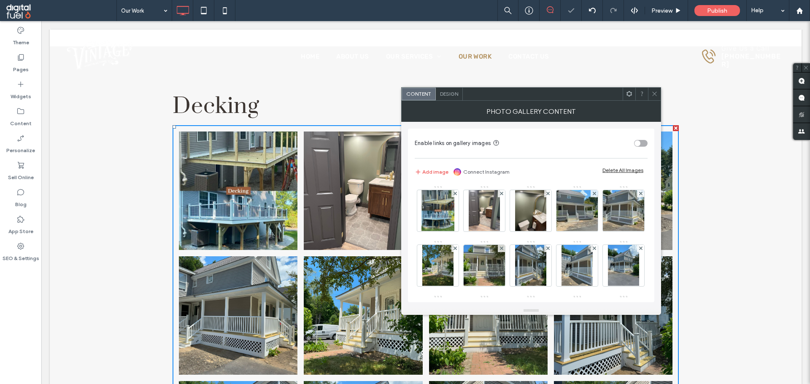
click at [500, 195] on icon at bounding box center [501, 193] width 3 height 3
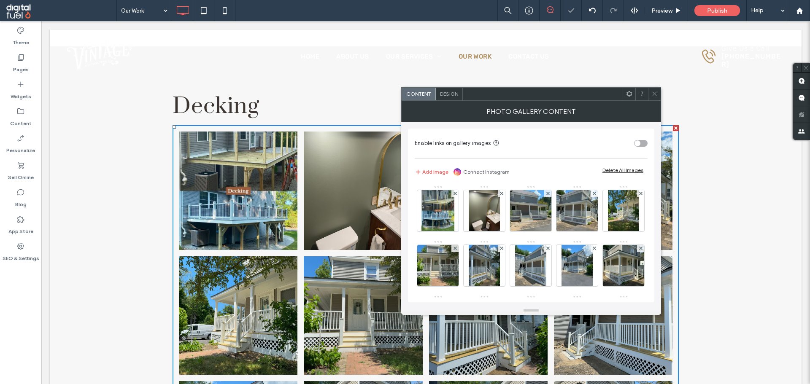
click at [500, 195] on icon at bounding box center [501, 193] width 3 height 3
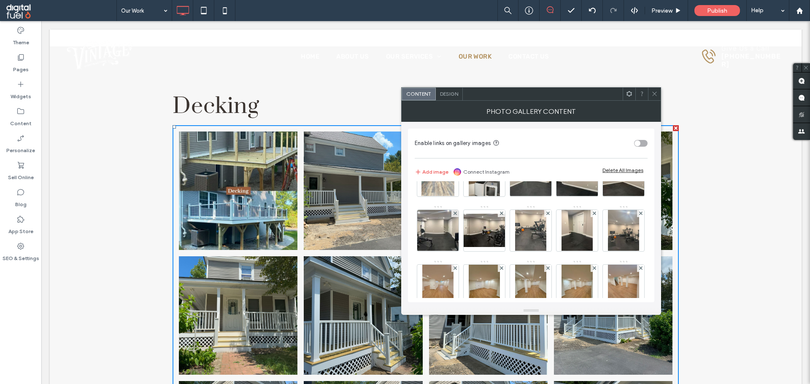
scroll to position [422, 0]
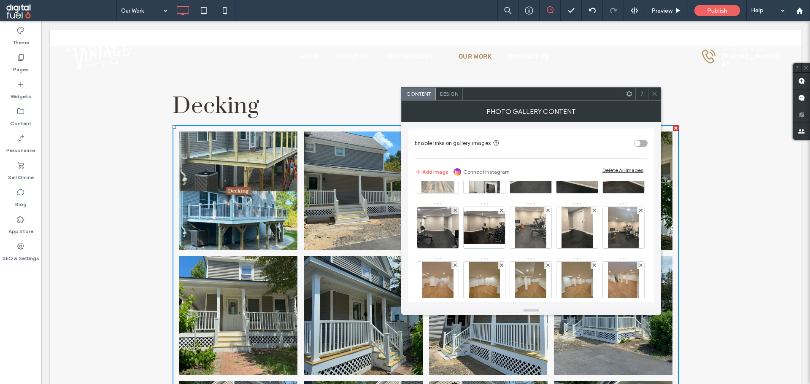
click at [546, 103] on use at bounding box center [547, 100] width 3 height 3
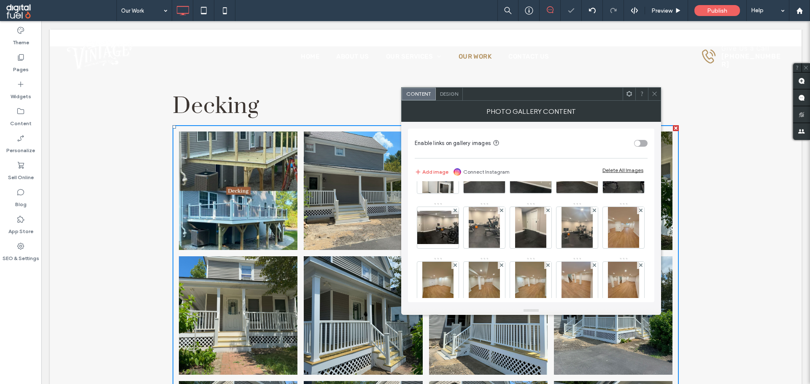
click at [546, 103] on use at bounding box center [547, 100] width 3 height 3
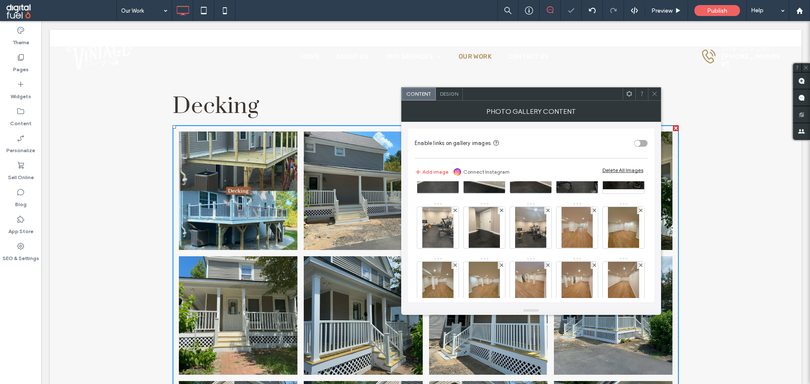
click at [546, 103] on use at bounding box center [547, 100] width 3 height 3
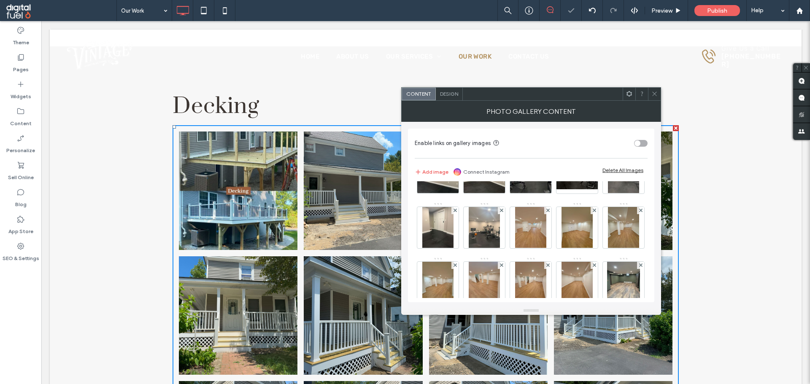
click at [546, 103] on use at bounding box center [547, 100] width 3 height 3
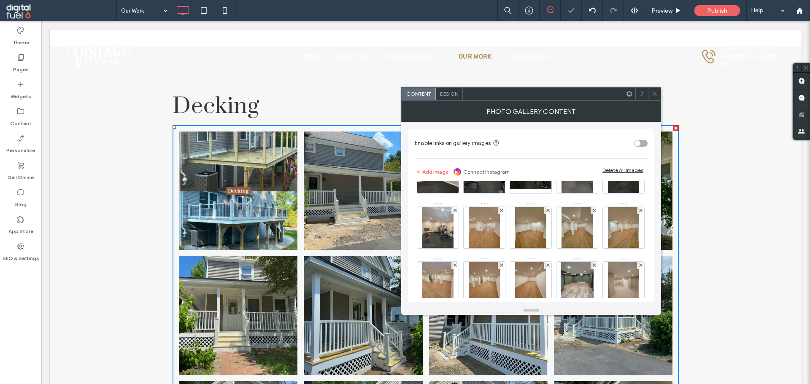
click at [546, 103] on use at bounding box center [547, 100] width 3 height 3
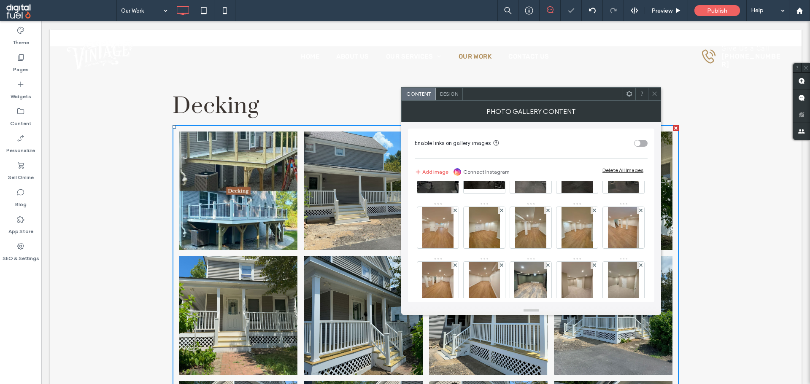
click at [546, 103] on use at bounding box center [547, 100] width 3 height 3
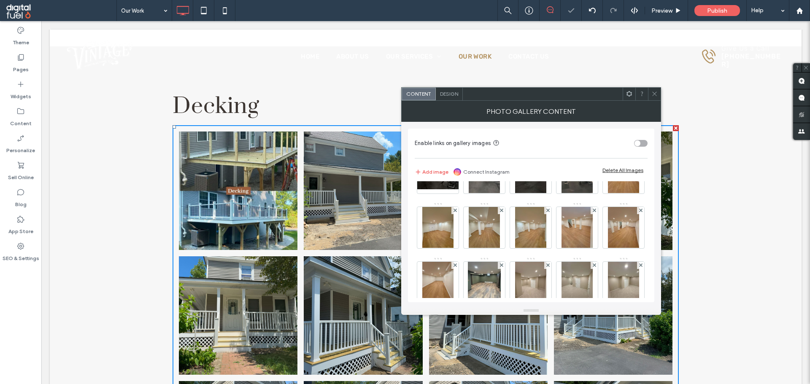
click at [546, 103] on use at bounding box center [547, 100] width 3 height 3
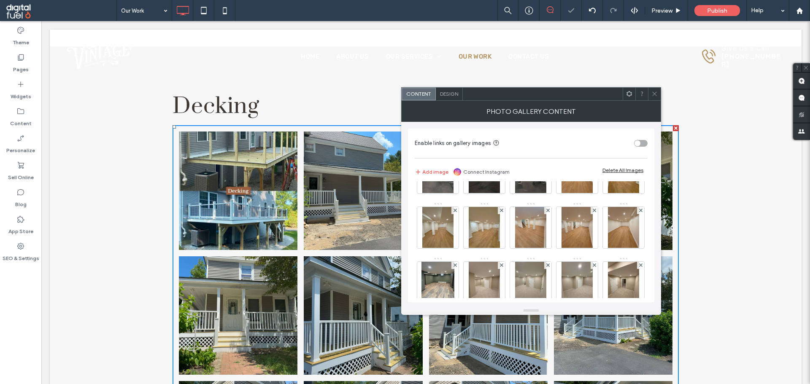
click at [546, 103] on use at bounding box center [547, 100] width 3 height 3
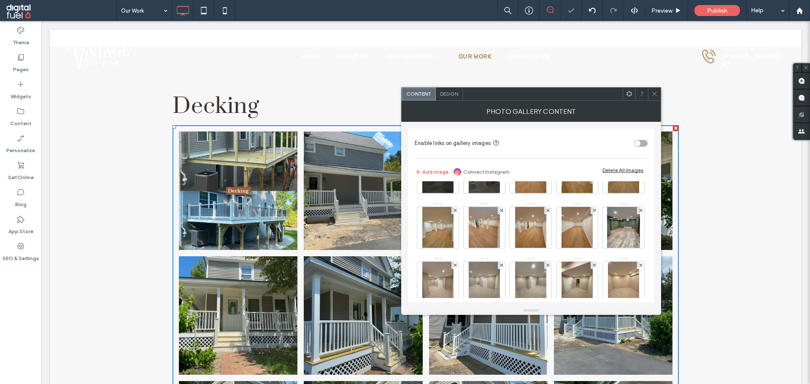
click at [546, 103] on use at bounding box center [547, 100] width 3 height 3
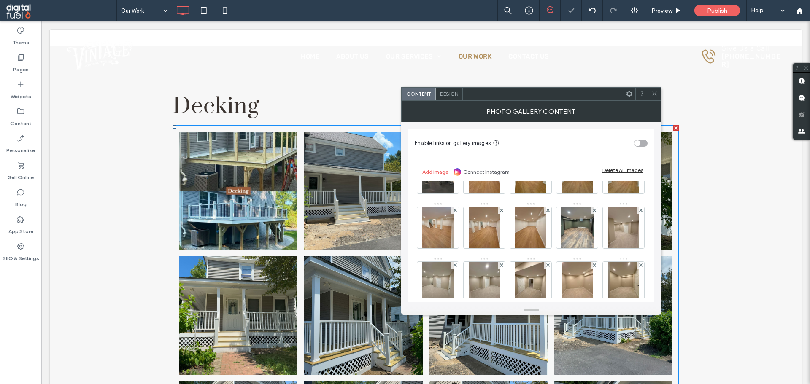
click at [546, 103] on use at bounding box center [547, 100] width 3 height 3
click at [592, 103] on use at bounding box center [593, 100] width 3 height 3
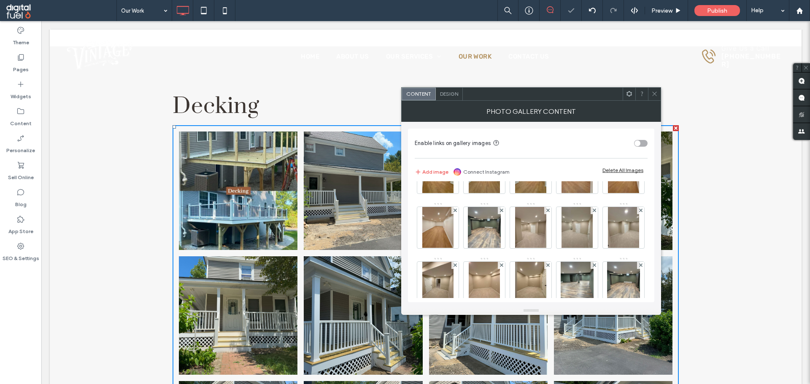
click at [546, 103] on use at bounding box center [547, 100] width 3 height 3
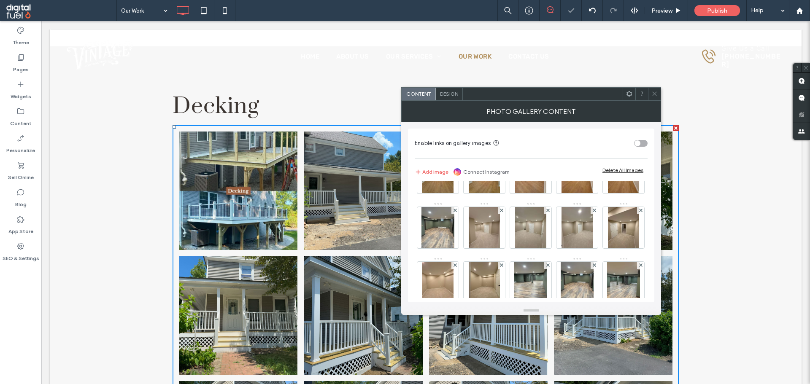
click at [546, 103] on use at bounding box center [547, 100] width 3 height 3
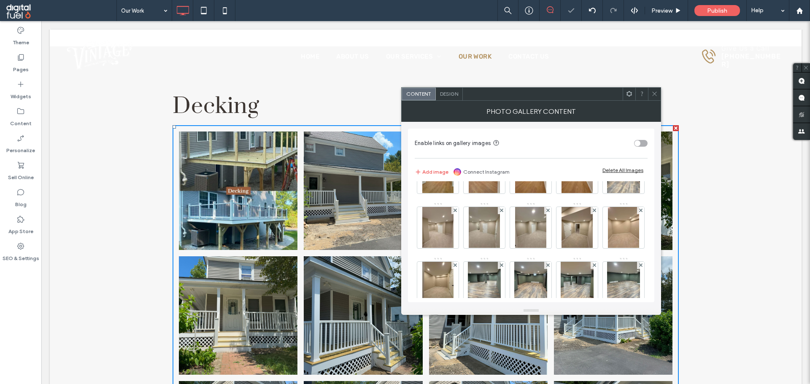
click at [546, 103] on use at bounding box center [547, 100] width 3 height 3
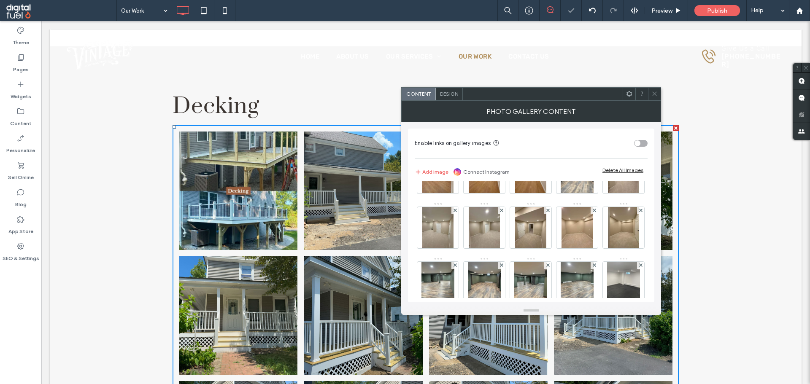
click at [546, 103] on use at bounding box center [547, 100] width 3 height 3
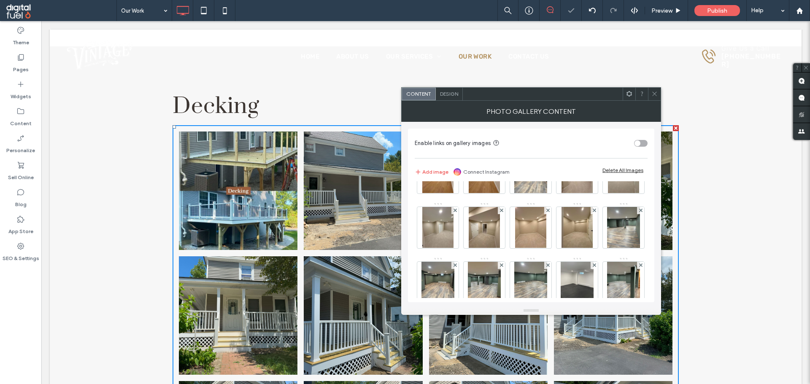
click at [546, 103] on use at bounding box center [547, 100] width 3 height 3
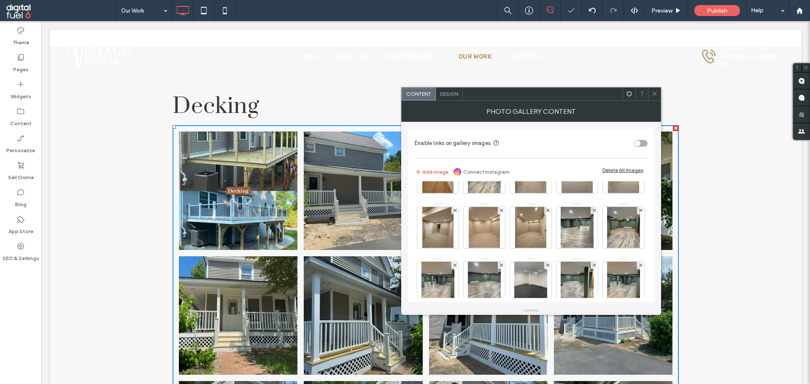
click at [546, 103] on use at bounding box center [547, 100] width 3 height 3
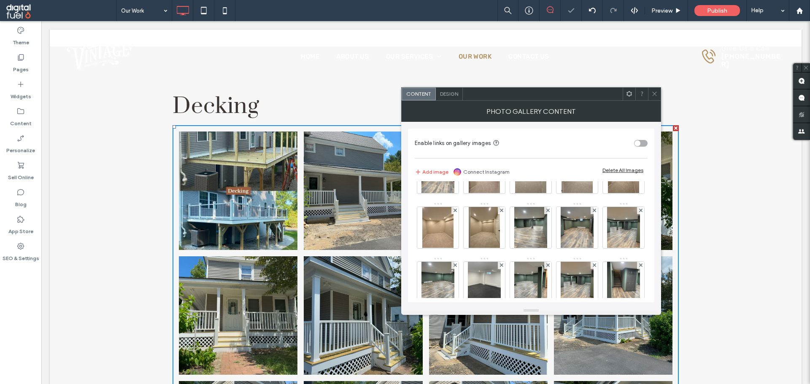
click at [546, 103] on use at bounding box center [547, 100] width 3 height 3
click at [592, 103] on use at bounding box center [593, 100] width 3 height 3
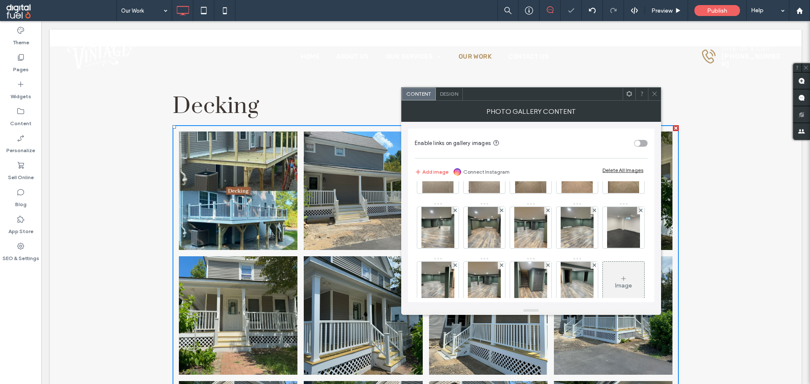
click at [546, 103] on use at bounding box center [547, 100] width 3 height 3
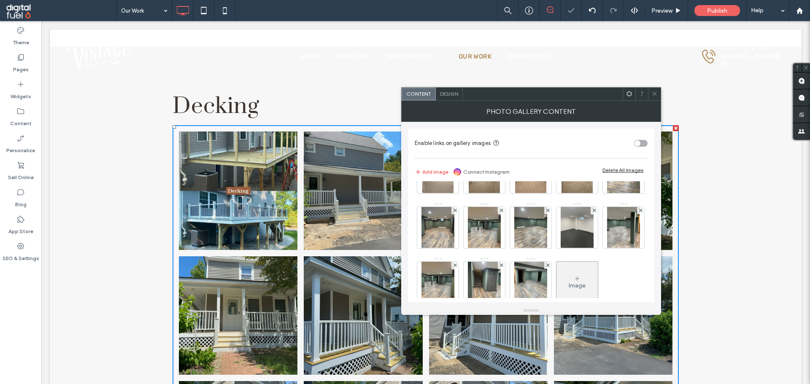
click at [546, 103] on use at bounding box center [547, 100] width 3 height 3
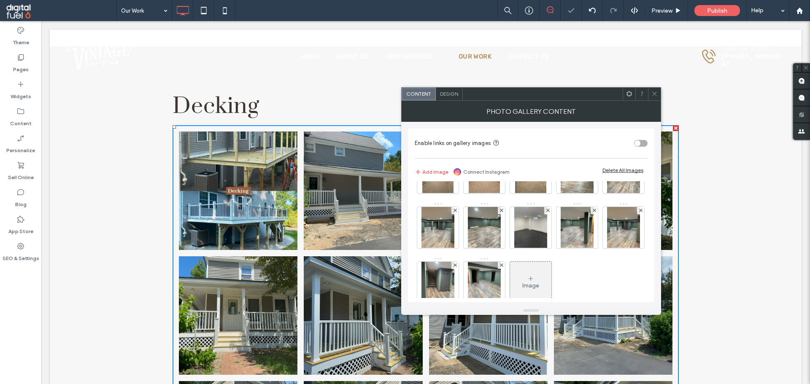
click at [546, 103] on use at bounding box center [547, 100] width 3 height 3
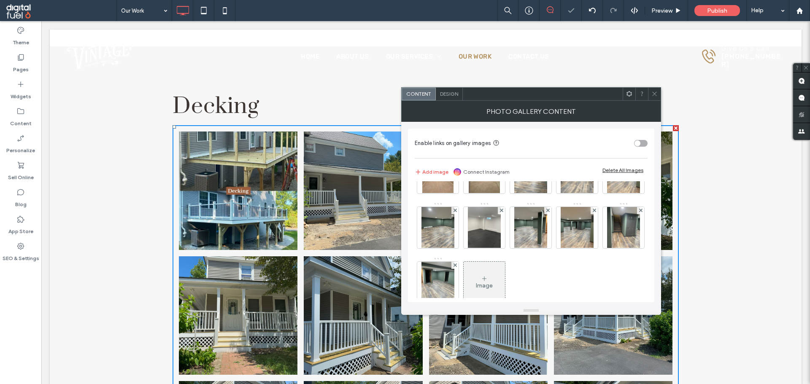
click at [546, 103] on use at bounding box center [547, 100] width 3 height 3
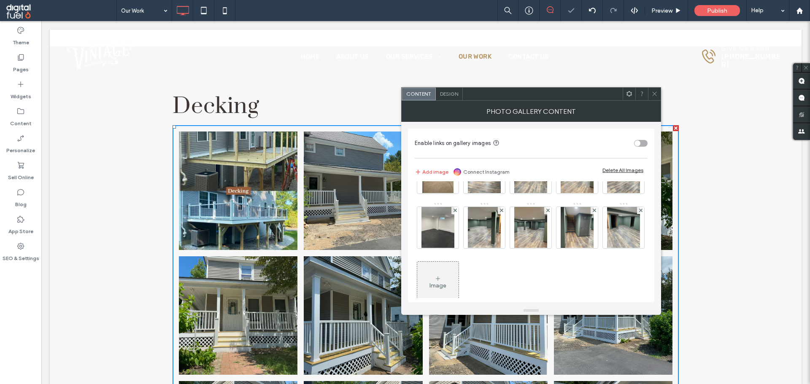
click at [546, 103] on use at bounding box center [547, 100] width 3 height 3
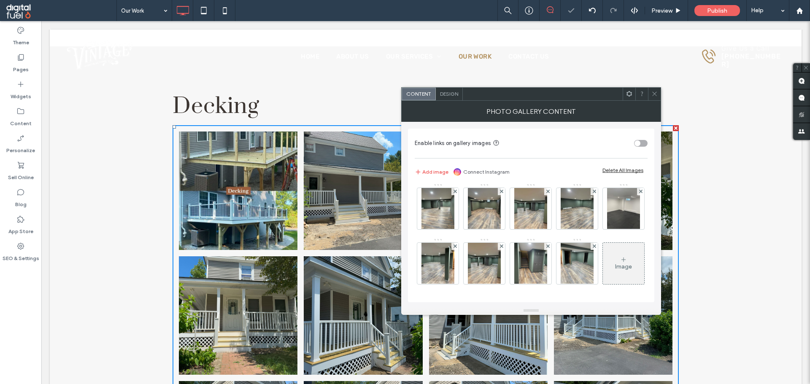
click at [546, 138] on use at bounding box center [547, 136] width 3 height 3
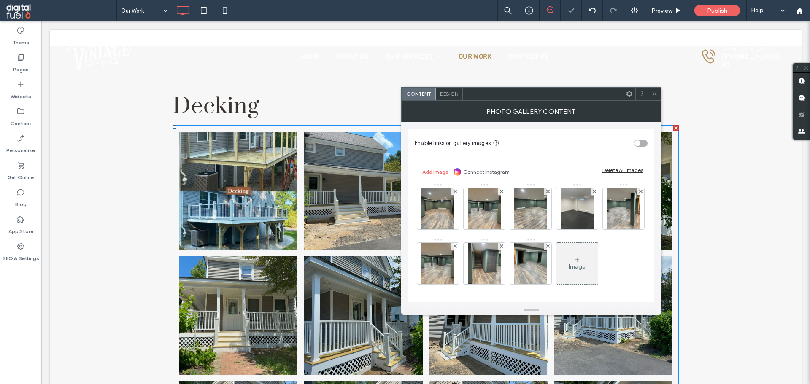
click at [546, 138] on use at bounding box center [547, 136] width 3 height 3
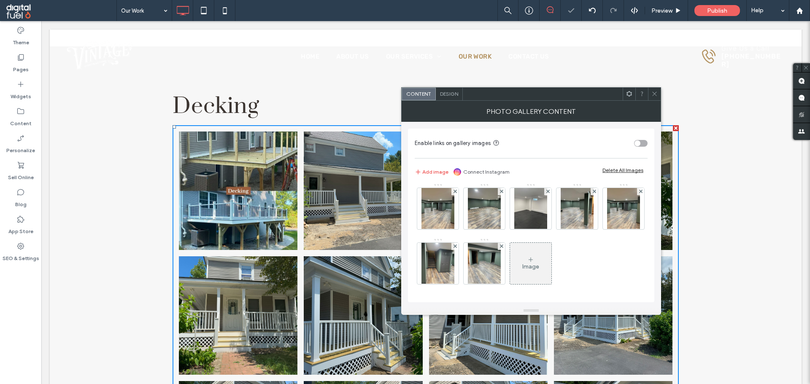
click at [546, 138] on use at bounding box center [547, 136] width 3 height 3
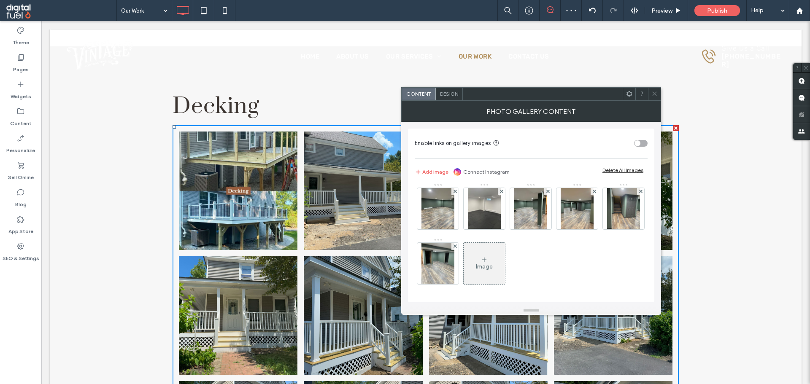
click at [546, 138] on icon at bounding box center [547, 136] width 3 height 3
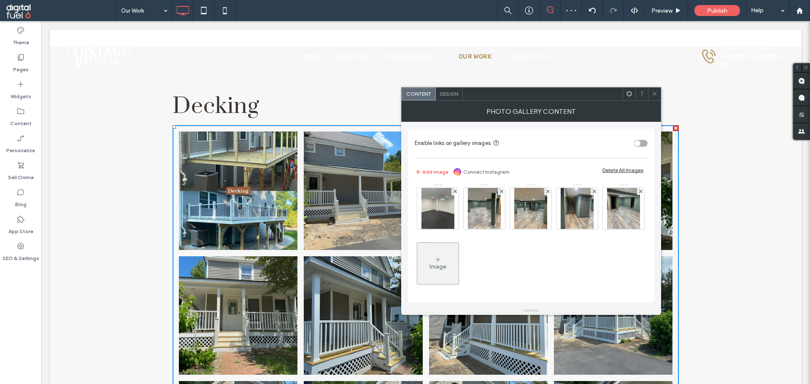
click at [546, 138] on icon at bounding box center [547, 136] width 3 height 3
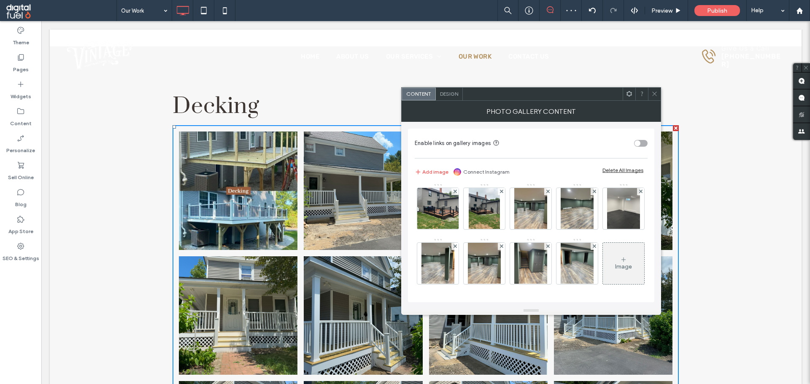
click at [544, 195] on div at bounding box center [547, 191] width 7 height 7
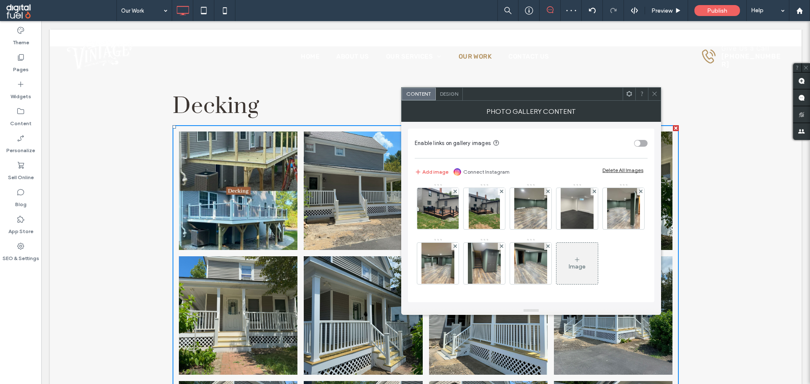
click at [544, 195] on div at bounding box center [547, 191] width 7 height 7
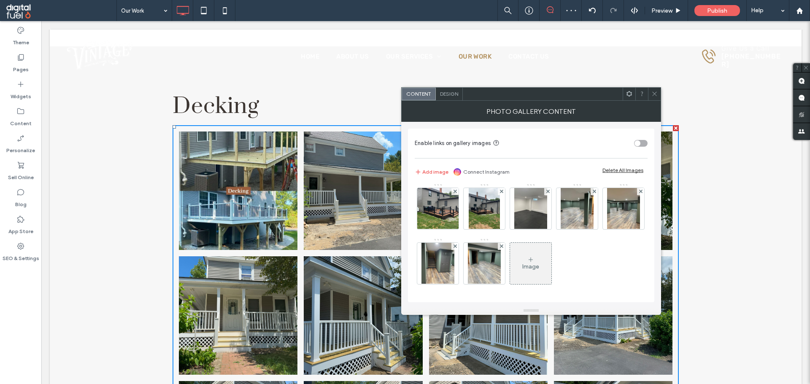
click at [544, 195] on div at bounding box center [547, 191] width 7 height 7
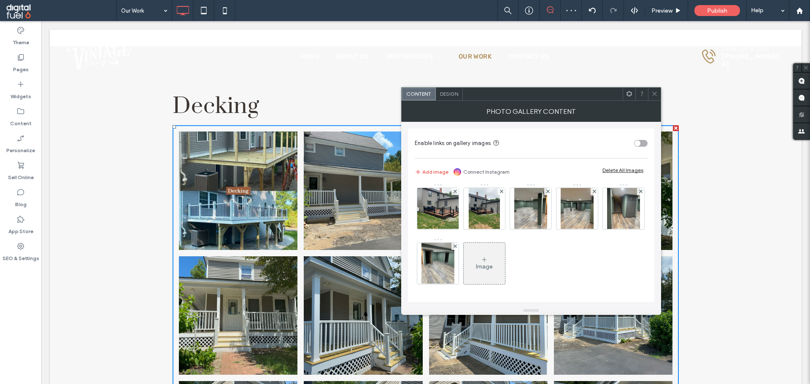
click at [544, 195] on div at bounding box center [547, 191] width 7 height 7
click at [561, 175] on img at bounding box center [576, 153] width 31 height 41
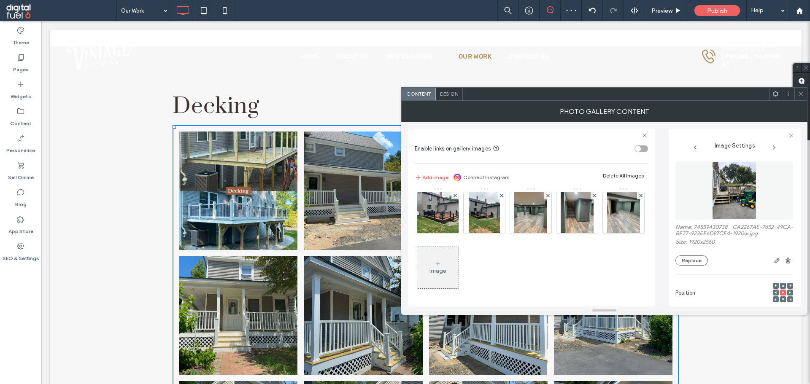
scroll to position [387, 0]
click at [546, 197] on icon at bounding box center [547, 195] width 3 height 3
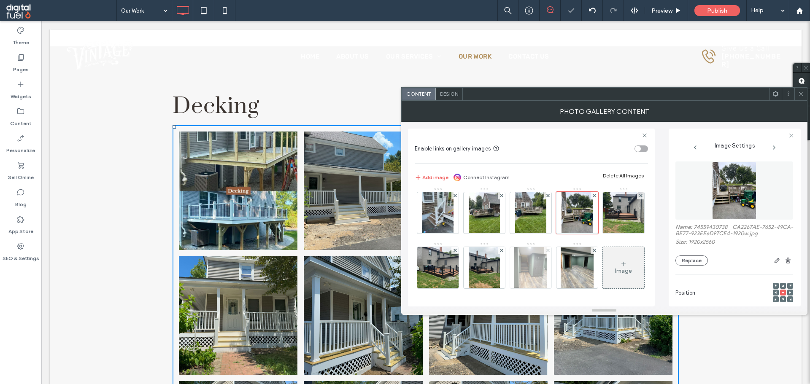
click at [546, 250] on icon at bounding box center [547, 250] width 3 height 3
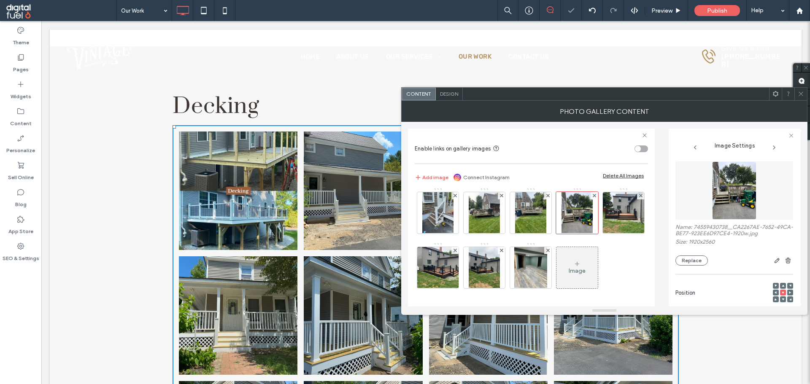
click at [546, 250] on icon at bounding box center [547, 250] width 3 height 3
click at [597, 274] on div "Image" at bounding box center [531, 106] width 232 height 384
click at [801, 99] on span at bounding box center [801, 94] width 6 height 13
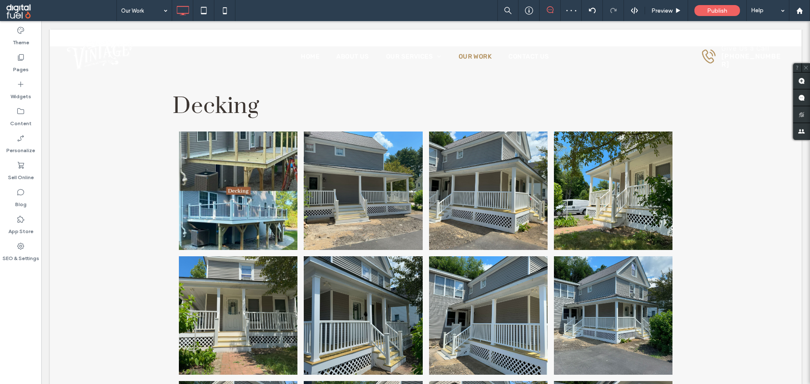
drag, startPoint x: 241, startPoint y: 235, endPoint x: 30, endPoint y: 297, distance: 220.0
click at [2, 314] on div "Theme Pages Widgets Content Personalize Sell Online Blog App Store SEO & Settin…" at bounding box center [20, 202] width 41 height 363
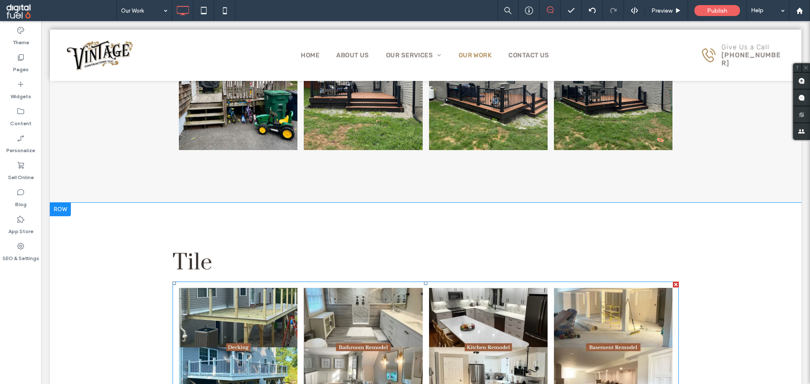
scroll to position [3783, 0]
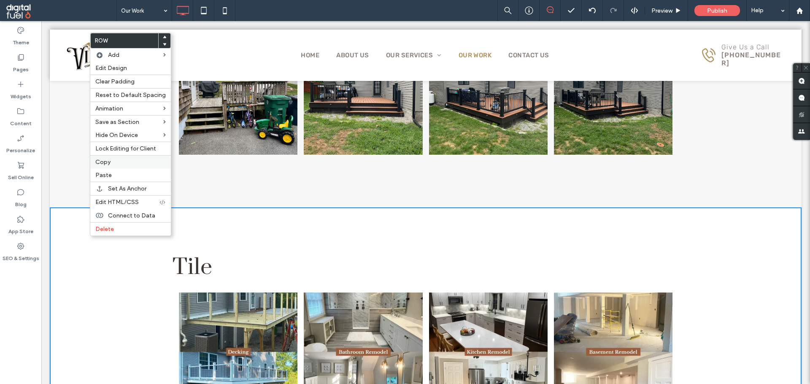
click at [118, 165] on label "Copy" at bounding box center [130, 162] width 70 height 7
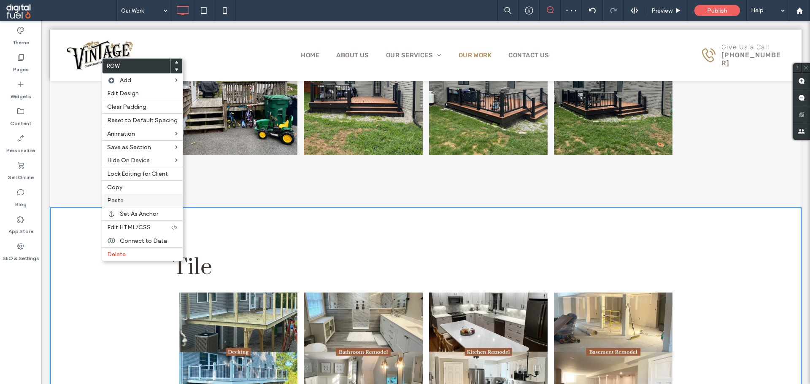
click at [136, 201] on label "Paste" at bounding box center [142, 200] width 70 height 7
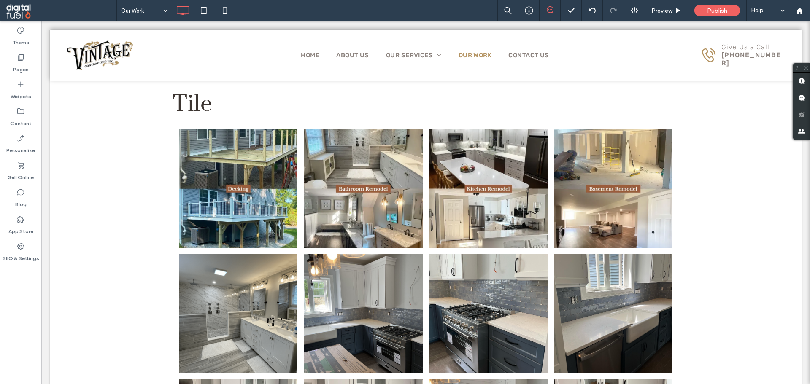
scroll to position [3952, 0]
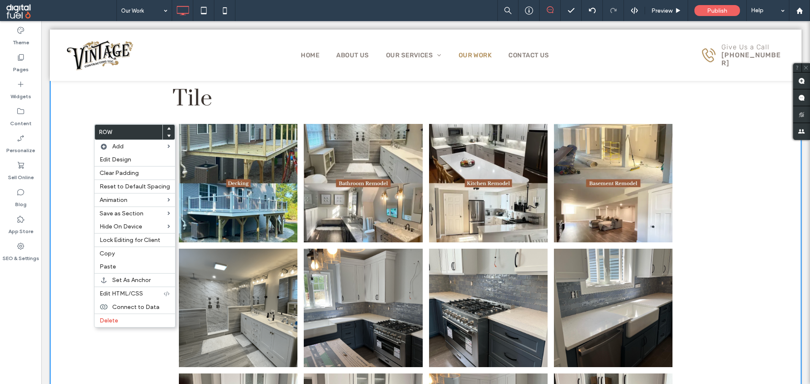
click at [167, 127] on icon at bounding box center [168, 128] width 3 height 3
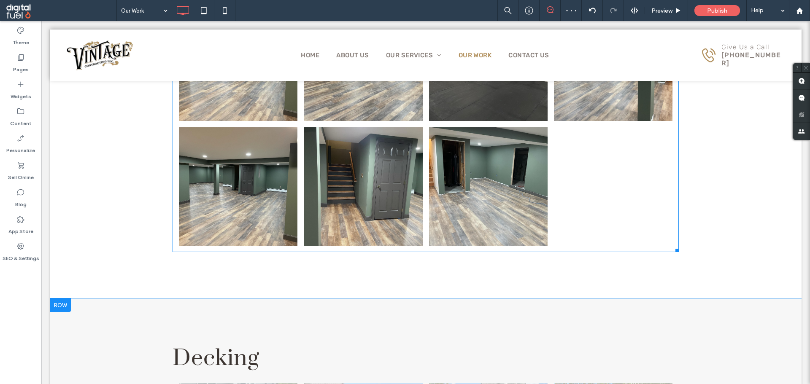
scroll to position [6152, 0]
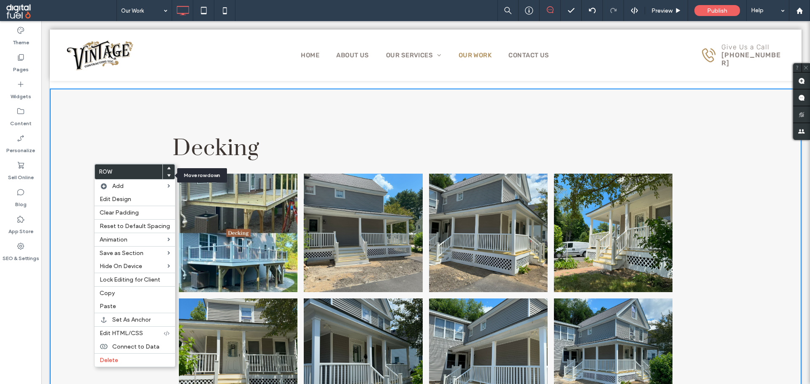
click at [167, 174] on icon at bounding box center [168, 175] width 3 height 3
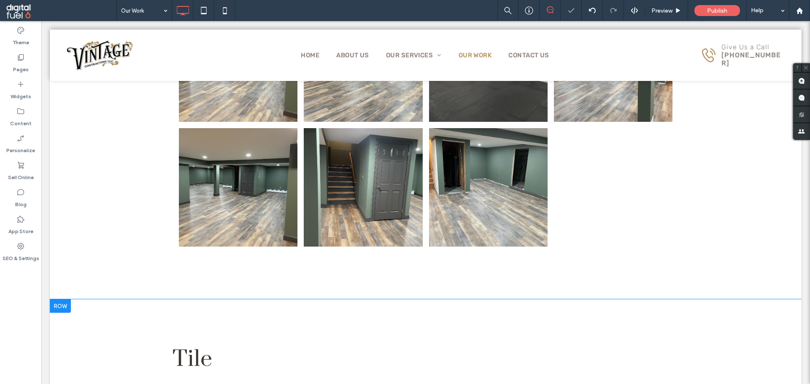
scroll to position [6109, 0]
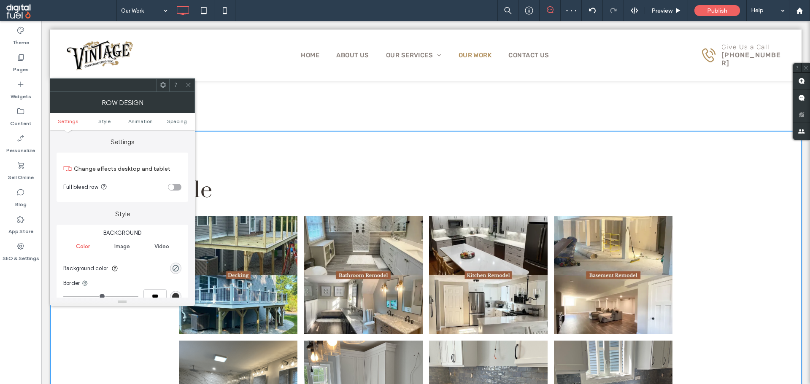
click at [172, 270] on div "rgba(0, 0, 0, 0)" at bounding box center [175, 268] width 11 height 11
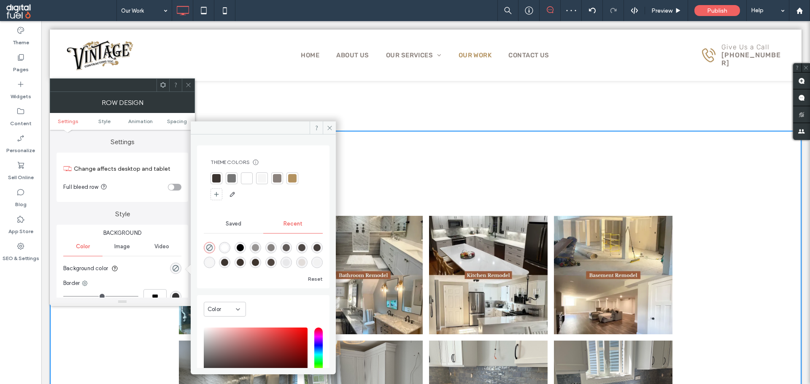
click at [263, 181] on div at bounding box center [262, 178] width 8 height 8
drag, startPoint x: 189, startPoint y: 84, endPoint x: 231, endPoint y: 136, distance: 66.9
click at [190, 85] on icon at bounding box center [188, 85] width 6 height 6
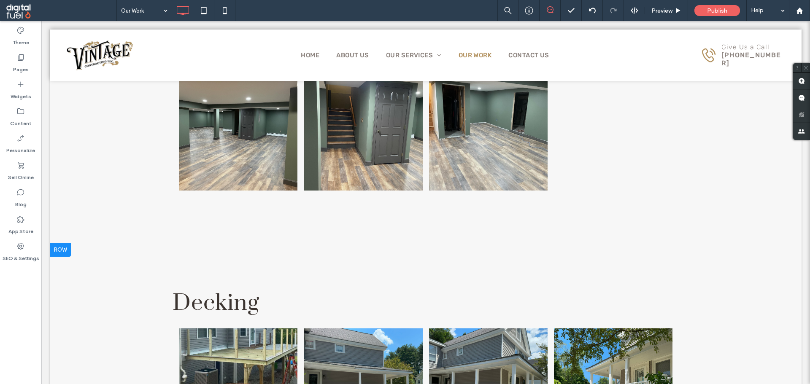
scroll to position [9442, 0]
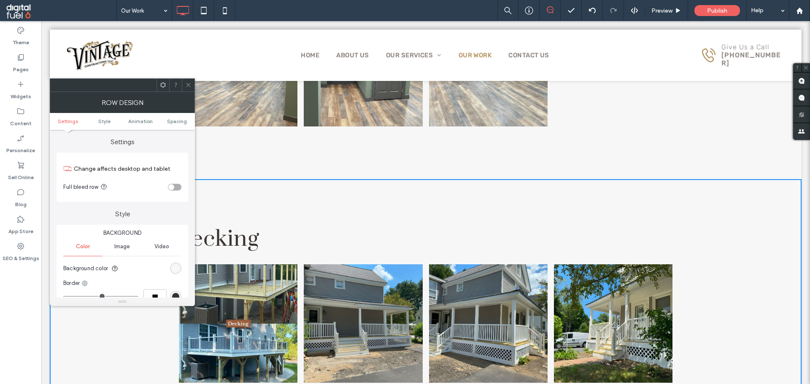
click at [173, 270] on div "rgb(247, 247, 247)" at bounding box center [175, 268] width 7 height 7
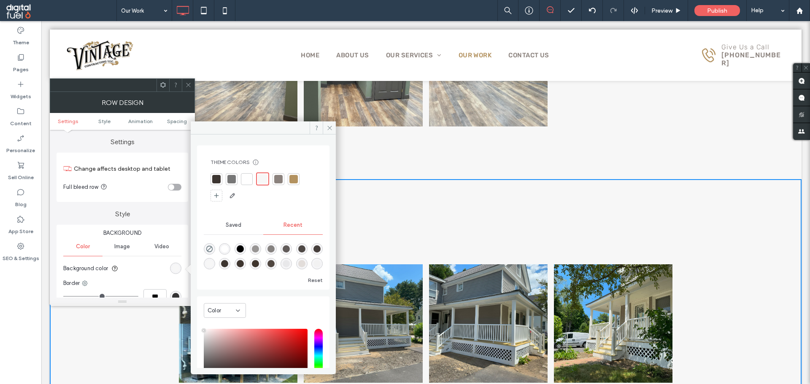
click at [244, 180] on div at bounding box center [247, 179] width 8 height 8
click at [186, 87] on icon at bounding box center [188, 85] width 6 height 6
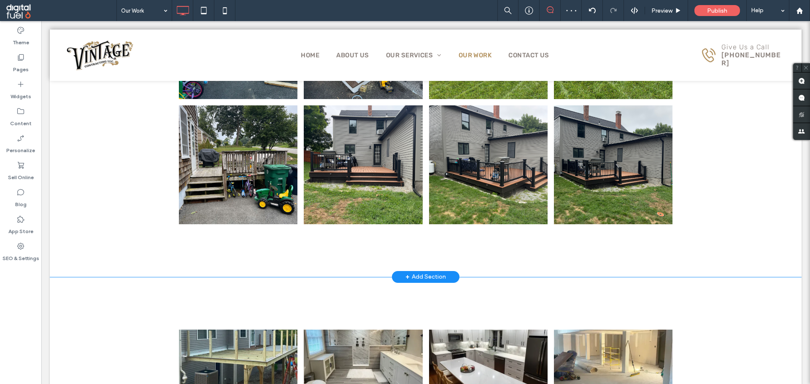
scroll to position [10455, 0]
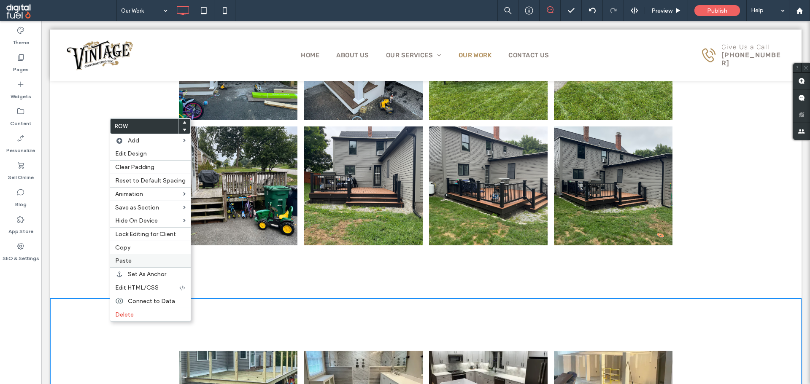
click at [138, 261] on label "Paste" at bounding box center [150, 260] width 70 height 7
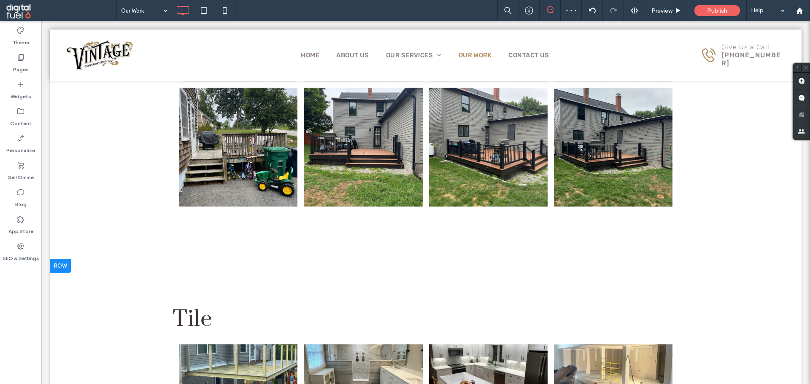
scroll to position [10497, 0]
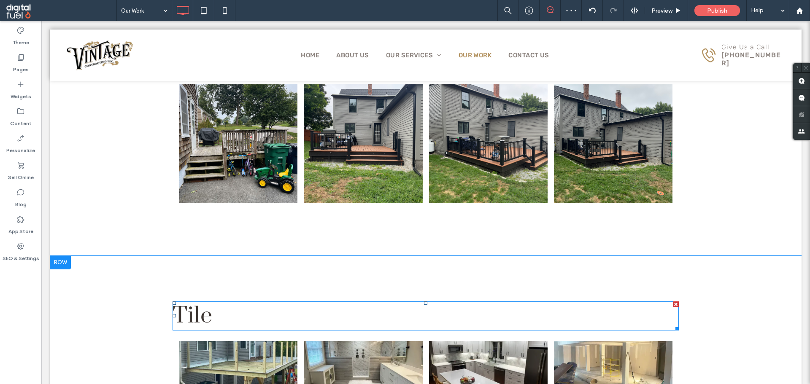
click at [218, 307] on h2 "Tile" at bounding box center [426, 315] width 506 height 27
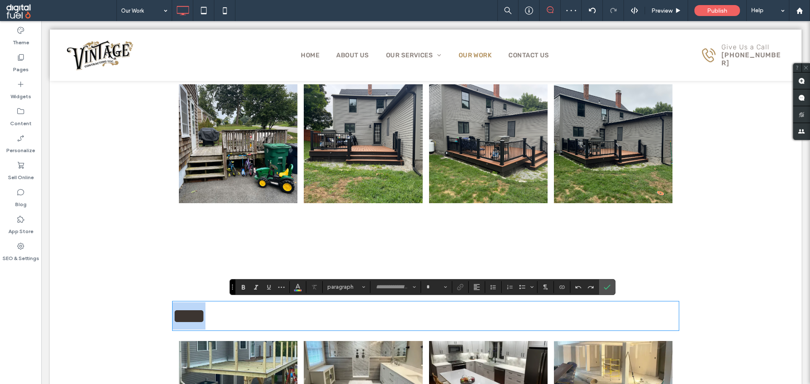
type input "*****"
type input "**"
click at [231, 308] on h2 "****" at bounding box center [426, 315] width 506 height 27
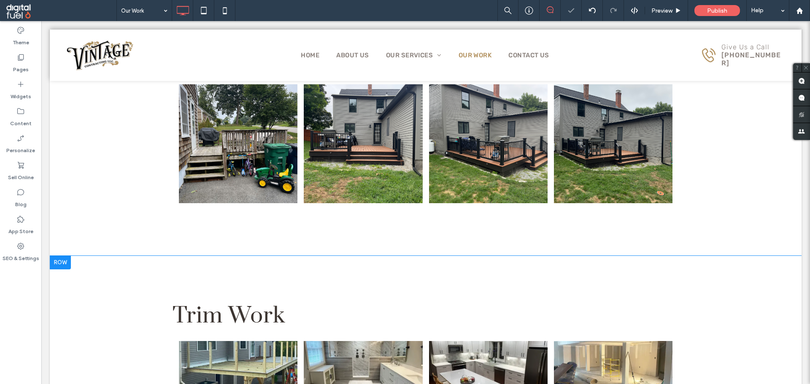
click at [0, 340] on div "Theme Pages Widgets Content Personalize Sell Online Blog App Store SEO & Settin…" at bounding box center [20, 202] width 41 height 363
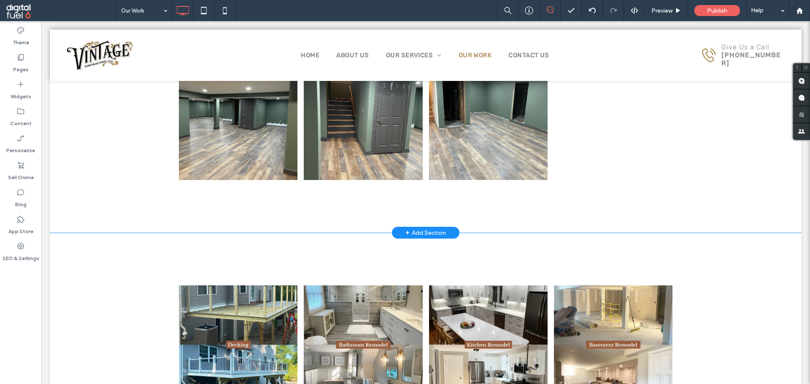
scroll to position [13914, 0]
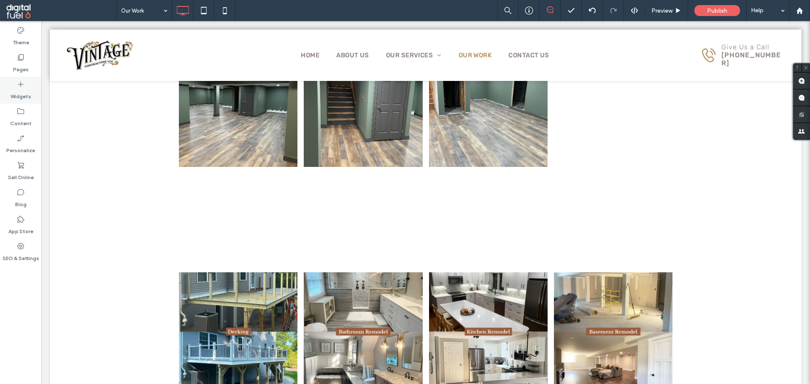
click at [24, 86] on icon at bounding box center [20, 84] width 8 height 8
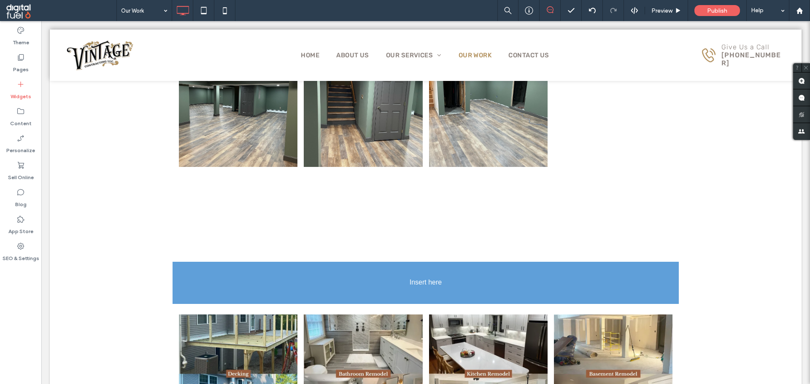
scroll to position [13937, 0]
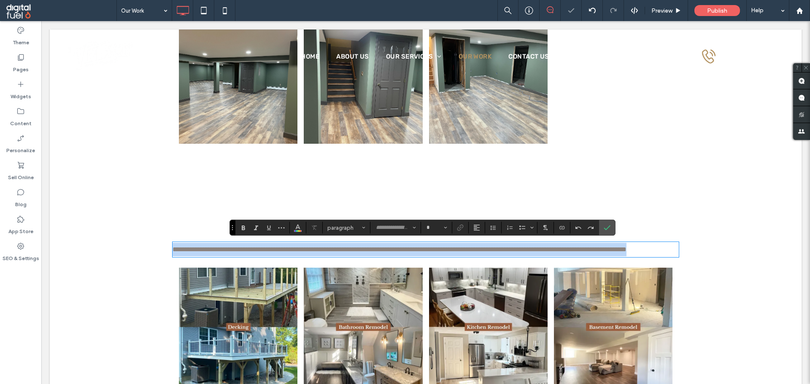
type input "*****"
type input "**"
click at [276, 251] on span "**********" at bounding box center [400, 249] width 454 height 6
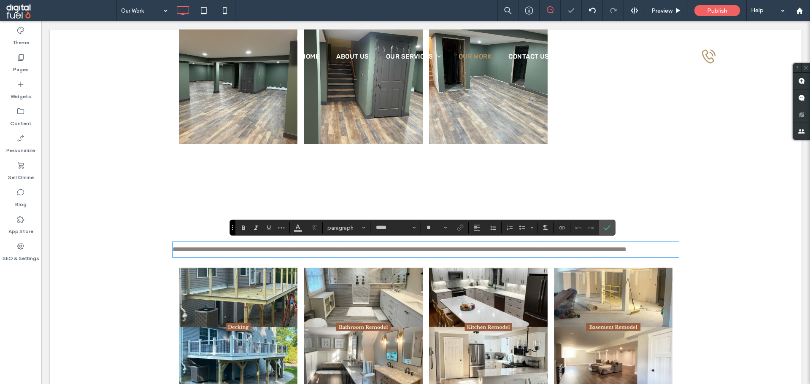
click at [298, 251] on span "**********" at bounding box center [400, 249] width 454 height 6
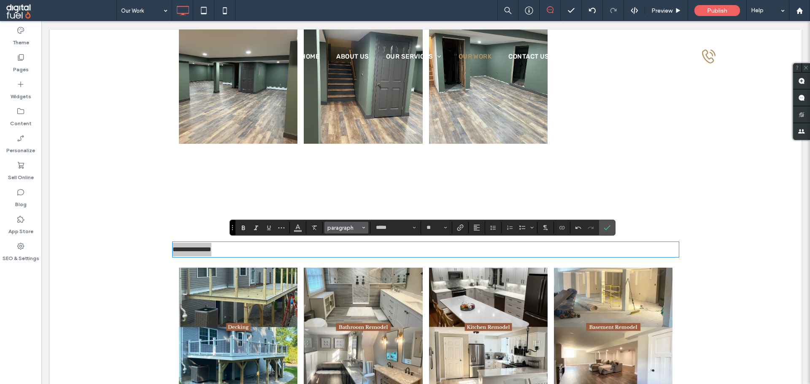
click at [351, 227] on span "paragraph" at bounding box center [343, 228] width 33 height 6
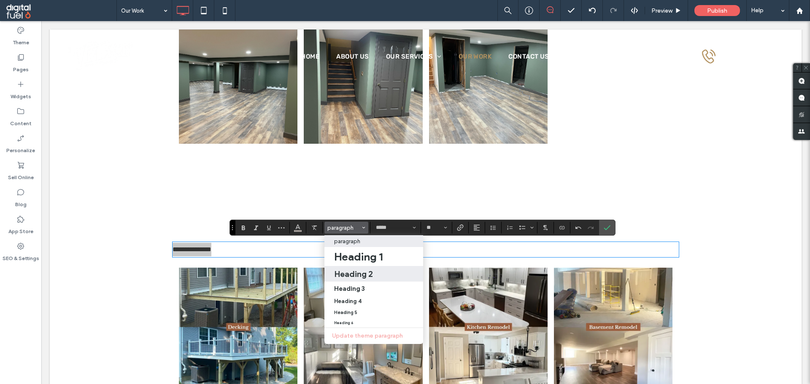
drag, startPoint x: 373, startPoint y: 274, endPoint x: 364, endPoint y: 250, distance: 25.3
click at [373, 274] on h2 "Heading 2" at bounding box center [353, 274] width 39 height 10
type input "*****"
type input "**"
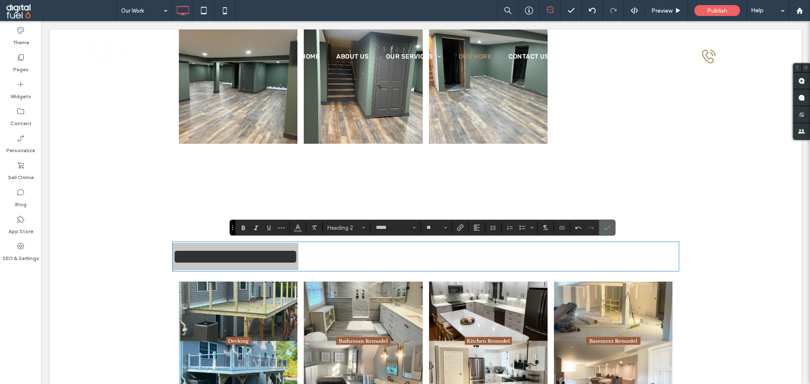
click at [607, 226] on icon "Confirm" at bounding box center [607, 227] width 7 height 7
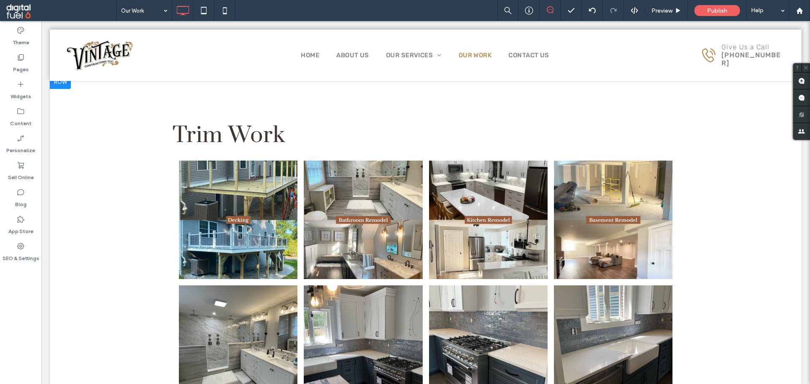
scroll to position [10815, 0]
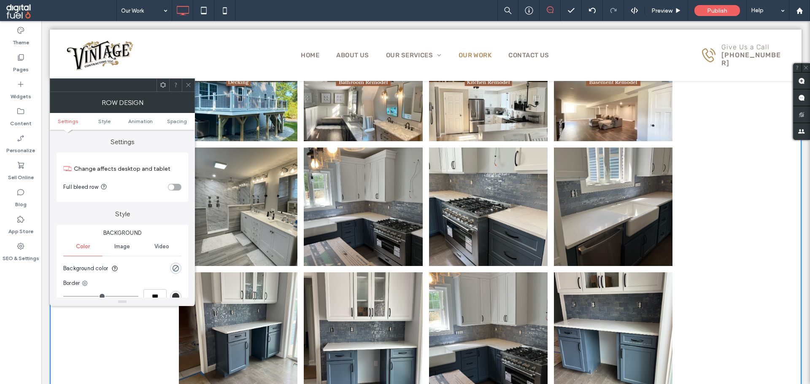
click at [180, 267] on div "rgba(0, 0, 0, 0)" at bounding box center [175, 268] width 11 height 11
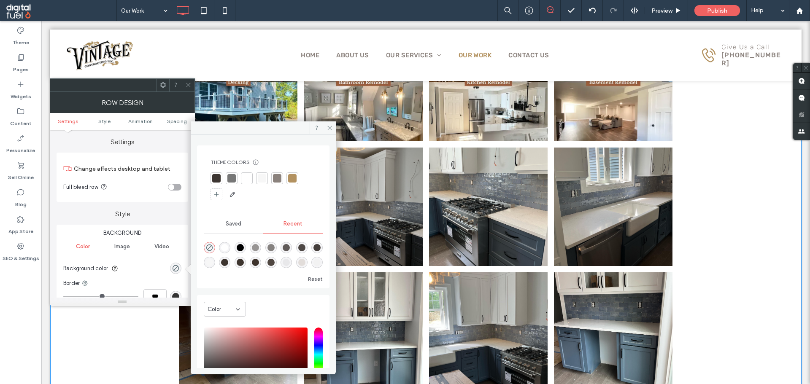
click at [263, 180] on div at bounding box center [262, 178] width 8 height 8
drag, startPoint x: 187, startPoint y: 81, endPoint x: 190, endPoint y: 89, distance: 8.0
click at [186, 81] on span at bounding box center [188, 85] width 6 height 13
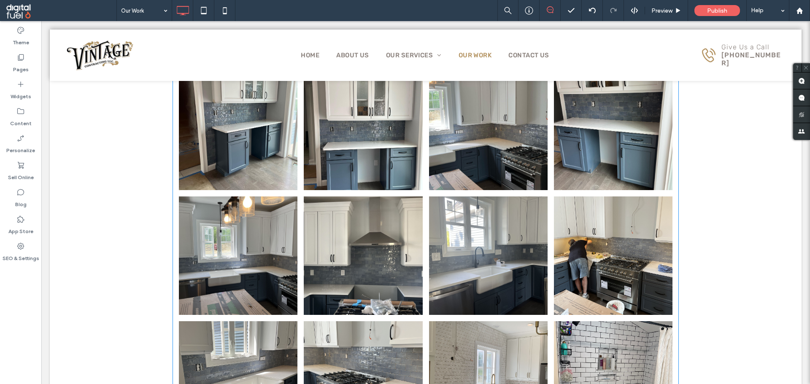
scroll to position [14528, 0]
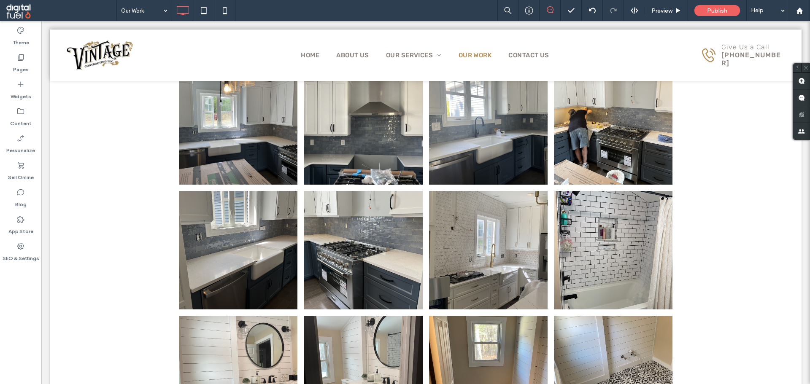
drag, startPoint x: 26, startPoint y: 318, endPoint x: 39, endPoint y: 313, distance: 14.6
click at [27, 317] on div "Theme Pages Widgets Content Personalize Sell Online Blog App Store SEO & Settin…" at bounding box center [20, 202] width 41 height 363
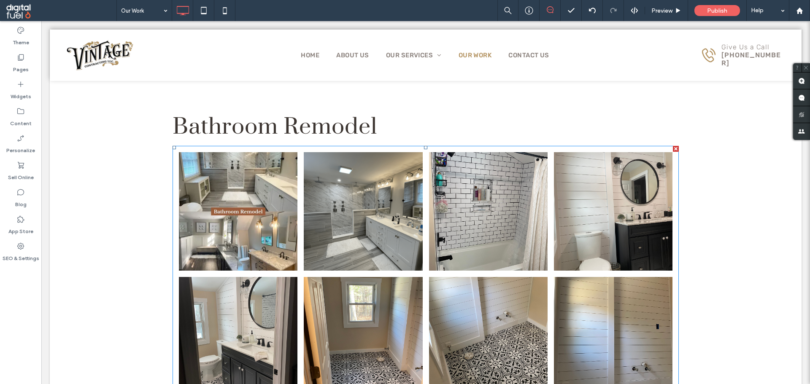
scroll to position [108, 0]
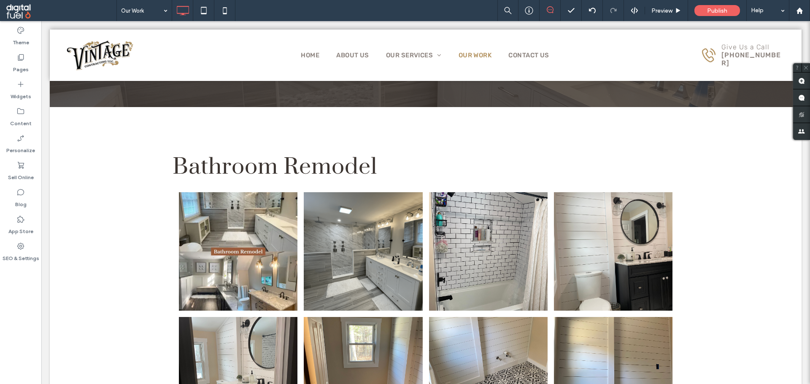
click at [22, 314] on div "Theme Pages Widgets Content Personalize Sell Online Blog App Store SEO & Settin…" at bounding box center [20, 202] width 41 height 363
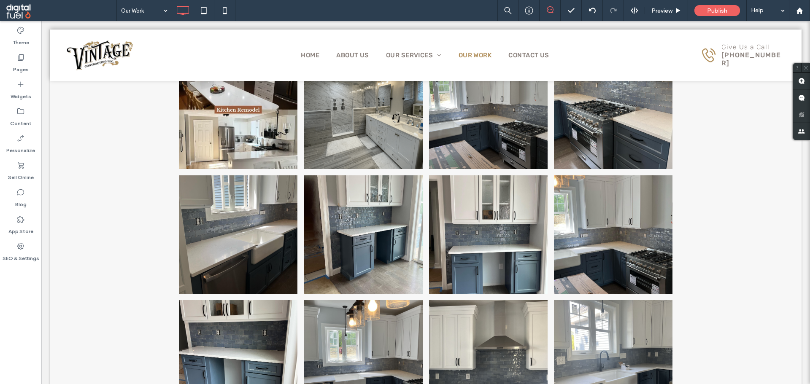
scroll to position [993, 0]
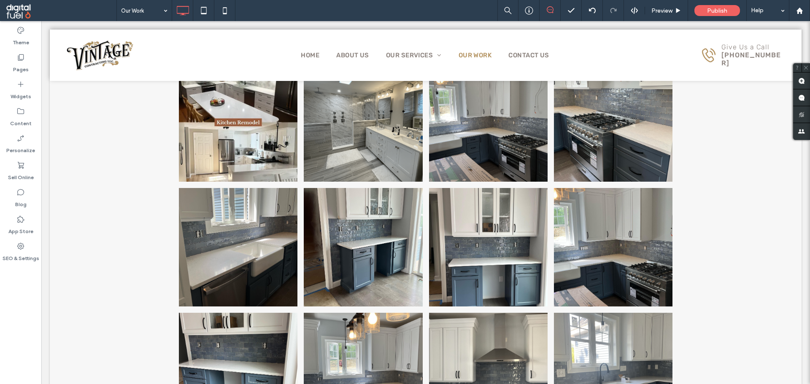
click at [4, 291] on div "Theme Pages Widgets Content Personalize Sell Online Blog App Store SEO & Settin…" at bounding box center [20, 202] width 41 height 363
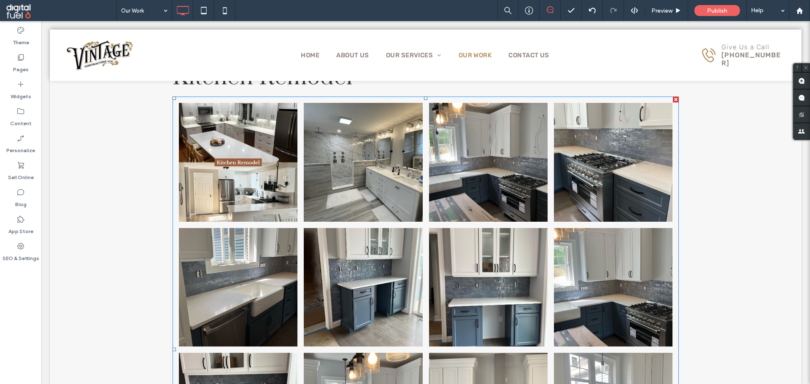
scroll to position [951, 0]
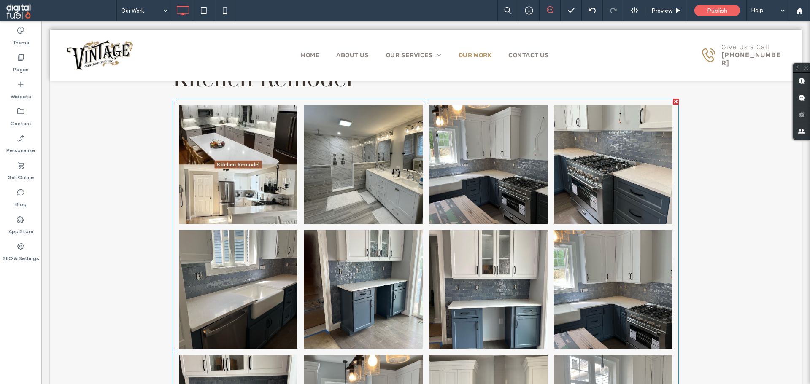
click at [325, 195] on link at bounding box center [363, 164] width 119 height 119
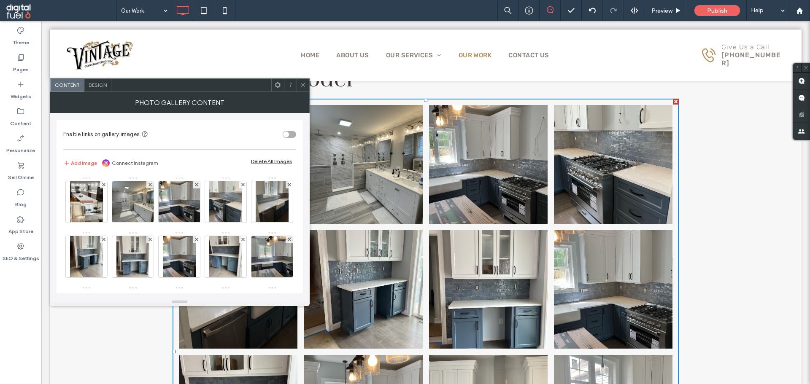
click at [272, 161] on div "Delete All Images" at bounding box center [271, 161] width 41 height 6
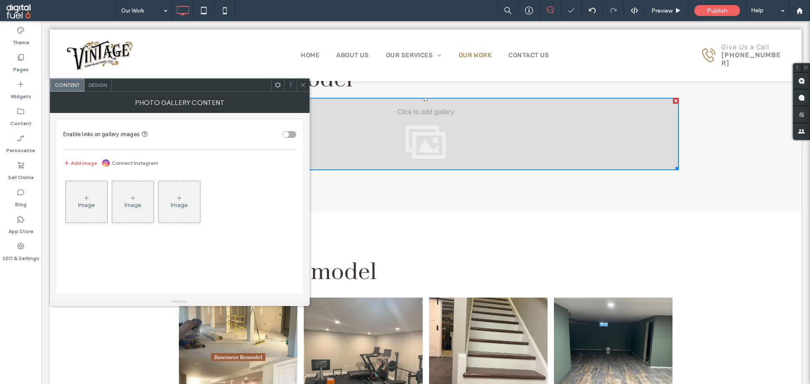
click at [89, 207] on div "Image" at bounding box center [86, 205] width 17 height 7
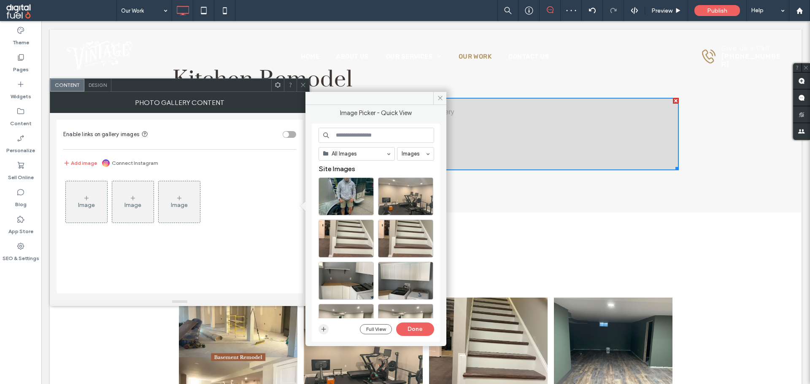
click at [324, 328] on icon "button" at bounding box center [323, 329] width 7 height 7
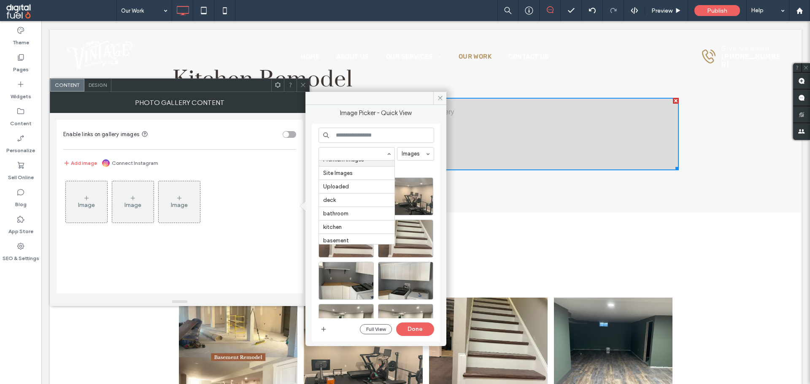
scroll to position [38, 0]
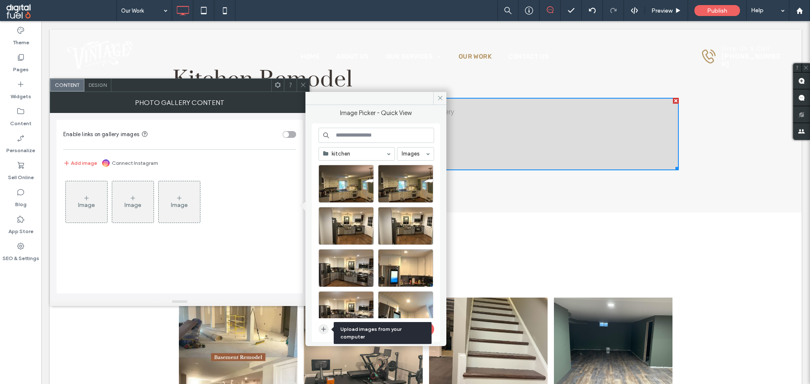
click at [327, 332] on icon "button" at bounding box center [323, 329] width 7 height 7
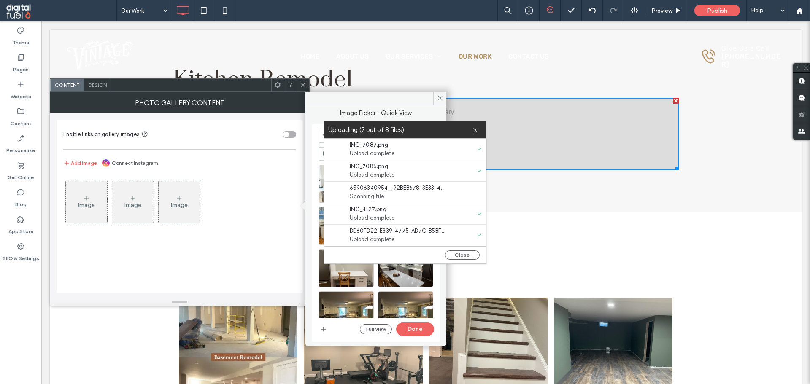
scroll to position [42, 0]
click at [465, 255] on button "Close" at bounding box center [462, 255] width 35 height 9
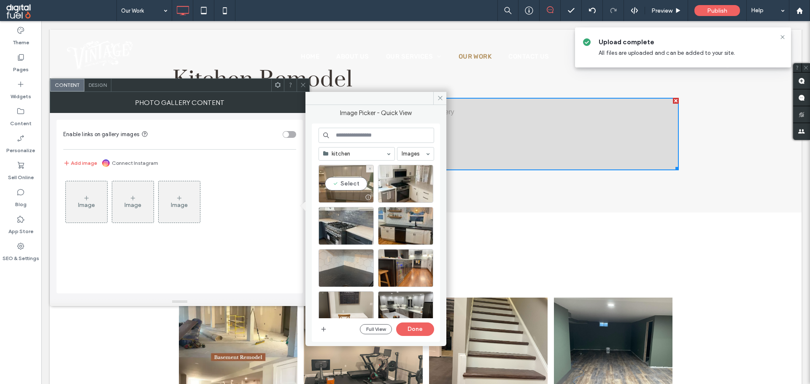
click at [354, 186] on div "Select" at bounding box center [346, 184] width 55 height 38
click at [394, 184] on icon "button" at bounding box center [394, 183] width 7 height 5
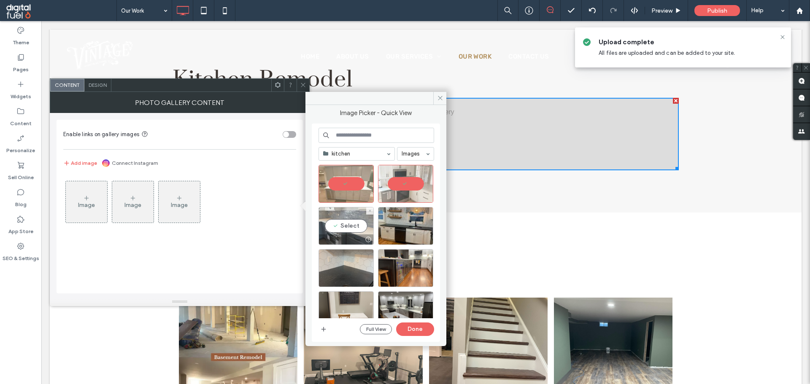
drag, startPoint x: 357, startPoint y: 222, endPoint x: 371, endPoint y: 221, distance: 14.3
click at [359, 222] on div "Select" at bounding box center [346, 226] width 55 height 38
click at [411, 225] on div at bounding box center [405, 226] width 55 height 38
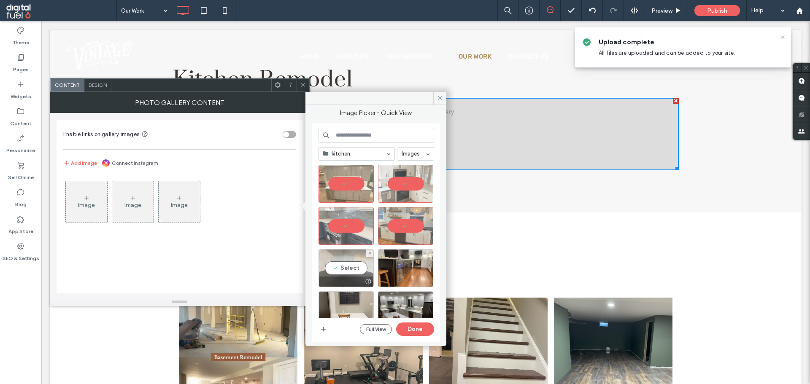
click at [351, 264] on div "Select" at bounding box center [346, 268] width 55 height 38
click at [408, 274] on div "Select" at bounding box center [405, 268] width 55 height 38
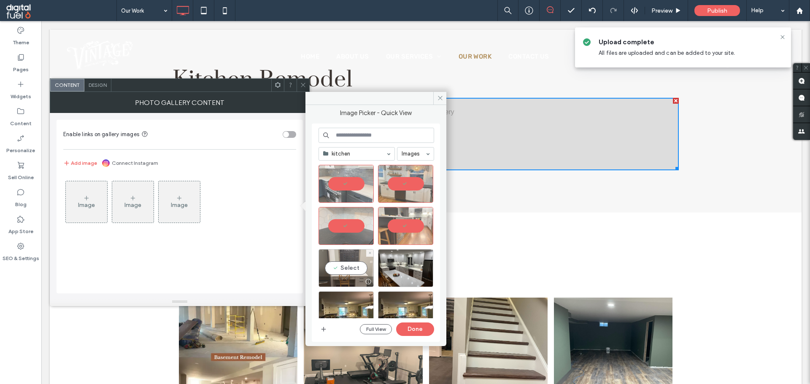
click at [347, 268] on div "Select" at bounding box center [346, 268] width 55 height 38
click at [425, 267] on div at bounding box center [405, 268] width 55 height 38
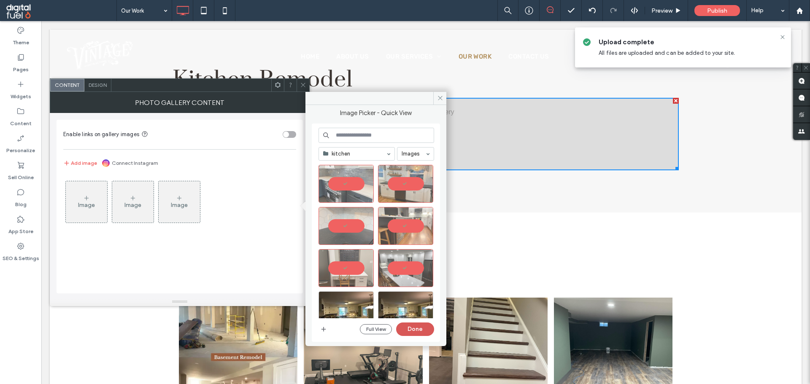
click at [411, 327] on button "Done" at bounding box center [415, 329] width 38 height 13
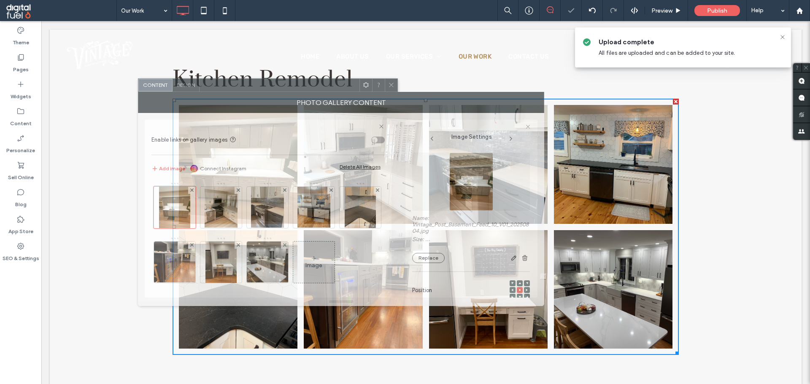
drag, startPoint x: 251, startPoint y: 90, endPoint x: 346, endPoint y: 91, distance: 94.1
click at [340, 90] on div at bounding box center [280, 85] width 160 height 13
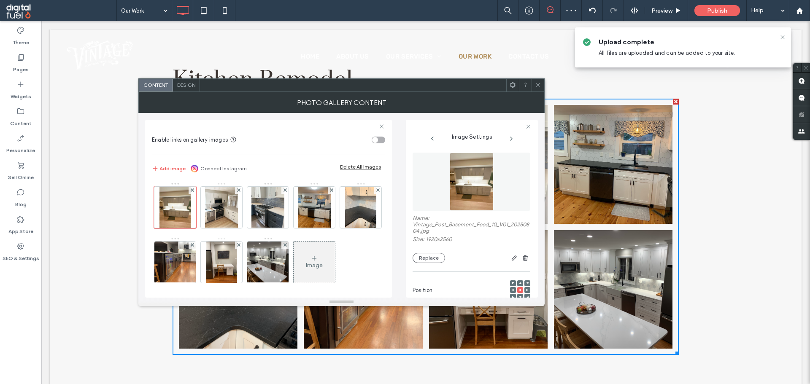
click at [538, 84] on icon at bounding box center [538, 85] width 6 height 6
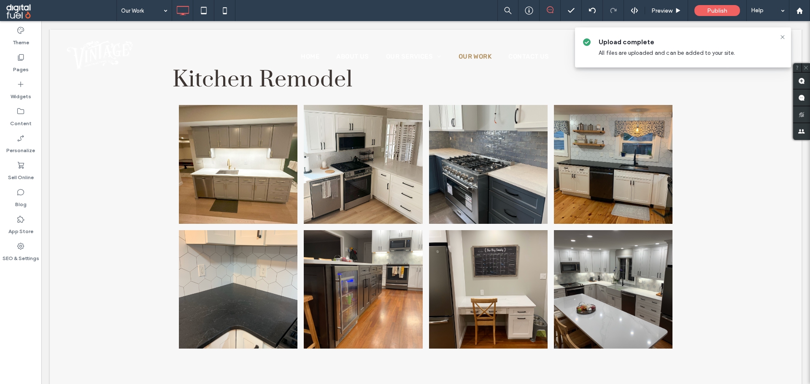
click at [3, 285] on div "Theme Pages Widgets Content Personalize Sell Online Blog App Store SEO & Settin…" at bounding box center [20, 202] width 41 height 363
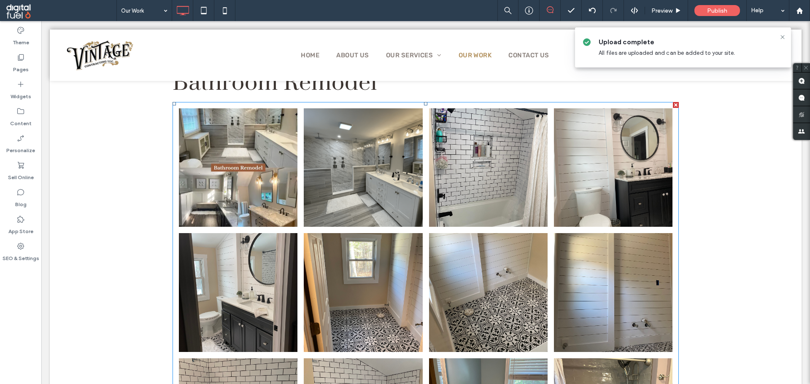
scroll to position [192, 0]
drag, startPoint x: 0, startPoint y: 328, endPoint x: 39, endPoint y: 315, distance: 41.4
click at [12, 324] on div "Theme Pages Widgets Content Personalize Sell Online Blog App Store SEO & Settin…" at bounding box center [20, 202] width 41 height 363
click at [0, 311] on div "Theme Pages Widgets Content Personalize Sell Online Blog App Store SEO & Settin…" at bounding box center [20, 202] width 41 height 363
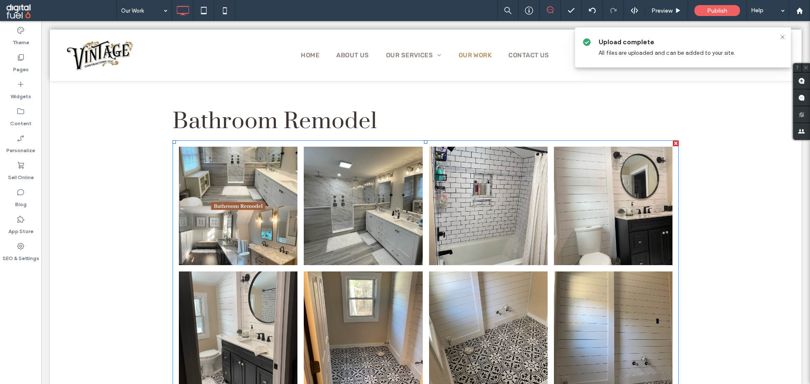
scroll to position [150, 0]
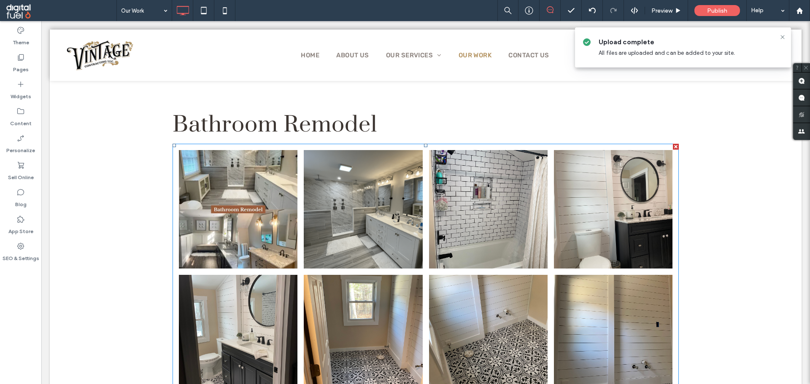
click at [311, 232] on link at bounding box center [363, 209] width 119 height 119
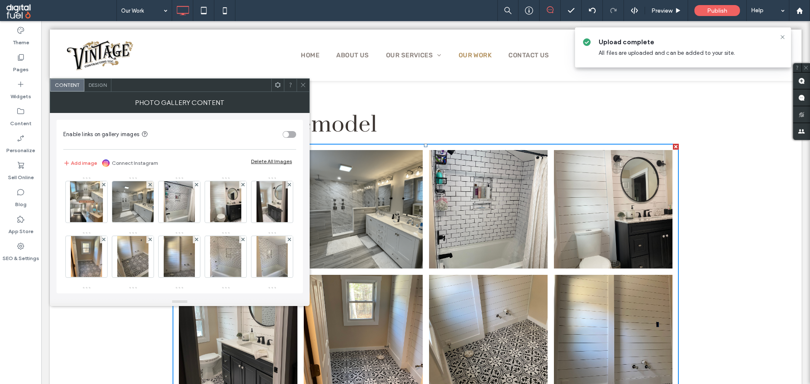
click at [304, 89] on span at bounding box center [303, 85] width 6 height 13
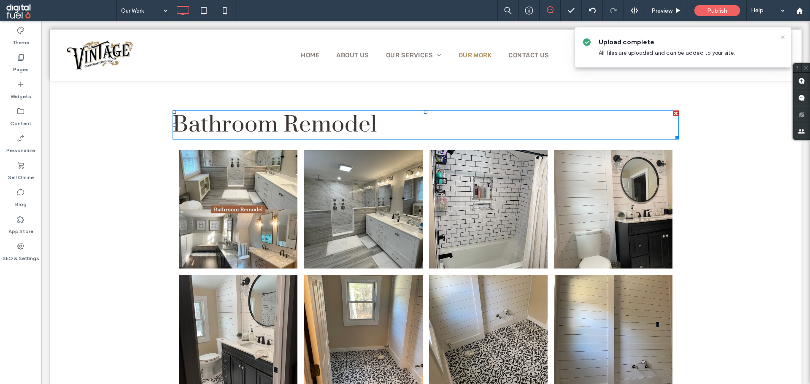
click at [405, 118] on h2 "Bathroom Remodel" at bounding box center [426, 124] width 506 height 27
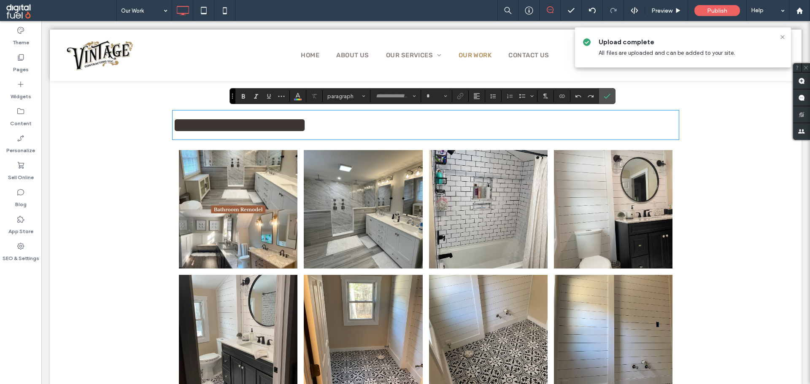
type input "*****"
type input "**"
click at [426, 127] on h2 "**********" at bounding box center [426, 124] width 506 height 27
click at [405, 125] on h2 "**********" at bounding box center [426, 124] width 506 height 27
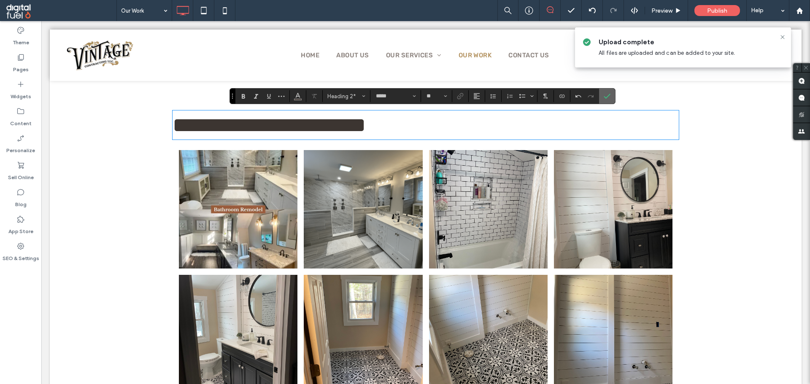
click at [606, 94] on icon "Confirm" at bounding box center [607, 96] width 7 height 7
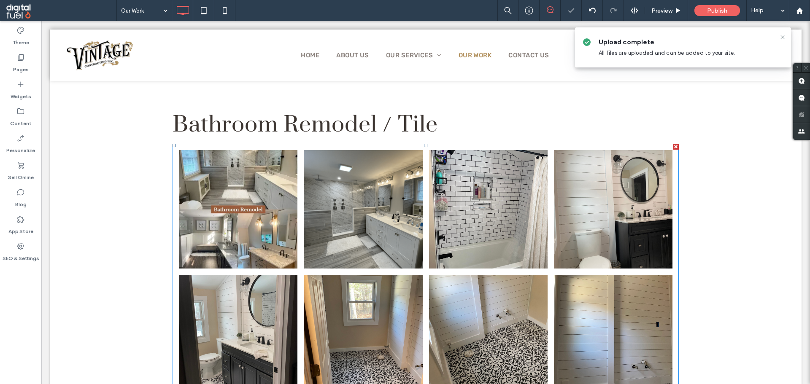
click at [453, 183] on link at bounding box center [488, 209] width 119 height 119
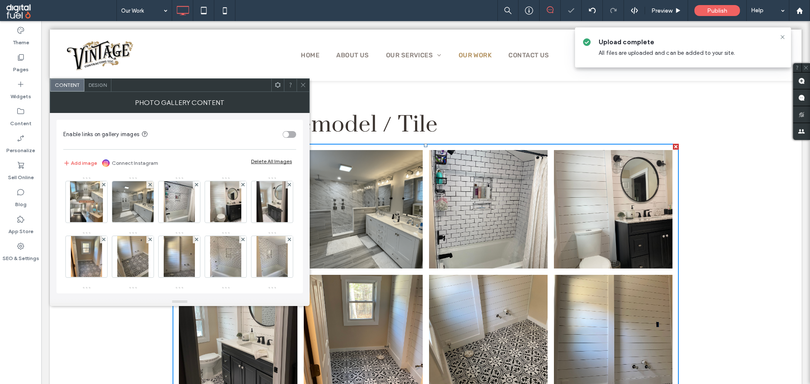
click at [259, 162] on div "Delete All Images" at bounding box center [271, 161] width 41 height 6
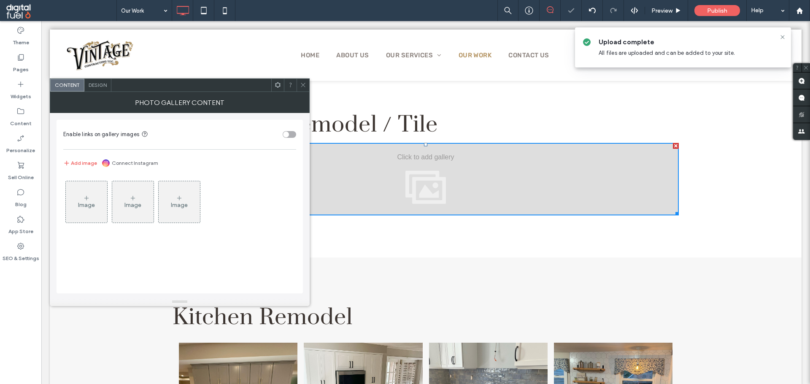
click at [71, 198] on div "Image" at bounding box center [86, 202] width 41 height 40
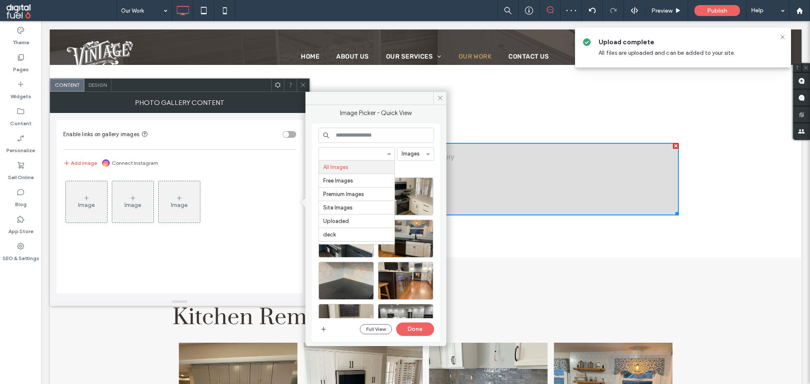
click at [332, 112] on div "Image Picker - Quick View All Images Free Images Premium Images Site Images Upl…" at bounding box center [376, 225] width 128 height 233
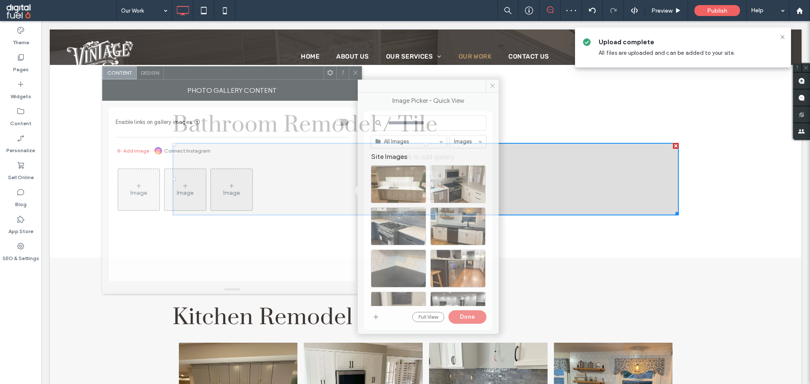
drag, startPoint x: 227, startPoint y: 87, endPoint x: 283, endPoint y: 76, distance: 57.3
click at [281, 75] on div at bounding box center [244, 73] width 160 height 13
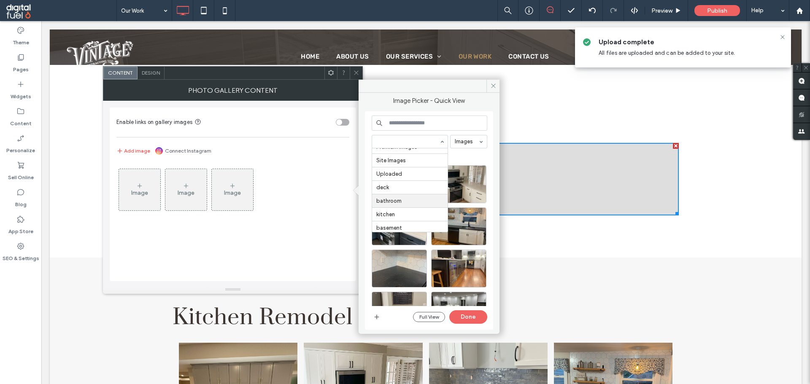
scroll to position [38, 0]
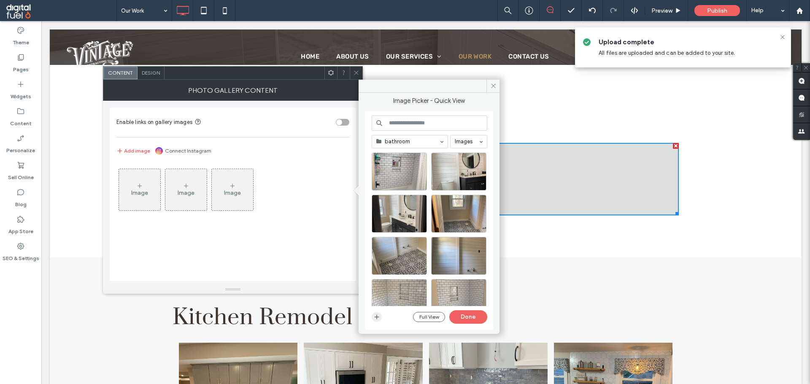
click at [376, 317] on use "button" at bounding box center [377, 317] width 5 height 5
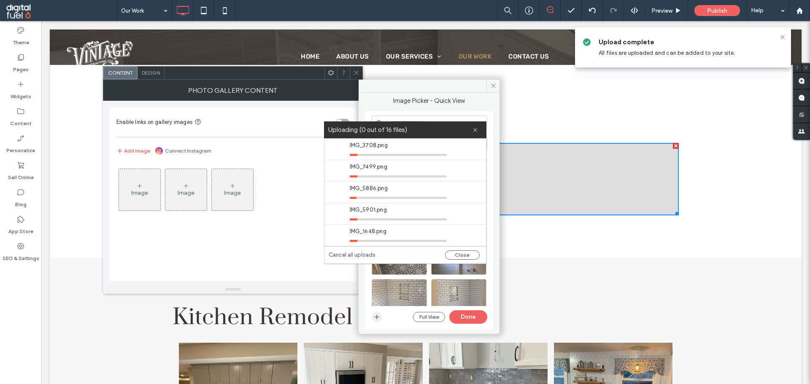
click at [381, 319] on span "button" at bounding box center [377, 317] width 10 height 10
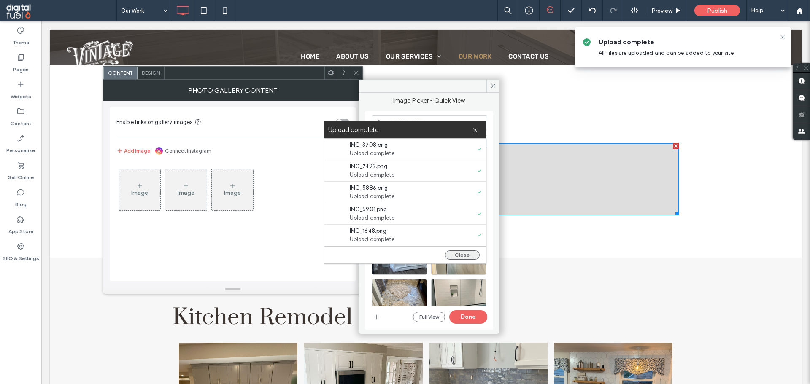
click at [470, 256] on button "Close" at bounding box center [462, 255] width 35 height 9
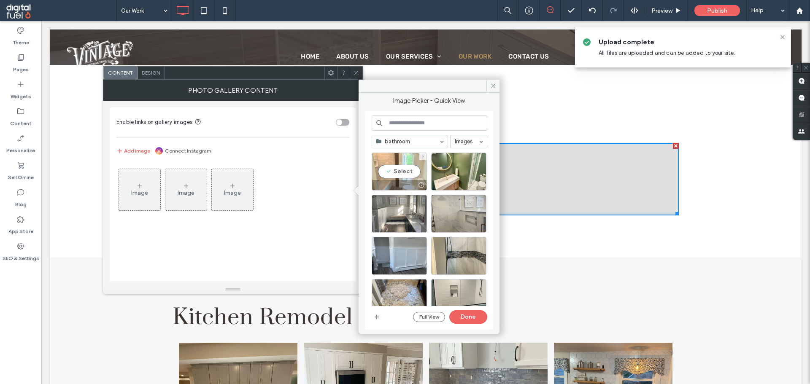
click at [412, 169] on div "Select" at bounding box center [399, 172] width 55 height 38
click at [453, 169] on div "Select" at bounding box center [458, 172] width 55 height 38
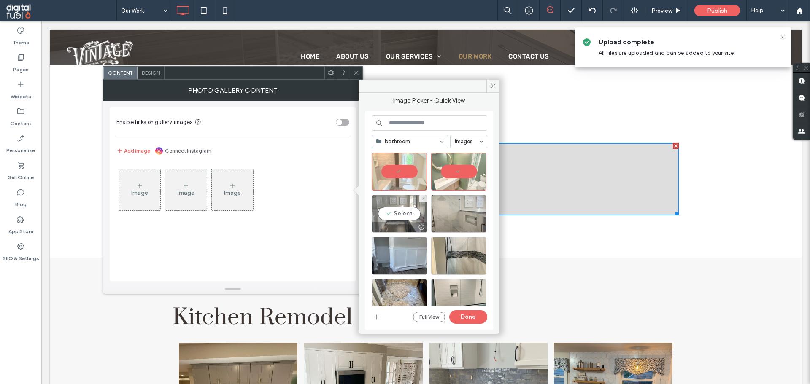
click at [400, 212] on div "Select" at bounding box center [399, 214] width 55 height 38
click at [453, 214] on div "Select" at bounding box center [458, 214] width 55 height 38
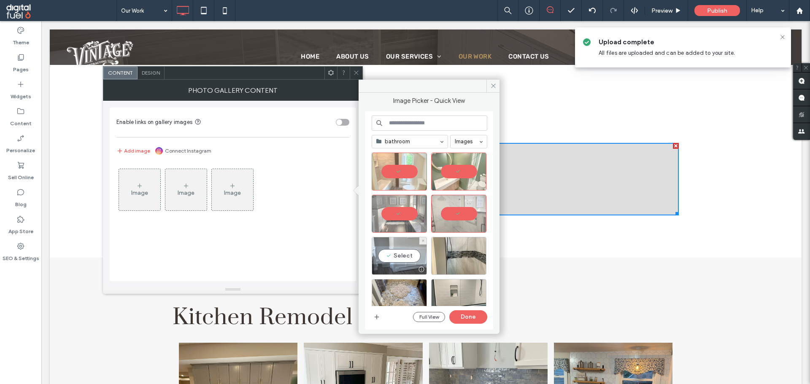
click at [398, 262] on div "Select" at bounding box center [399, 256] width 55 height 38
click at [457, 258] on div "Select" at bounding box center [458, 256] width 55 height 38
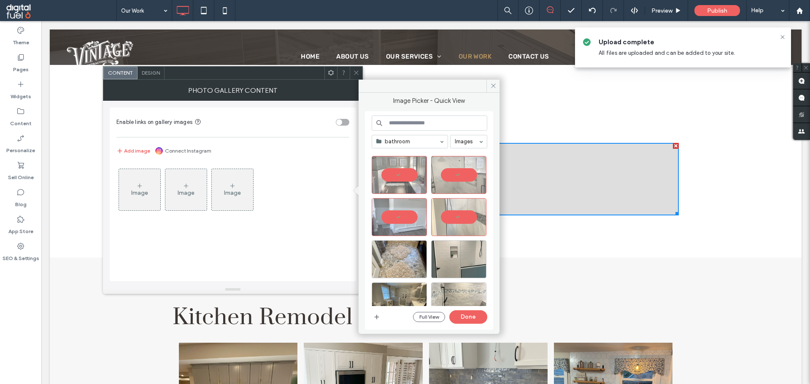
scroll to position [42, 0]
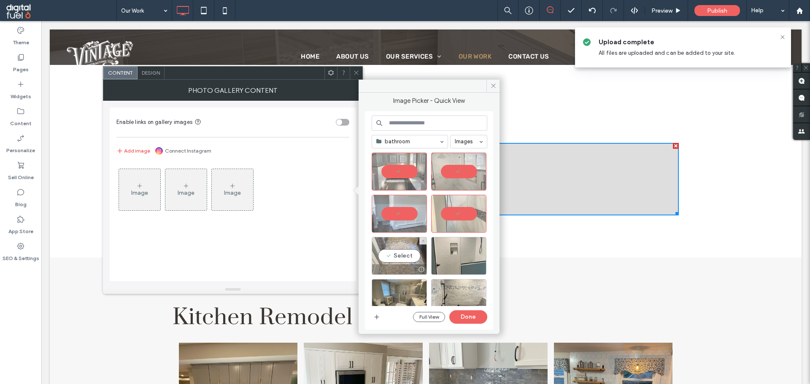
click at [409, 255] on div "Select" at bounding box center [399, 256] width 55 height 38
click at [452, 259] on div "Select" at bounding box center [458, 256] width 55 height 38
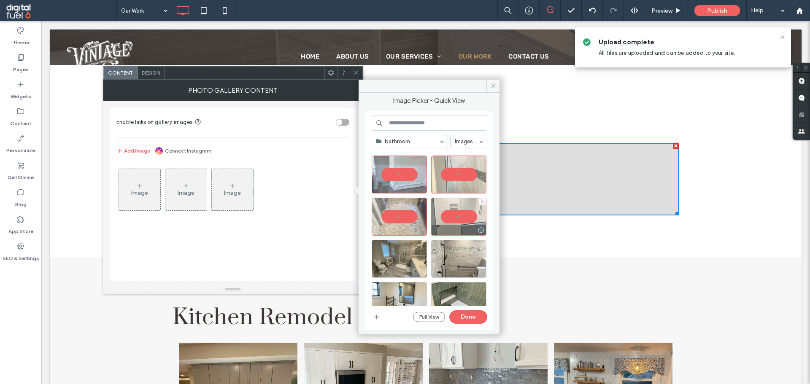
scroll to position [84, 0]
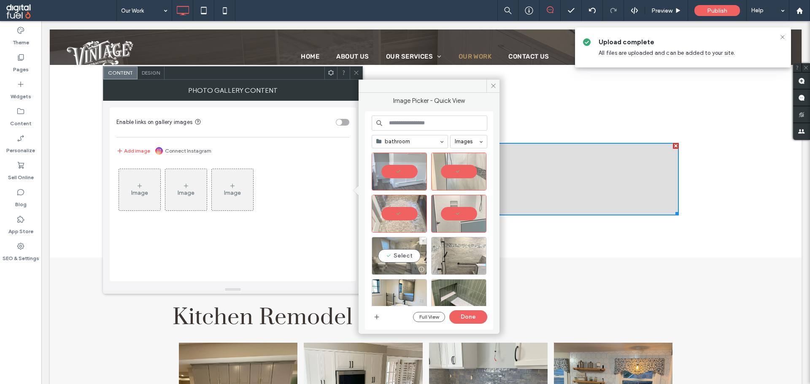
click at [402, 254] on div "Select" at bounding box center [399, 256] width 55 height 38
click at [449, 260] on div "Select" at bounding box center [458, 256] width 55 height 38
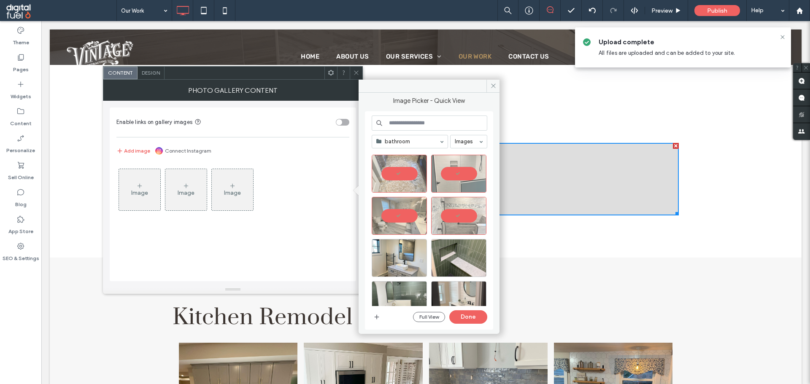
scroll to position [127, 0]
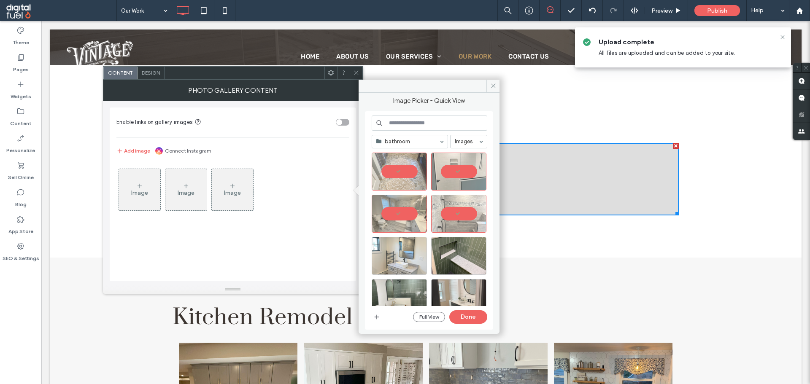
click at [400, 252] on div at bounding box center [399, 256] width 55 height 38
click at [456, 256] on div "Select" at bounding box center [458, 256] width 55 height 38
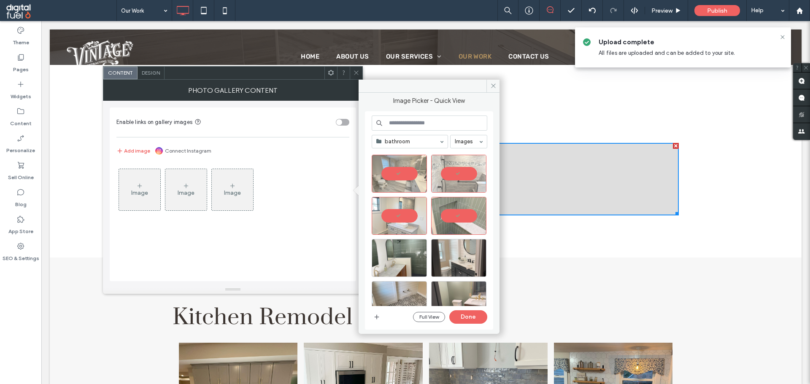
scroll to position [169, 0]
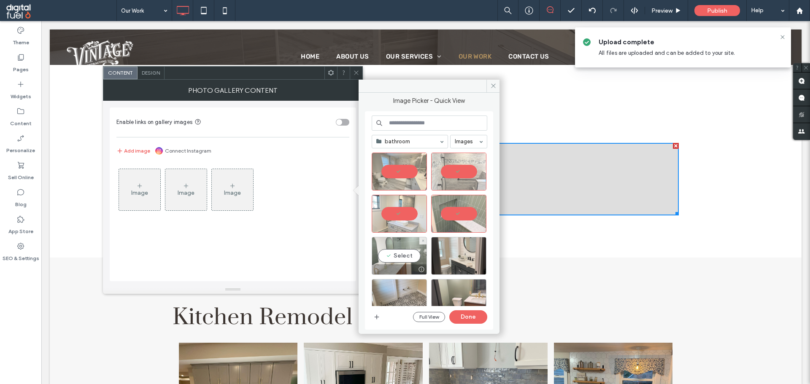
drag, startPoint x: 402, startPoint y: 249, endPoint x: 448, endPoint y: 252, distance: 46.1
click at [402, 249] on div "Select" at bounding box center [399, 256] width 55 height 38
click at [451, 252] on div "Select" at bounding box center [458, 256] width 55 height 38
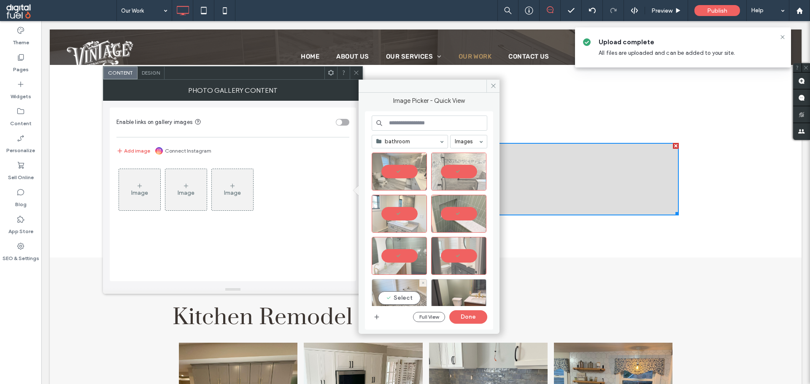
drag, startPoint x: 406, startPoint y: 292, endPoint x: 436, endPoint y: 294, distance: 30.0
click at [407, 292] on div "Select" at bounding box center [399, 298] width 55 height 38
click at [450, 293] on div "Select" at bounding box center [458, 298] width 55 height 38
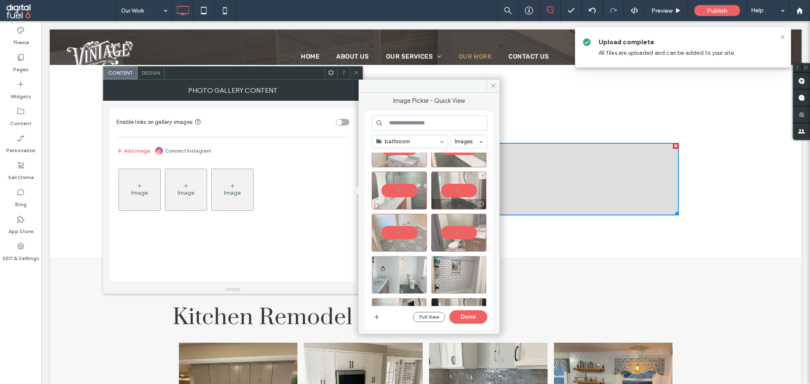
scroll to position [253, 0]
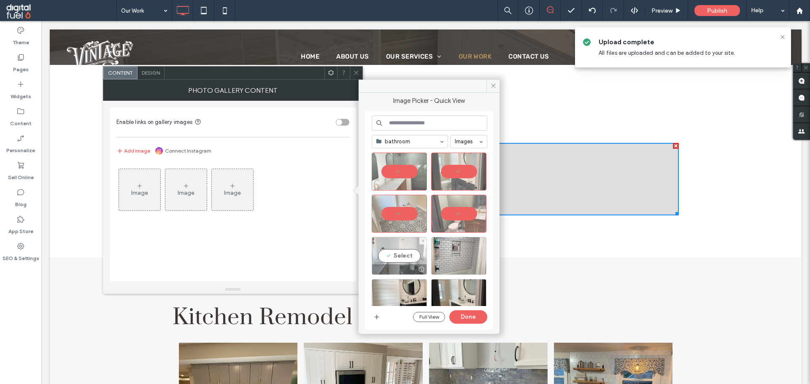
click at [405, 256] on div "Select" at bounding box center [399, 256] width 55 height 38
click at [473, 314] on button "Done" at bounding box center [468, 316] width 38 height 13
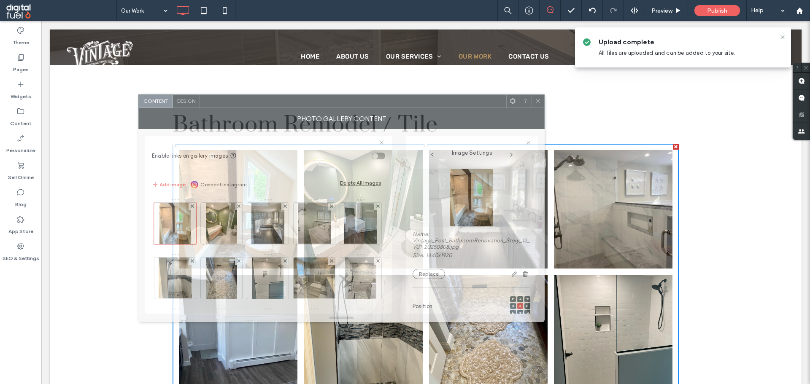
drag, startPoint x: 378, startPoint y: 74, endPoint x: 424, endPoint y: 104, distance: 55.0
click at [424, 104] on div at bounding box center [353, 101] width 306 height 13
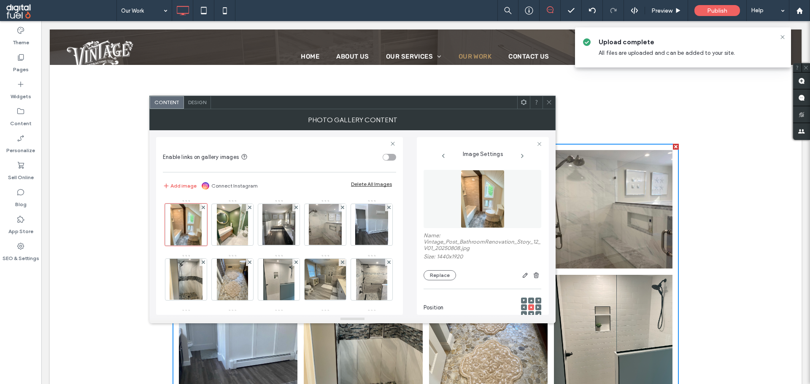
click at [546, 101] on icon at bounding box center [549, 102] width 6 height 6
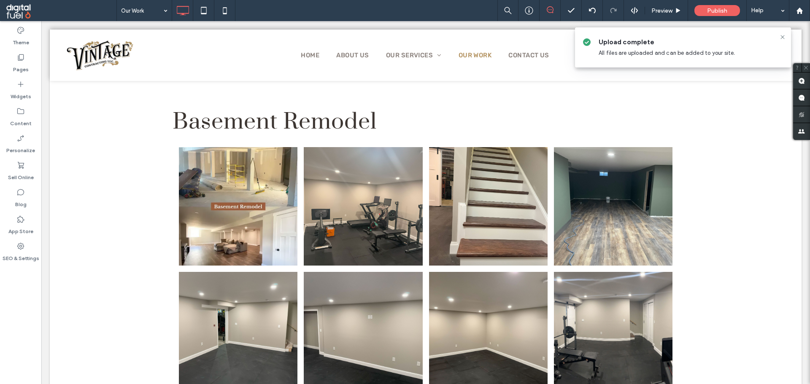
scroll to position [1289, 0]
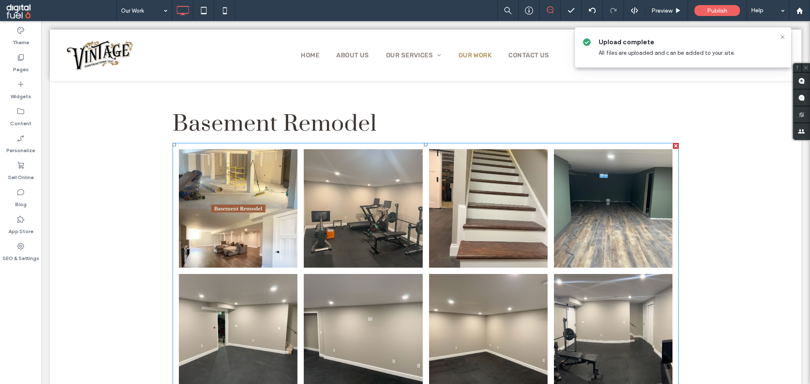
click at [418, 204] on link at bounding box center [363, 208] width 119 height 119
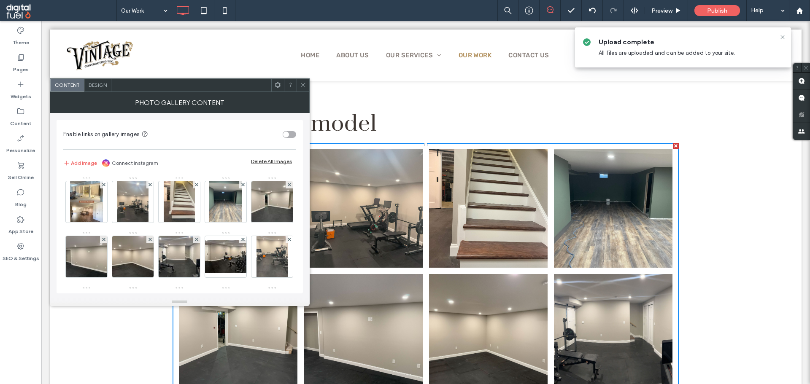
click at [275, 163] on div "Delete All Images" at bounding box center [271, 161] width 41 height 6
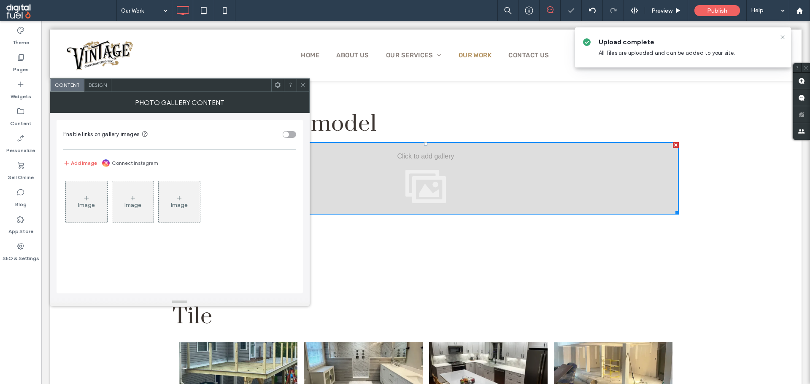
click at [107, 198] on figure "Image" at bounding box center [86, 202] width 42 height 42
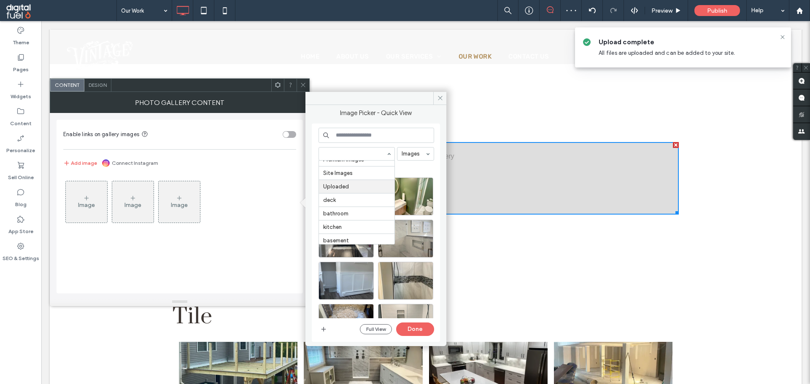
scroll to position [38, 0]
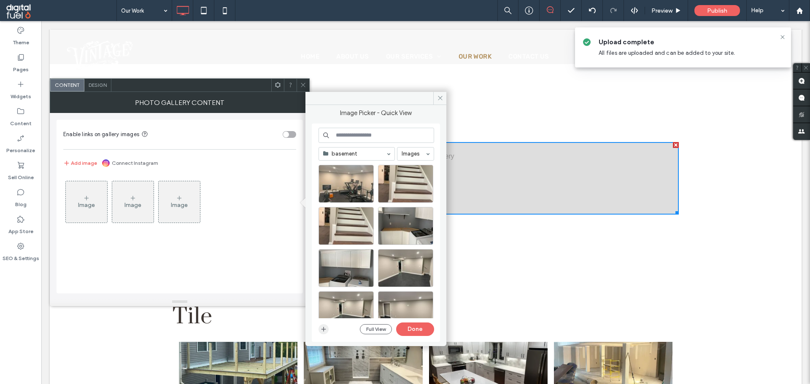
click at [328, 330] on span "button" at bounding box center [324, 329] width 10 height 10
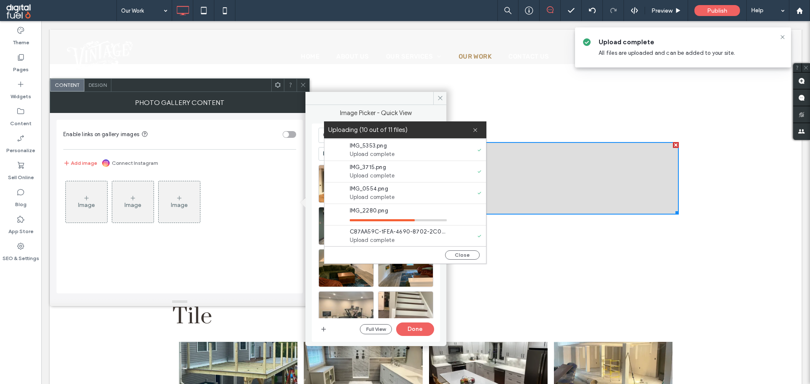
scroll to position [84, 0]
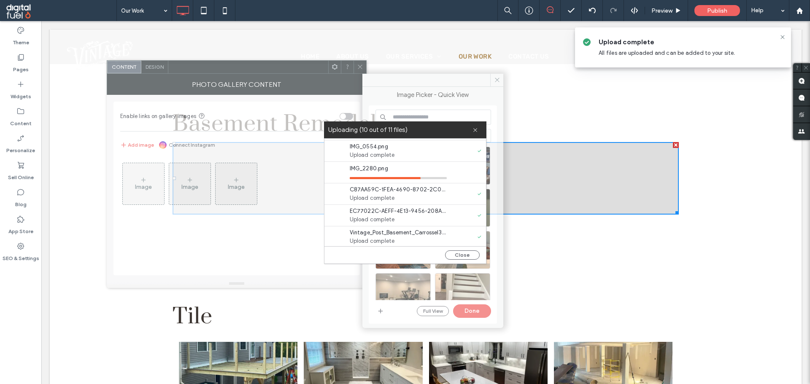
drag, startPoint x: 243, startPoint y: 84, endPoint x: 326, endPoint y: 57, distance: 87.1
click at [326, 61] on div at bounding box center [248, 67] width 160 height 13
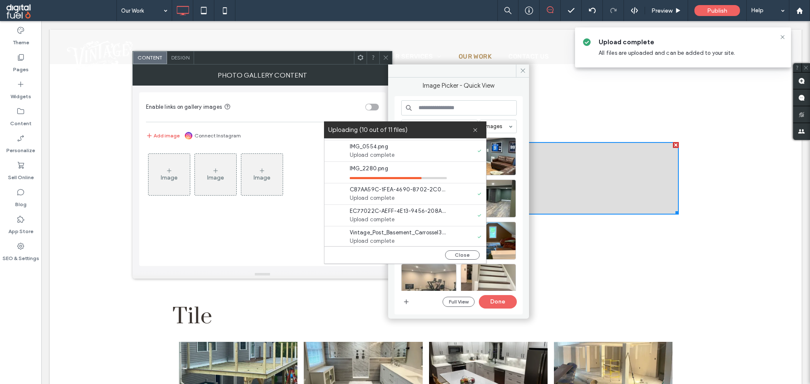
click at [472, 130] on label "Uploading (10 out of 11 files)" at bounding box center [400, 129] width 144 height 11
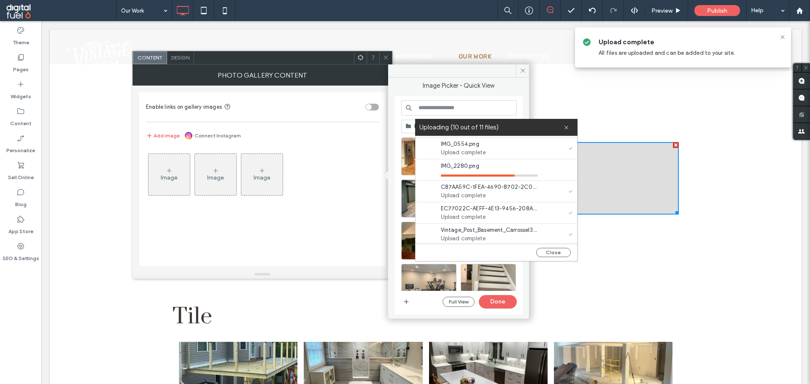
drag, startPoint x: 499, startPoint y: 131, endPoint x: 526, endPoint y: 124, distance: 28.1
click at [526, 124] on label "Uploading (10 out of 11 files)" at bounding box center [491, 127] width 144 height 11
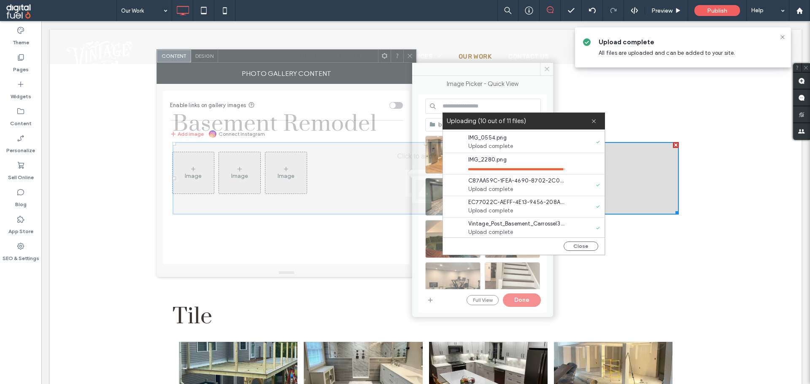
drag, startPoint x: 325, startPoint y: 62, endPoint x: 349, endPoint y: 60, distance: 24.1
click at [349, 60] on div at bounding box center [298, 56] width 160 height 13
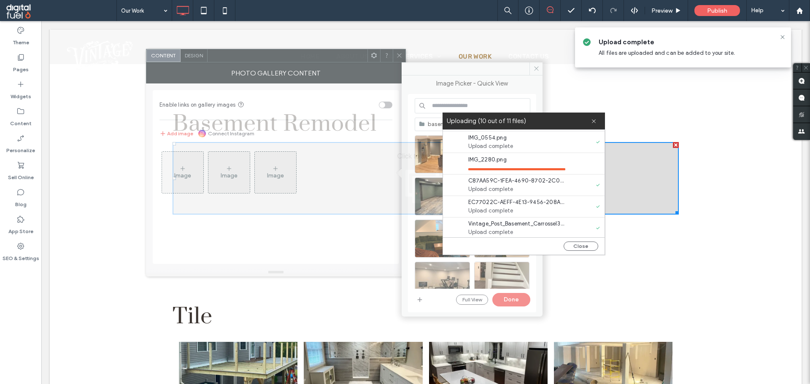
drag, startPoint x: 352, startPoint y: 60, endPoint x: 342, endPoint y: 59, distance: 10.6
click at [342, 59] on div at bounding box center [288, 55] width 160 height 13
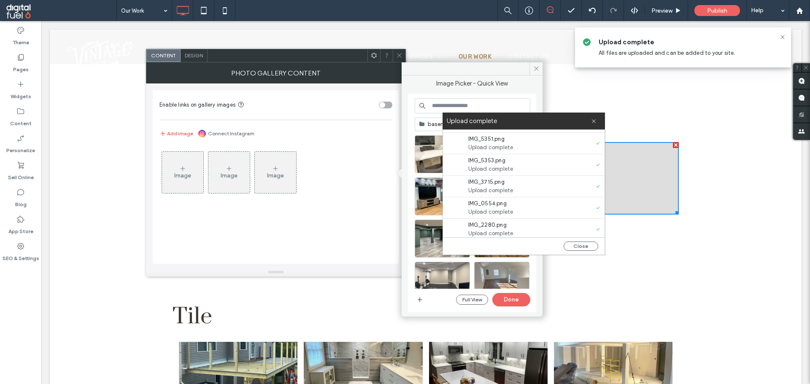
scroll to position [0, 0]
click at [578, 246] on button "Close" at bounding box center [581, 246] width 35 height 9
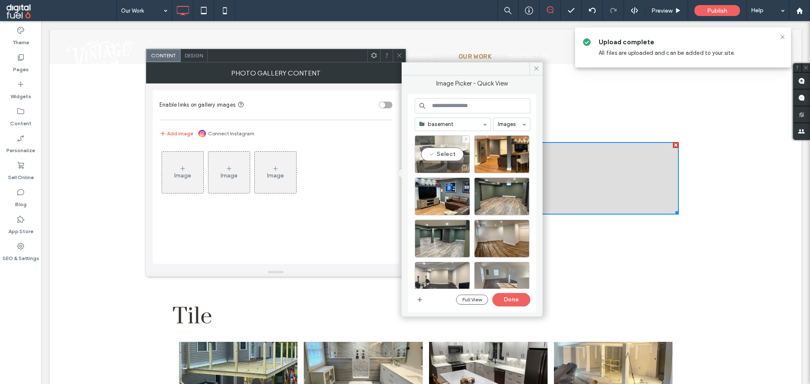
drag, startPoint x: 436, startPoint y: 154, endPoint x: 460, endPoint y: 154, distance: 24.5
click at [436, 154] on div "Select" at bounding box center [442, 154] width 55 height 38
click at [500, 151] on div at bounding box center [501, 154] width 55 height 38
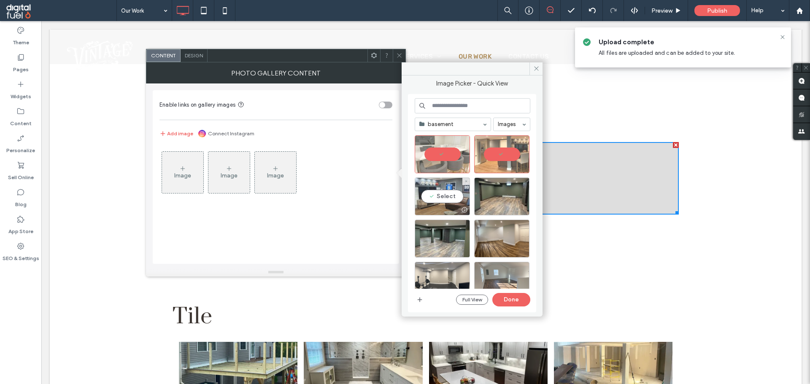
click at [458, 198] on div "Select" at bounding box center [442, 197] width 55 height 38
click at [501, 198] on div "Select" at bounding box center [501, 197] width 55 height 38
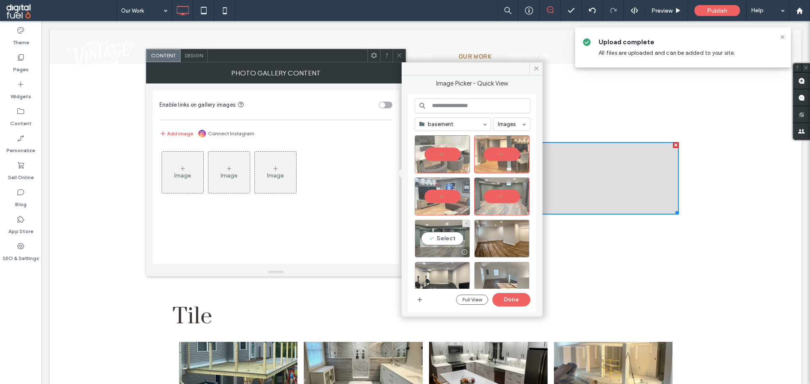
drag, startPoint x: 454, startPoint y: 236, endPoint x: 467, endPoint y: 239, distance: 13.0
click at [454, 236] on div "Select" at bounding box center [442, 239] width 55 height 38
click at [506, 243] on div "Select" at bounding box center [501, 239] width 55 height 38
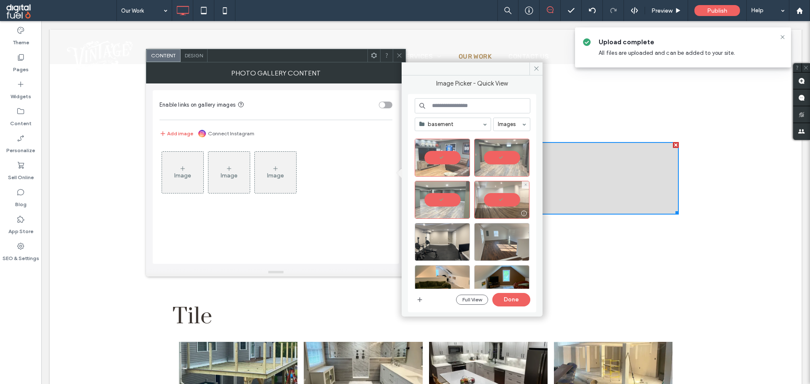
scroll to position [42, 0]
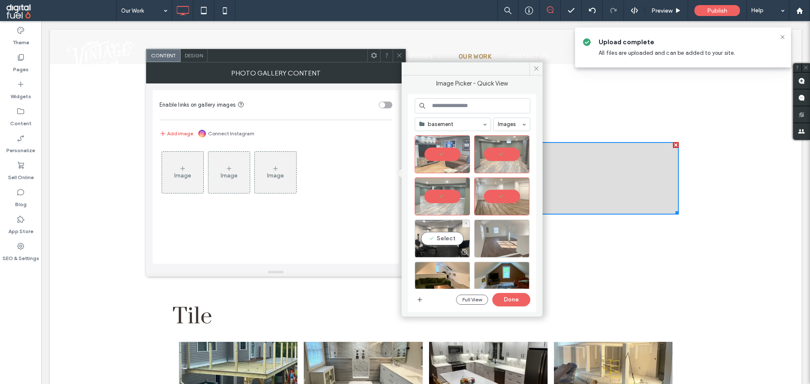
drag, startPoint x: 445, startPoint y: 240, endPoint x: 497, endPoint y: 239, distance: 52.3
click at [448, 240] on div "Select" at bounding box center [442, 239] width 55 height 38
click at [498, 239] on div "Select" at bounding box center [501, 239] width 55 height 38
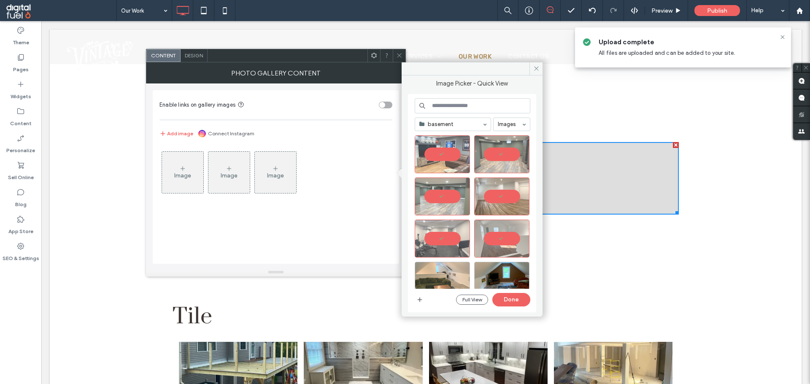
drag, startPoint x: 450, startPoint y: 261, endPoint x: 460, endPoint y: 264, distance: 10.8
click at [450, 262] on div at bounding box center [476, 283] width 122 height 127
click at [456, 270] on div "Select" at bounding box center [442, 281] width 55 height 38
click at [507, 272] on div "Select" at bounding box center [501, 281] width 55 height 38
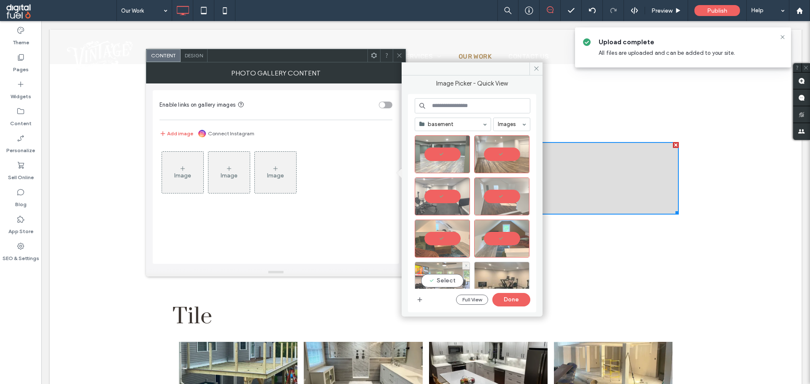
click at [424, 266] on div "Select" at bounding box center [442, 281] width 55 height 38
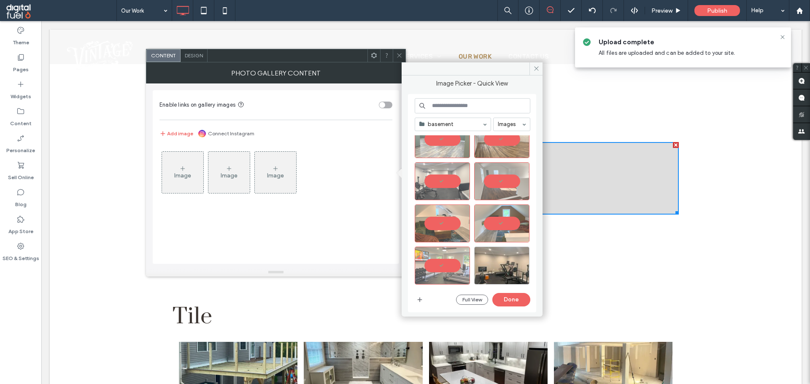
scroll to position [127, 0]
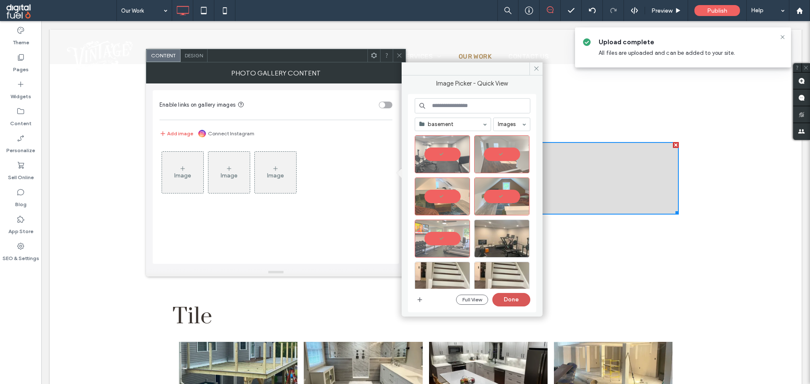
click at [507, 297] on button "Done" at bounding box center [511, 299] width 38 height 13
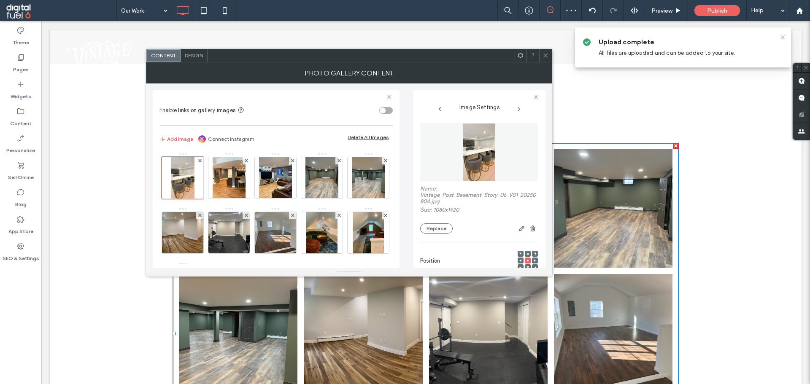
click at [545, 55] on use at bounding box center [545, 56] width 4 height 4
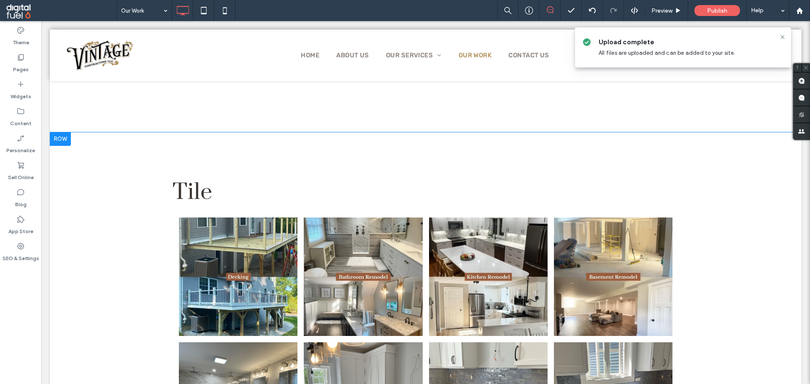
scroll to position [1711, 0]
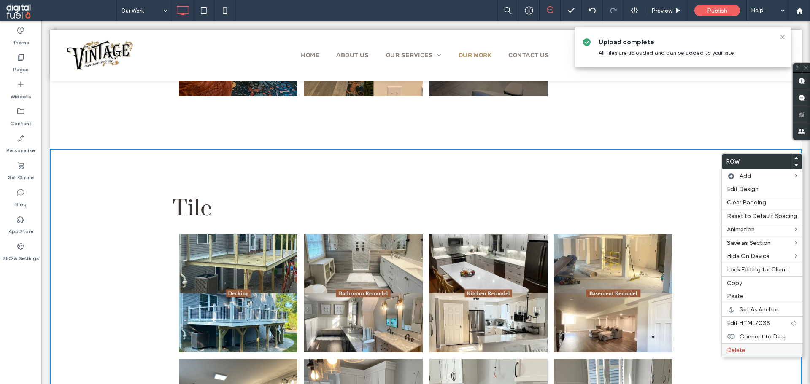
click at [744, 348] on span "Delete" at bounding box center [736, 350] width 19 height 7
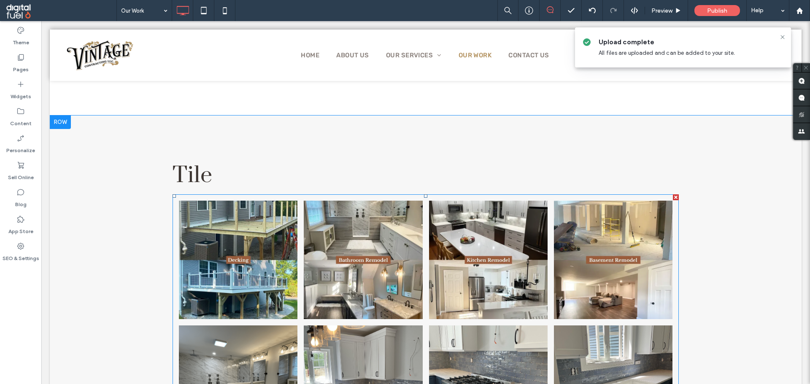
scroll to position [1730, 0]
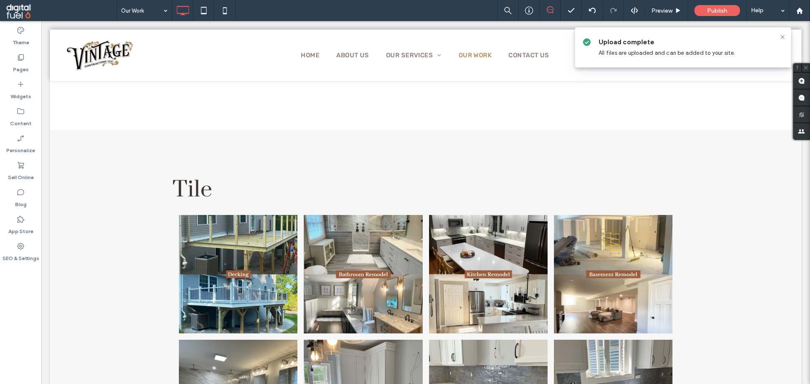
drag, startPoint x: 0, startPoint y: 315, endPoint x: 32, endPoint y: 305, distance: 33.5
click at [15, 309] on div "Theme Pages Widgets Content Personalize Sell Online Blog App Store SEO & Settin…" at bounding box center [20, 202] width 41 height 363
click at [0, 318] on div "Theme Pages Widgets Content Personalize Sell Online Blog App Store SEO & Settin…" at bounding box center [20, 202] width 41 height 363
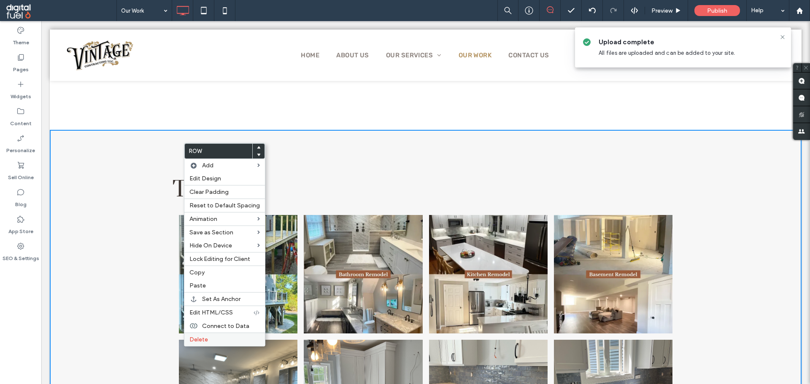
click at [213, 337] on label "Delete" at bounding box center [224, 339] width 70 height 7
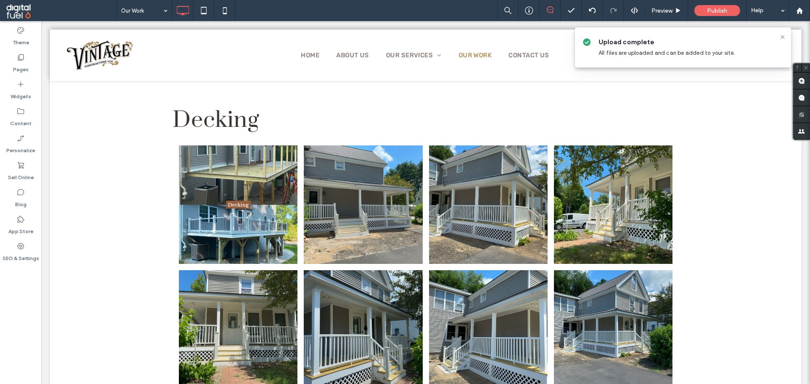
scroll to position [1814, 0]
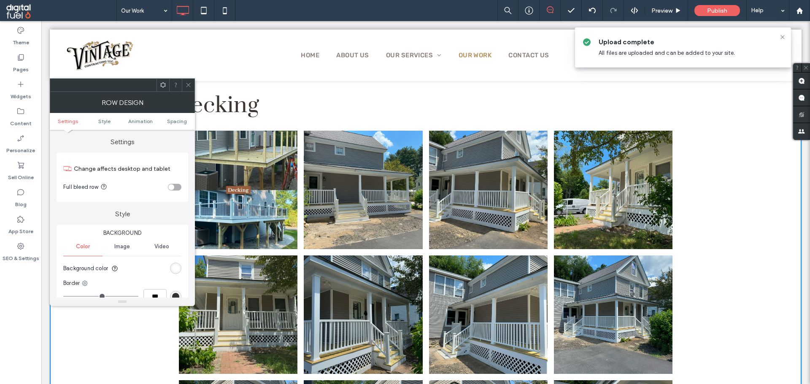
click at [177, 268] on div "rgb(255, 255, 255)" at bounding box center [175, 268] width 7 height 7
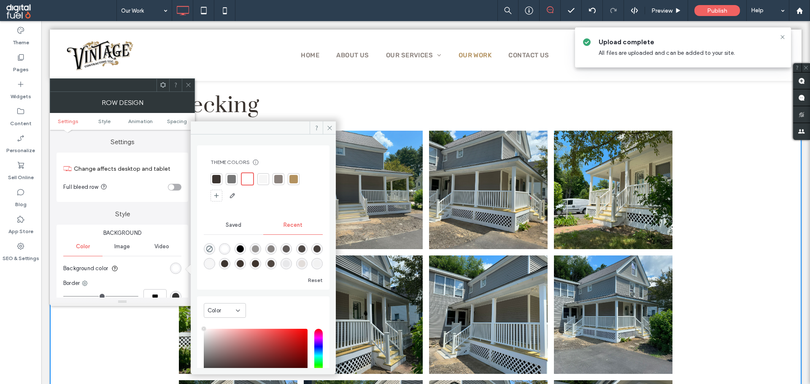
click at [263, 181] on div at bounding box center [263, 179] width 8 height 8
click at [187, 76] on div at bounding box center [426, 55] width 752 height 51
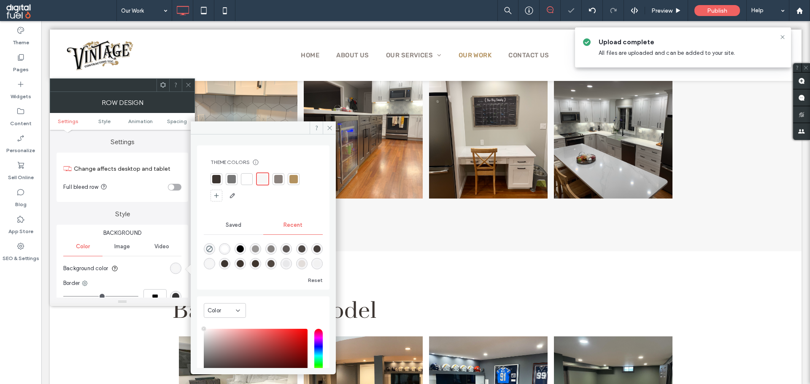
scroll to position [424, 0]
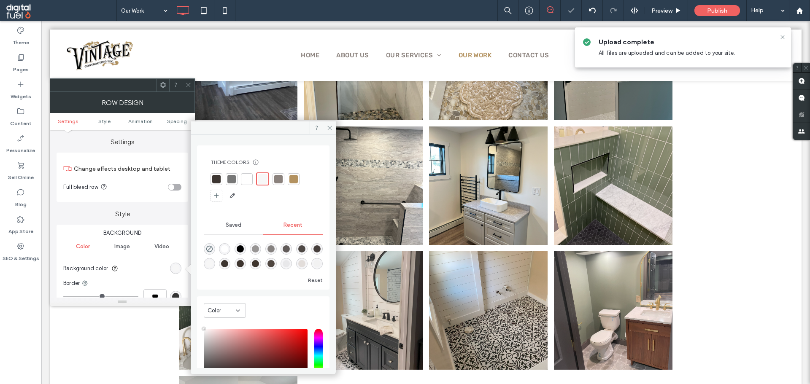
click at [187, 89] on span at bounding box center [188, 85] width 6 height 13
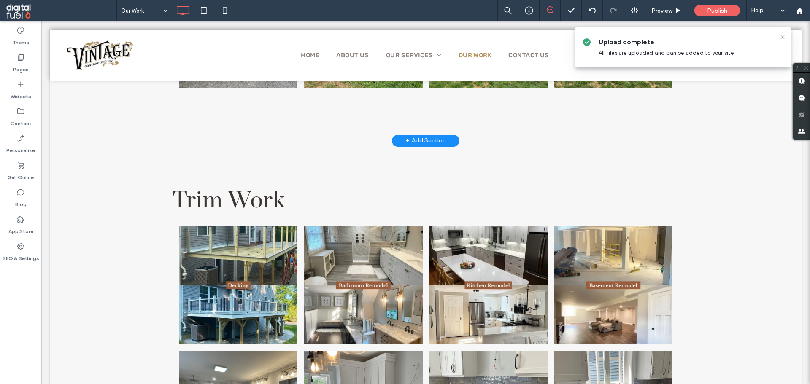
scroll to position [2874, 0]
